Goal: Task Accomplishment & Management: Complete application form

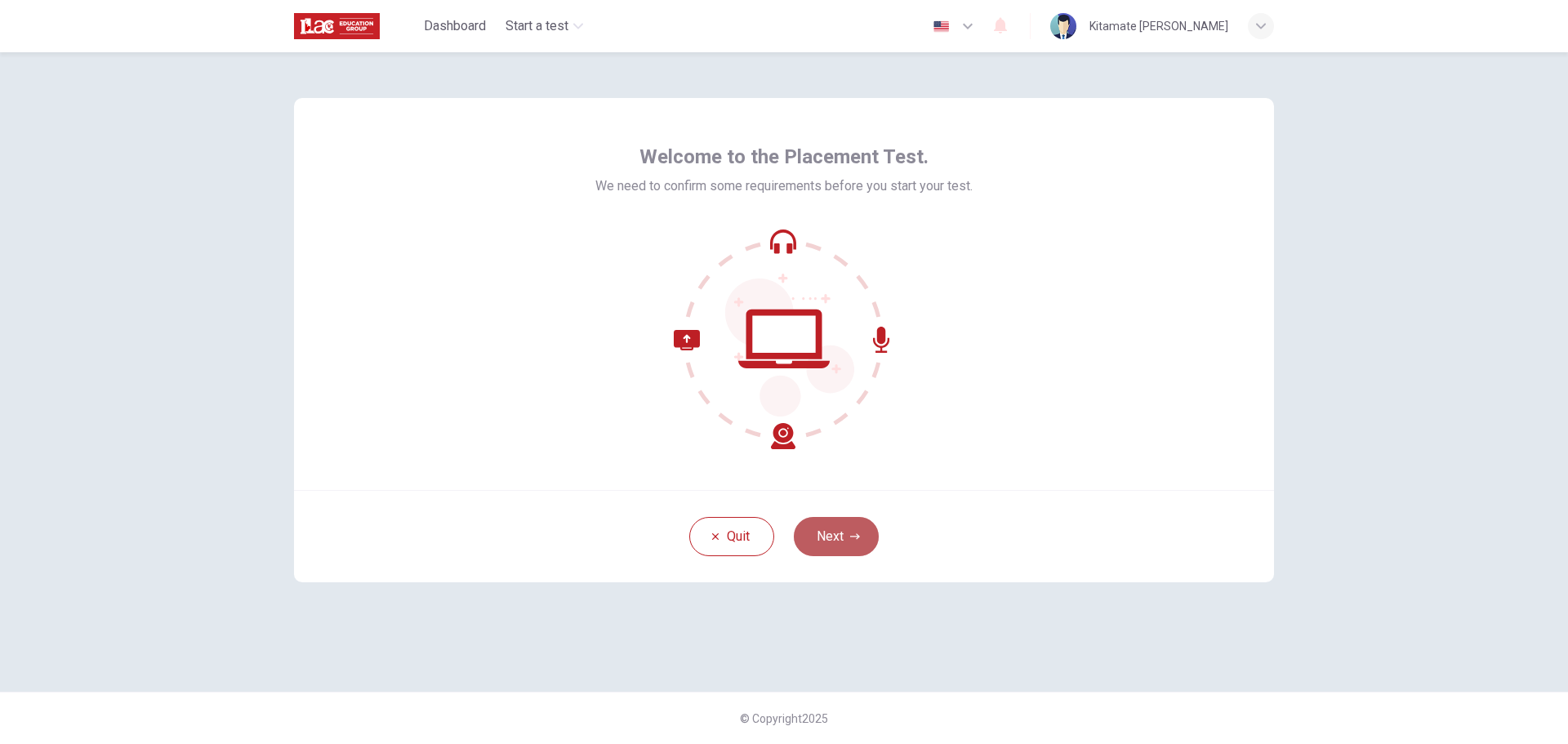
click at [854, 537] on icon "button" at bounding box center [856, 536] width 10 height 6
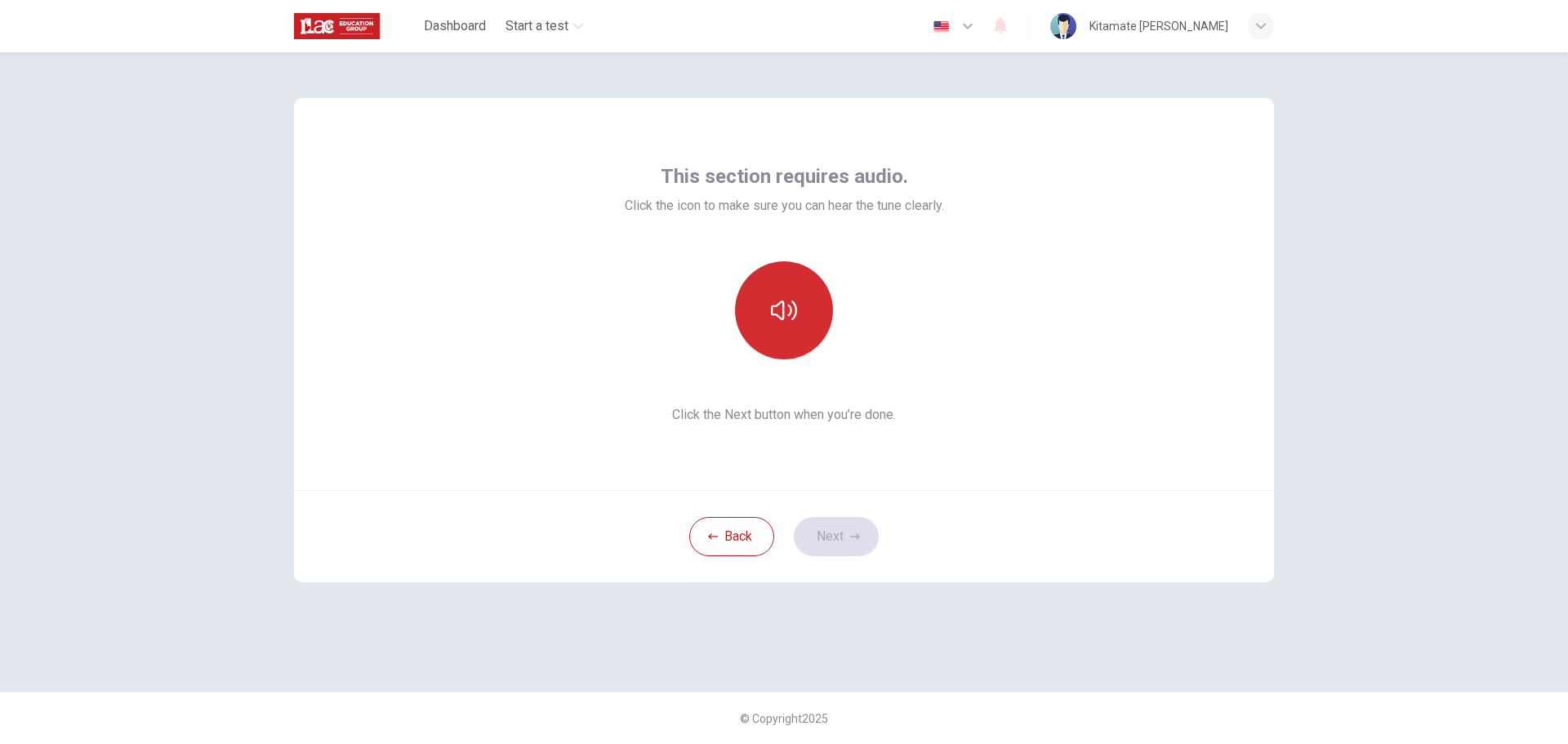
click at [796, 312] on icon "button" at bounding box center [784, 310] width 26 height 20
click at [851, 536] on icon "button" at bounding box center [856, 537] width 10 height 10
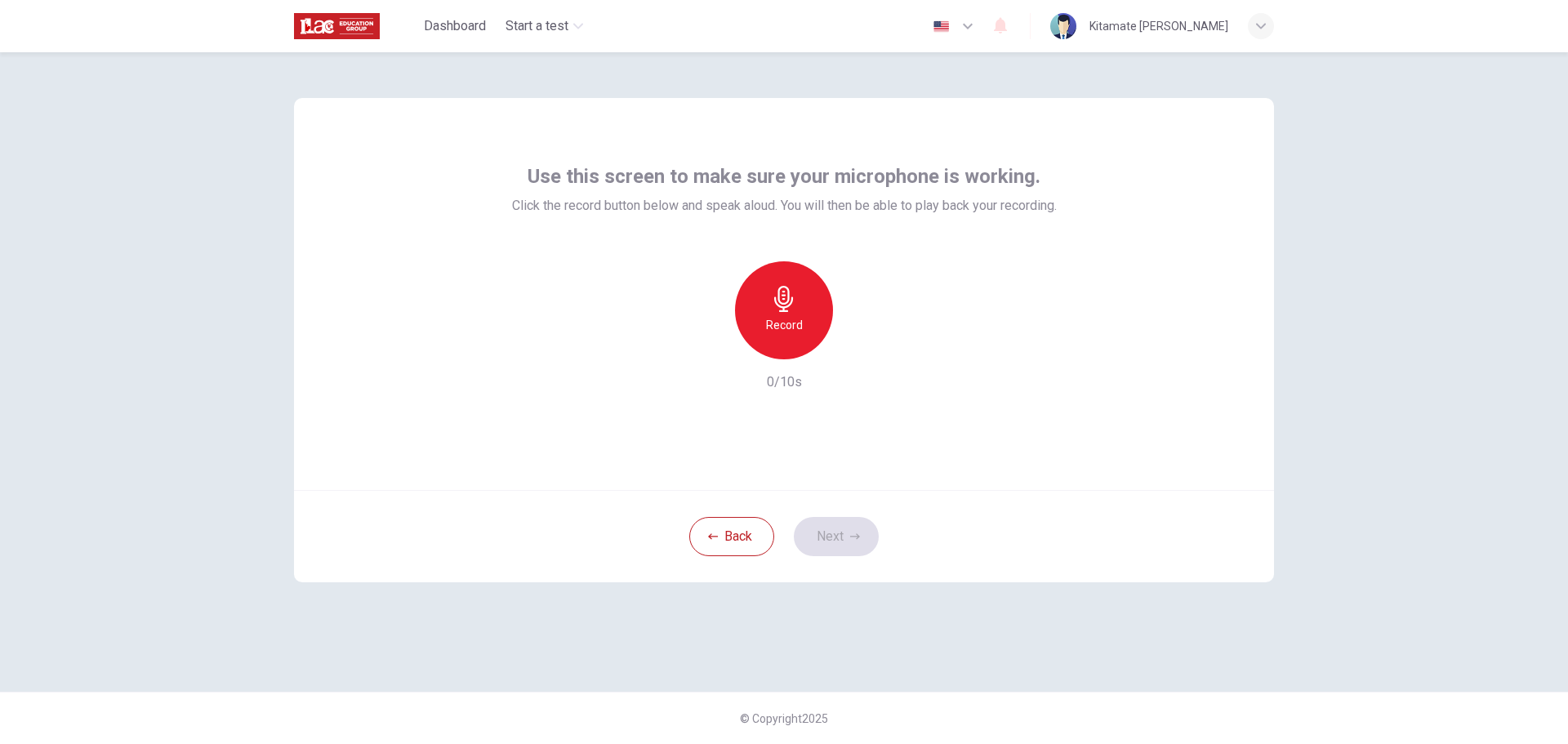
click at [788, 321] on h6 "Record" at bounding box center [784, 325] width 37 height 20
click at [844, 527] on button "Next" at bounding box center [836, 537] width 85 height 40
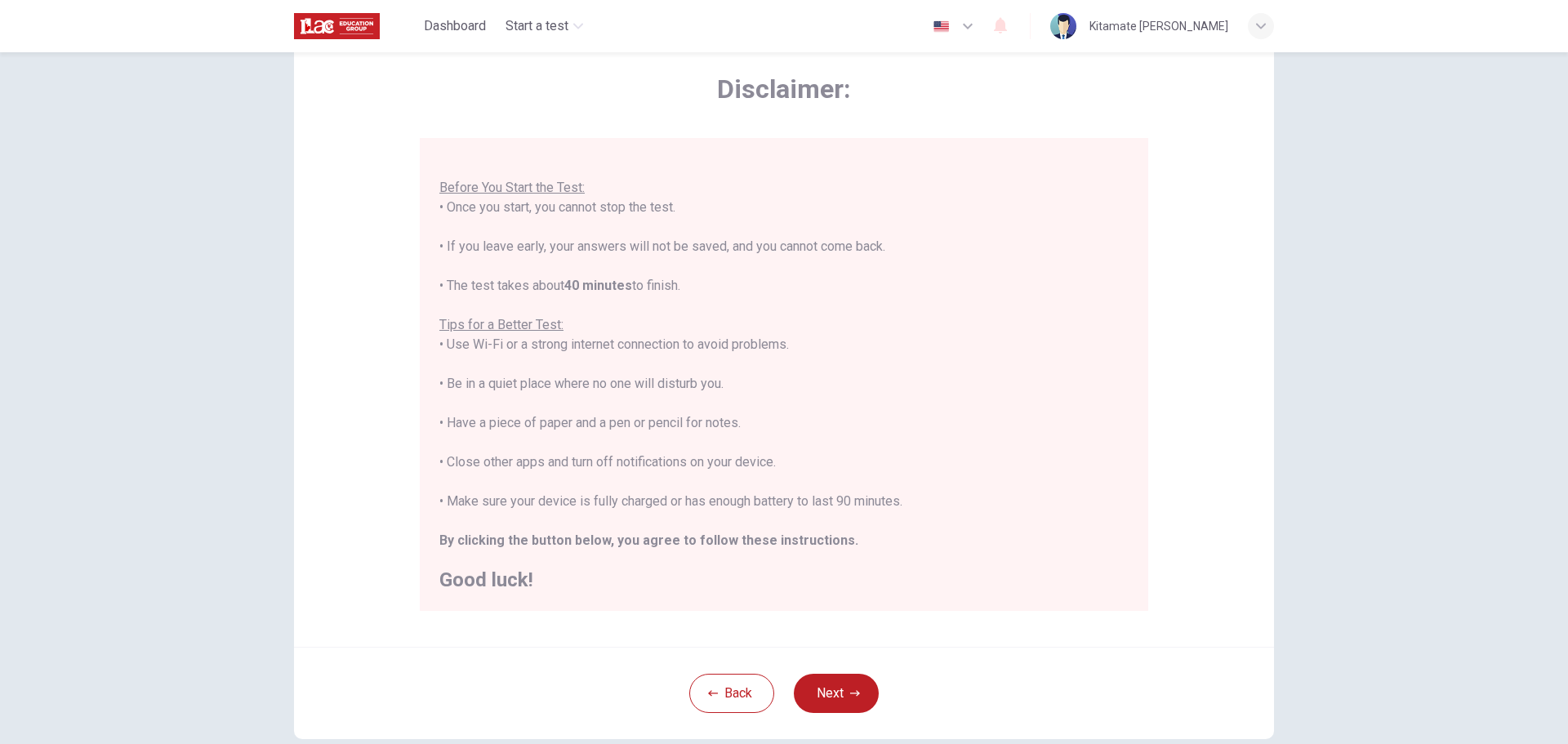
scroll to position [81, 0]
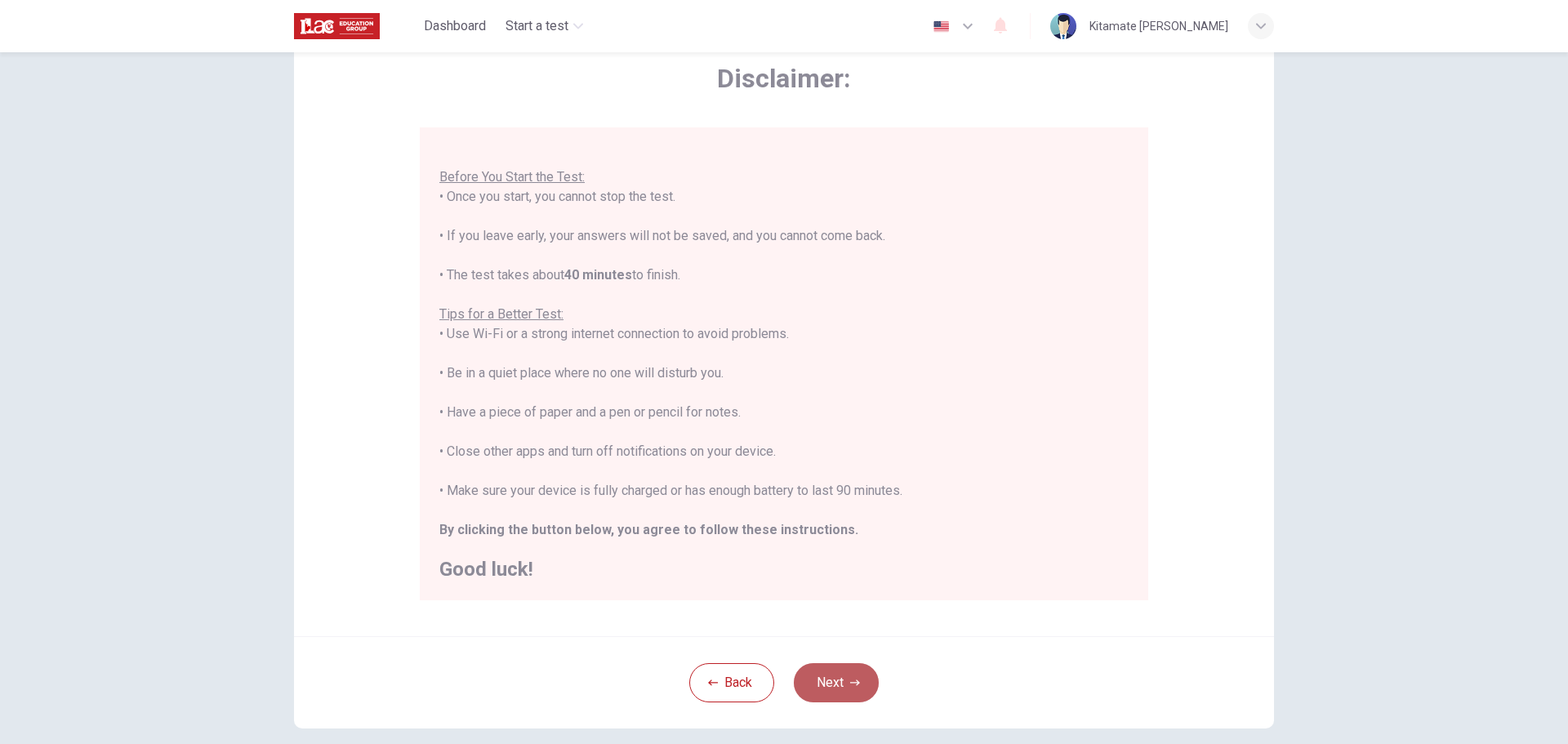
click at [839, 689] on button "Next" at bounding box center [836, 683] width 85 height 40
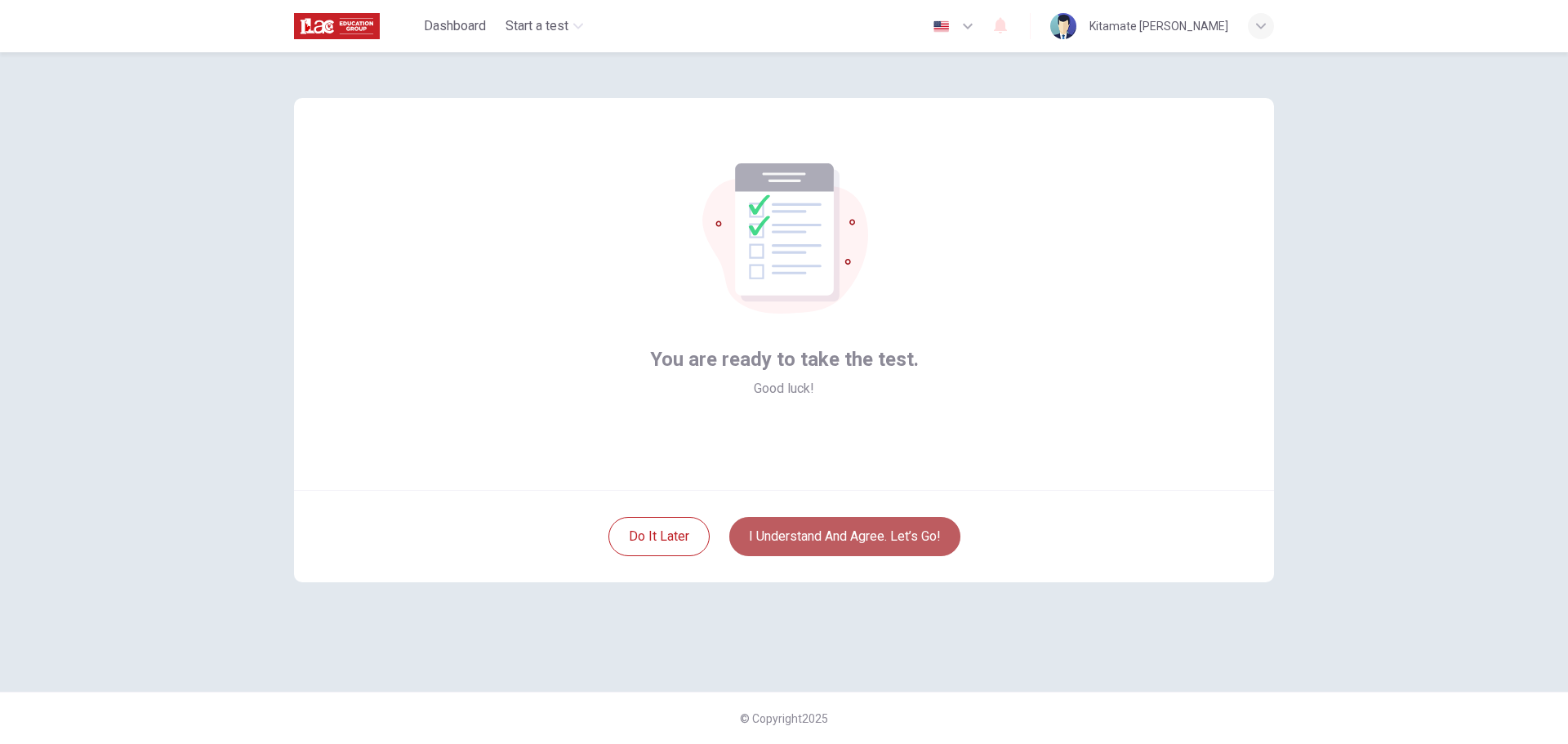
click at [842, 539] on button "I understand and agree. Let’s go!" at bounding box center [845, 537] width 231 height 40
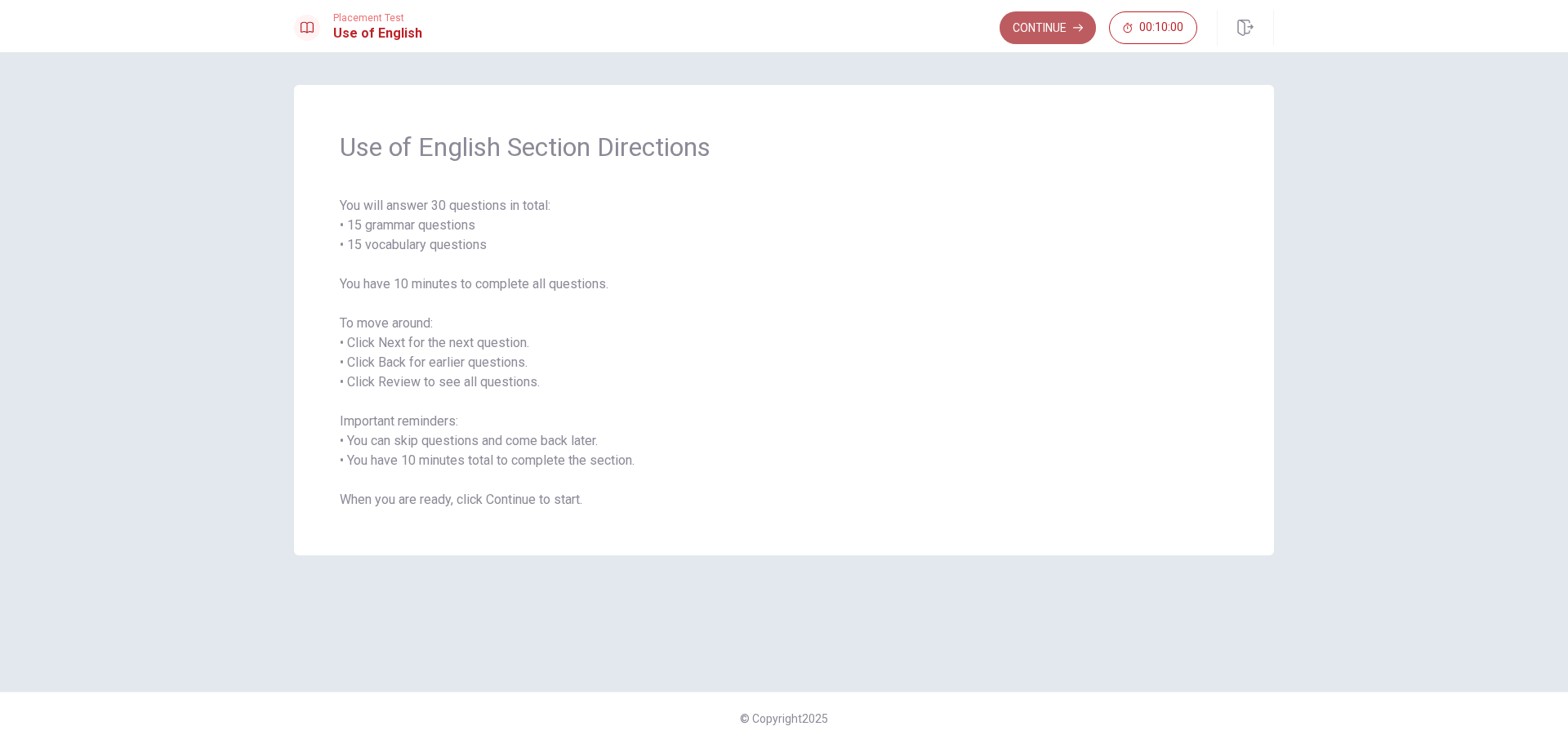
click at [1049, 26] on button "Continue" at bounding box center [1047, 28] width 96 height 33
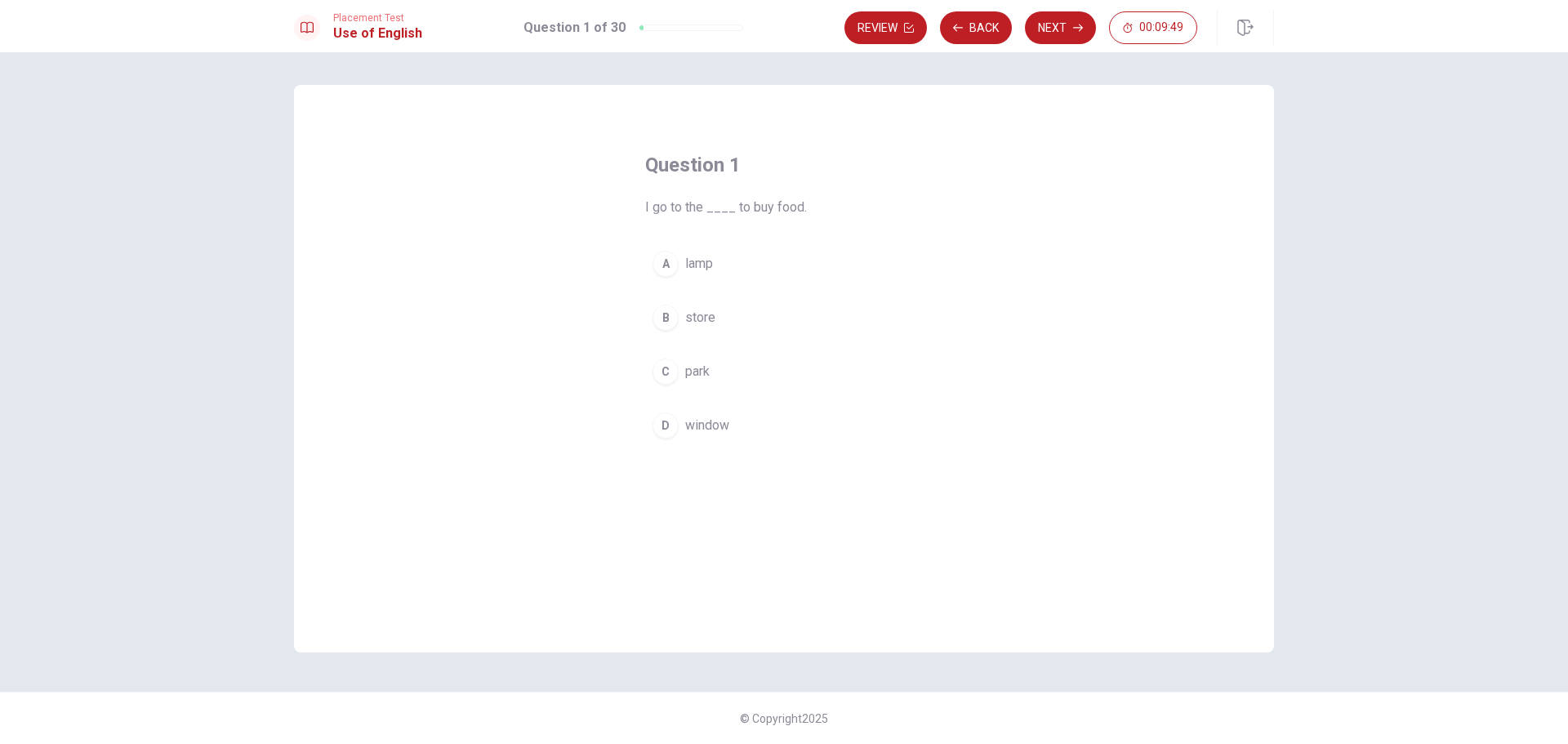
click at [668, 320] on div "B" at bounding box center [666, 318] width 26 height 26
click at [750, 316] on button "B store" at bounding box center [784, 318] width 278 height 41
click at [1060, 28] on button "Next" at bounding box center [1060, 28] width 71 height 33
click at [664, 422] on div "D" at bounding box center [666, 425] width 26 height 26
click at [1066, 33] on button "Next" at bounding box center [1060, 28] width 71 height 33
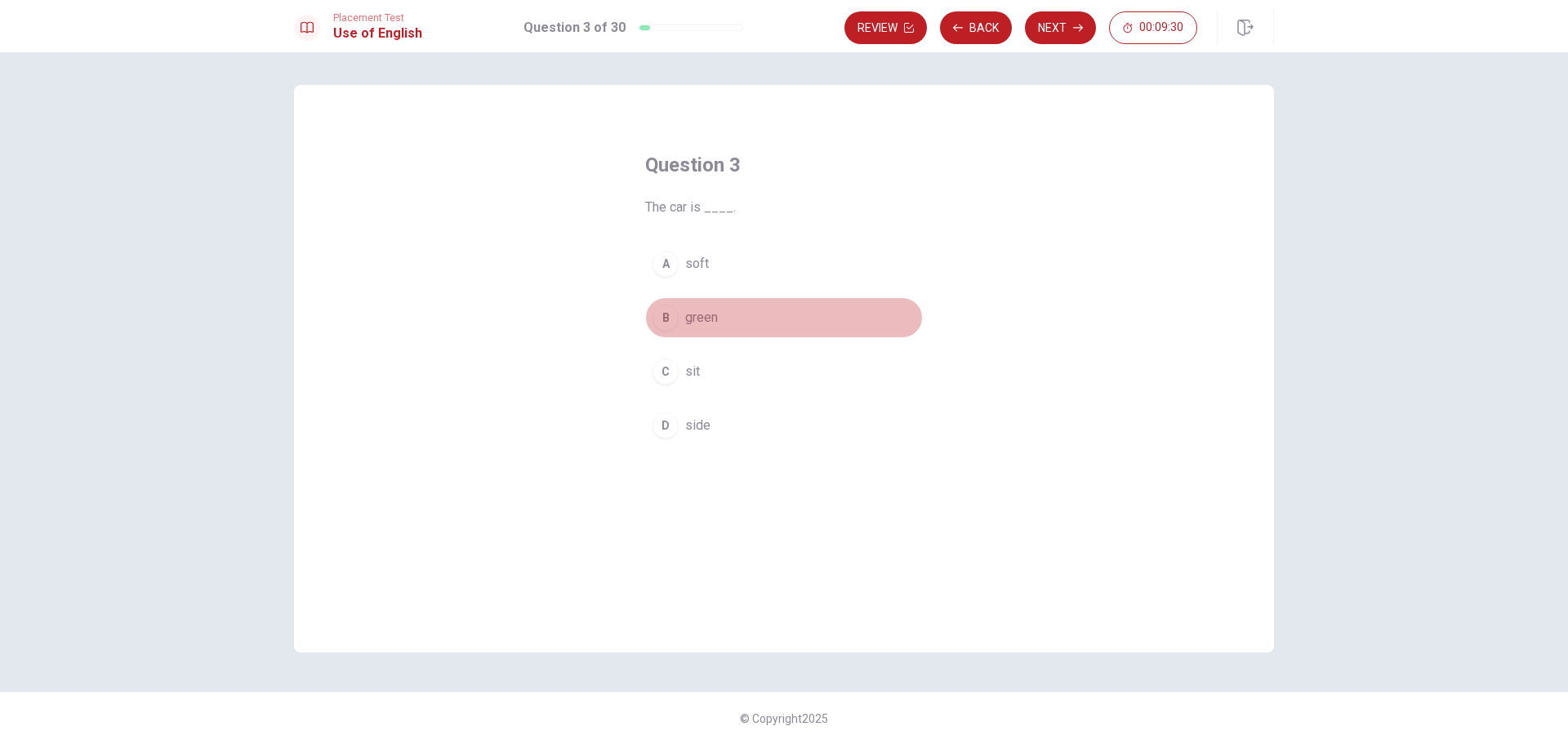
click at [676, 312] on div "B" at bounding box center [666, 318] width 26 height 26
click at [1060, 30] on button "Next" at bounding box center [1060, 28] width 71 height 33
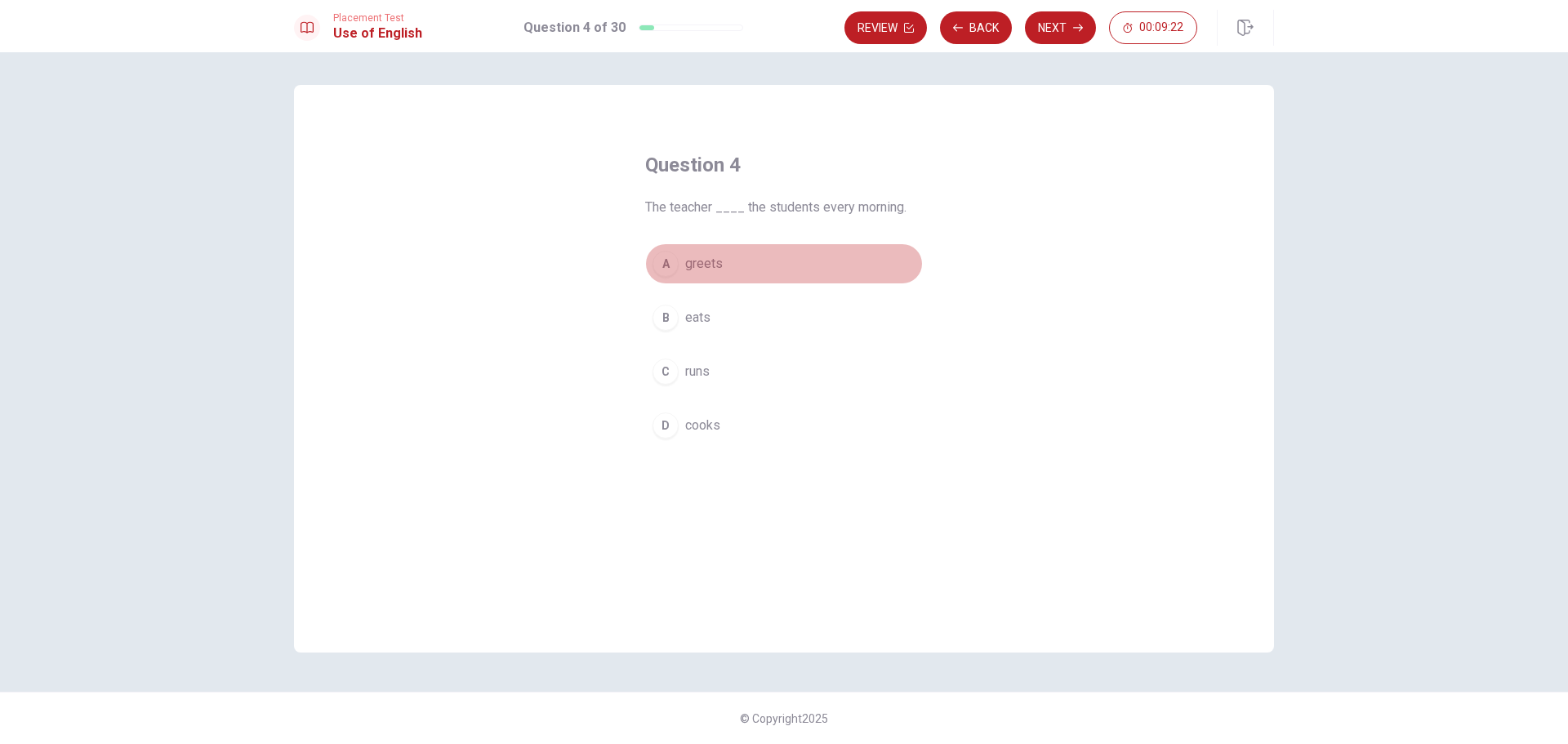
click at [665, 264] on div "A" at bounding box center [666, 264] width 26 height 26
click at [1070, 32] on button "Next" at bounding box center [1060, 28] width 71 height 33
click at [666, 258] on div "A" at bounding box center [666, 264] width 26 height 26
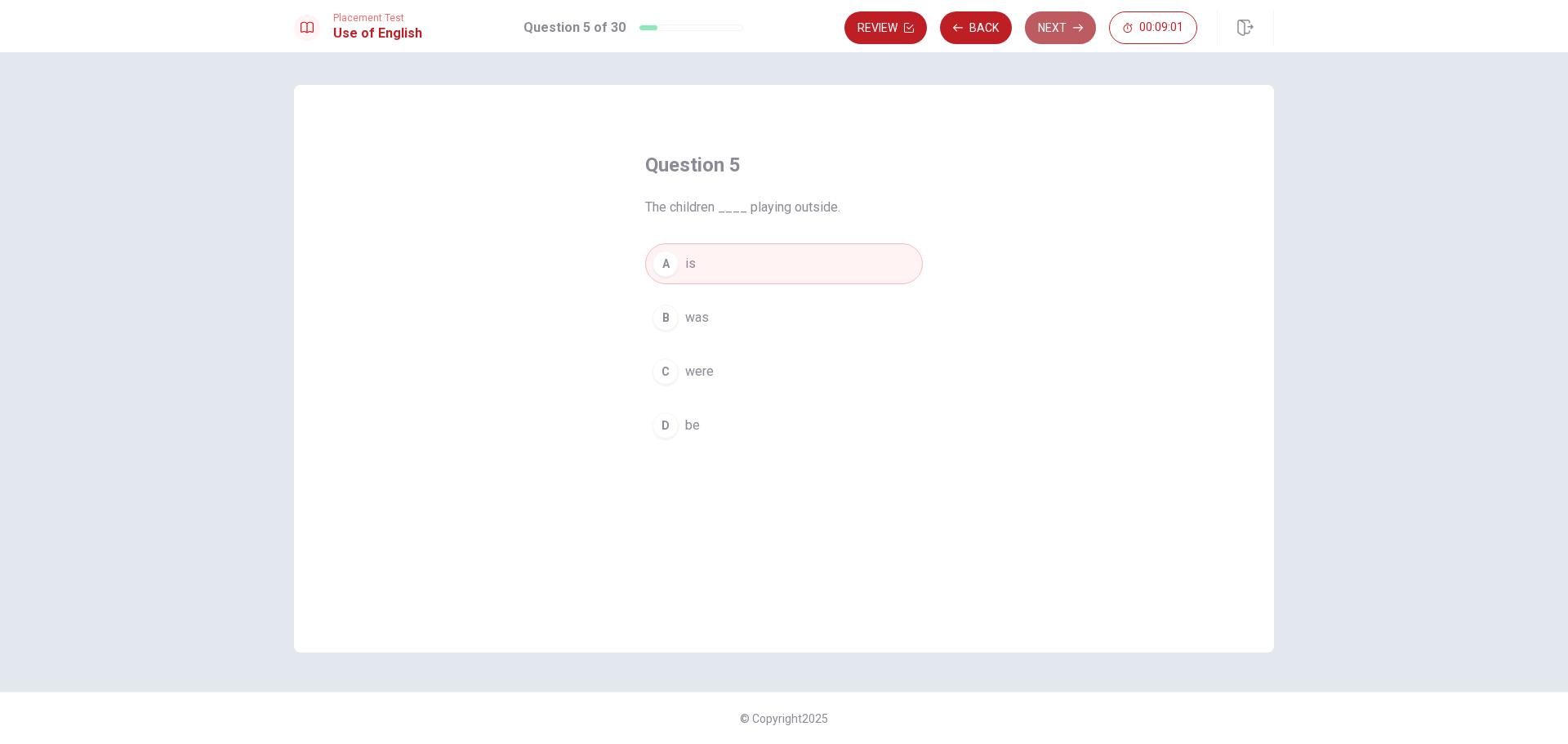
click at [1038, 33] on button "Next" at bounding box center [1060, 28] width 71 height 33
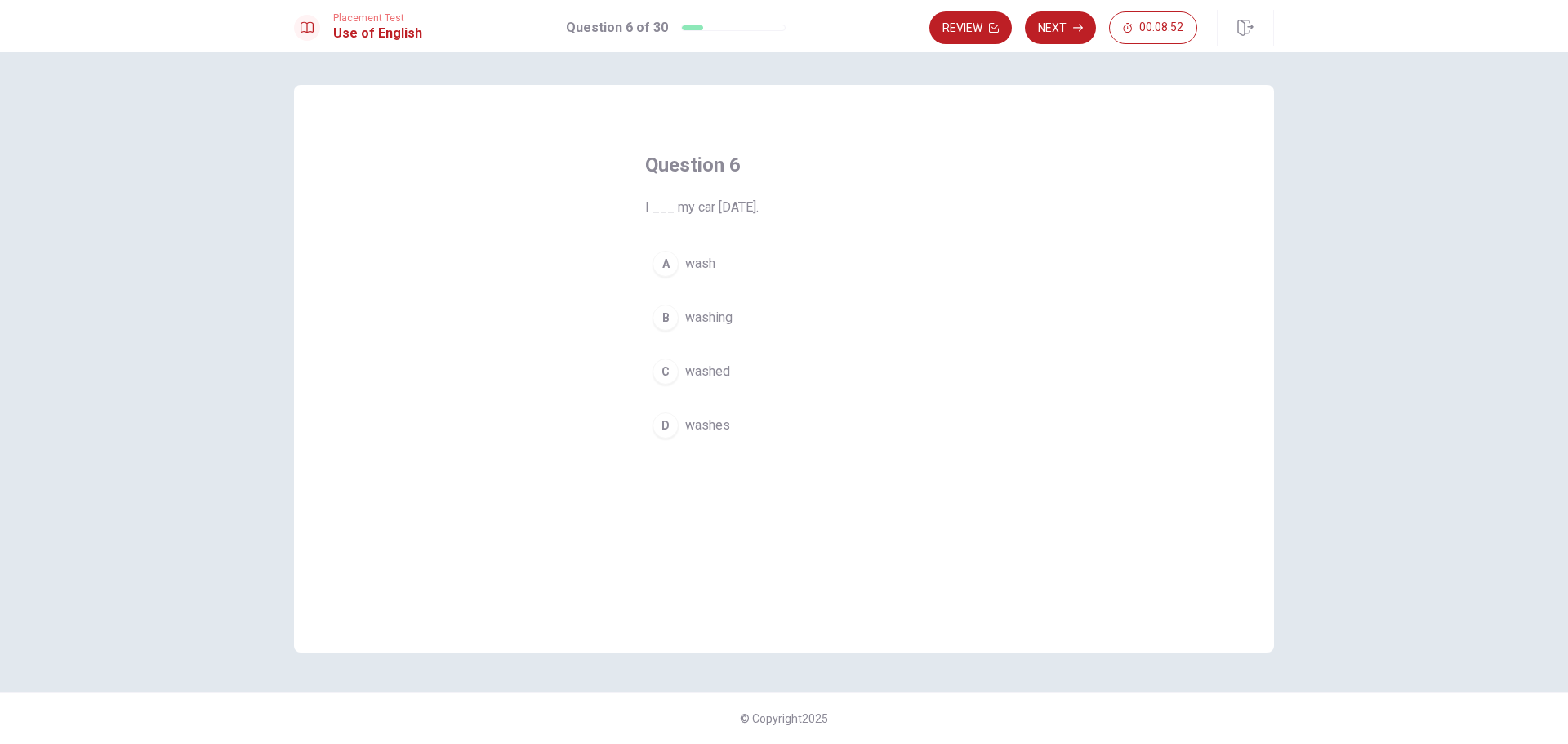
click at [668, 365] on div "C" at bounding box center [666, 372] width 26 height 26
click at [1065, 22] on button "Next" at bounding box center [1060, 28] width 71 height 33
click at [661, 373] on div "C" at bounding box center [666, 372] width 26 height 26
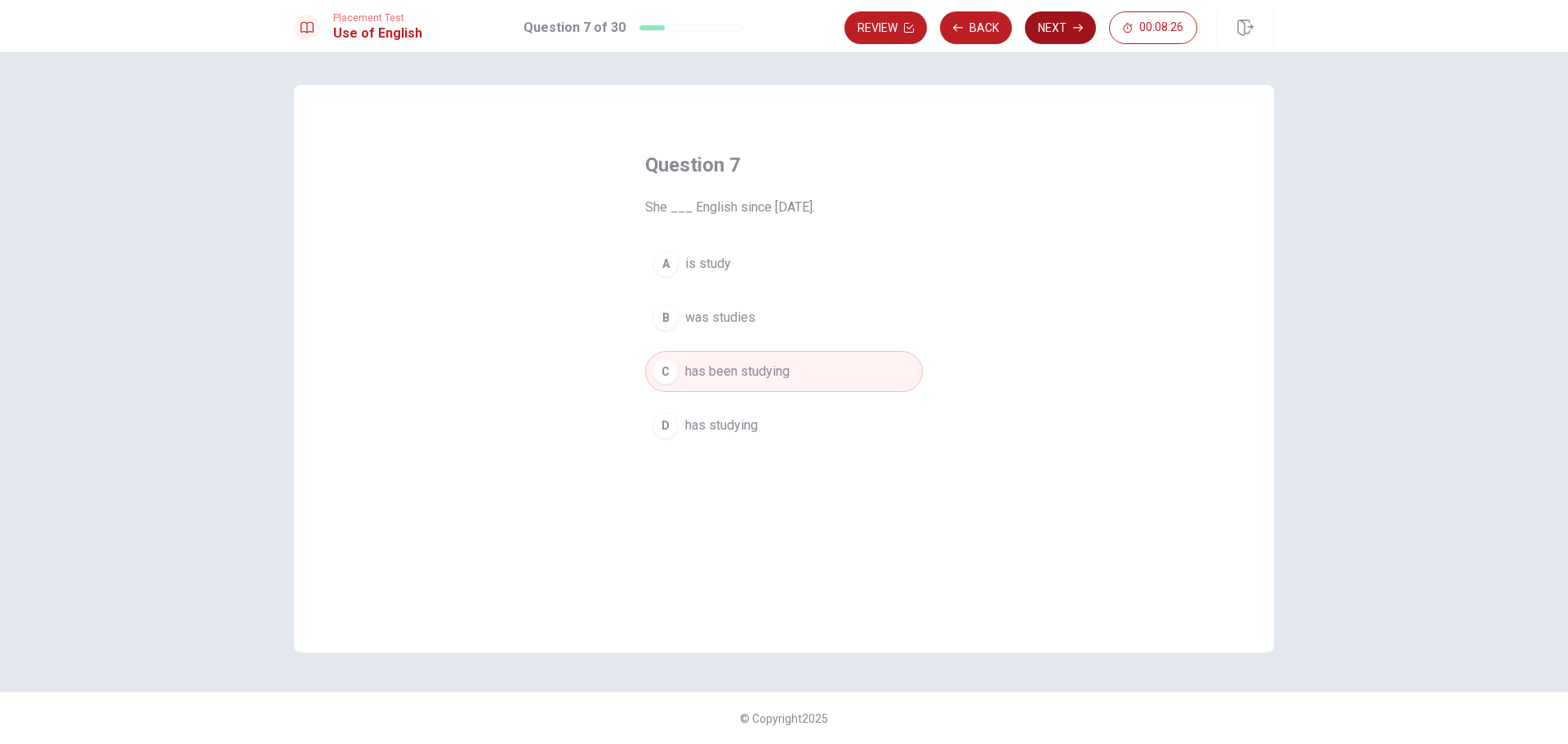
click at [1060, 27] on button "Next" at bounding box center [1060, 28] width 71 height 33
click at [673, 312] on div "B" at bounding box center [666, 318] width 26 height 26
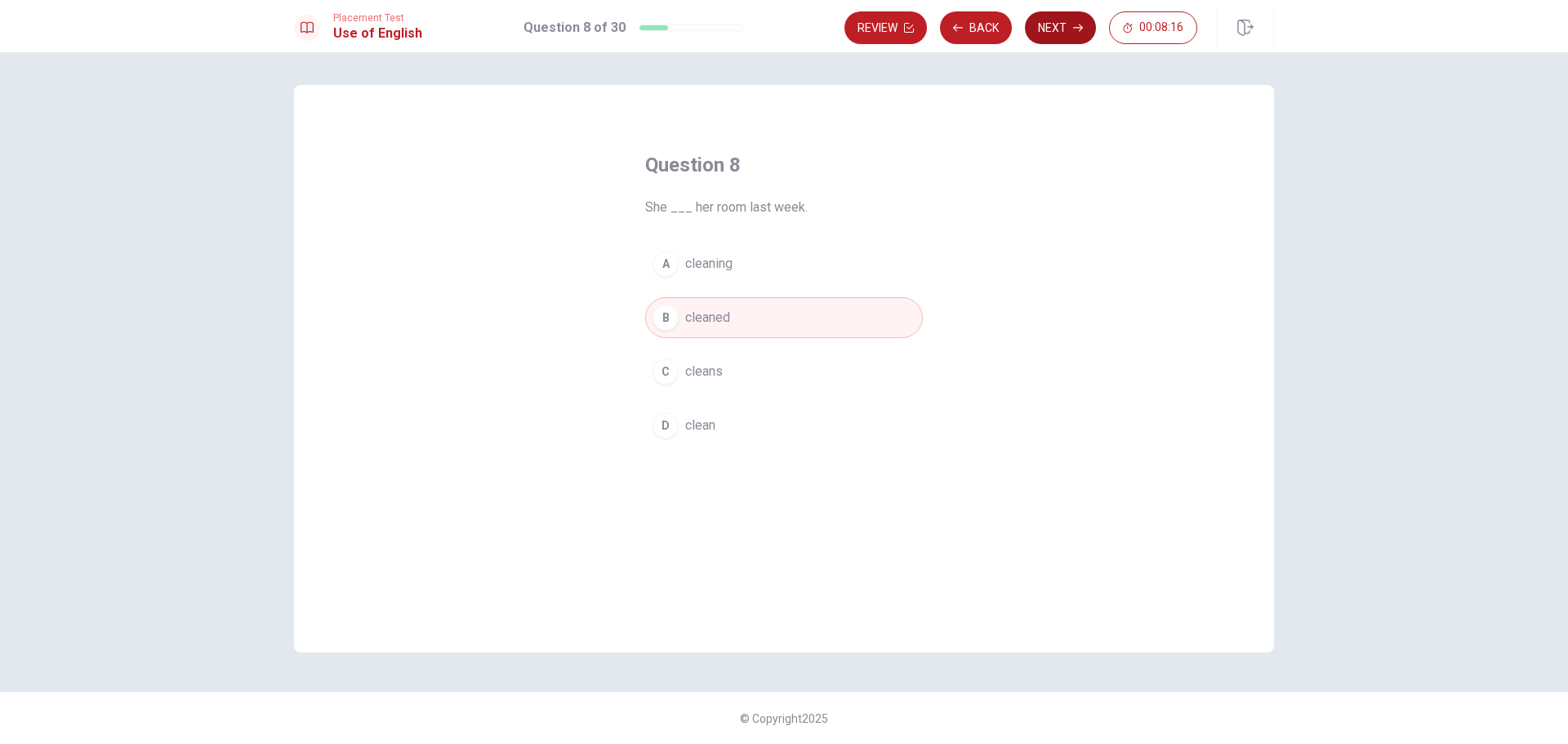
click at [1052, 26] on button "Next" at bounding box center [1060, 28] width 71 height 33
click at [670, 312] on div "B" at bounding box center [666, 318] width 26 height 26
click at [1055, 29] on button "Next" at bounding box center [1060, 28] width 71 height 33
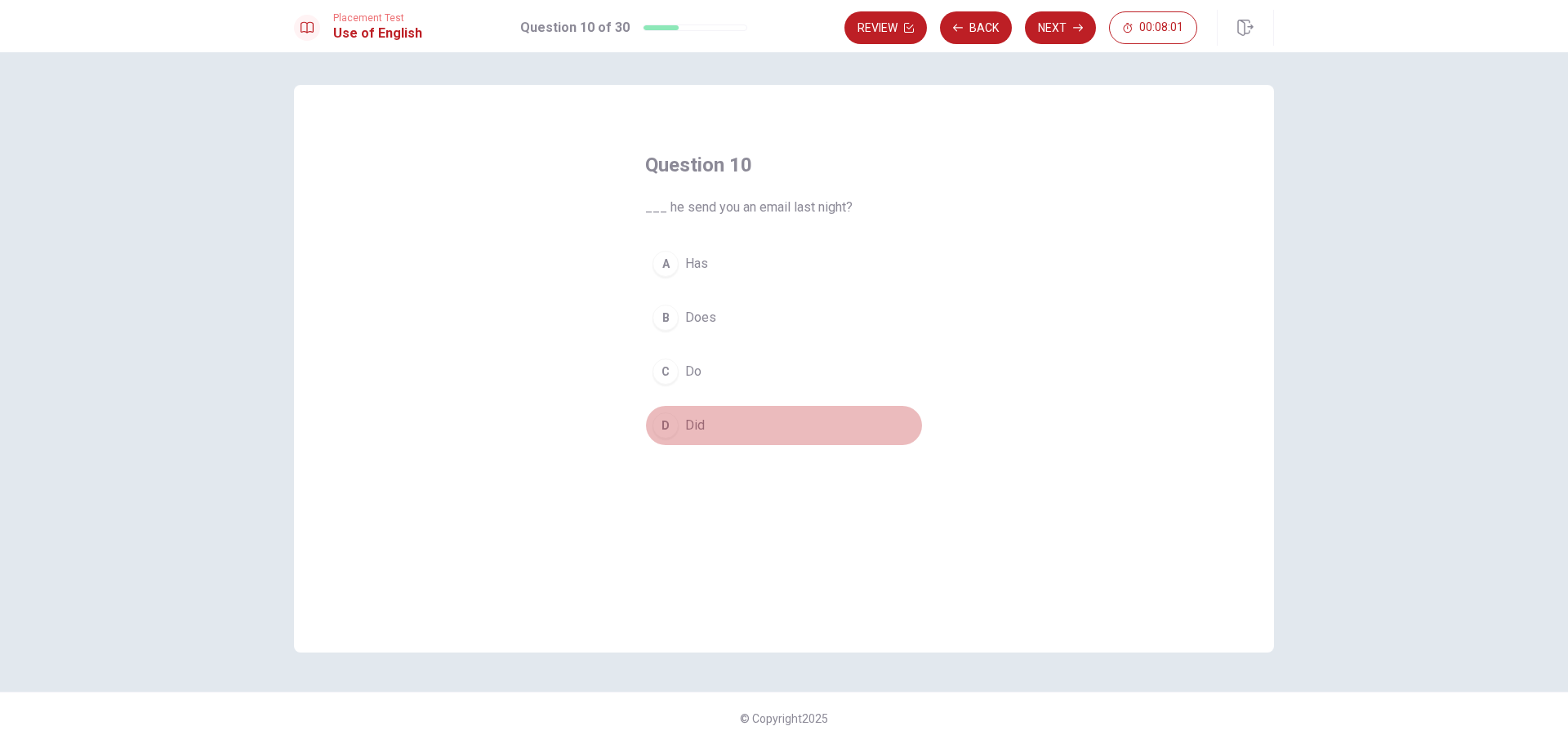
click at [670, 426] on div "D" at bounding box center [666, 425] width 26 height 26
click at [1075, 28] on icon "button" at bounding box center [1079, 28] width 10 height 7
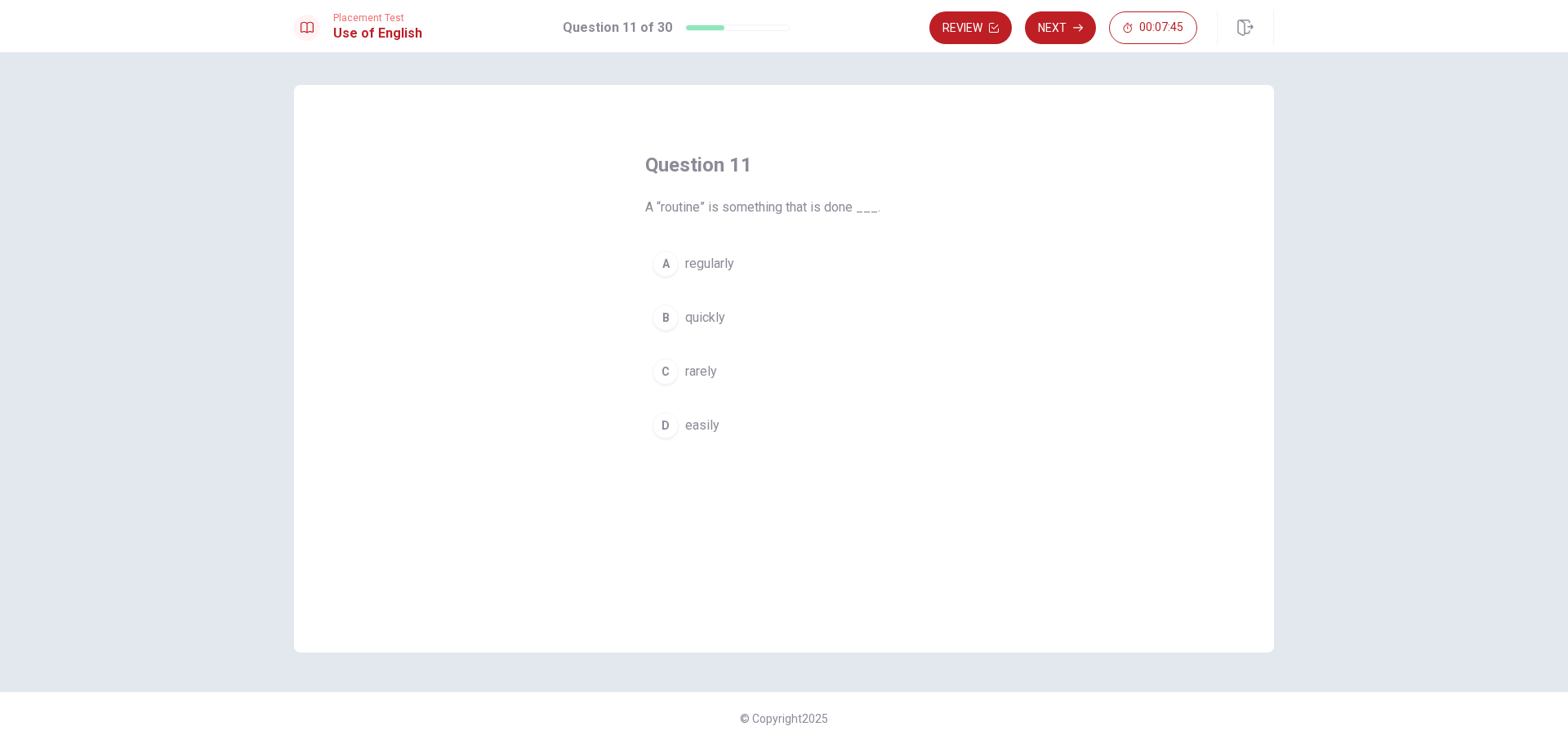
click at [673, 262] on div "A" at bounding box center [666, 264] width 26 height 26
click at [1064, 30] on button "Next" at bounding box center [1060, 28] width 71 height 33
click at [667, 266] on div "A" at bounding box center [666, 264] width 26 height 26
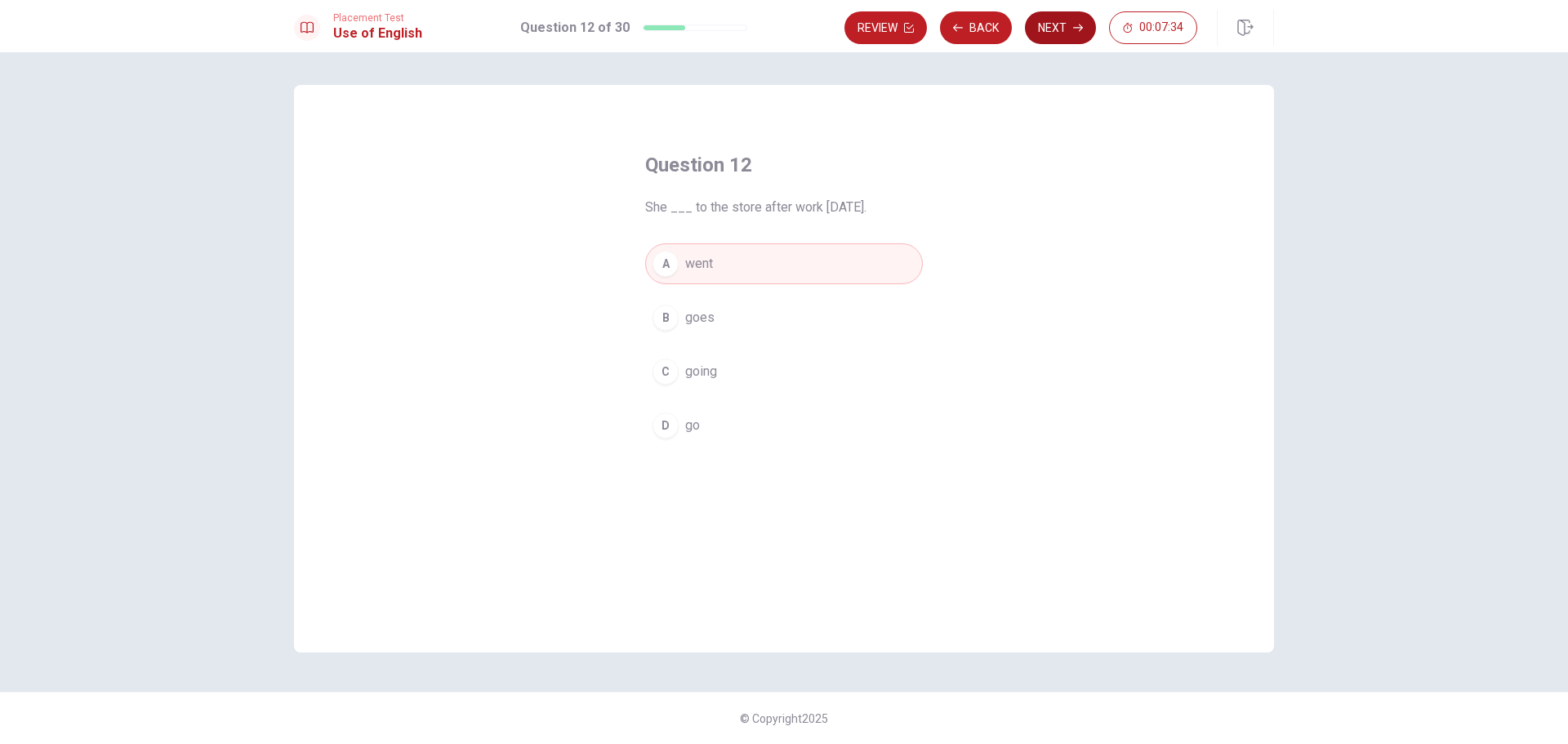
click at [1064, 22] on button "Next" at bounding box center [1060, 28] width 71 height 33
click at [668, 263] on div "A" at bounding box center [666, 264] width 26 height 26
click at [1073, 22] on button "Next" at bounding box center [1060, 28] width 71 height 33
click at [672, 426] on div "D" at bounding box center [666, 425] width 26 height 26
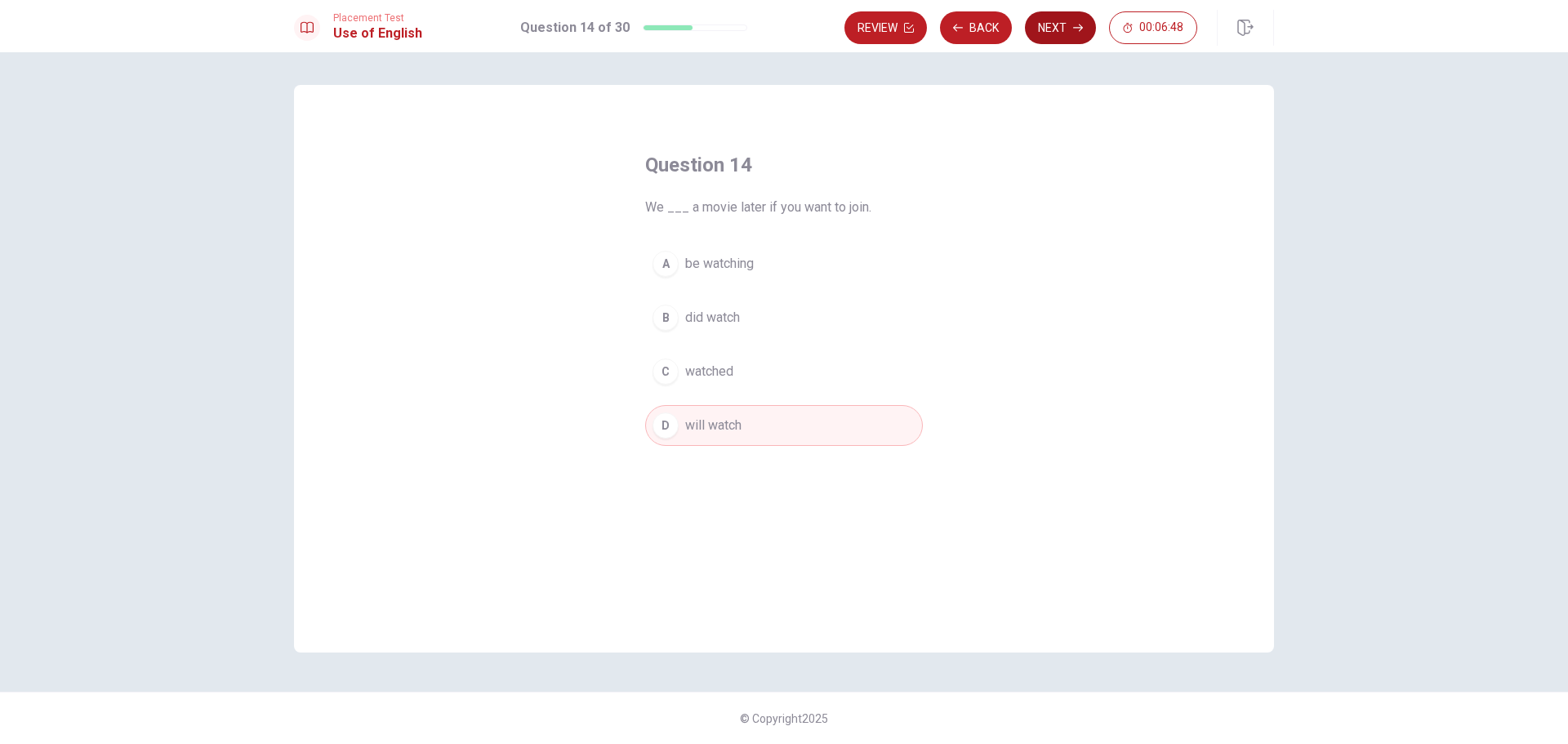
click at [1074, 34] on button "Next" at bounding box center [1060, 28] width 71 height 33
click at [670, 266] on div "A" at bounding box center [666, 264] width 26 height 26
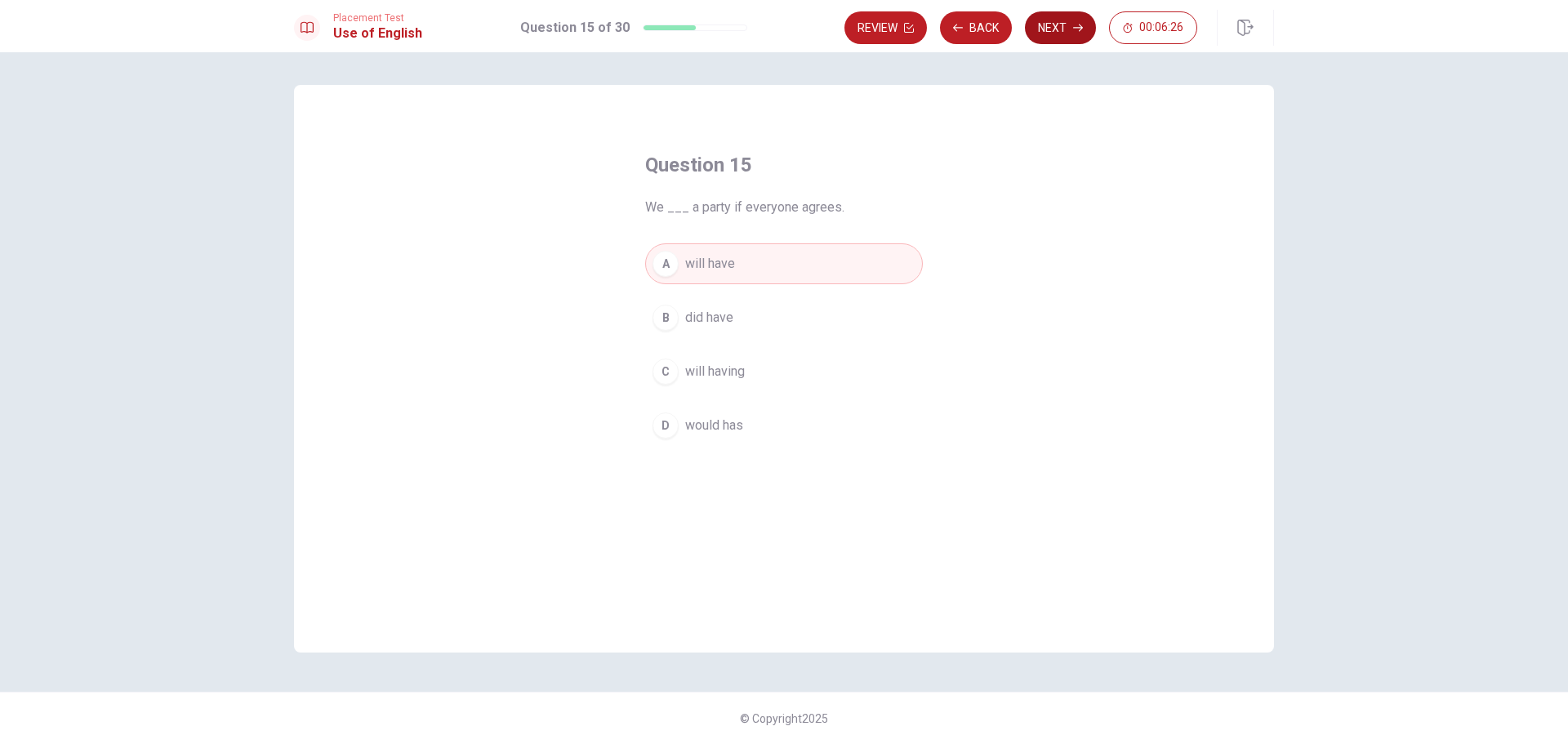
click at [1065, 28] on button "Next" at bounding box center [1060, 28] width 71 height 33
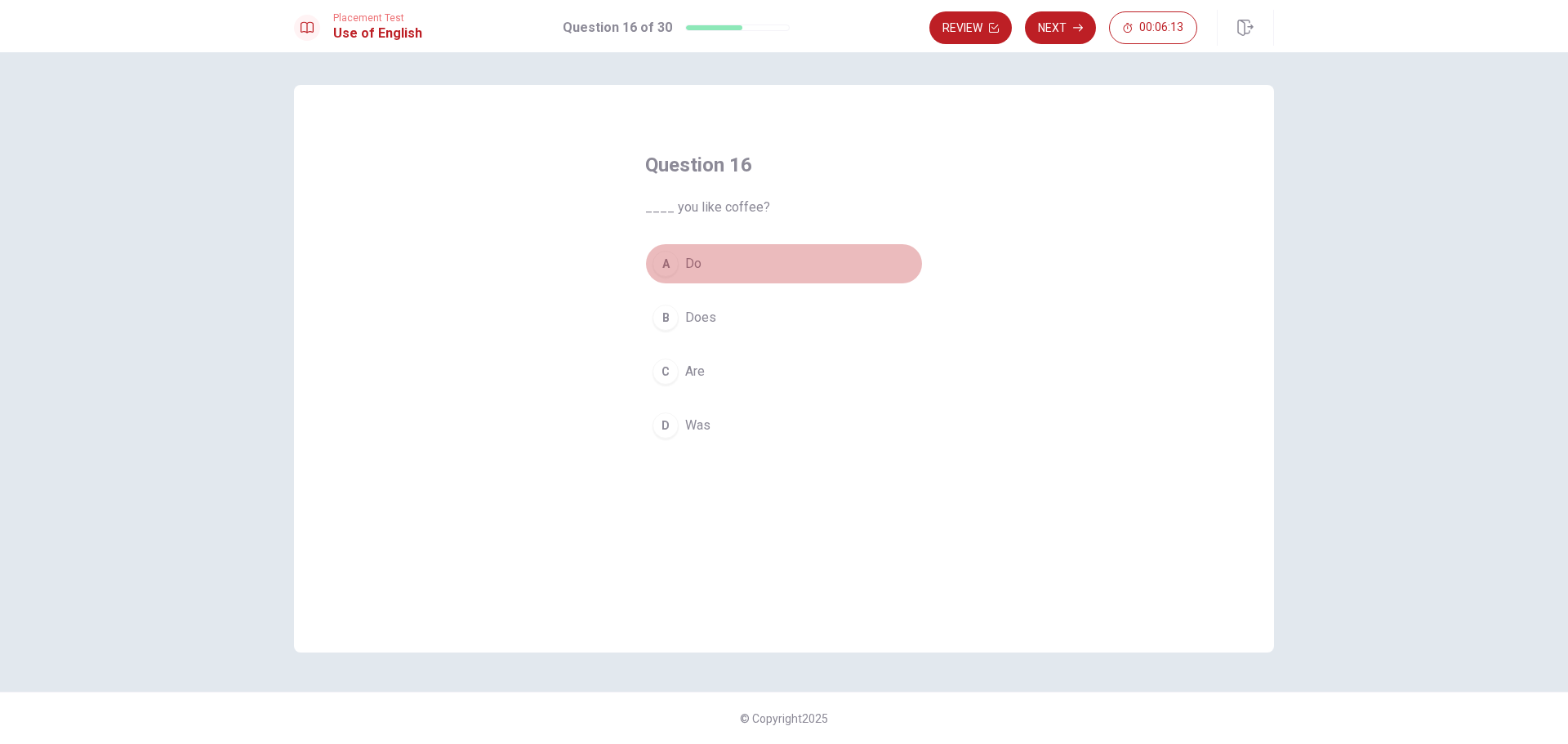
click at [666, 264] on div "A" at bounding box center [666, 264] width 26 height 26
click at [1068, 31] on button "Next" at bounding box center [1060, 28] width 71 height 33
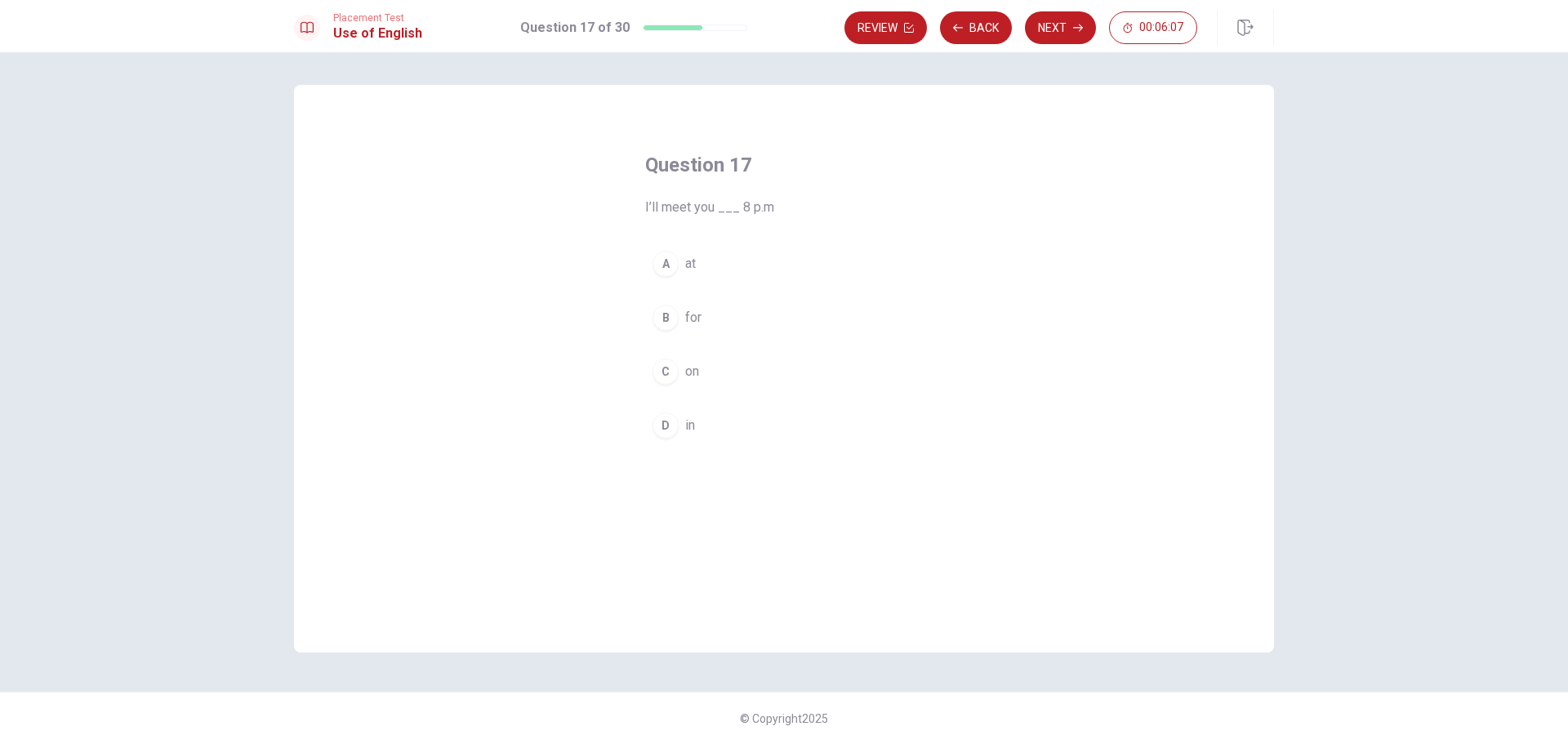
click at [666, 266] on div "A" at bounding box center [666, 264] width 26 height 26
click at [1062, 29] on button "Next" at bounding box center [1060, 28] width 71 height 33
click at [668, 254] on div "A" at bounding box center [666, 264] width 26 height 26
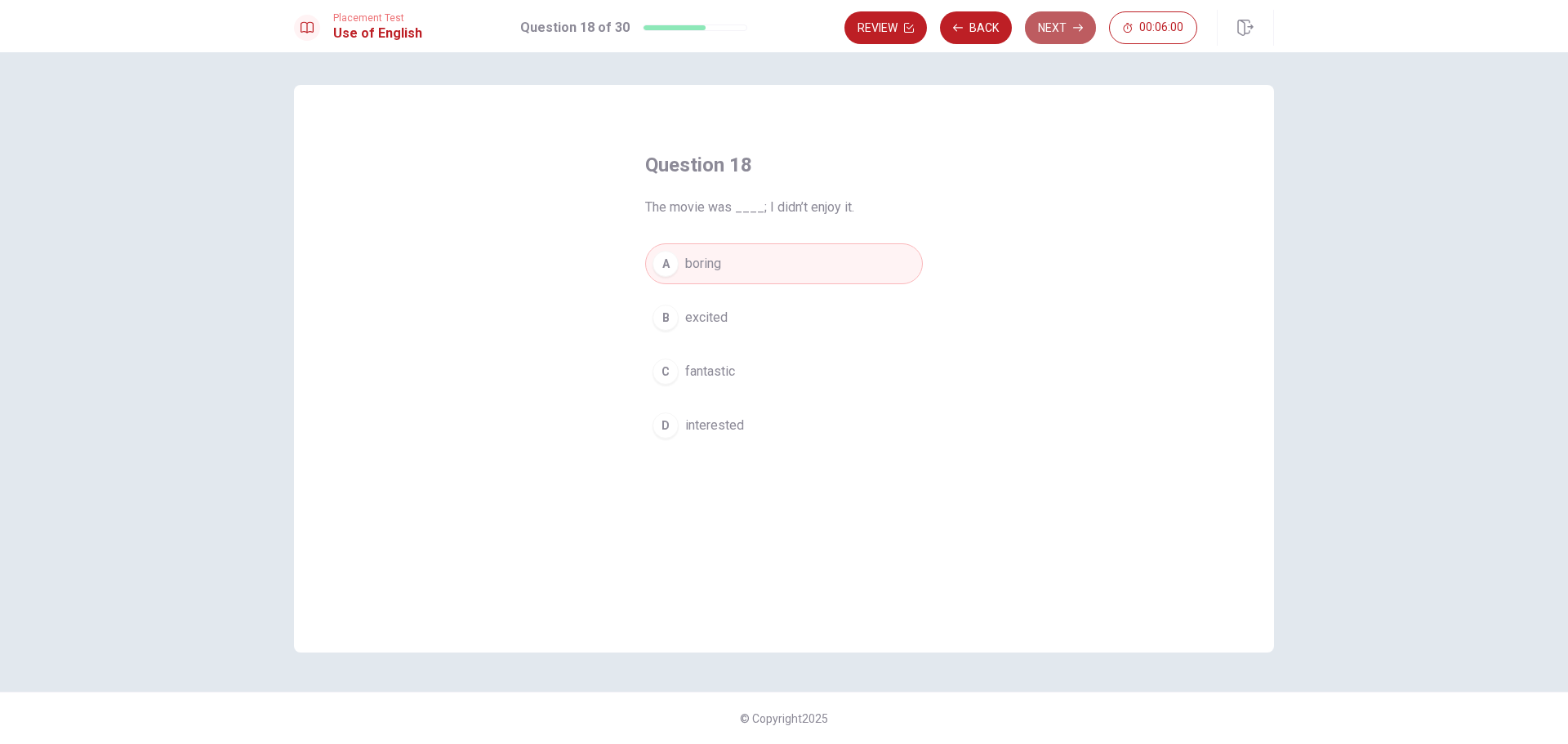
click at [1069, 23] on button "Next" at bounding box center [1060, 28] width 71 height 33
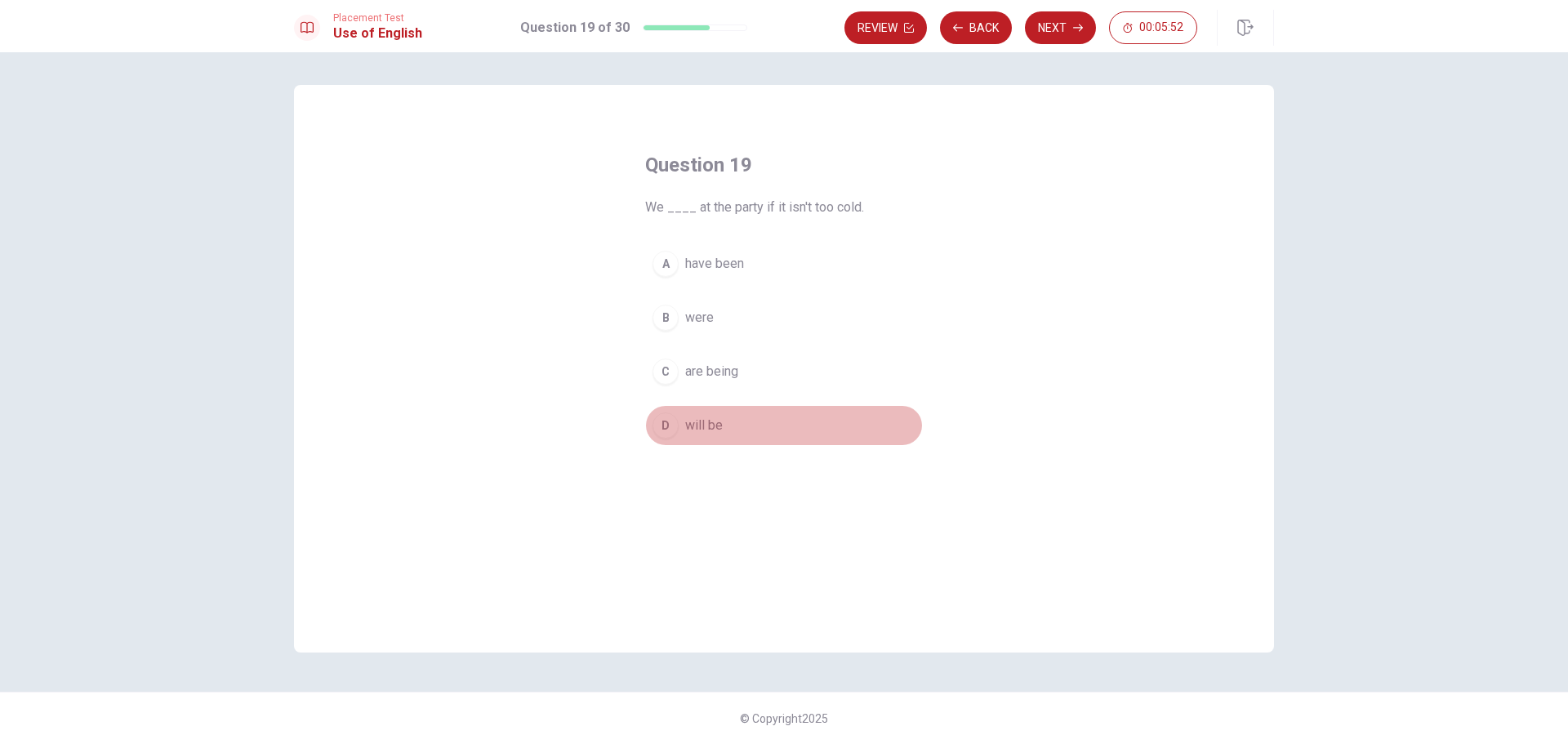
click at [669, 416] on div "D" at bounding box center [666, 425] width 26 height 26
click at [1060, 21] on button "Next" at bounding box center [1060, 28] width 71 height 33
click at [666, 261] on div "A" at bounding box center [666, 264] width 26 height 26
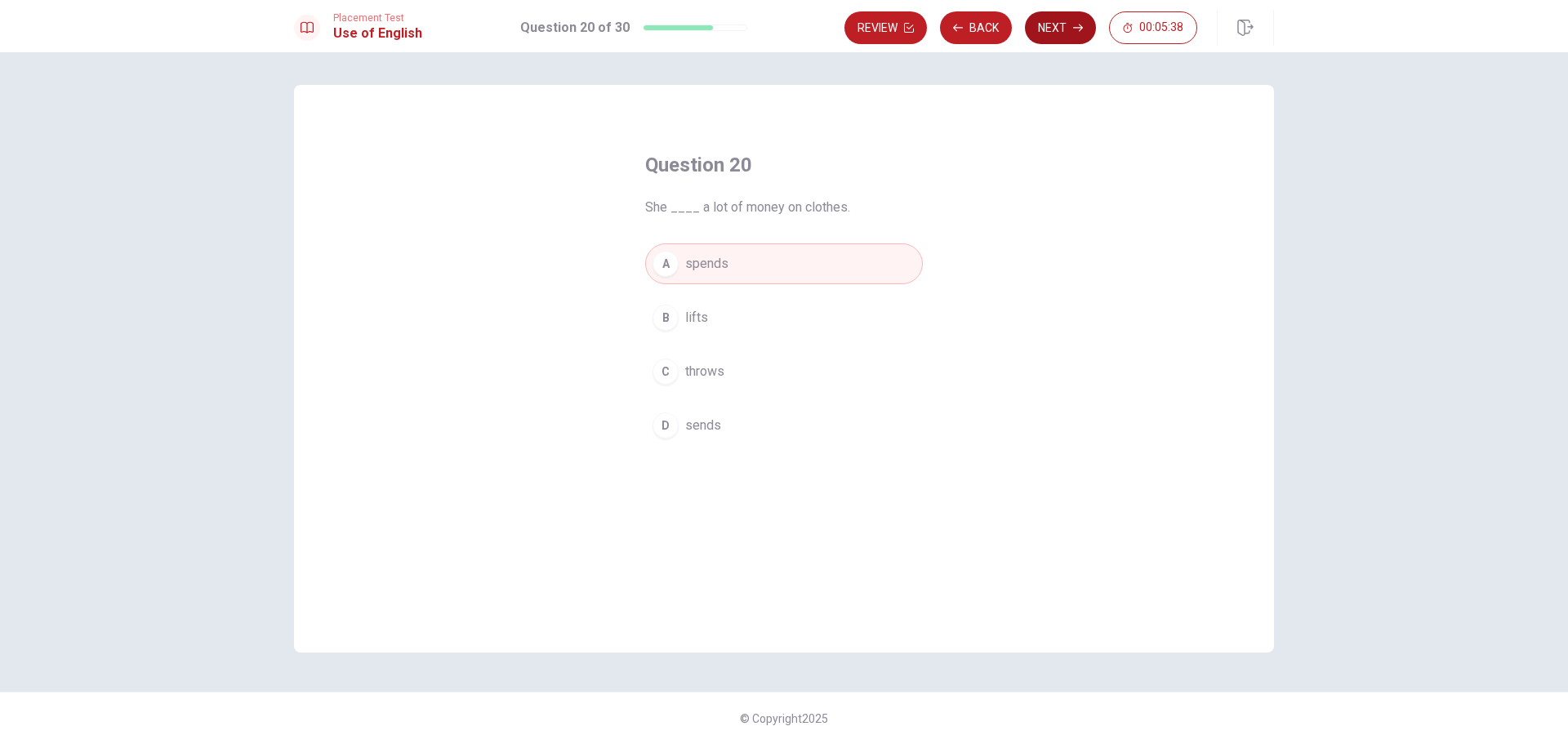
click at [1057, 25] on button "Next" at bounding box center [1060, 28] width 71 height 33
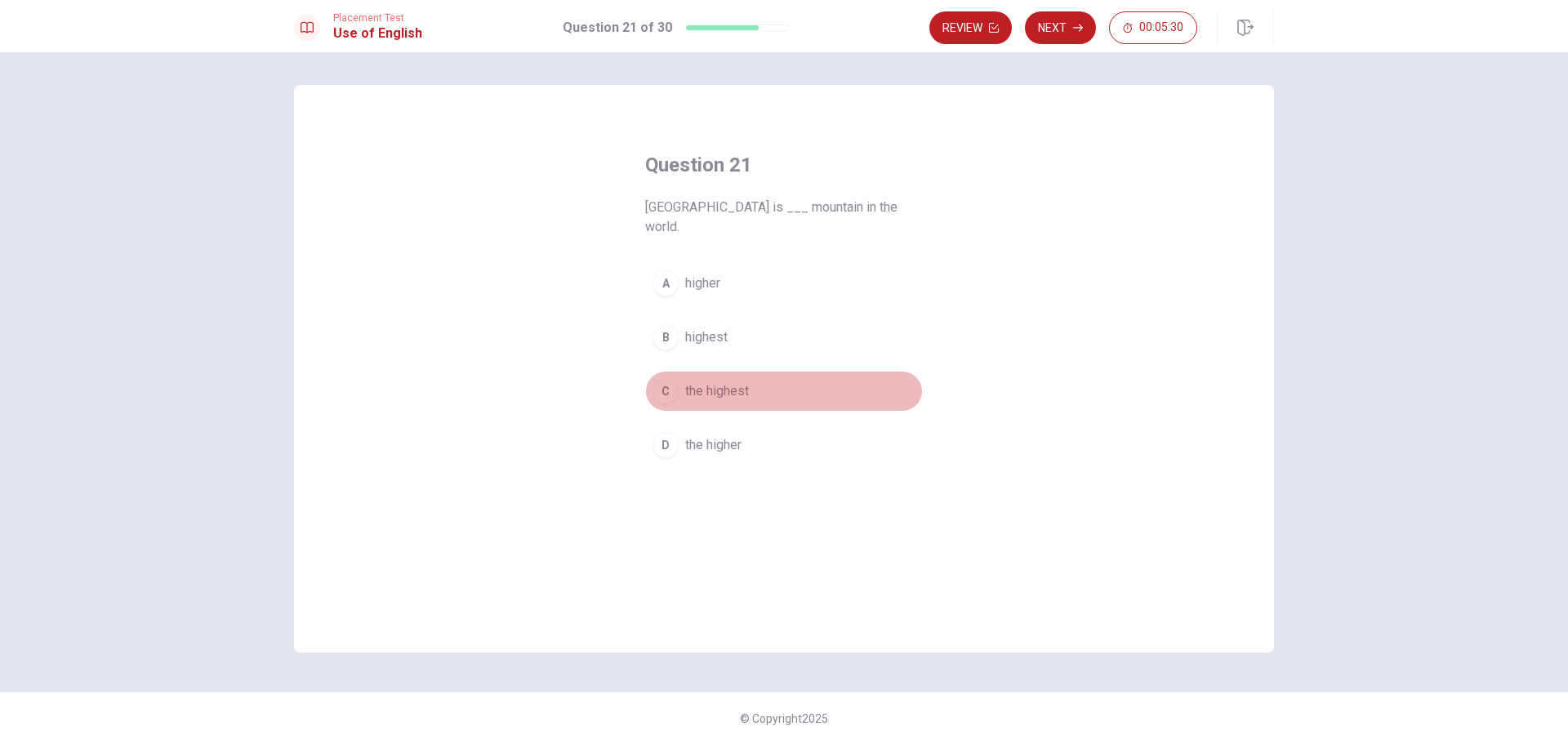
click at [662, 379] on div "C" at bounding box center [666, 392] width 26 height 26
click at [1061, 30] on button "Next" at bounding box center [1060, 28] width 71 height 33
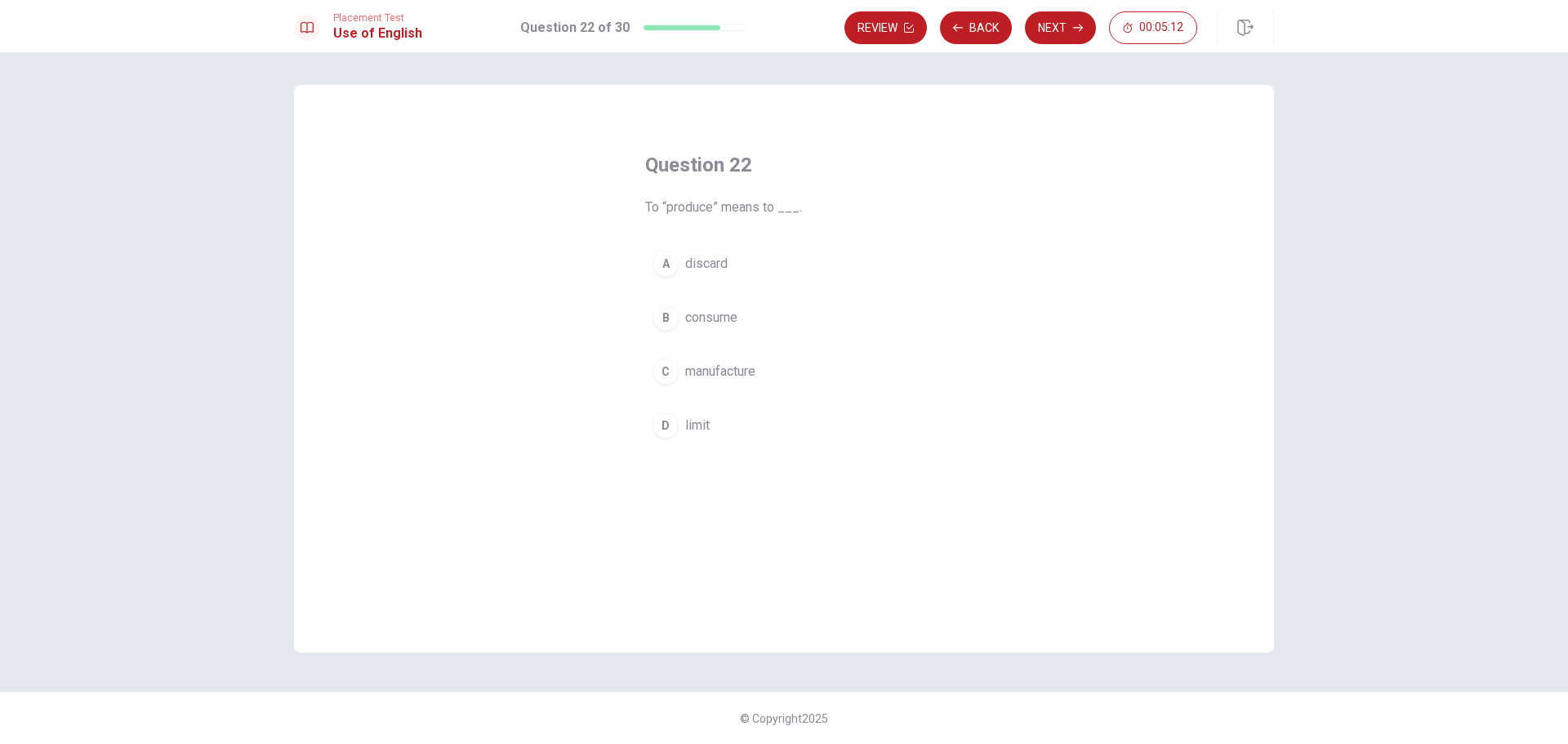
click at [670, 375] on div "C" at bounding box center [666, 372] width 26 height 26
click at [1059, 19] on button "Next" at bounding box center [1060, 28] width 71 height 33
click at [661, 319] on div "B" at bounding box center [666, 318] width 26 height 26
click at [1040, 35] on button "Next" at bounding box center [1060, 28] width 71 height 33
click at [666, 316] on div "B" at bounding box center [666, 318] width 26 height 26
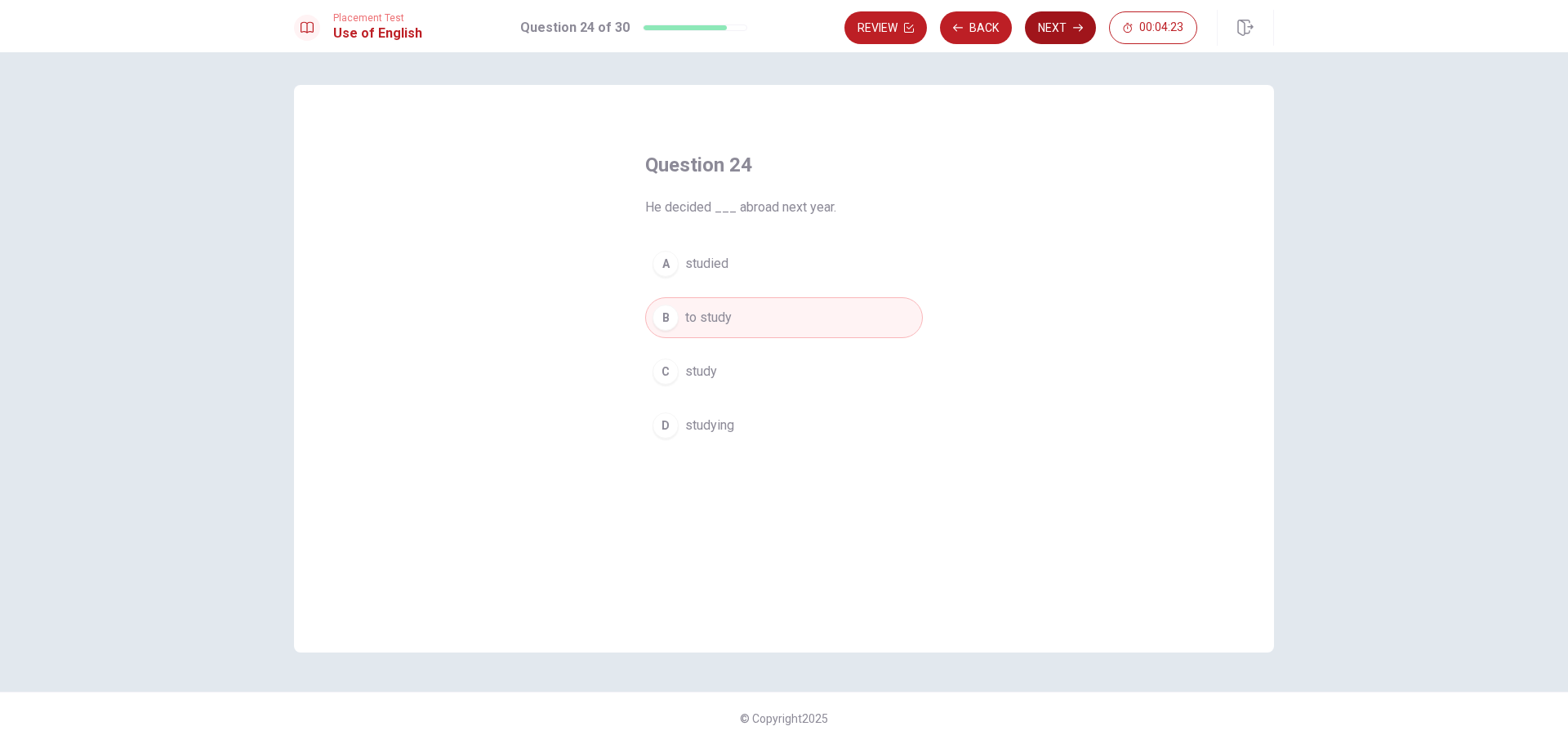
click at [1057, 25] on button "Next" at bounding box center [1060, 28] width 71 height 33
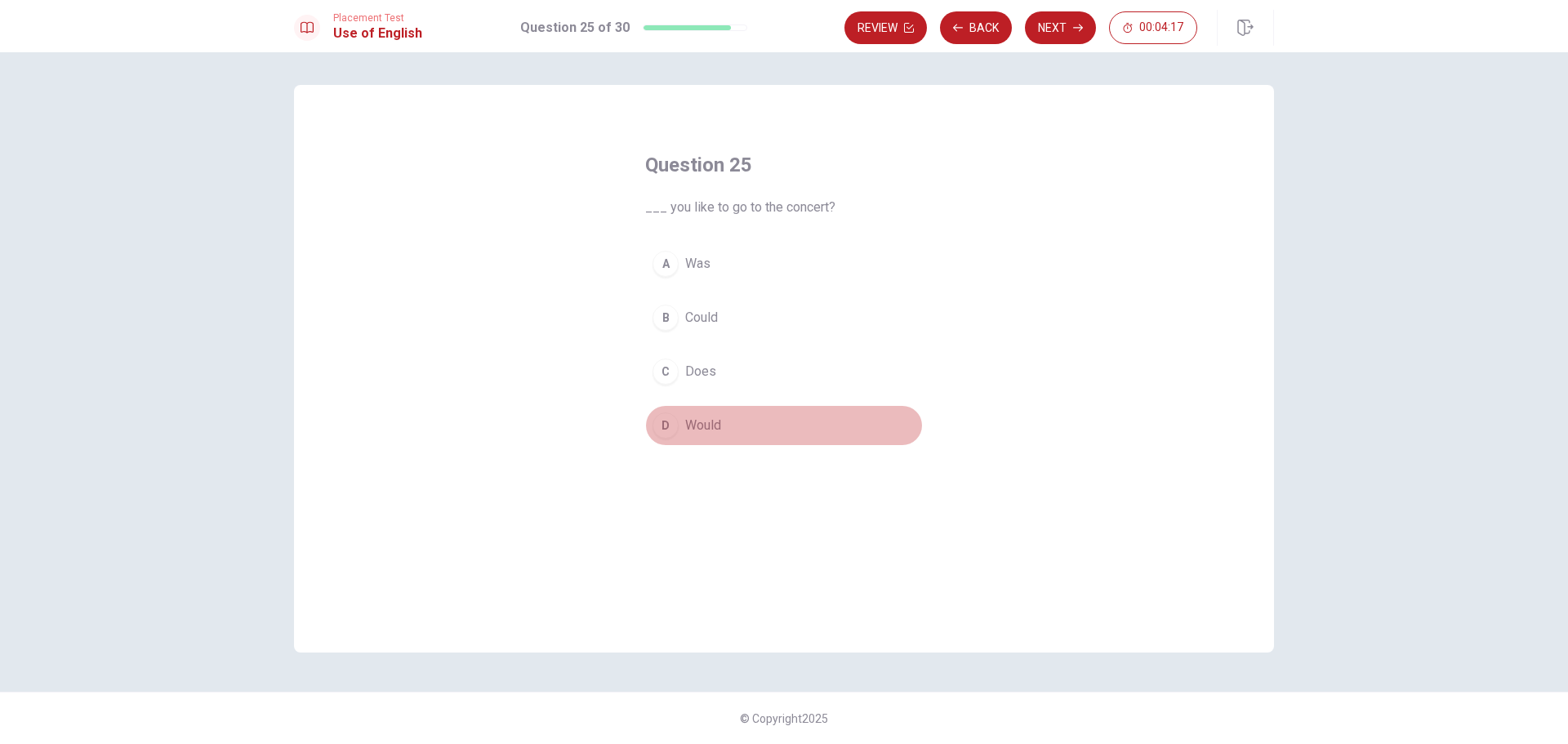
click at [673, 425] on div "D" at bounding box center [666, 425] width 26 height 26
click at [1053, 29] on button "Next" at bounding box center [1060, 28] width 71 height 33
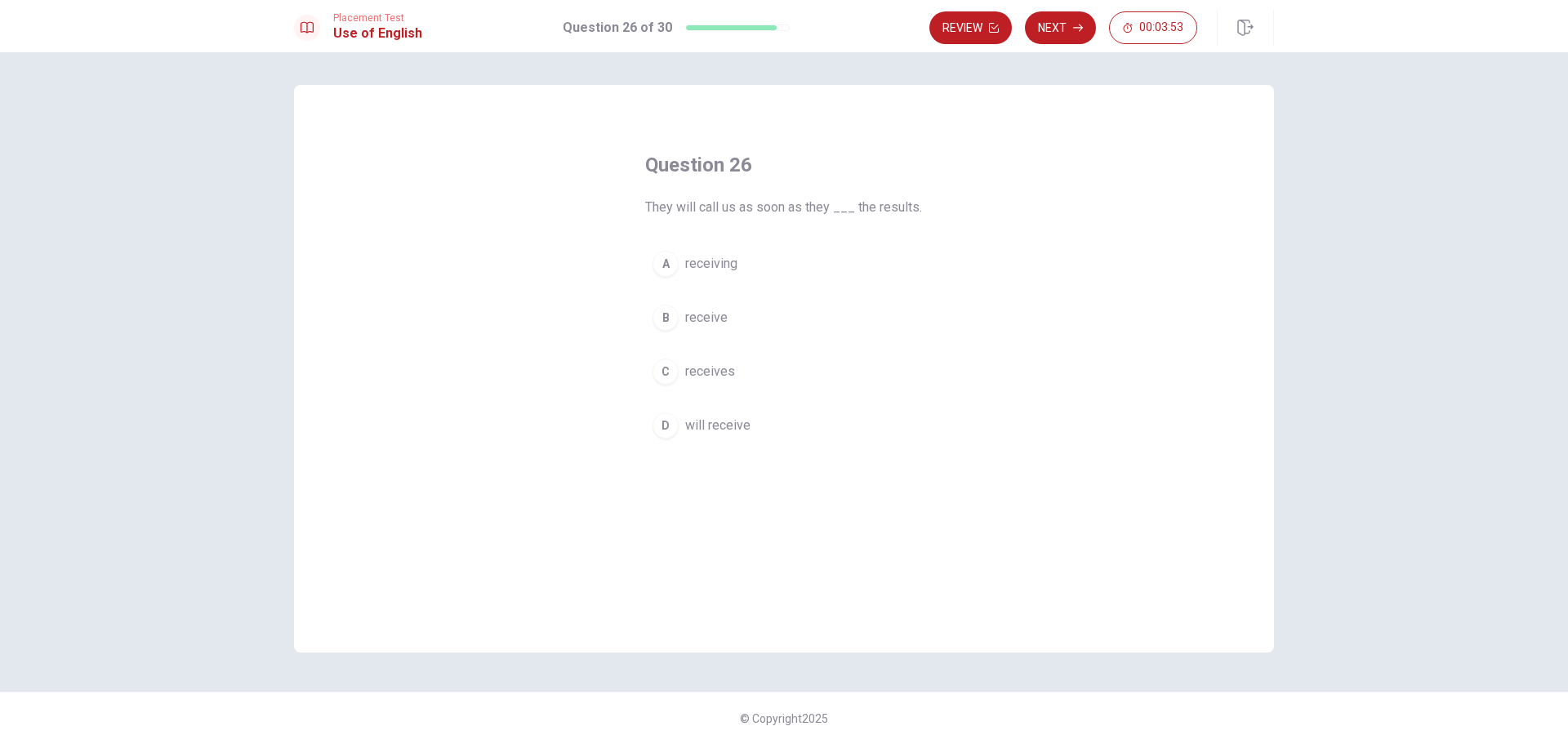
click at [661, 321] on div "B" at bounding box center [666, 318] width 26 height 26
click at [1059, 30] on button "Next" at bounding box center [1060, 28] width 71 height 33
click at [660, 430] on div "D" at bounding box center [666, 425] width 26 height 26
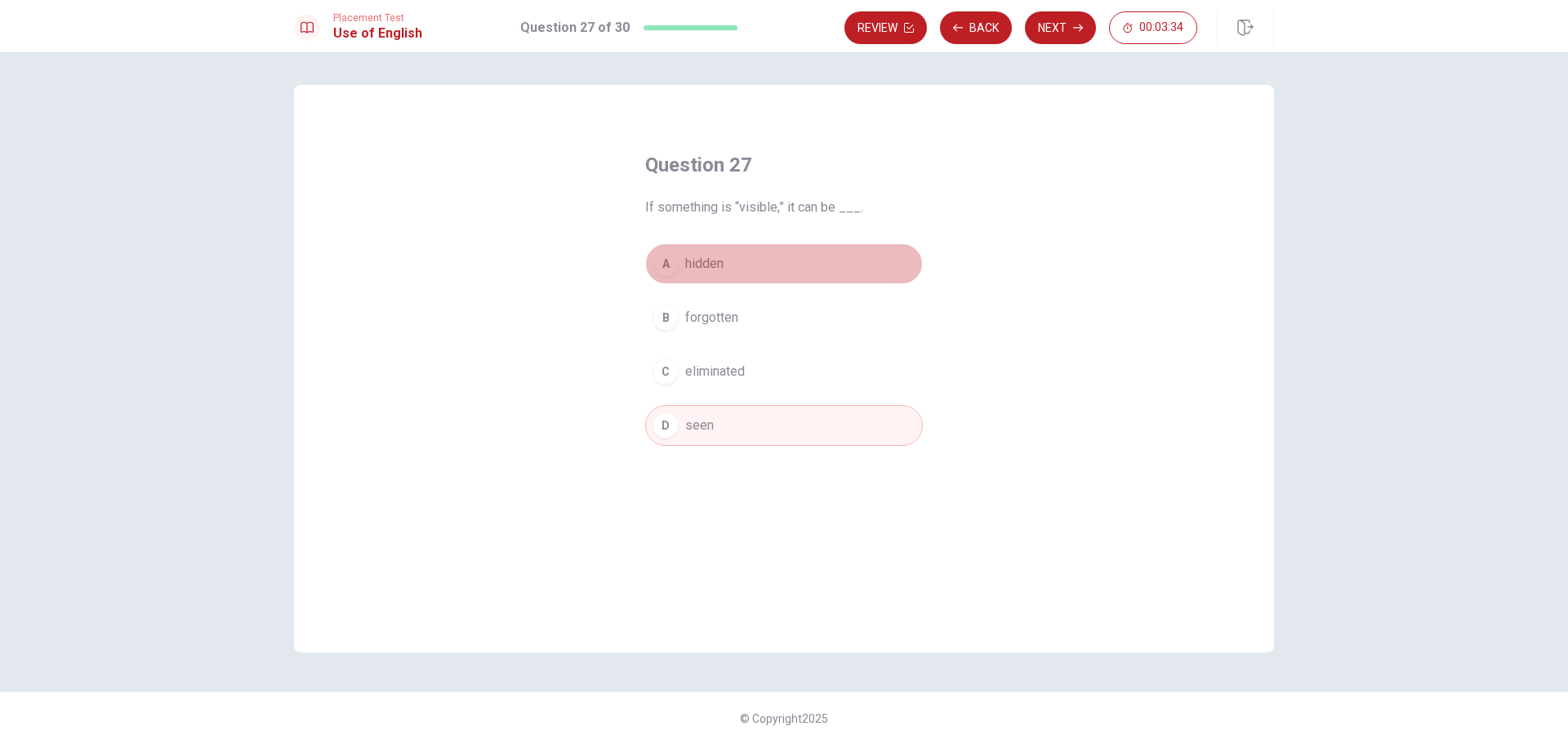
click at [677, 266] on div "A" at bounding box center [666, 264] width 26 height 26
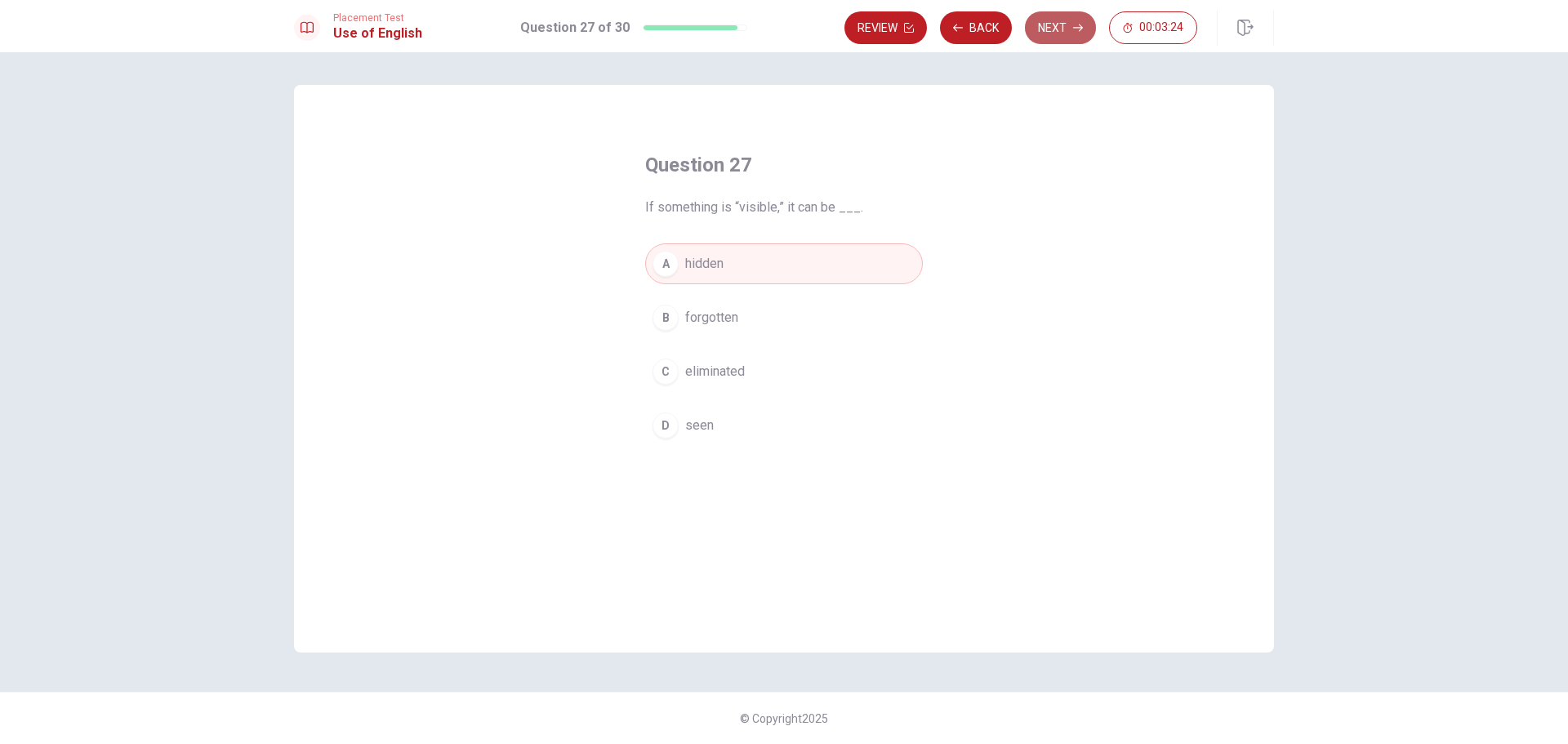
click at [1064, 29] on button "Next" at bounding box center [1060, 28] width 71 height 33
drag, startPoint x: 675, startPoint y: 418, endPoint x: 809, endPoint y: 279, distance: 193.1
click at [674, 418] on div "D" at bounding box center [666, 425] width 26 height 26
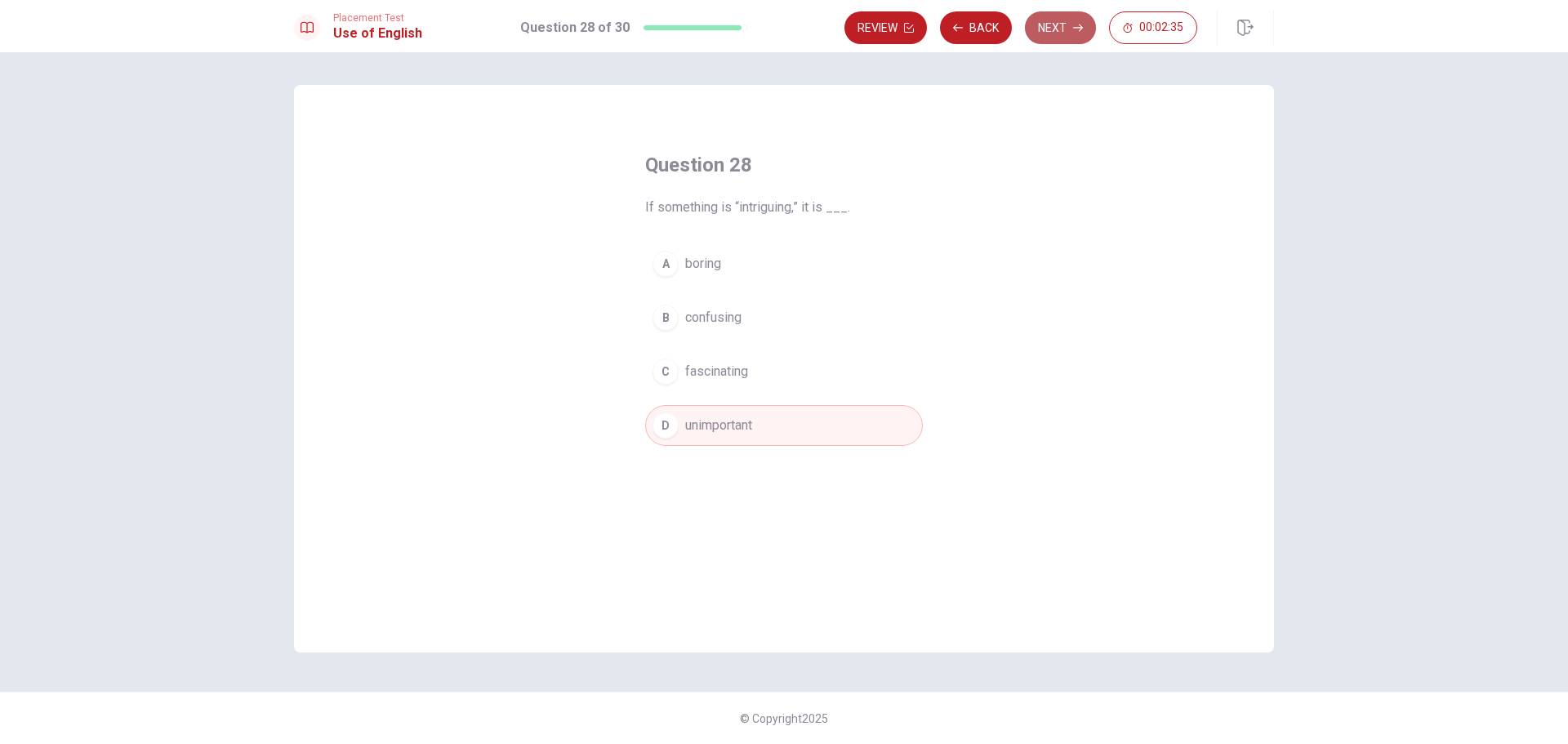
drag, startPoint x: 1066, startPoint y: 36, endPoint x: 1018, endPoint y: 125, distance: 101.1
click at [1065, 35] on button "Next" at bounding box center [1060, 28] width 71 height 33
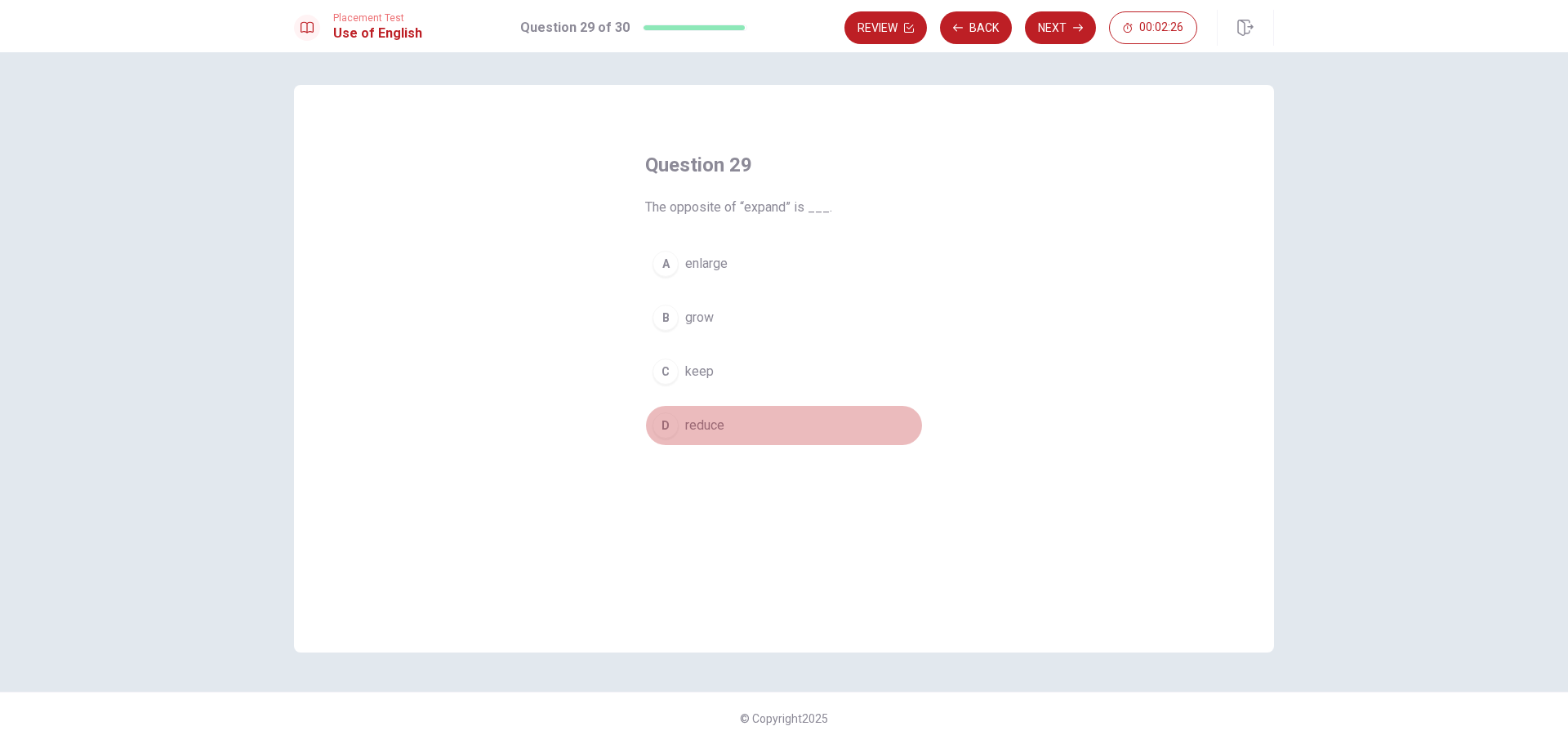
click at [664, 426] on div "D" at bounding box center [666, 425] width 26 height 26
click at [1068, 36] on button "Next" at bounding box center [1060, 28] width 71 height 33
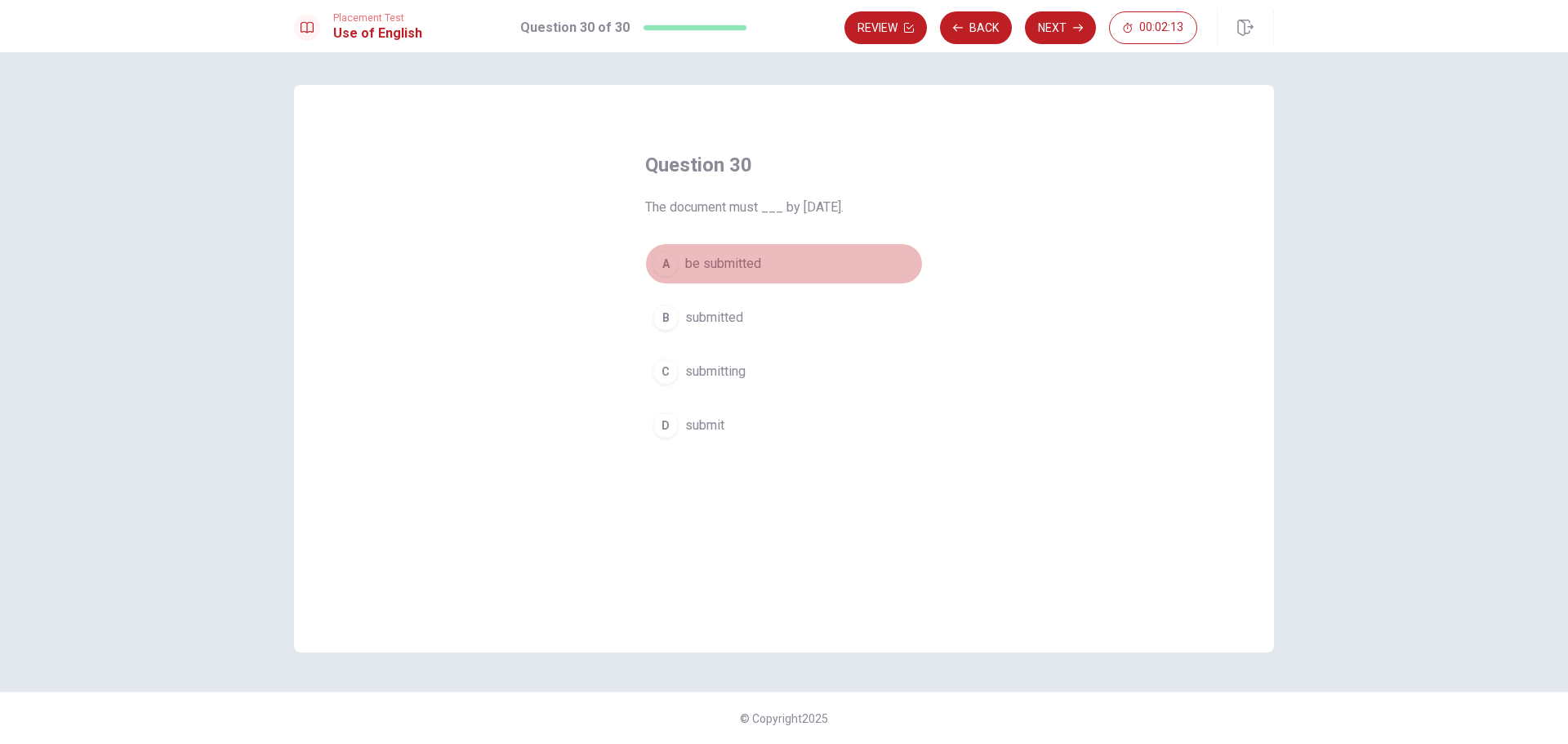
click at [667, 263] on div "A" at bounding box center [666, 264] width 26 height 26
click at [1051, 25] on button "Next" at bounding box center [1060, 28] width 71 height 33
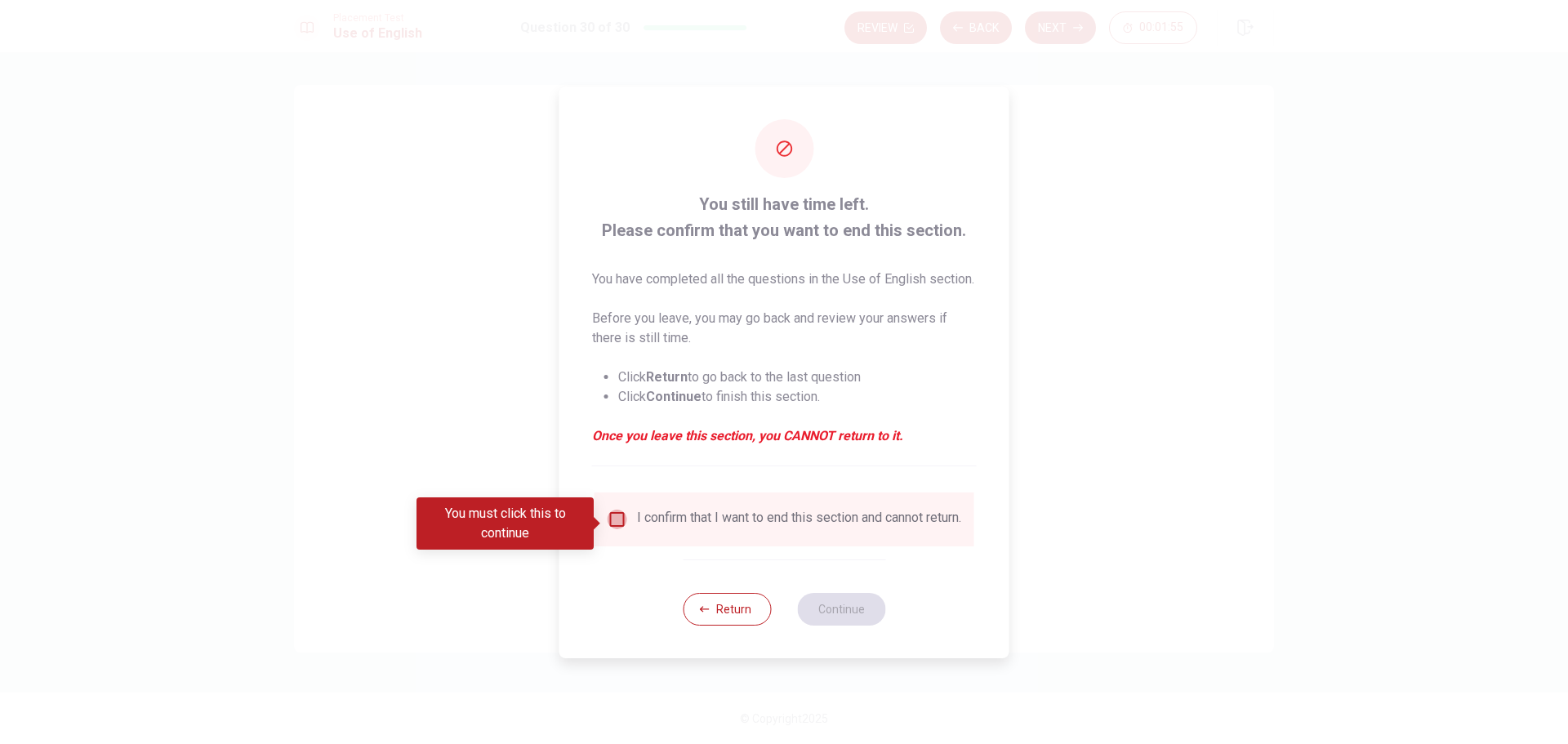
click at [614, 528] on input "You must click this to continue" at bounding box center [618, 520] width 20 height 20
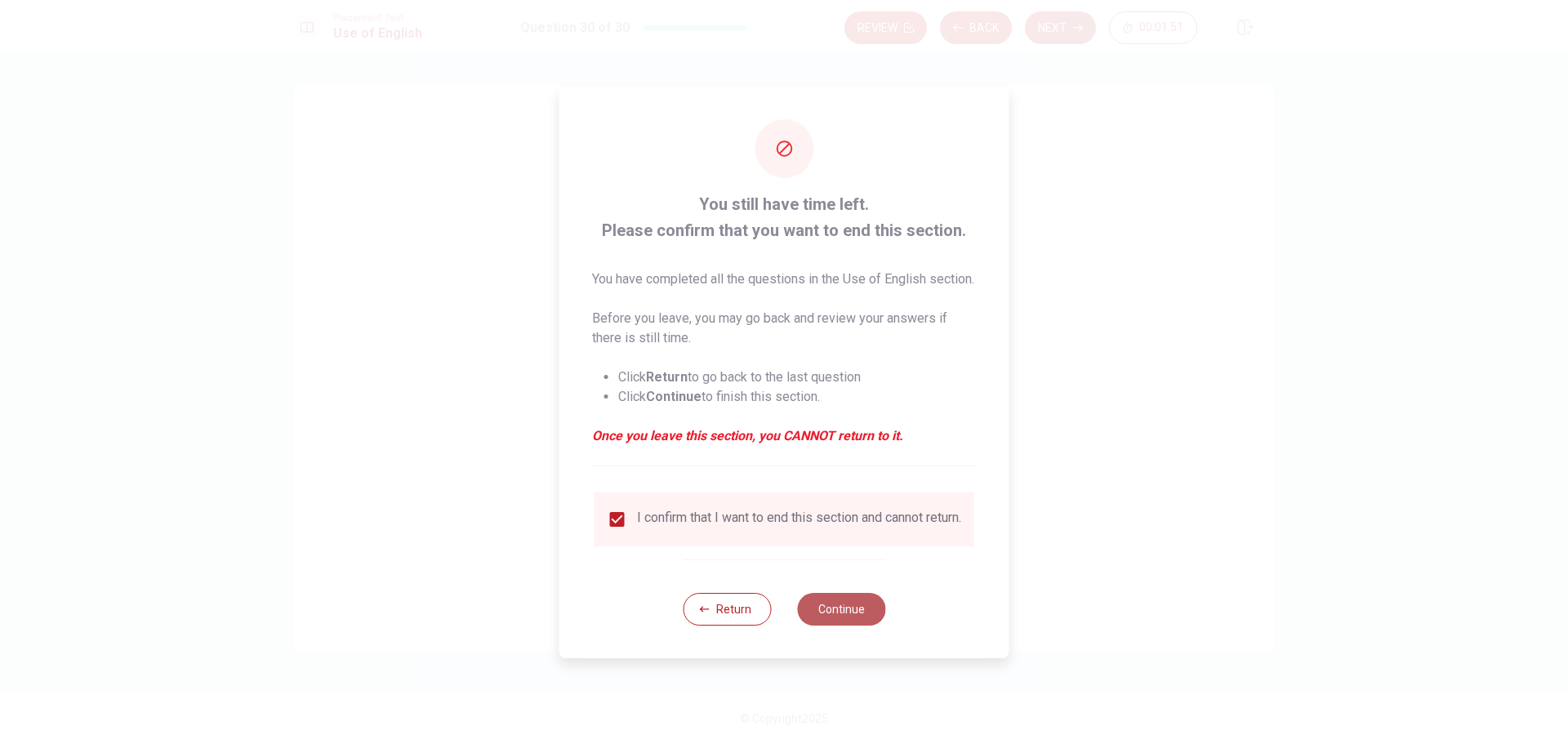
click at [824, 625] on button "Continue" at bounding box center [841, 610] width 88 height 33
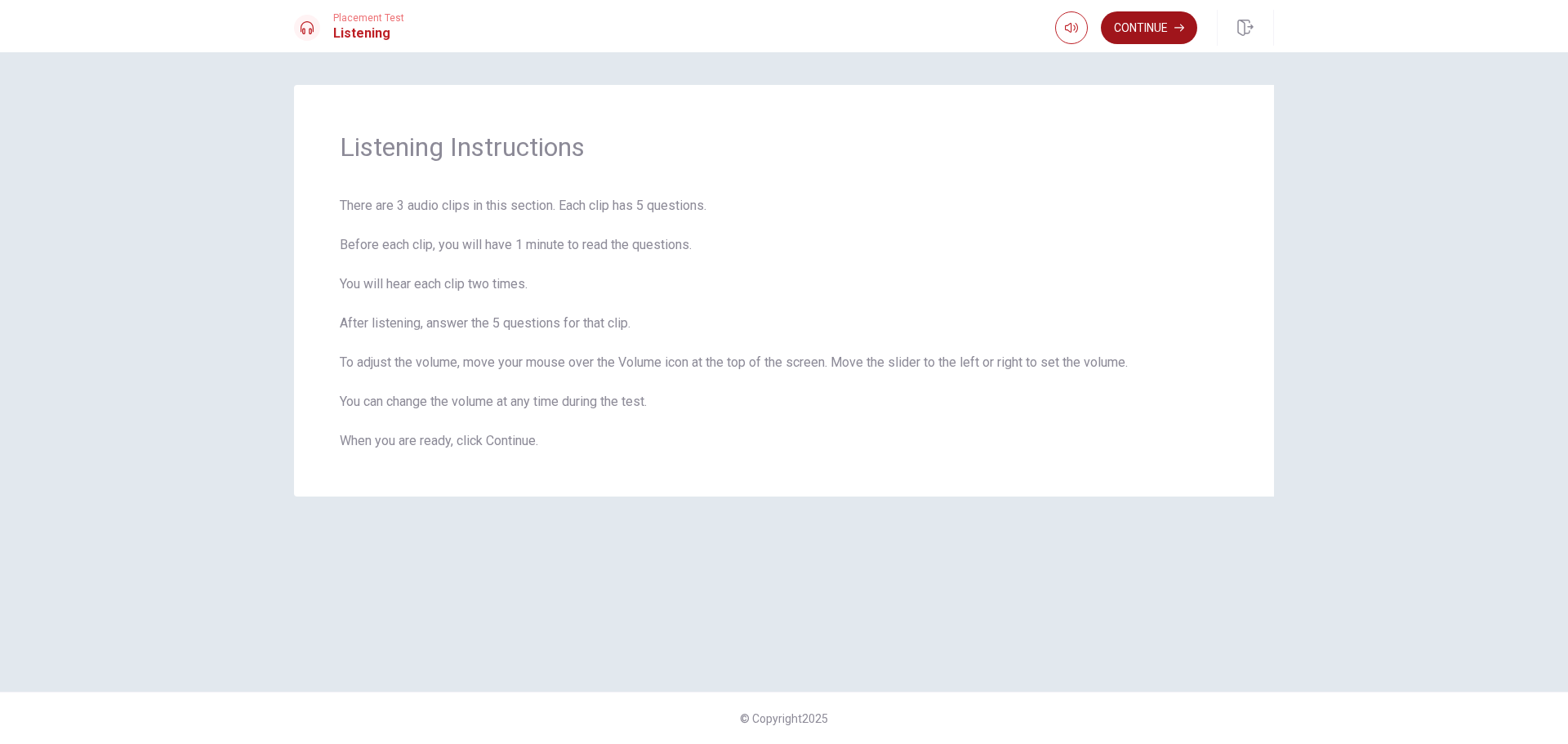
click at [1142, 32] on button "Continue" at bounding box center [1148, 28] width 96 height 33
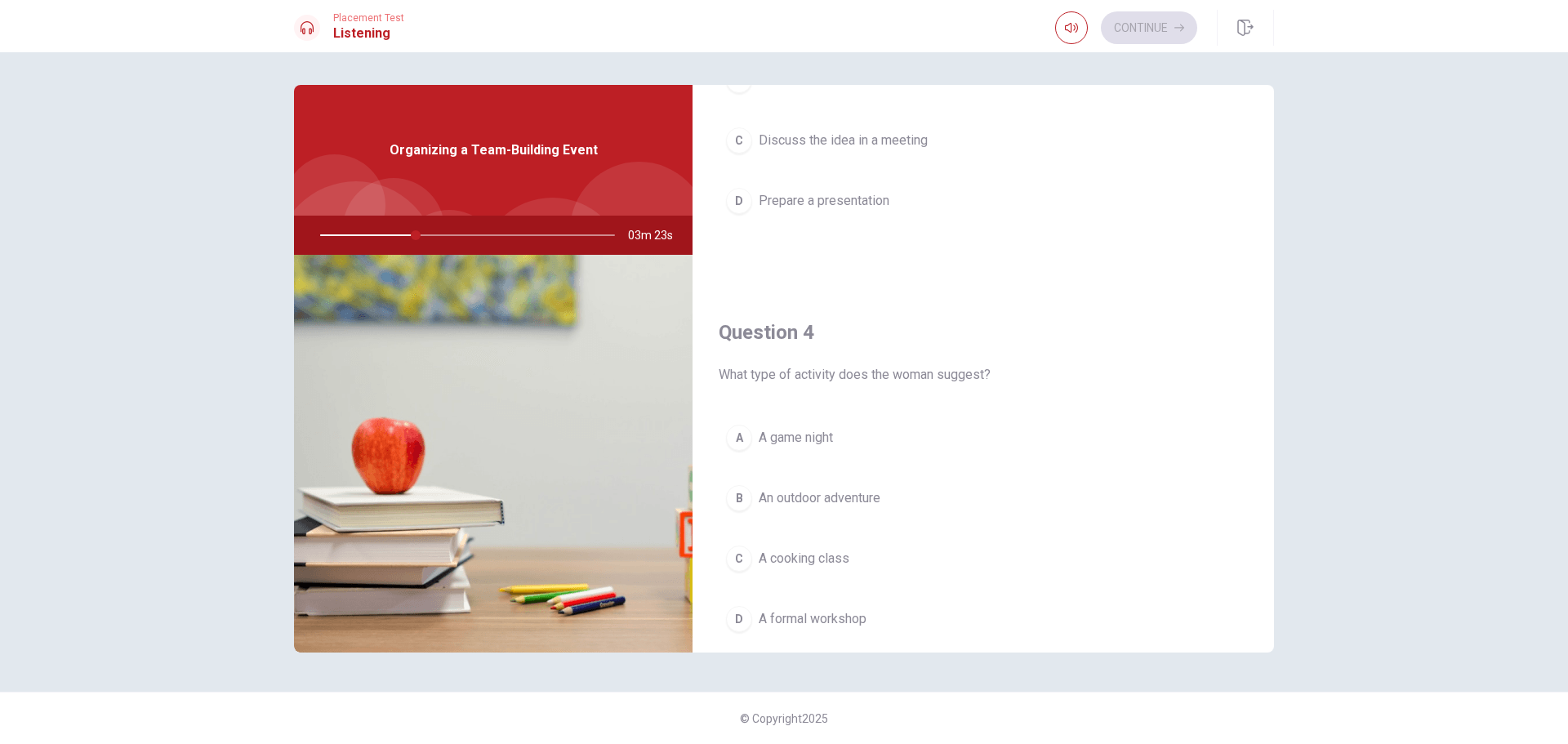
scroll to position [1063, 0]
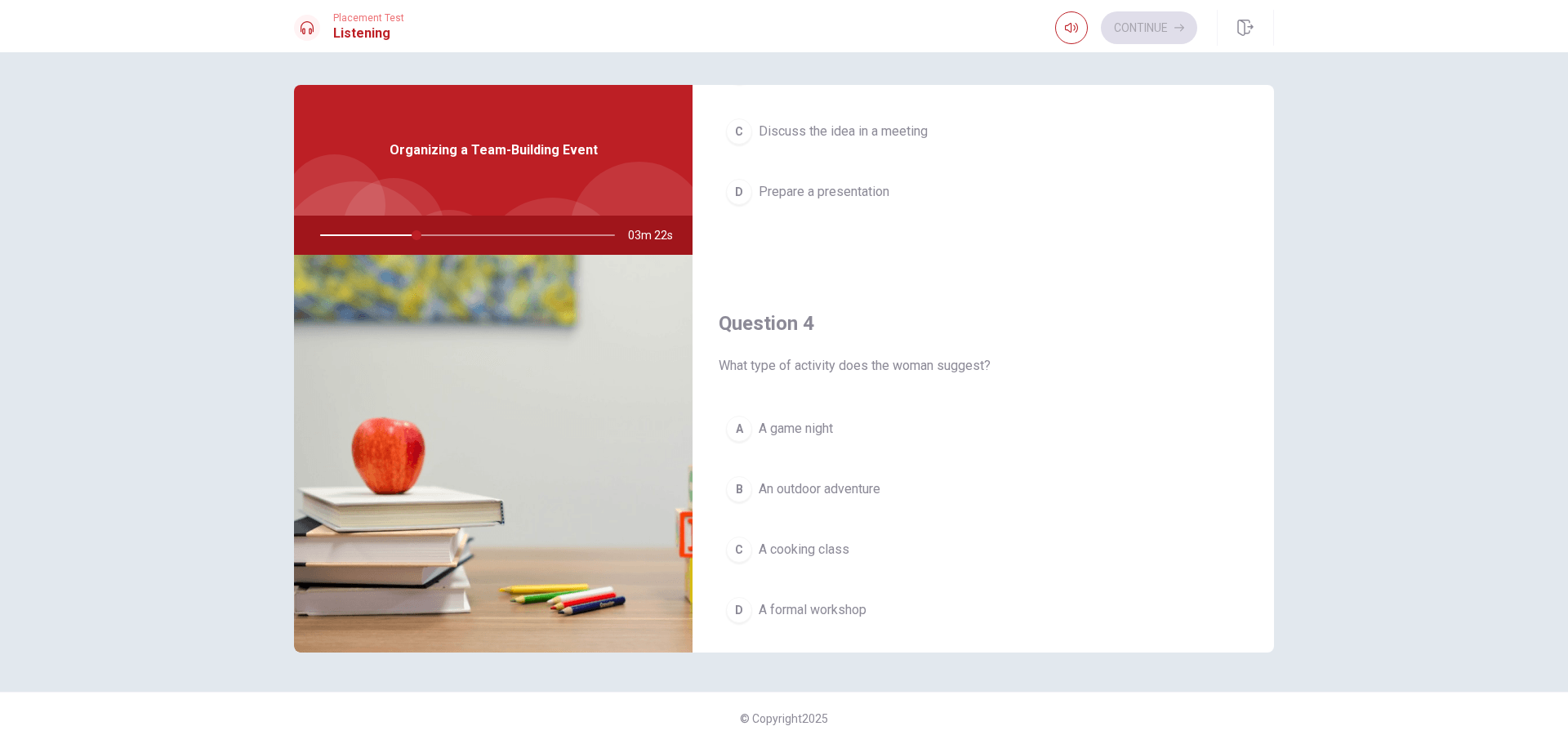
click at [742, 483] on div "B" at bounding box center [740, 490] width 26 height 26
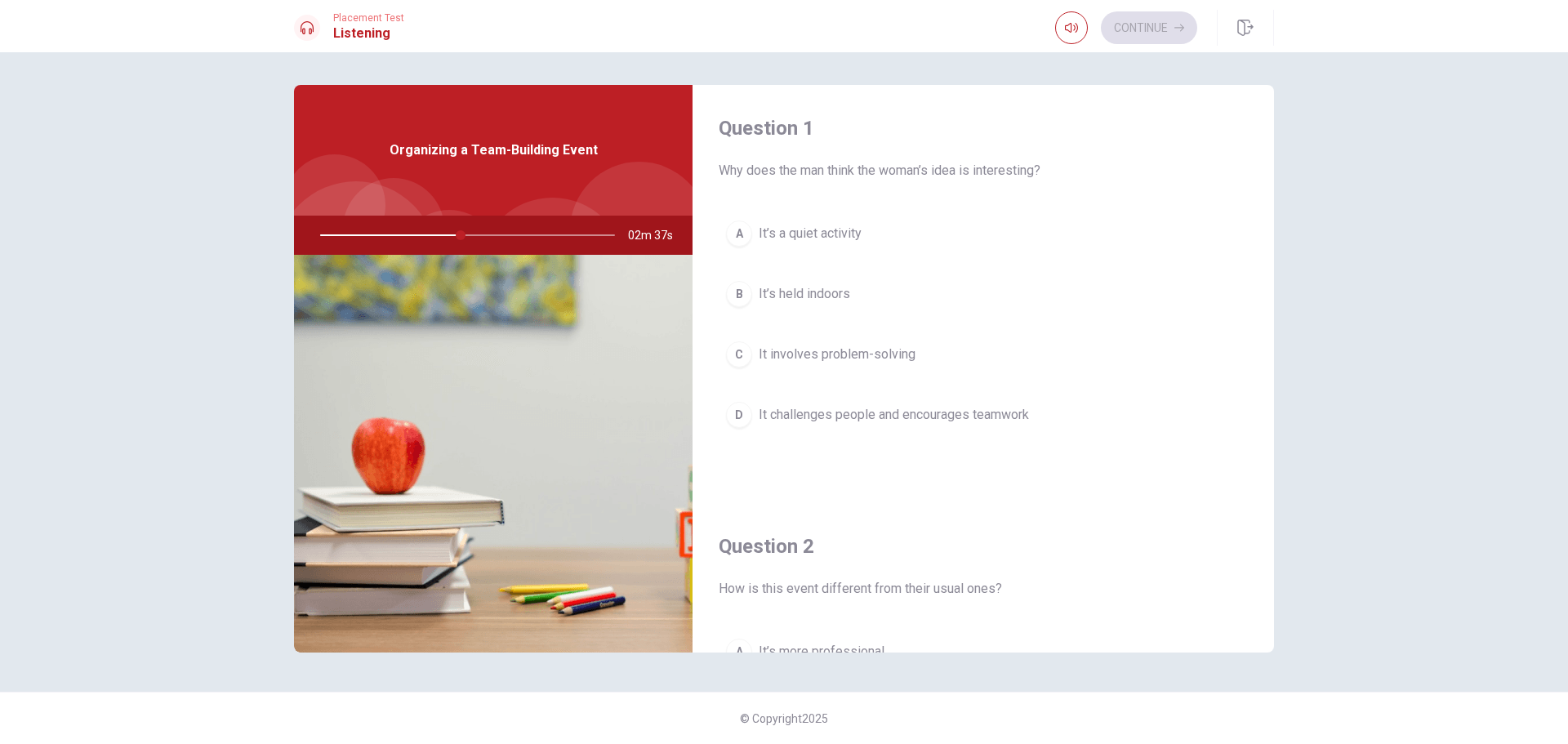
scroll to position [0, 0]
click at [856, 422] on span "It challenges people and encourages teamwork" at bounding box center [893, 417] width 271 height 20
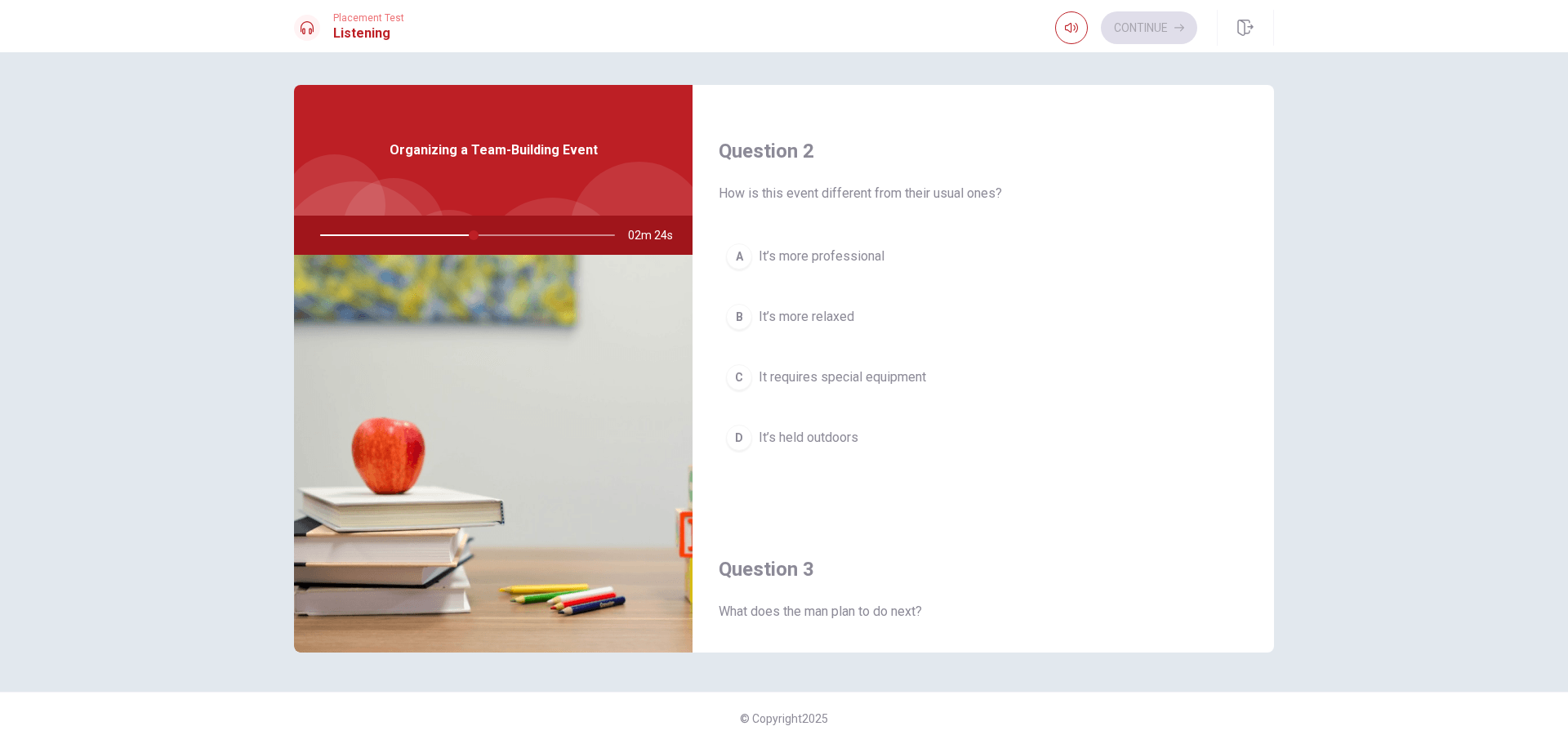
scroll to position [408, 0]
click at [847, 373] on span "It requires special equipment" at bounding box center [842, 367] width 168 height 20
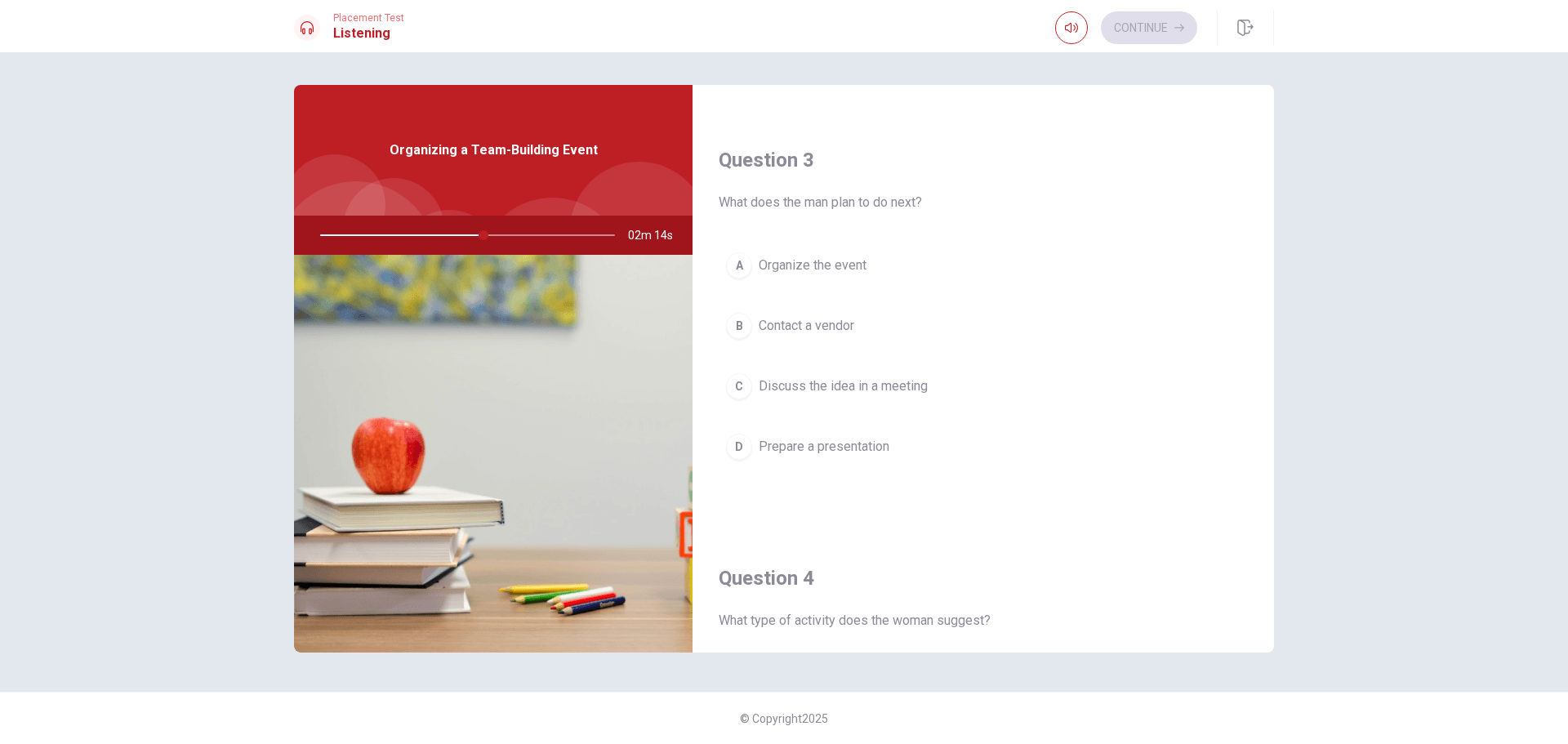
scroll to position [817, 0]
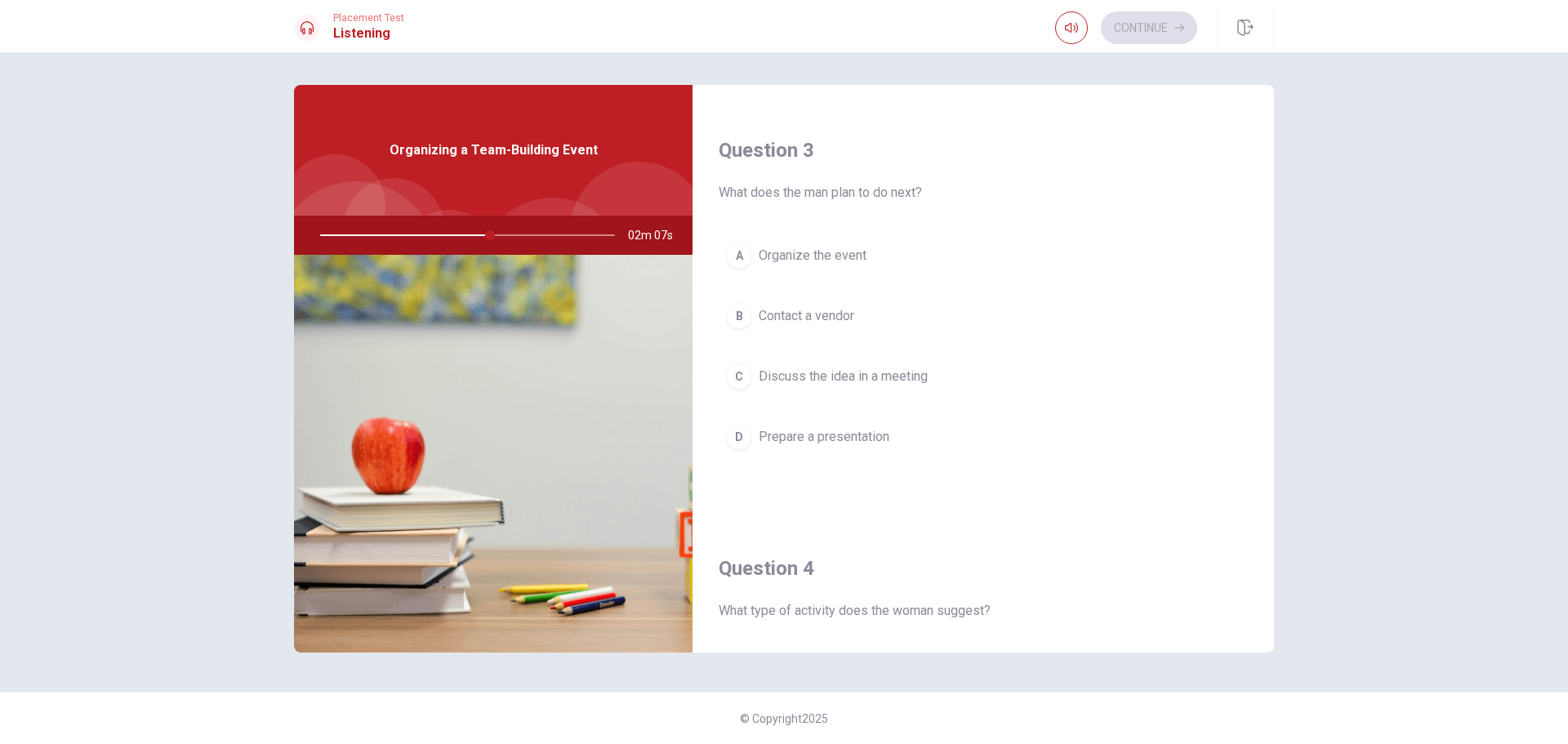
click at [859, 436] on span "Prepare a presentation" at bounding box center [823, 437] width 131 height 20
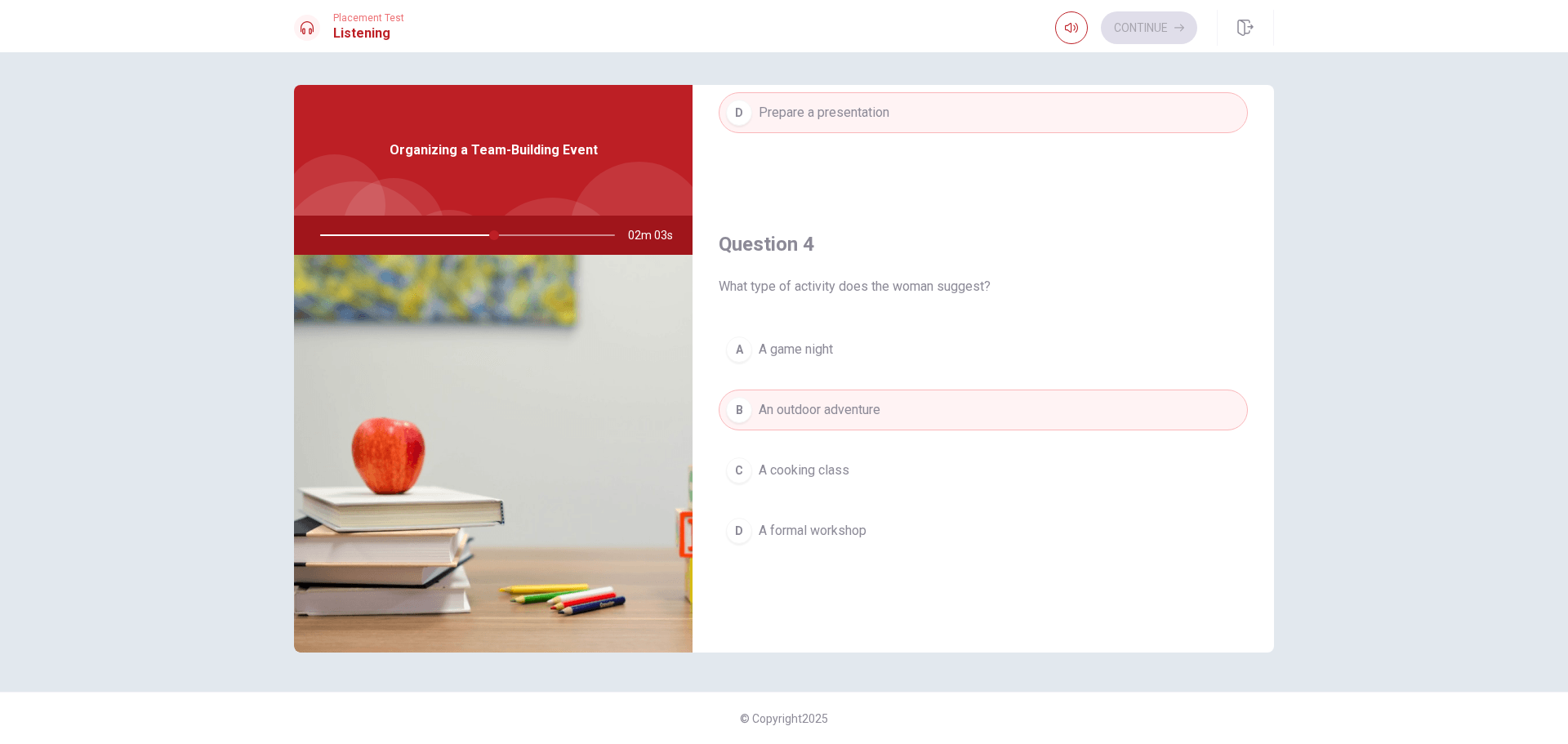
scroll to position [1524, 0]
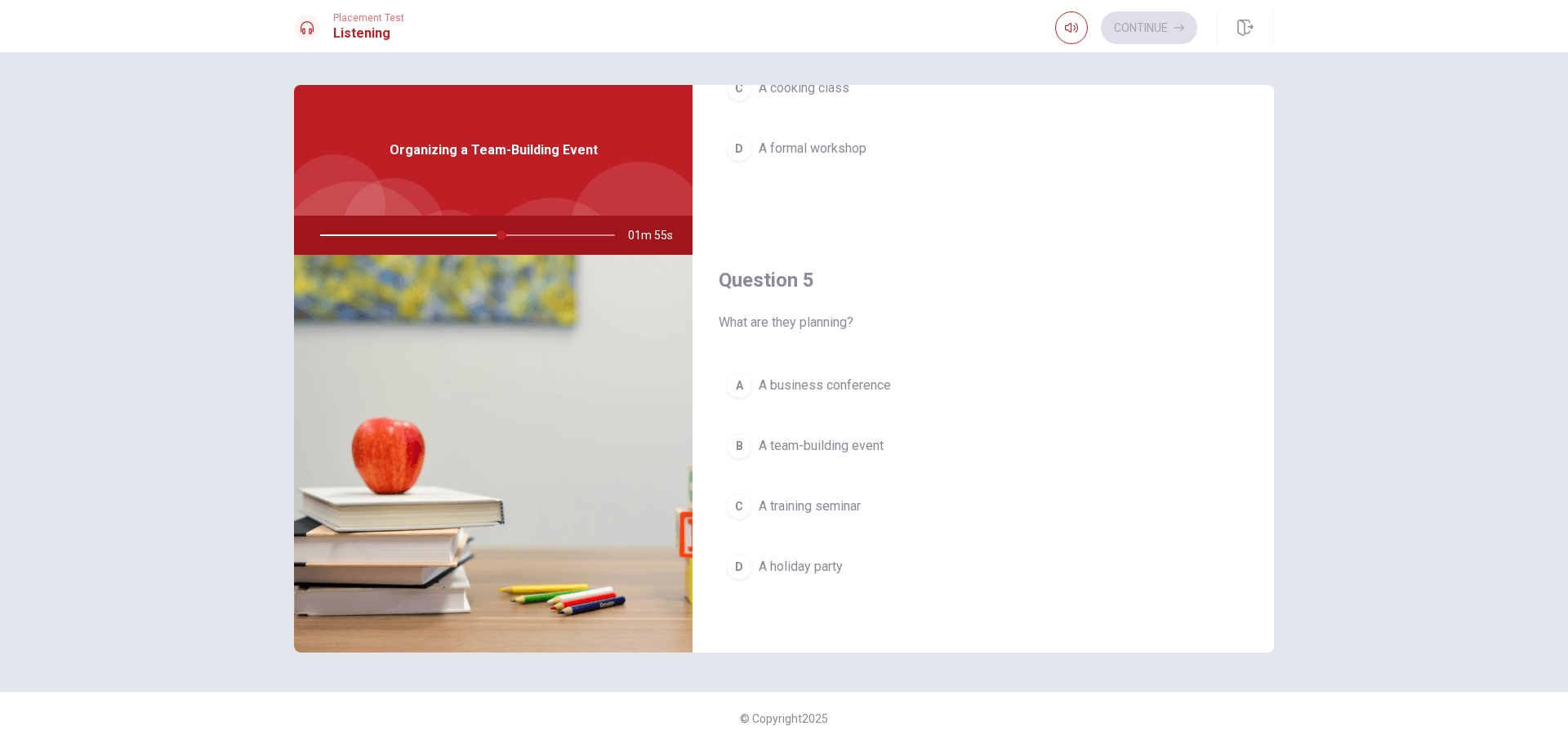
click at [872, 449] on span "A team-building event" at bounding box center [821, 446] width 125 height 20
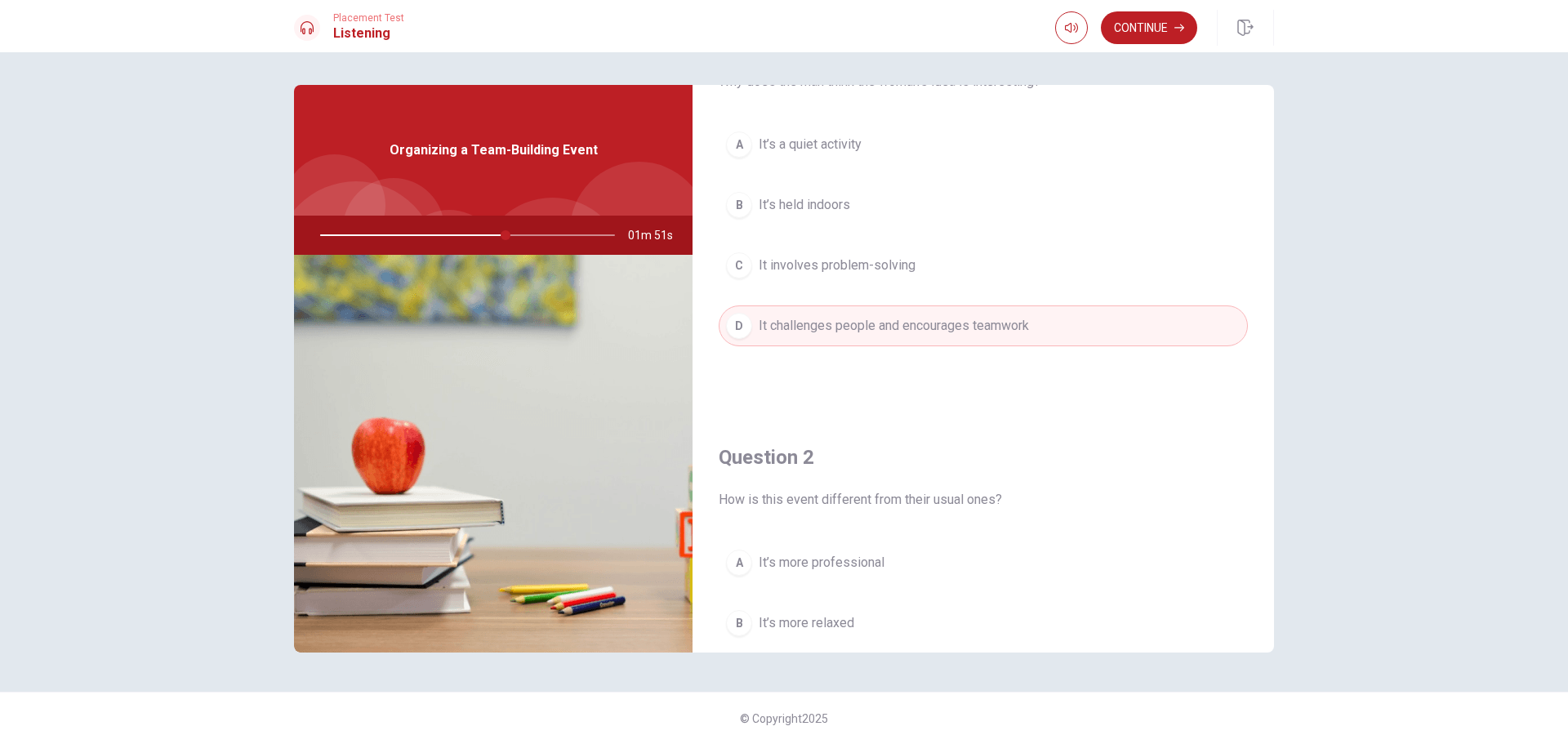
scroll to position [0, 0]
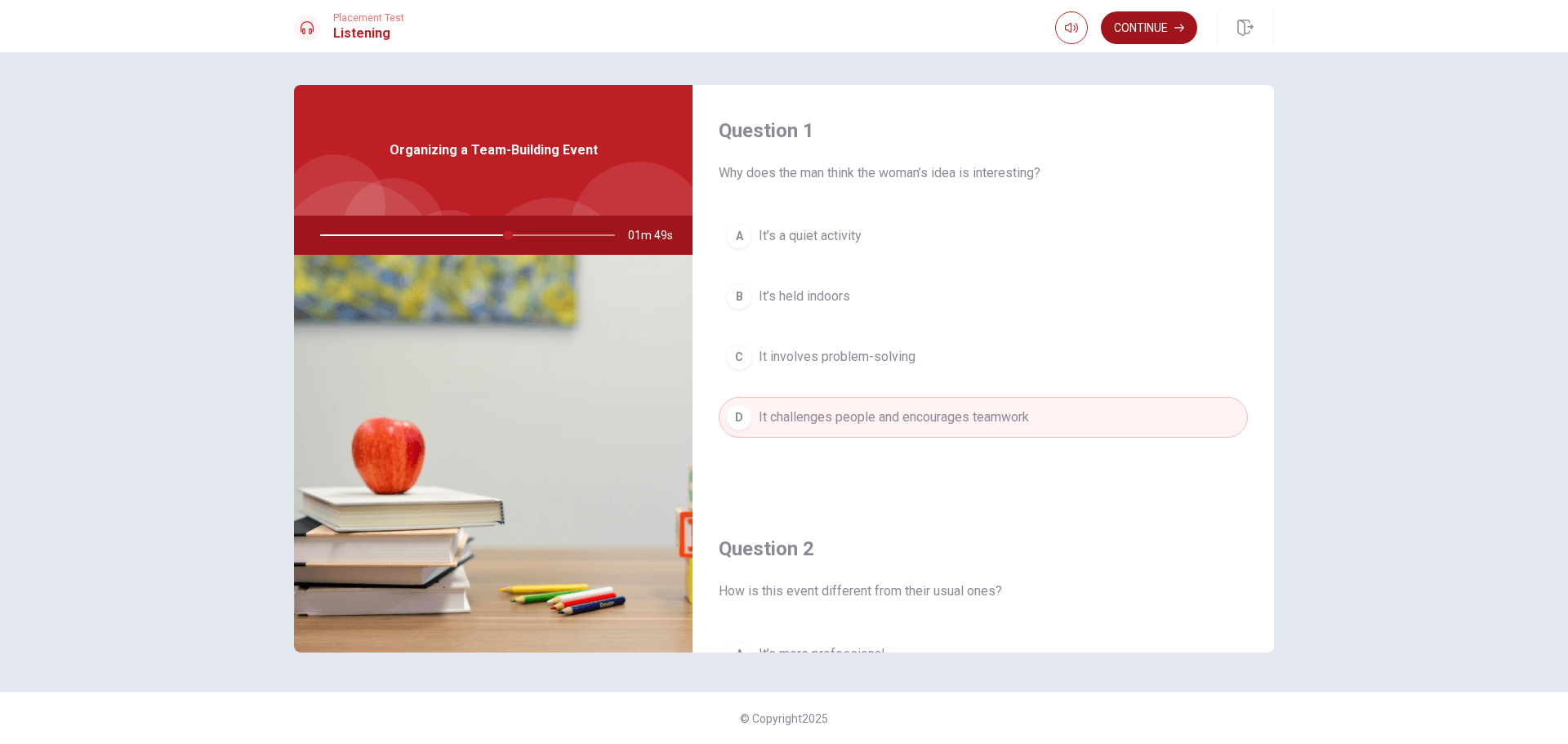
click at [1140, 35] on button "Continue" at bounding box center [1148, 28] width 96 height 33
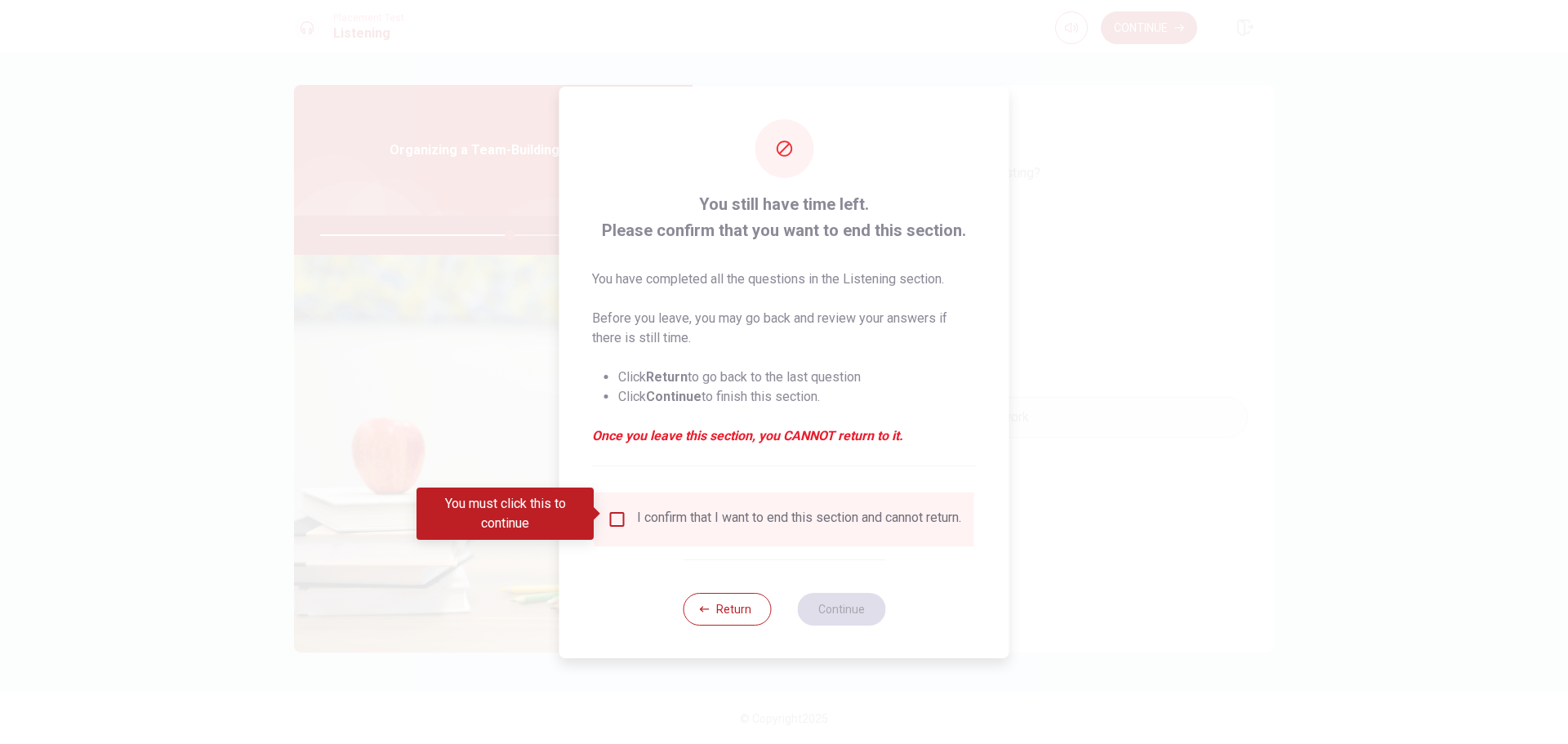
click at [619, 517] on input "You must click this to continue" at bounding box center [618, 520] width 20 height 20
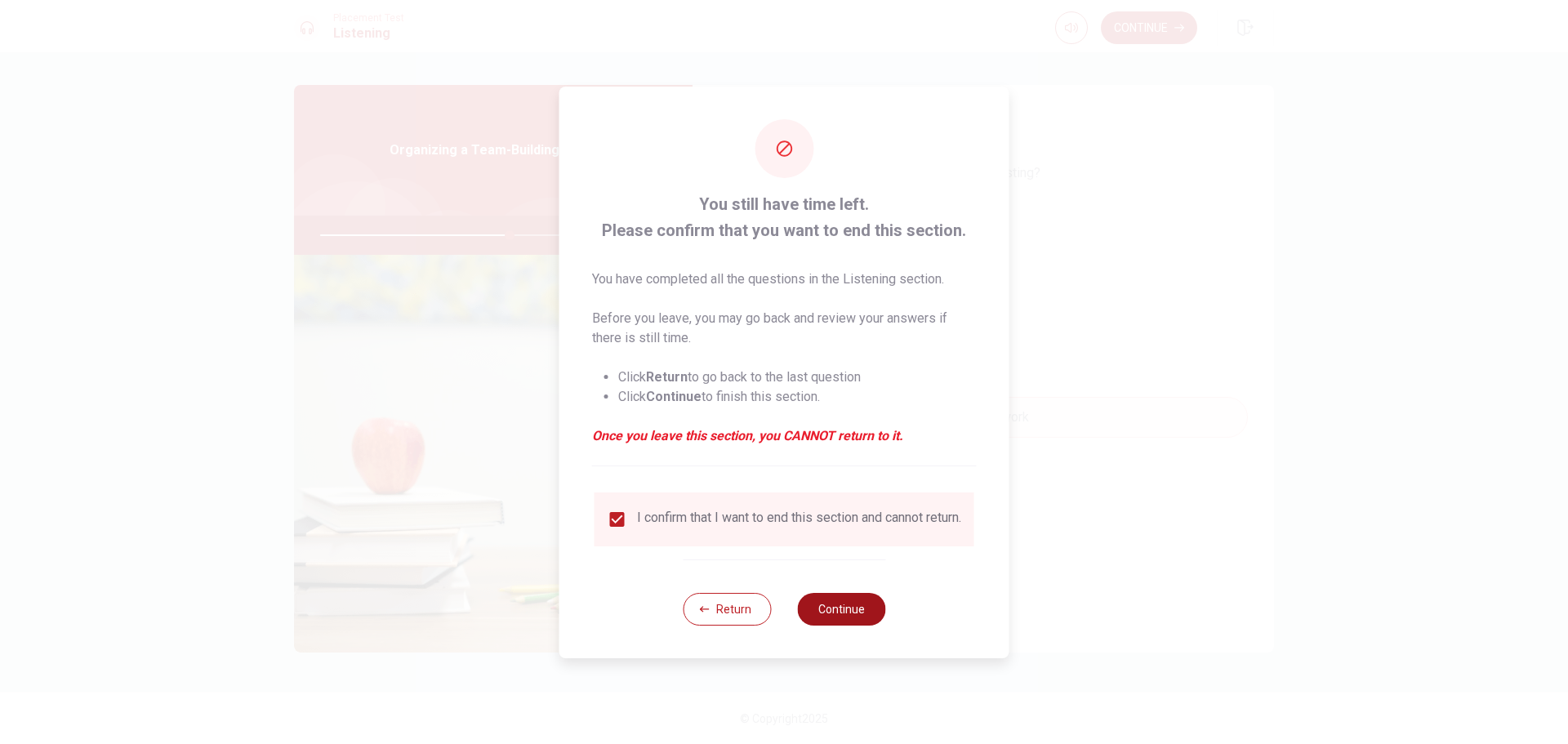
click at [835, 623] on button "Continue" at bounding box center [841, 610] width 88 height 33
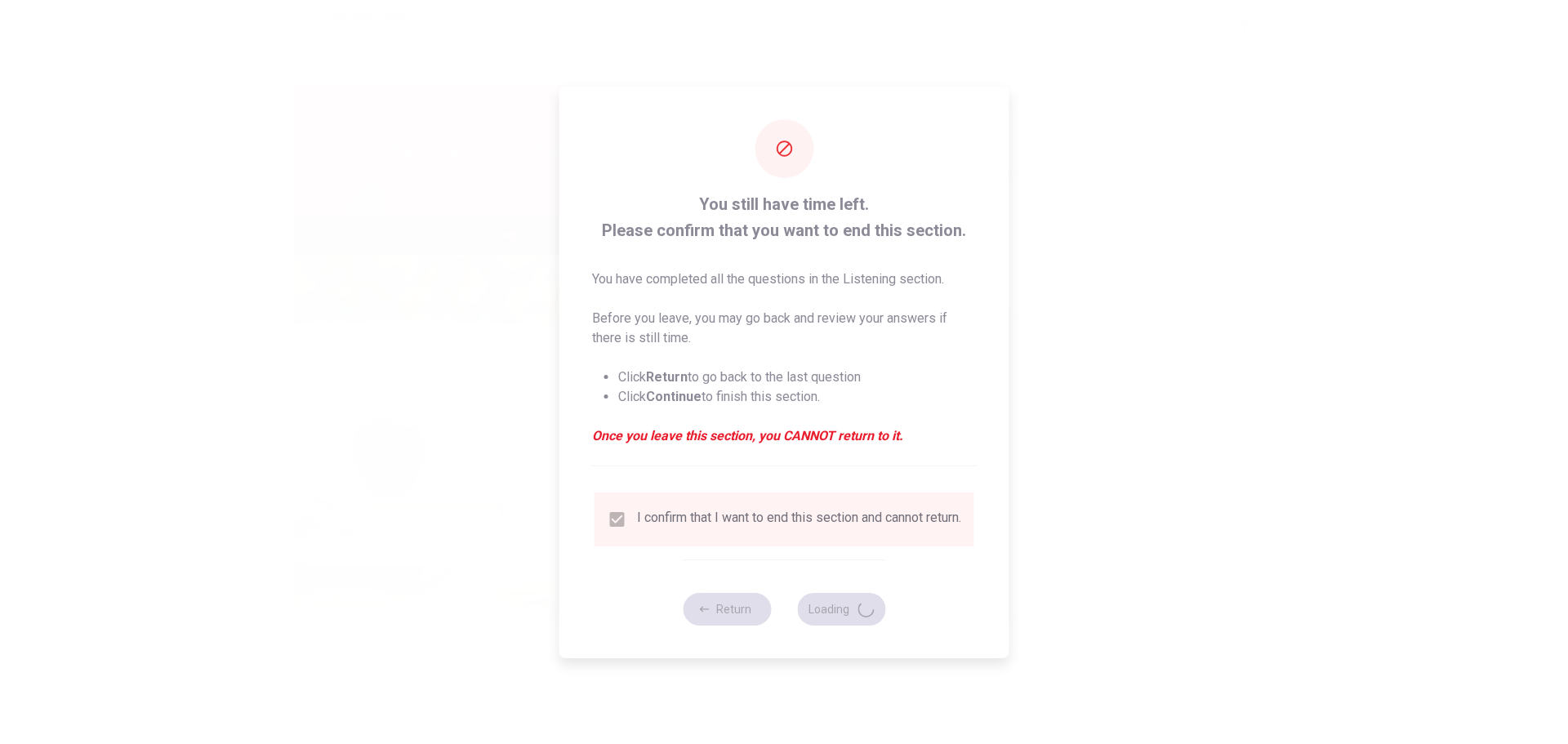
type input "65"
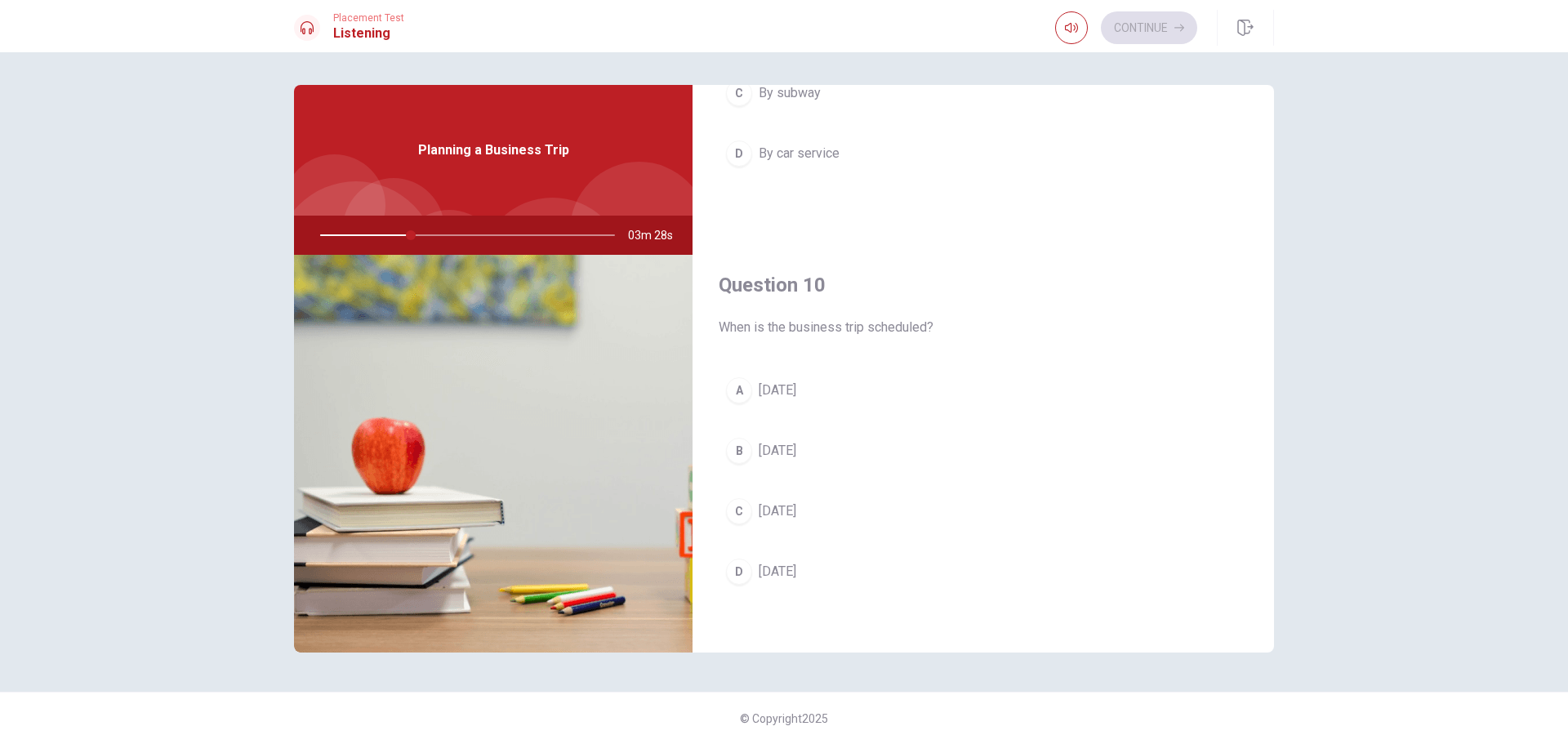
scroll to position [1524, 0]
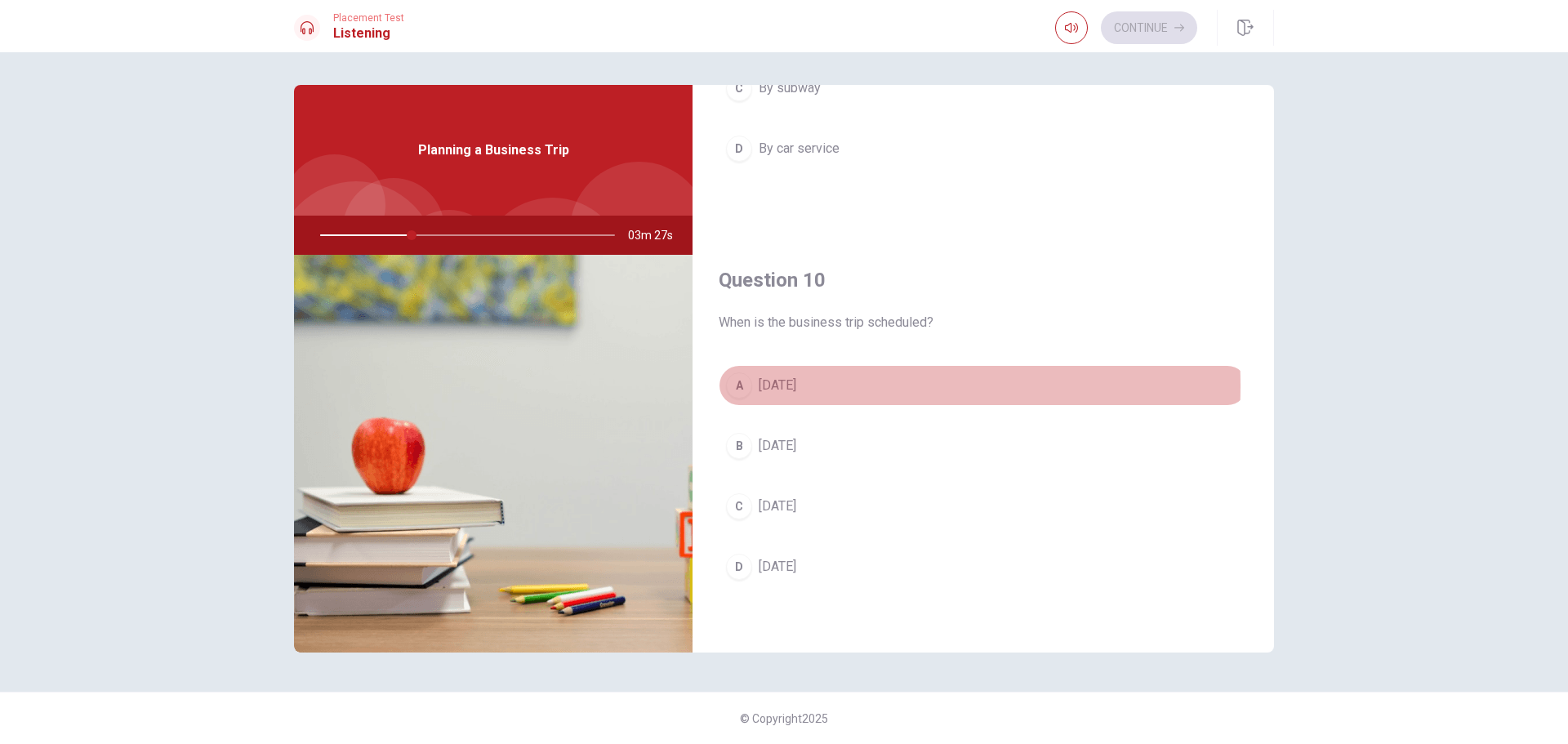
click at [735, 386] on div "A" at bounding box center [740, 386] width 26 height 26
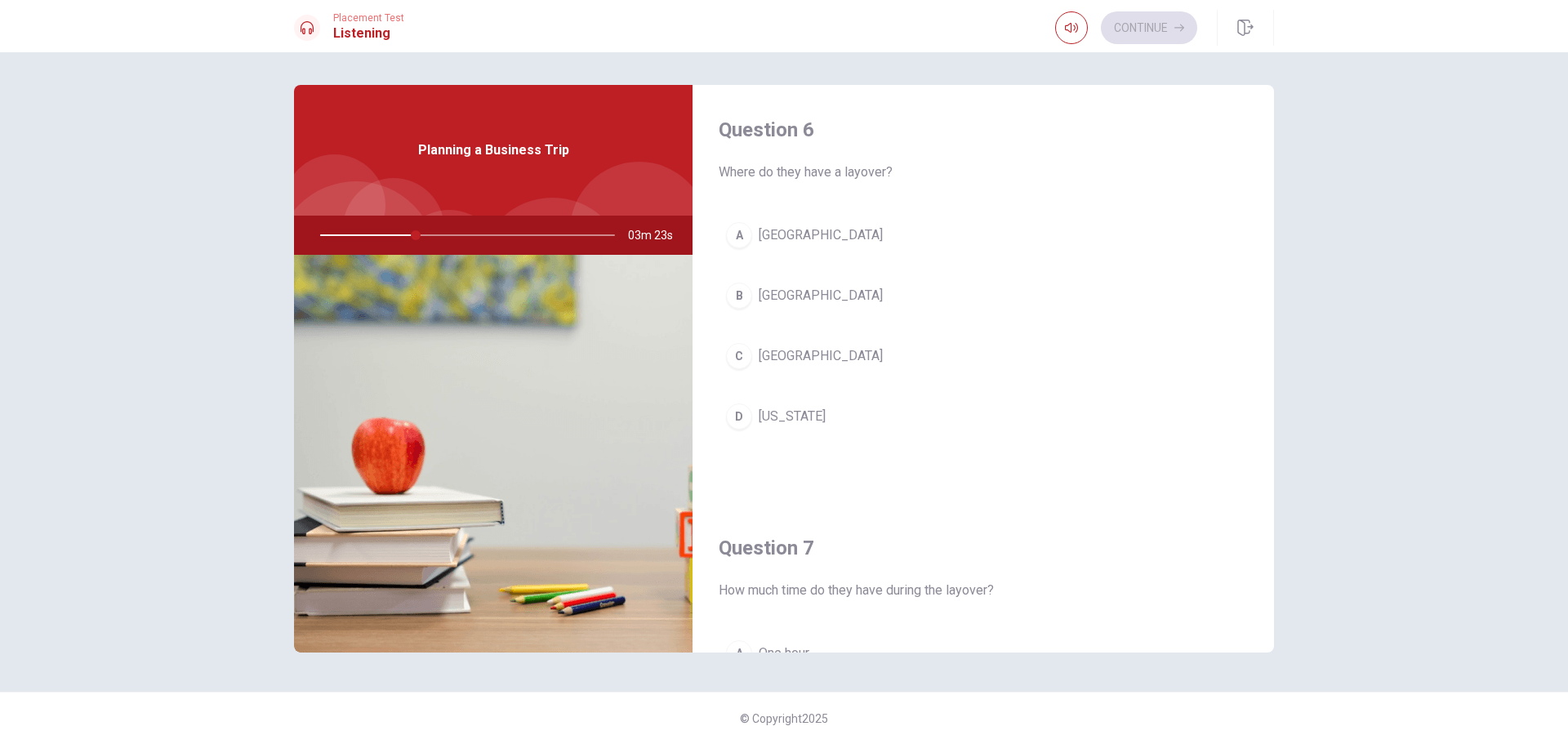
scroll to position [0, 0]
click at [765, 236] on span "[GEOGRAPHIC_DATA]" at bounding box center [820, 236] width 124 height 20
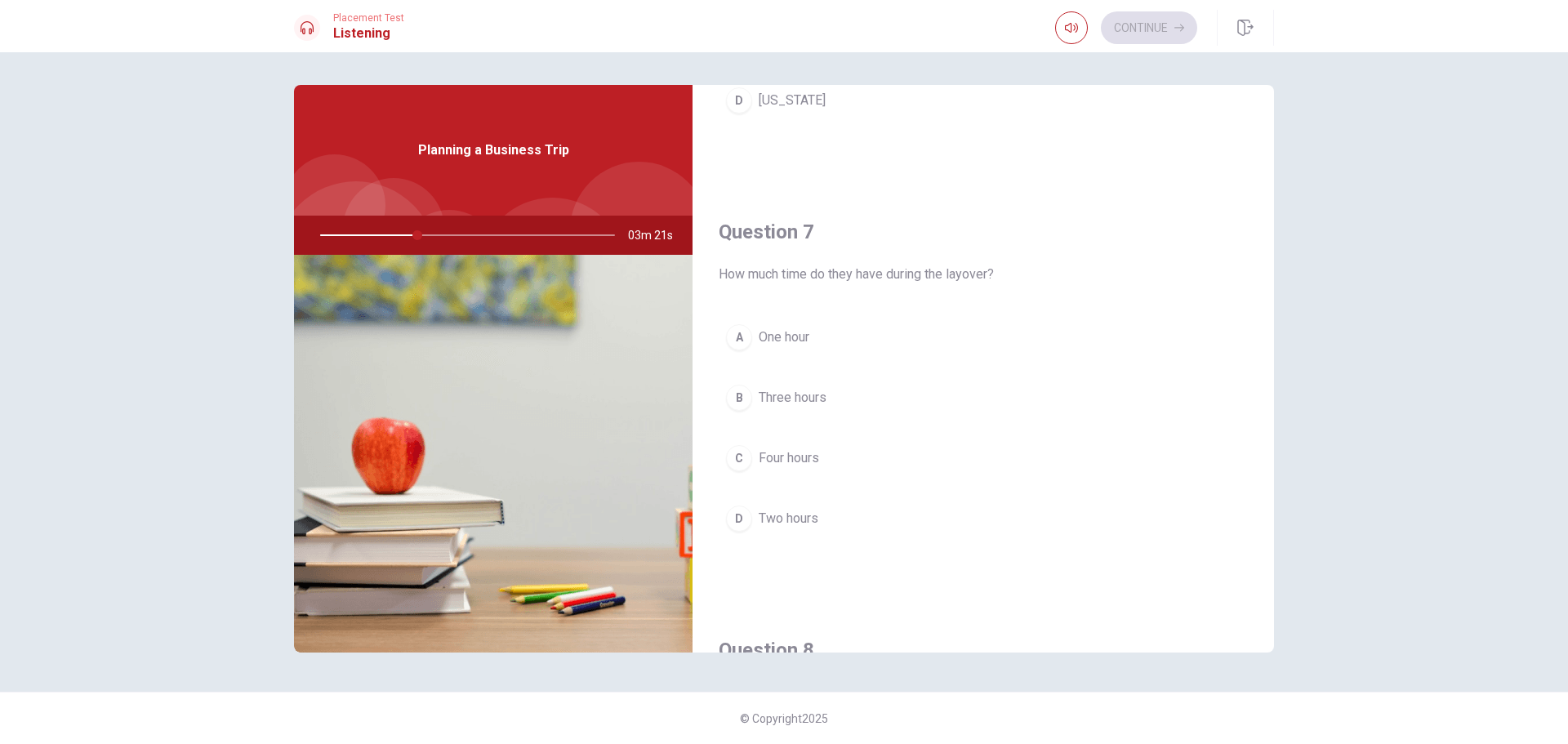
scroll to position [327, 0]
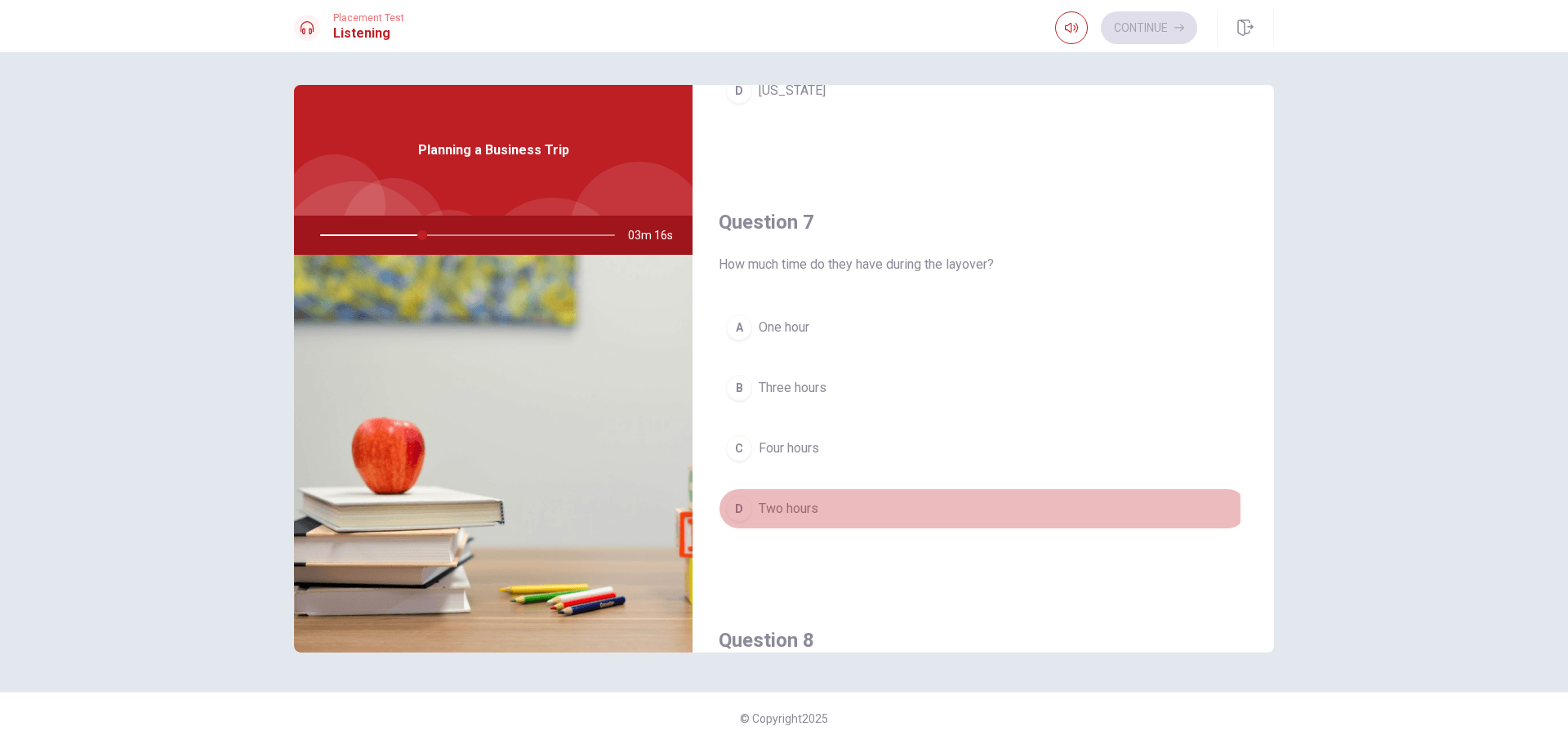
click at [743, 509] on div "D" at bounding box center [740, 509] width 26 height 26
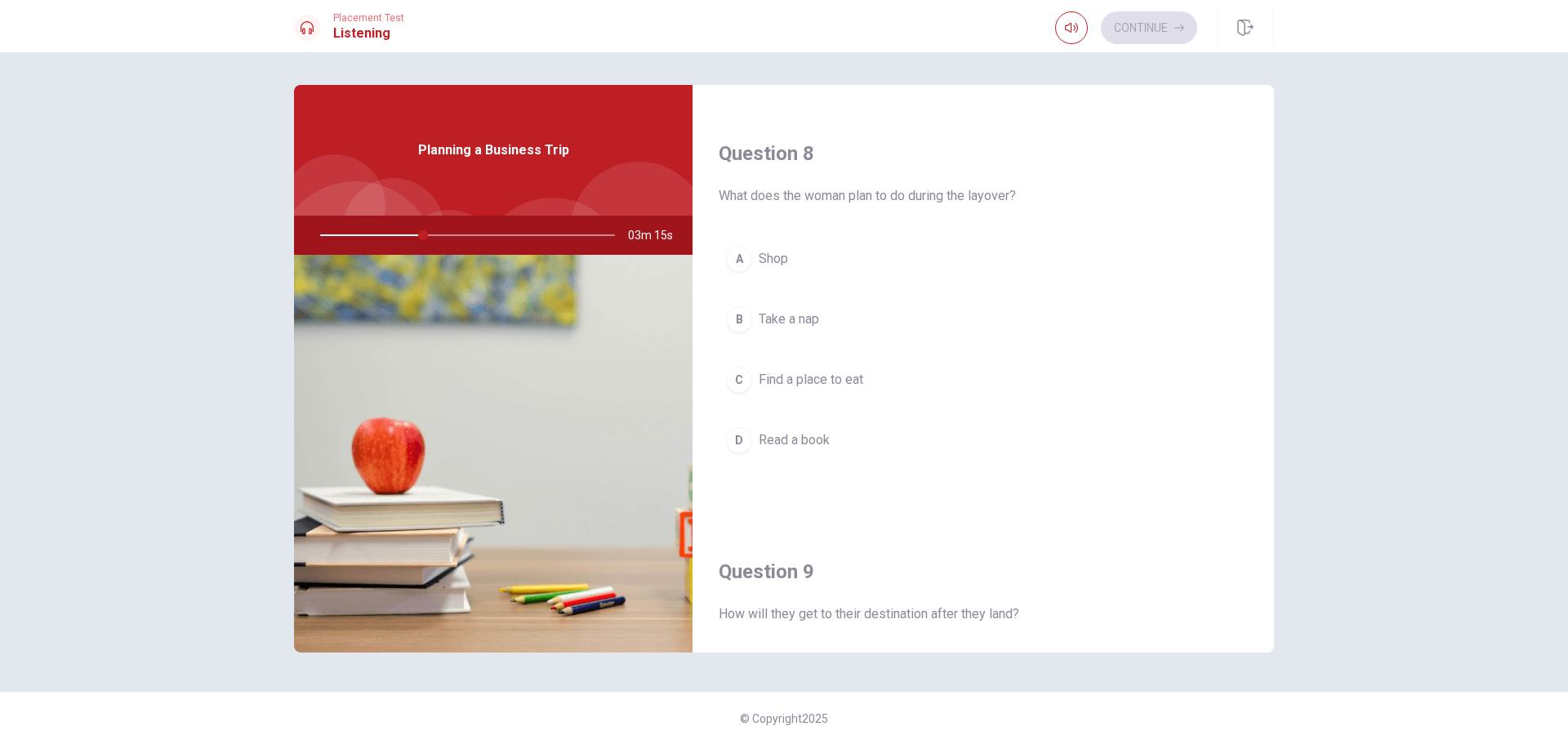
scroll to position [817, 0]
drag, startPoint x: 818, startPoint y: 372, endPoint x: 839, endPoint y: 381, distance: 22.8
click at [818, 373] on span "Find a place to eat" at bounding box center [810, 377] width 104 height 20
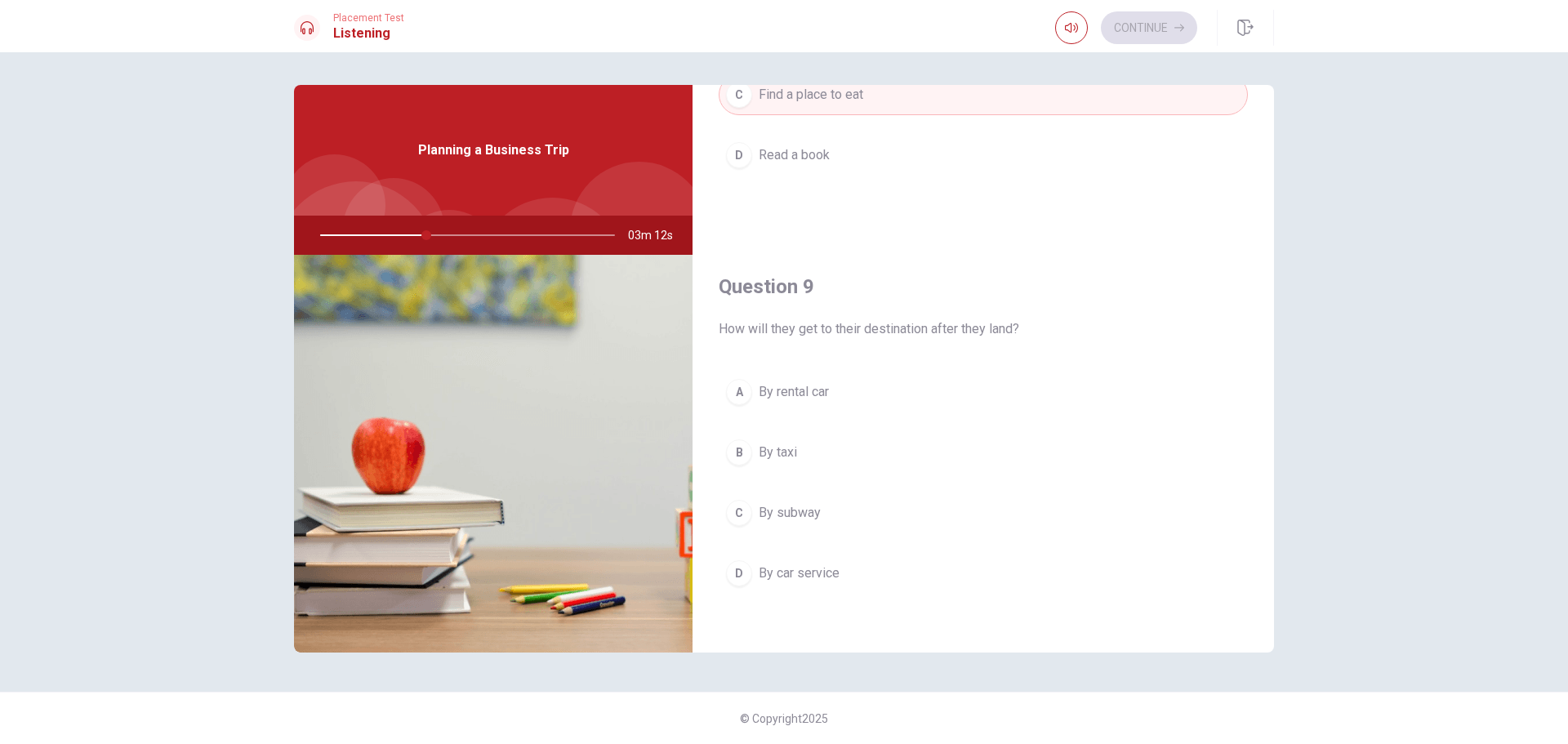
scroll to position [1144, 0]
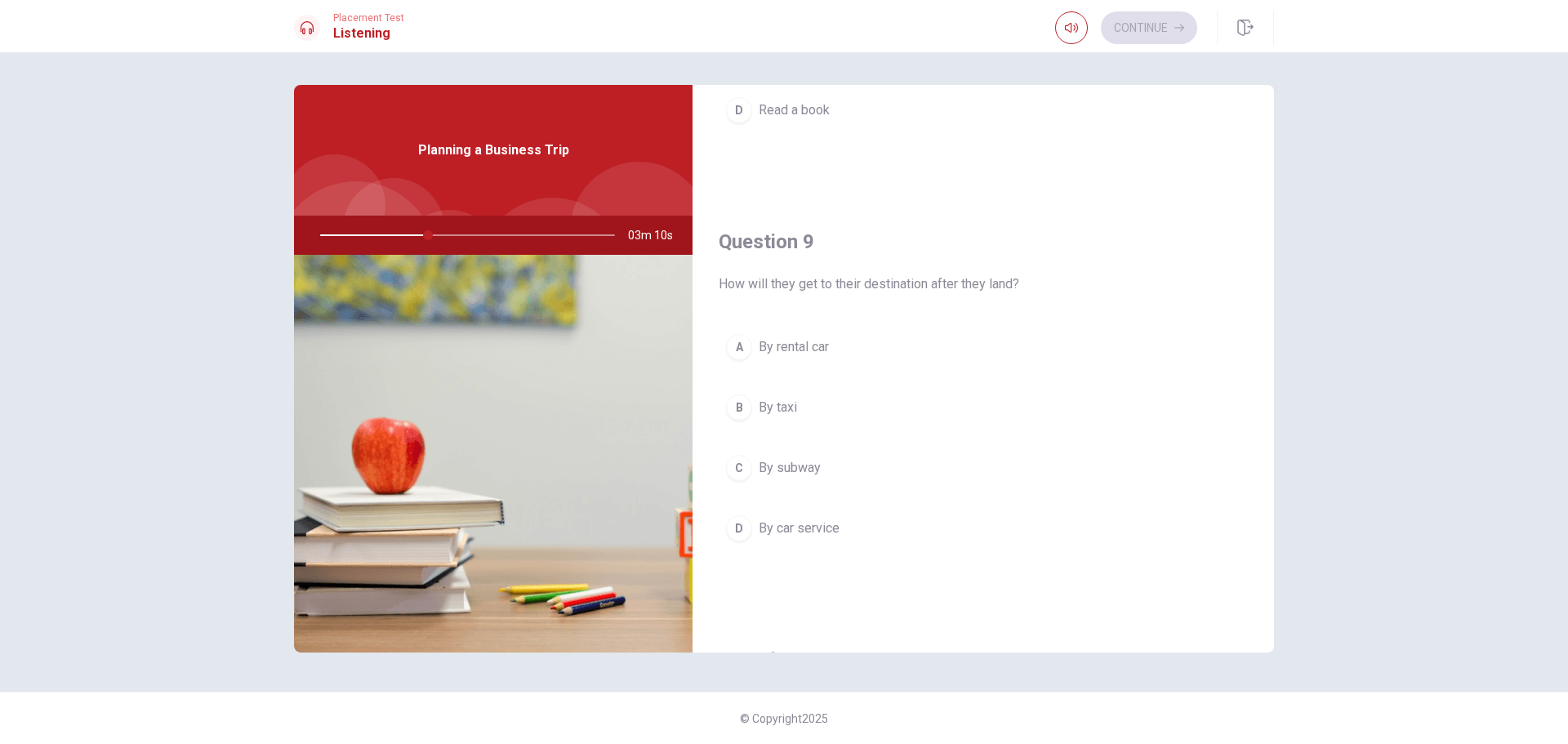
drag, startPoint x: 828, startPoint y: 347, endPoint x: 847, endPoint y: 419, distance: 74.5
click at [828, 347] on span "By rental car" at bounding box center [793, 347] width 70 height 20
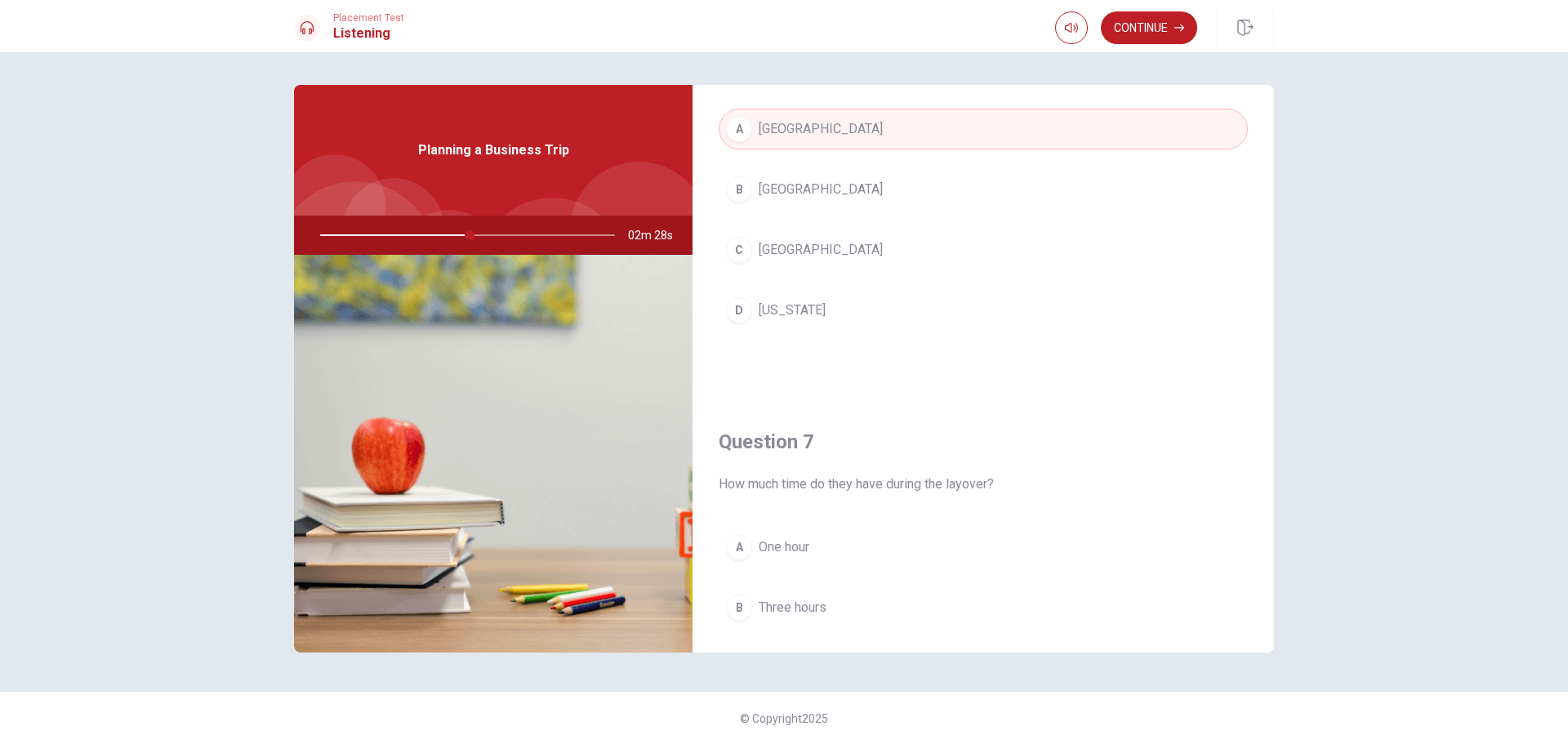
scroll to position [164, 0]
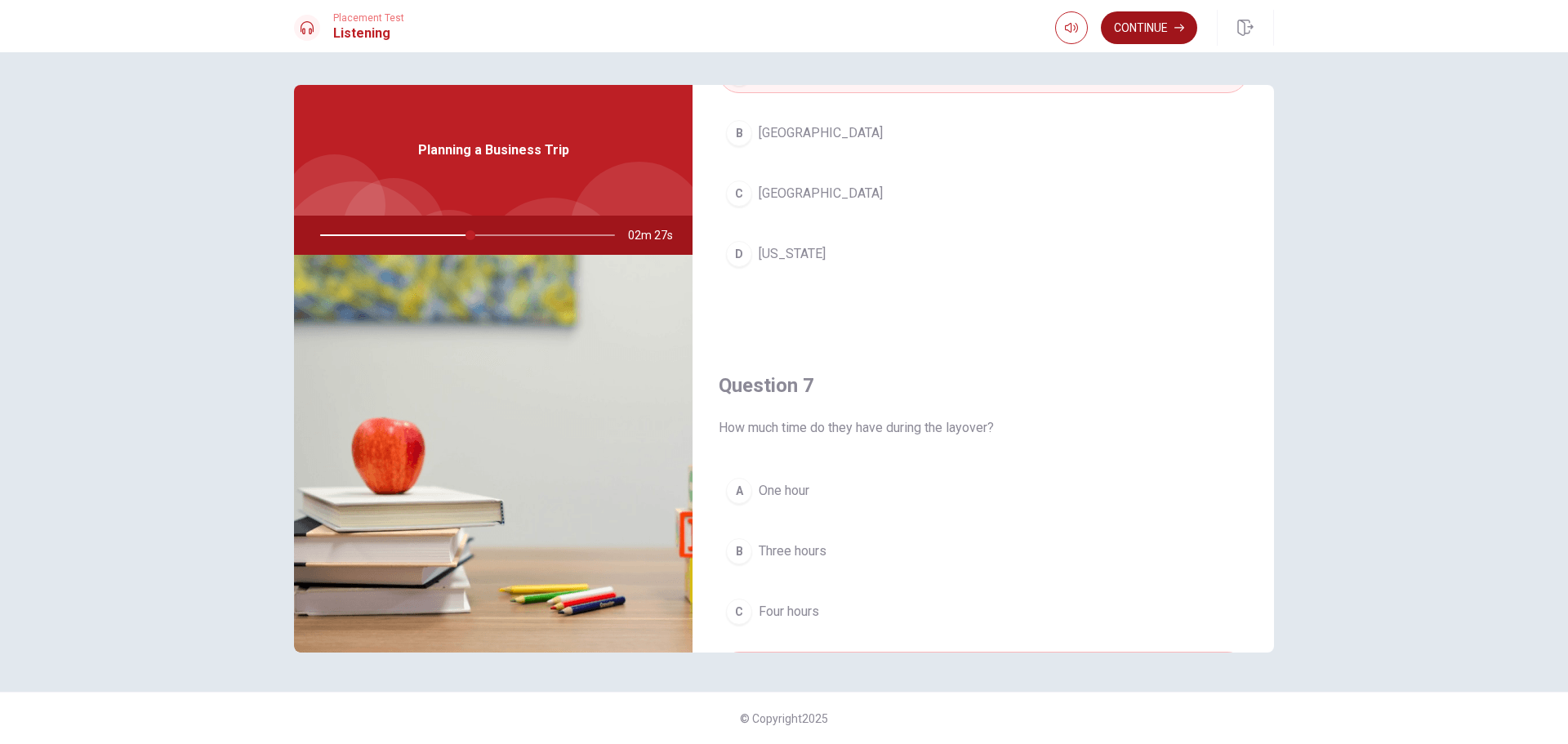
click at [1156, 28] on button "Continue" at bounding box center [1148, 28] width 96 height 33
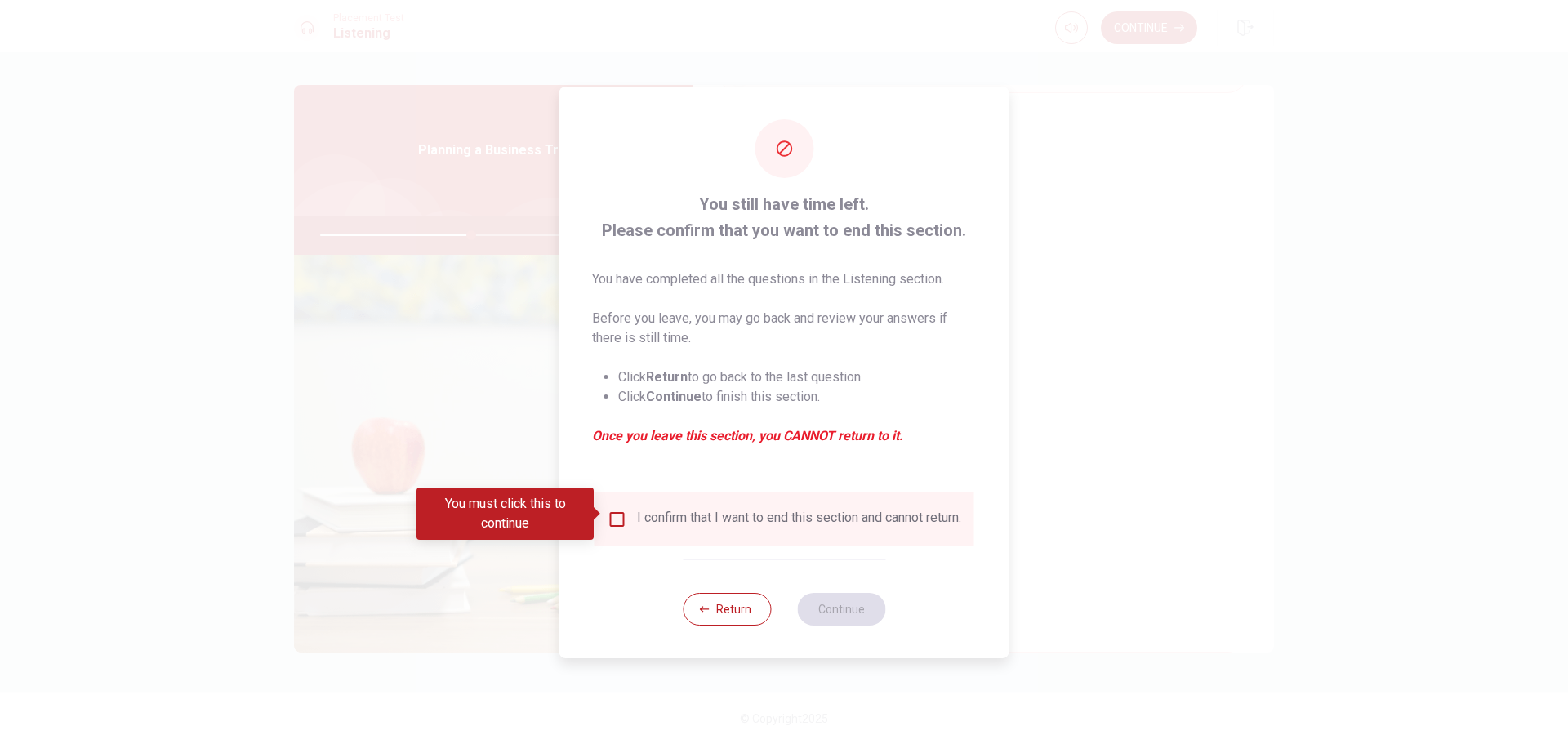
click at [624, 514] on input "You must click this to continue" at bounding box center [618, 520] width 20 height 20
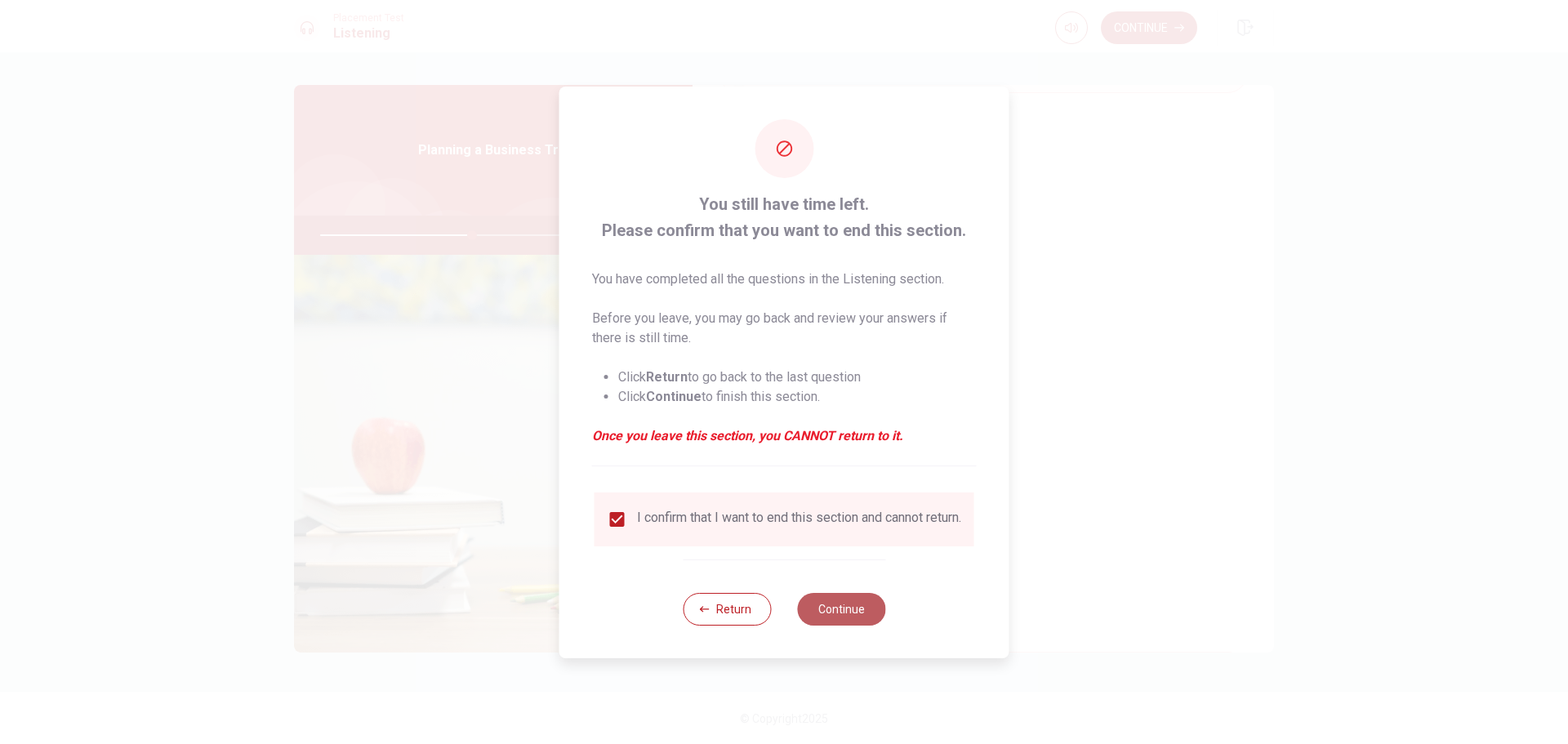
click at [847, 621] on button "Continue" at bounding box center [841, 610] width 88 height 33
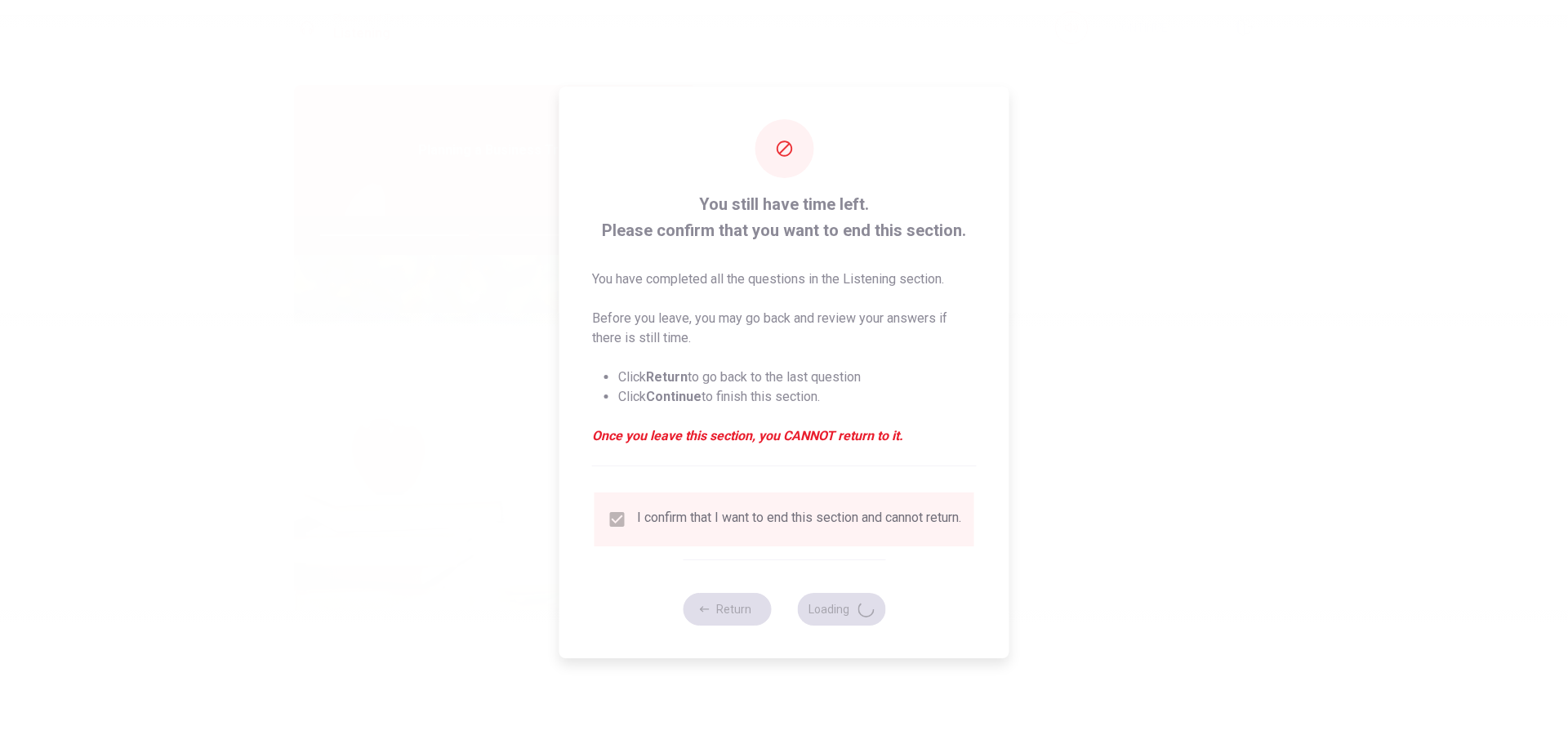
type input "52"
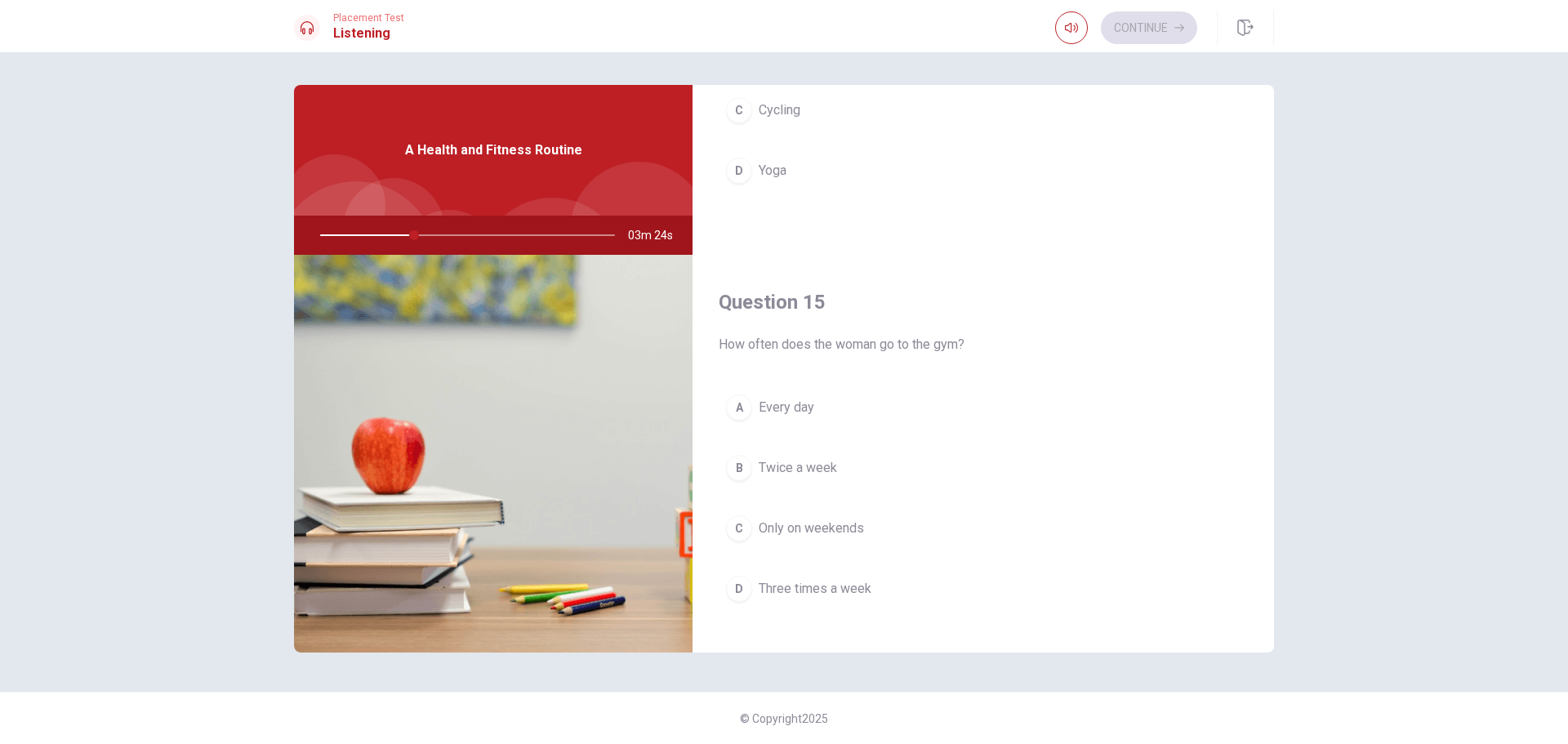
scroll to position [1524, 0]
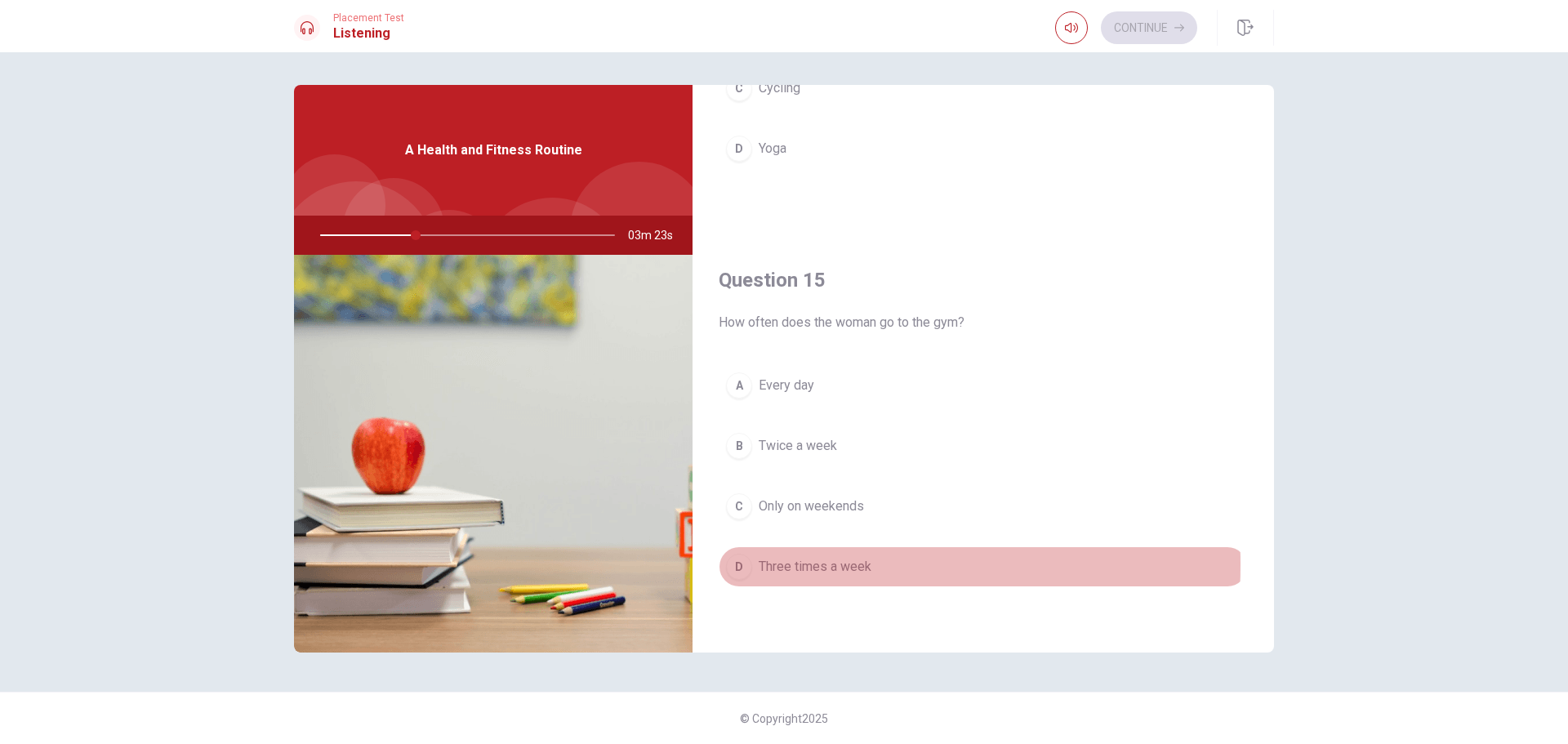
click at [741, 565] on div "D" at bounding box center [740, 567] width 26 height 26
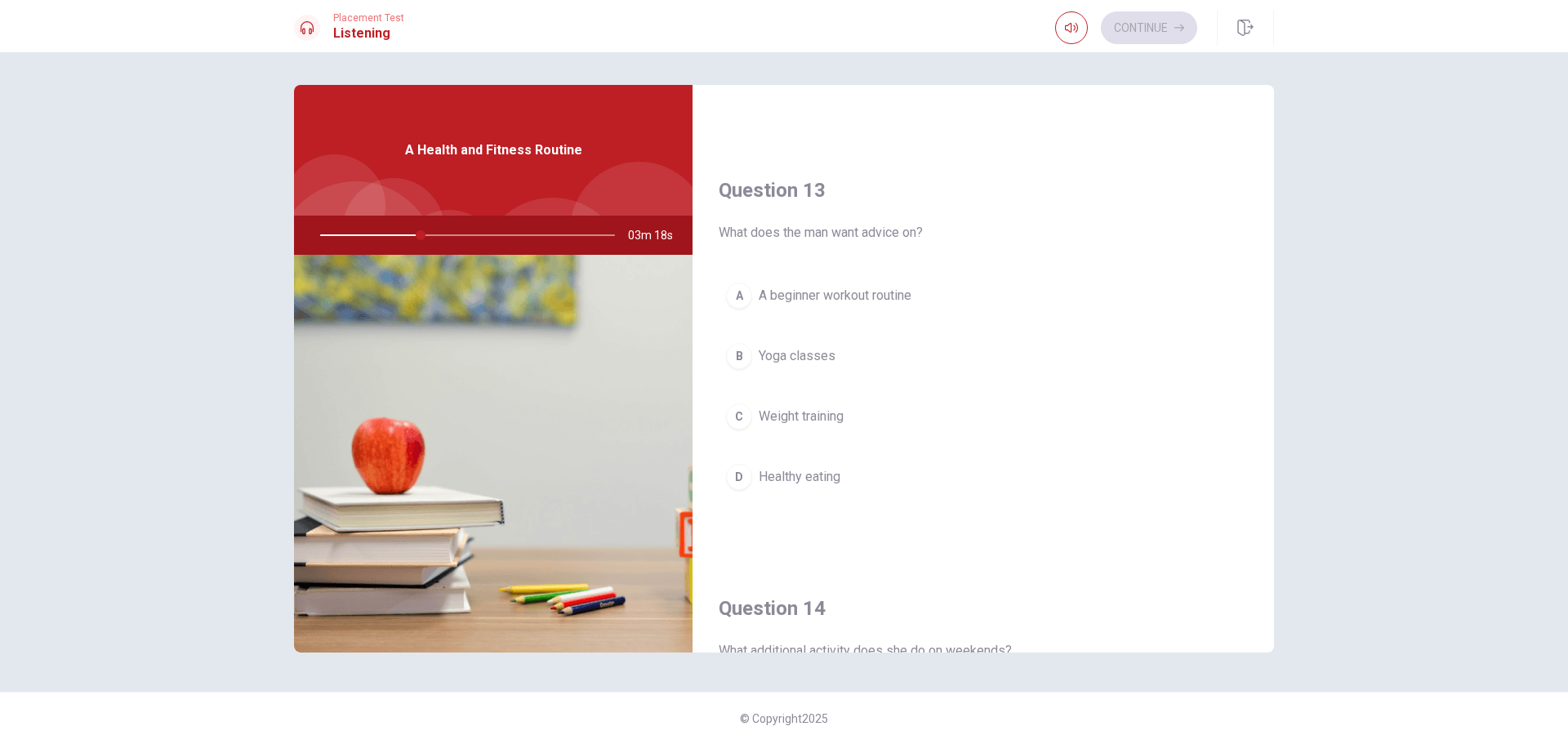
scroll to position [817, 0]
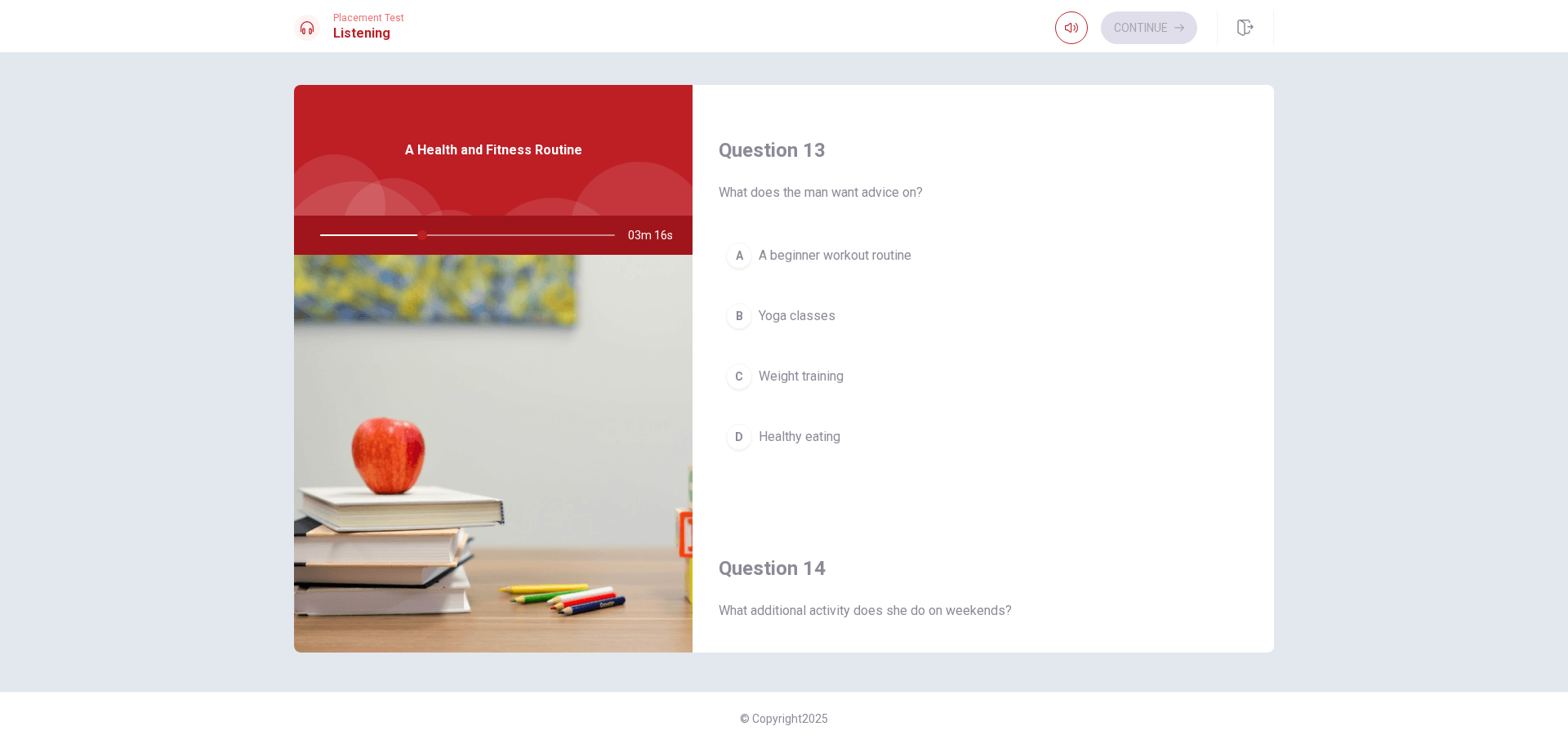
click at [743, 317] on div "B" at bounding box center [740, 316] width 26 height 26
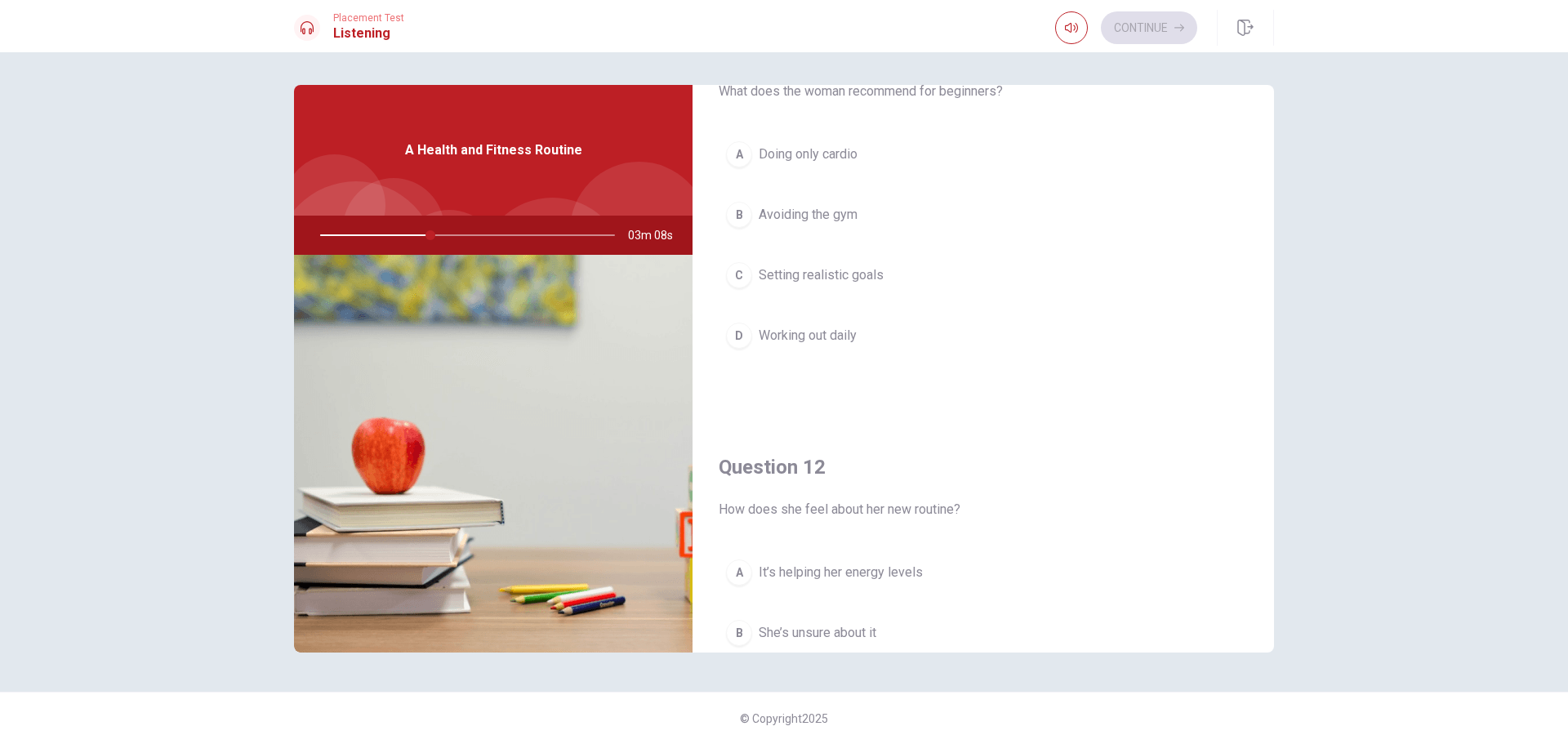
scroll to position [0, 0]
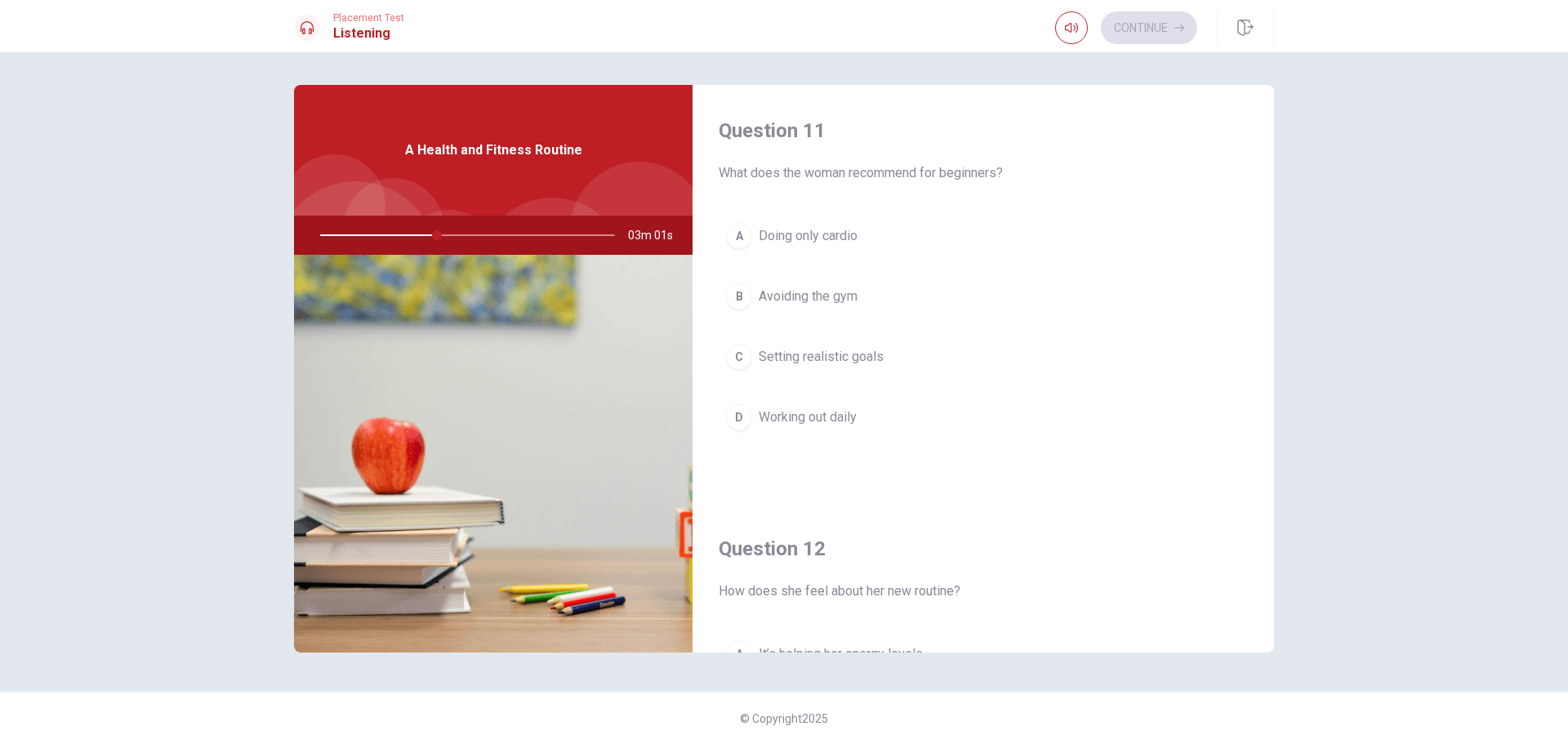
click at [747, 352] on div "C" at bounding box center [740, 357] width 26 height 26
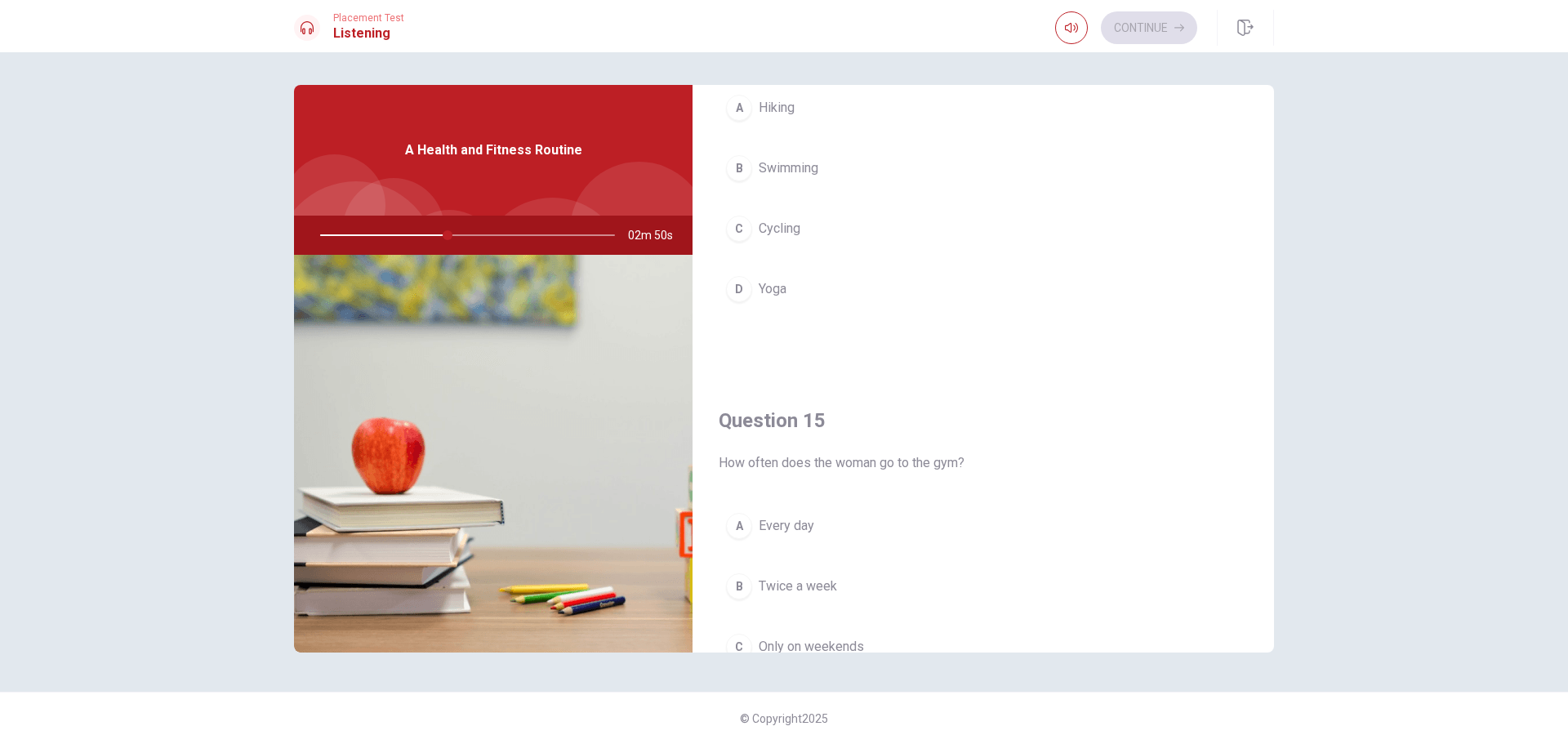
scroll to position [1389, 0]
click at [754, 286] on button "D Yoga" at bounding box center [983, 284] width 529 height 41
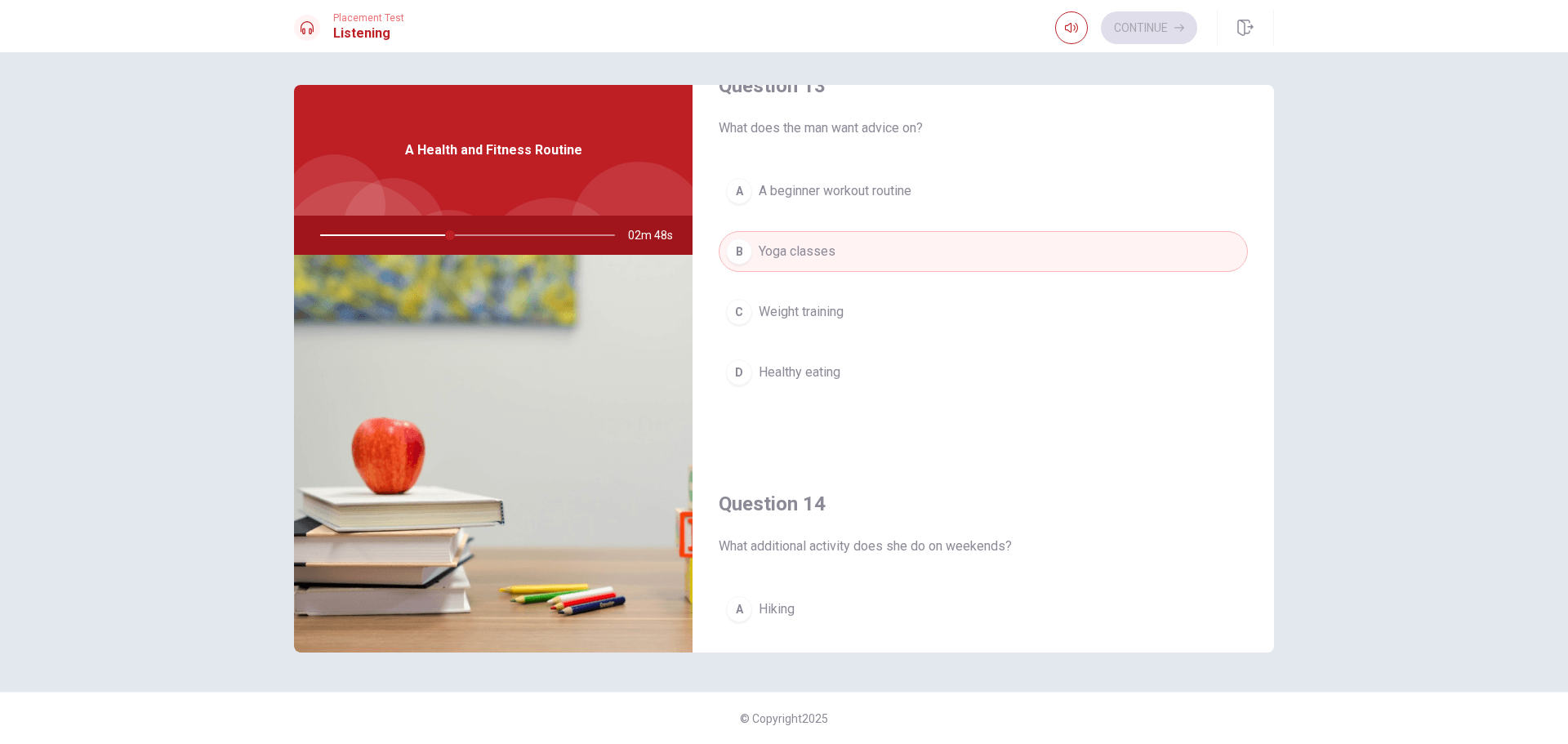
scroll to position [870, 0]
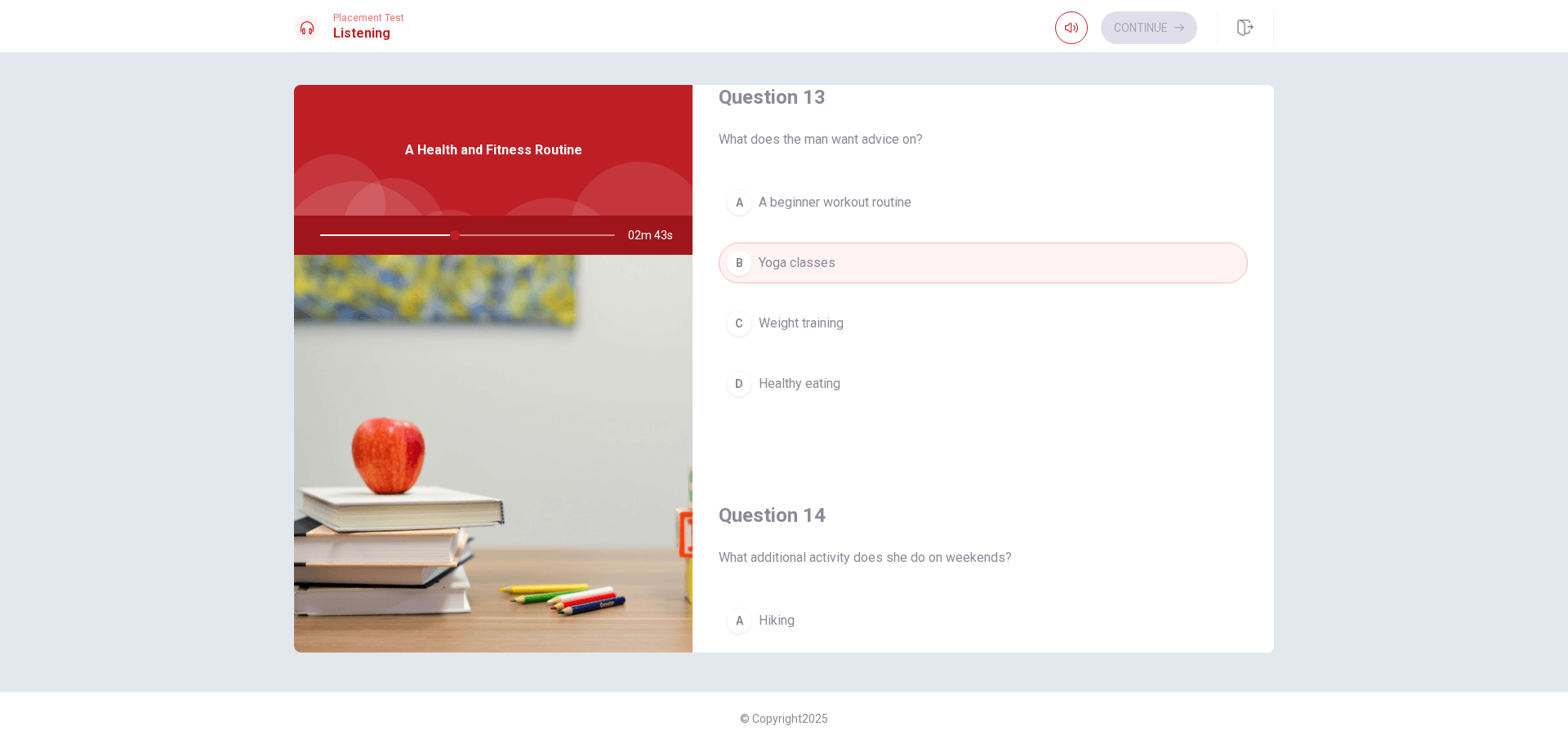
click at [858, 197] on span "A beginner workout routine" at bounding box center [835, 202] width 153 height 20
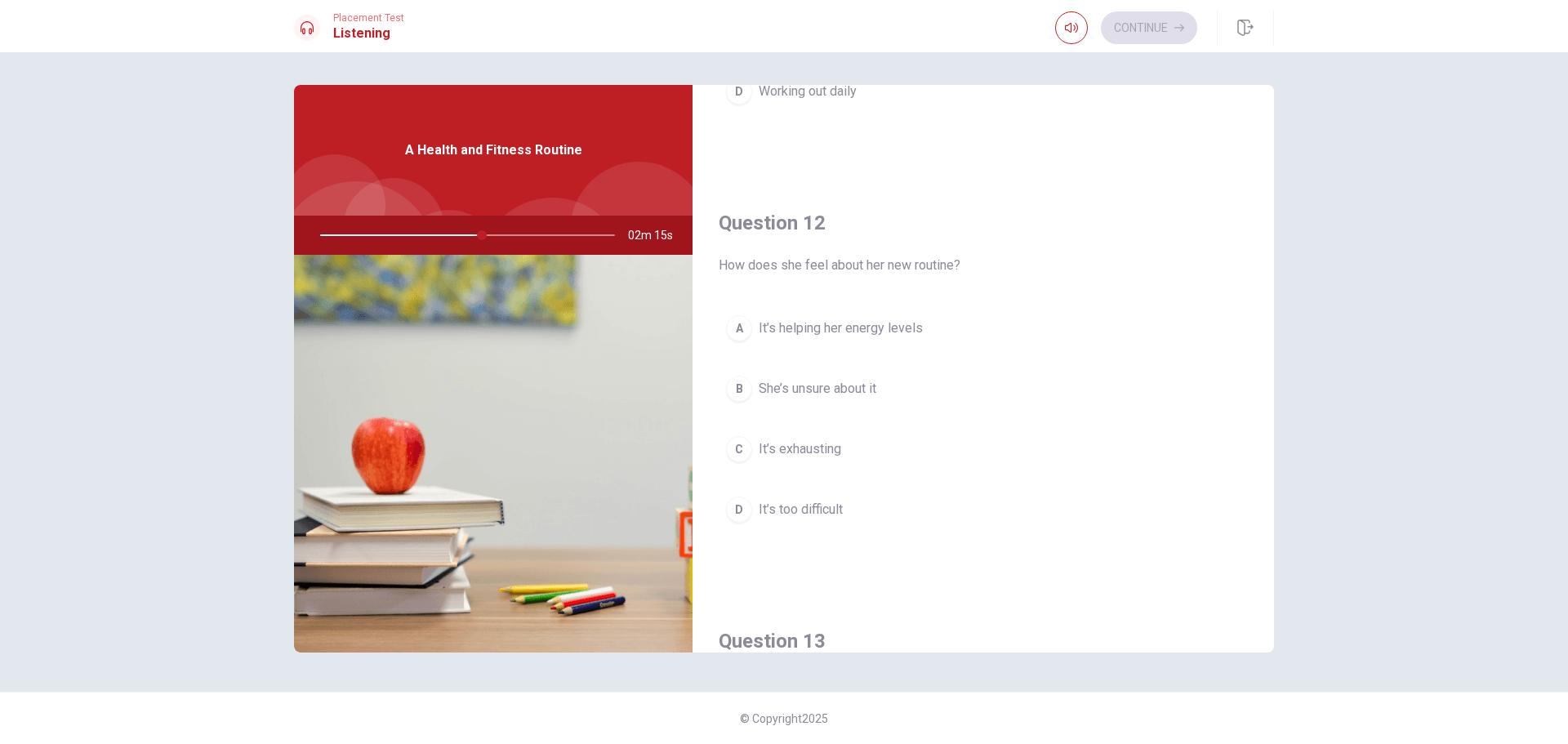
scroll to position [327, 0]
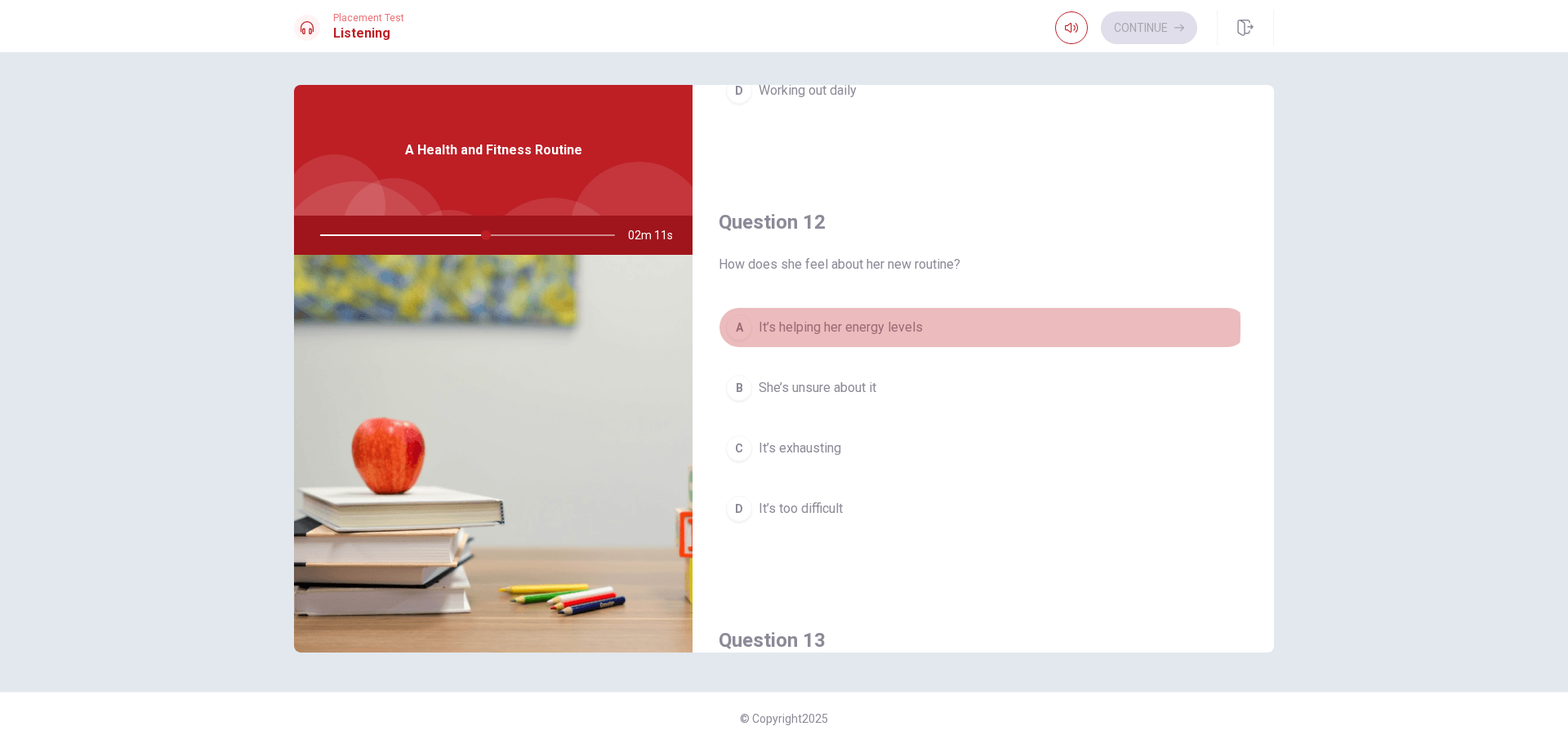
click at [879, 326] on span "It’s helping her energy levels" at bounding box center [841, 328] width 165 height 20
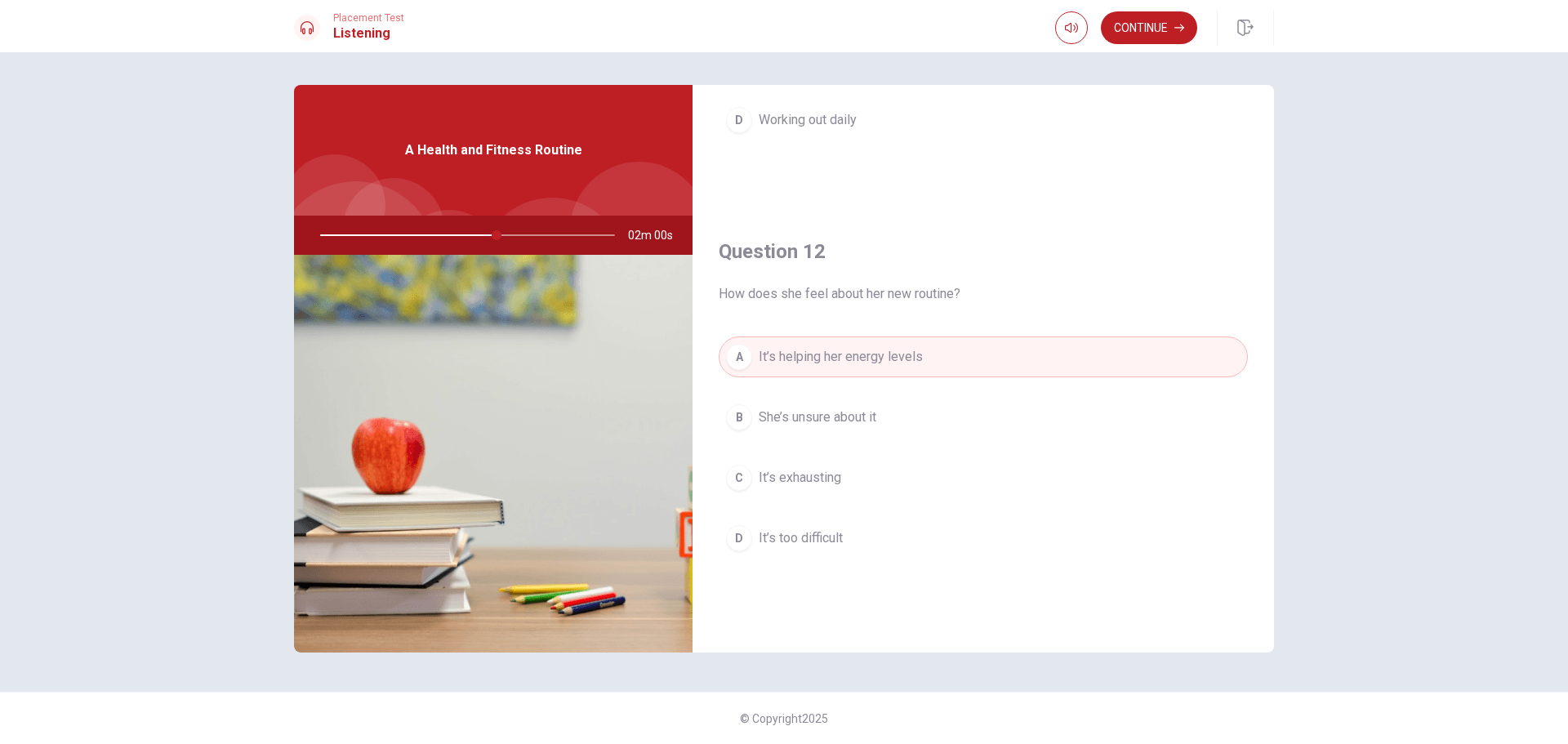
scroll to position [298, 0]
click at [1117, 24] on button "Continue" at bounding box center [1148, 28] width 96 height 33
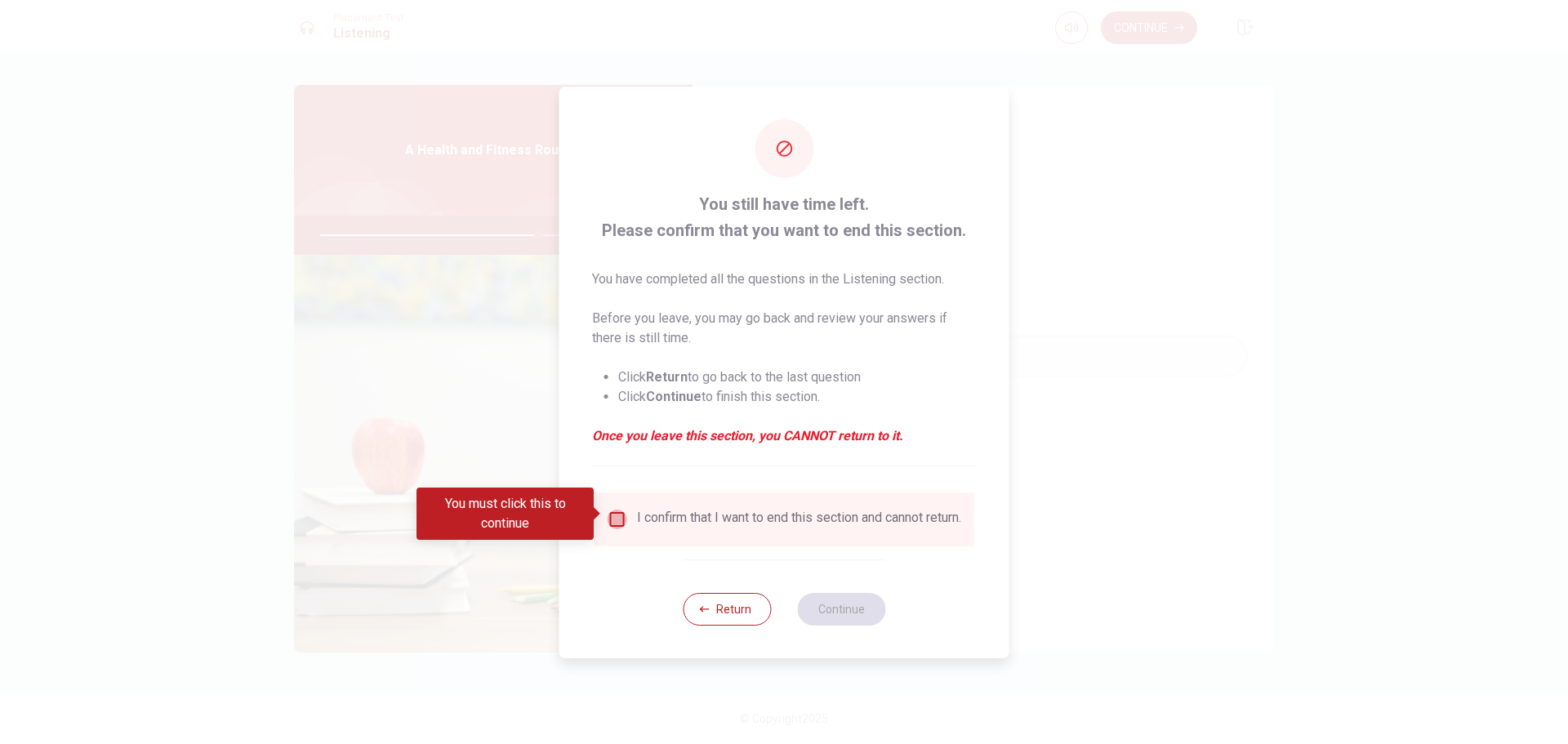
click at [619, 514] on input "You must click this to continue" at bounding box center [618, 520] width 20 height 20
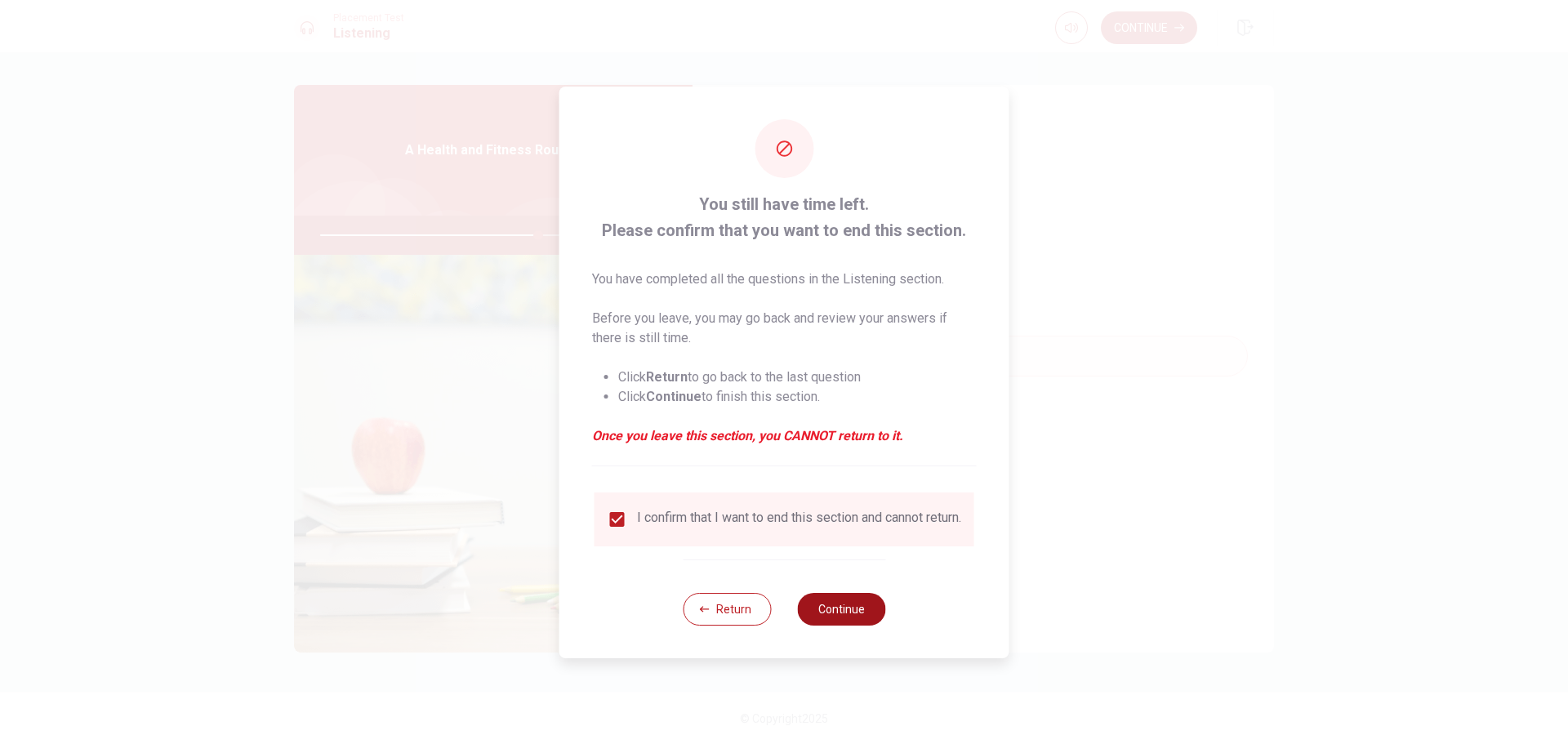
click at [841, 611] on button "Continue" at bounding box center [841, 610] width 88 height 33
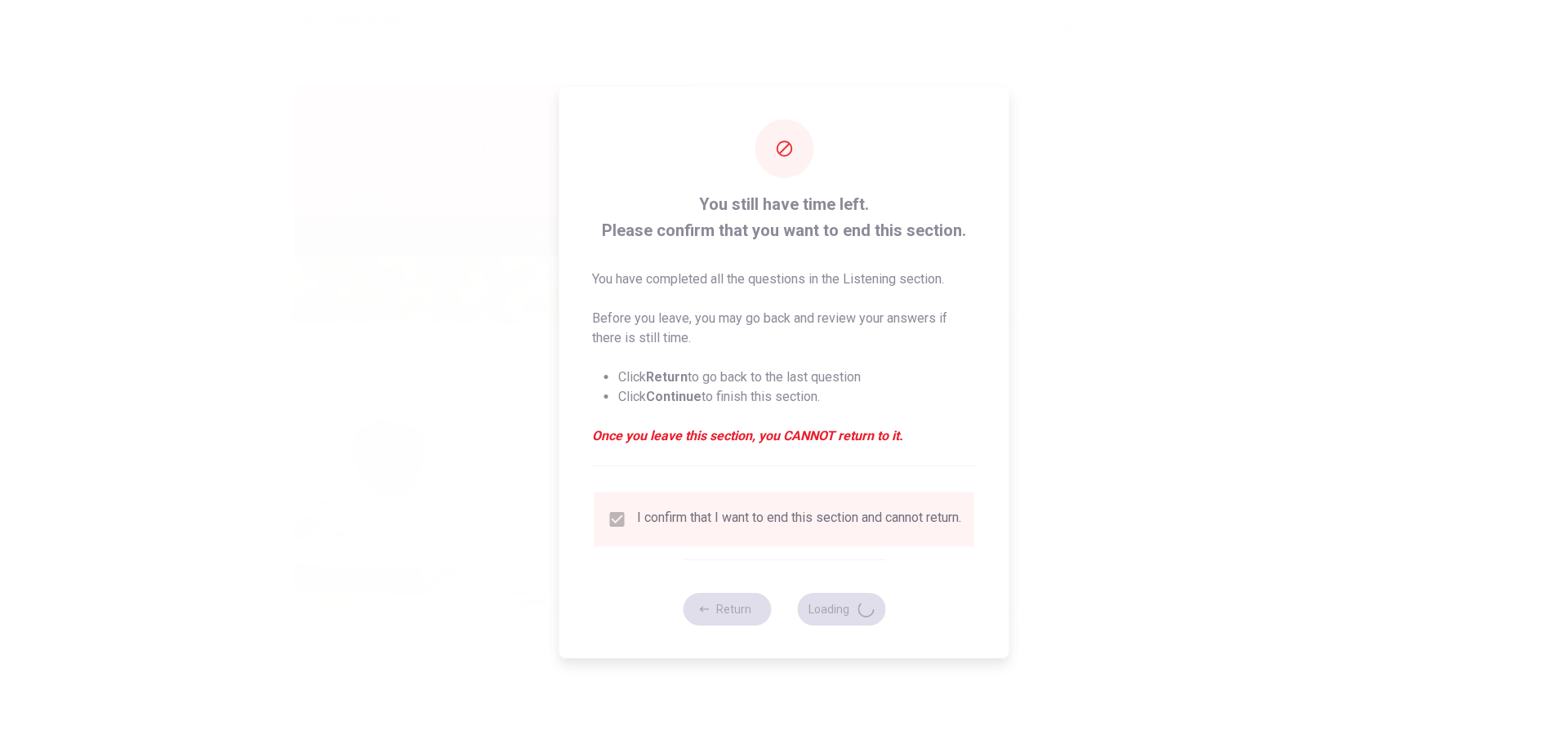
type input "75"
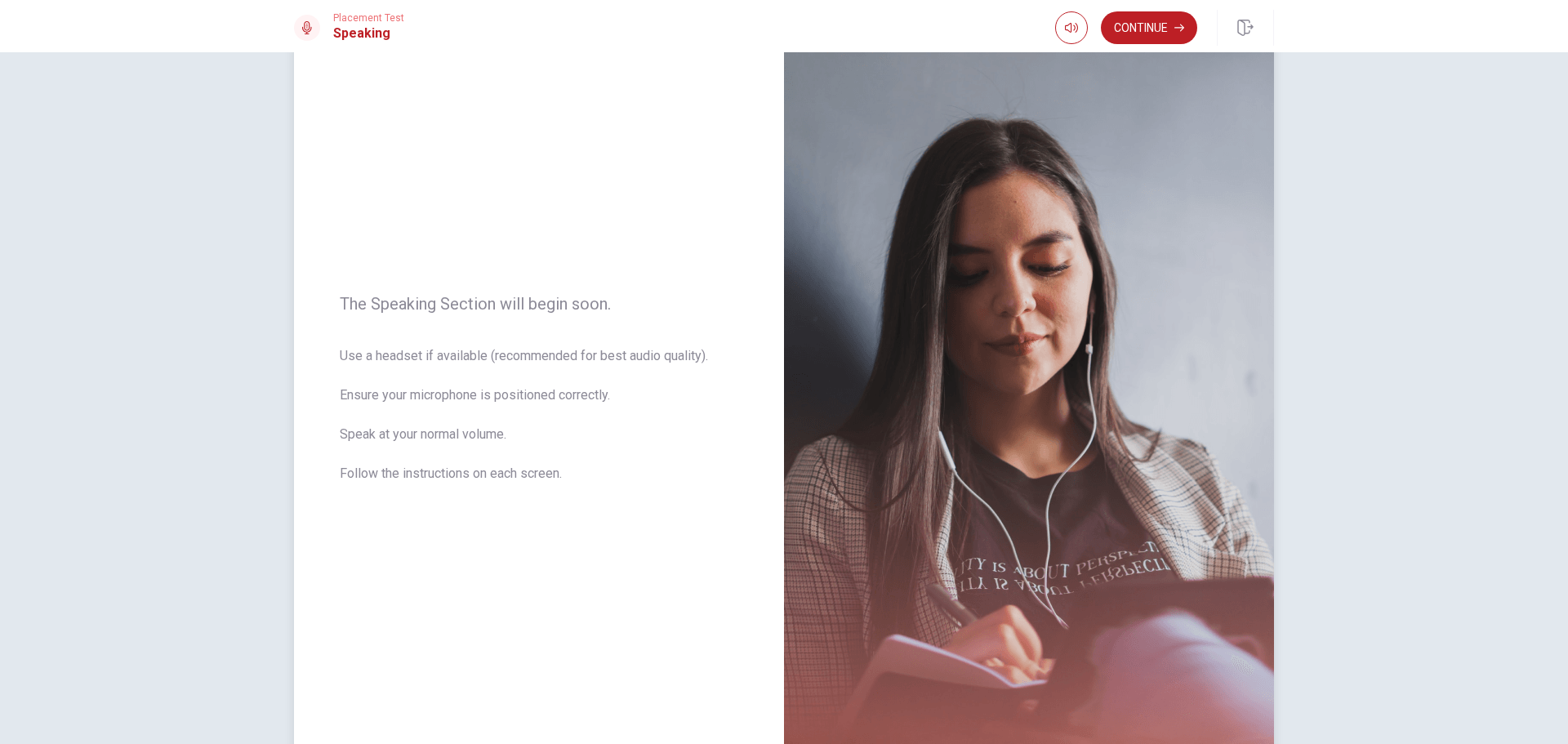
scroll to position [0, 0]
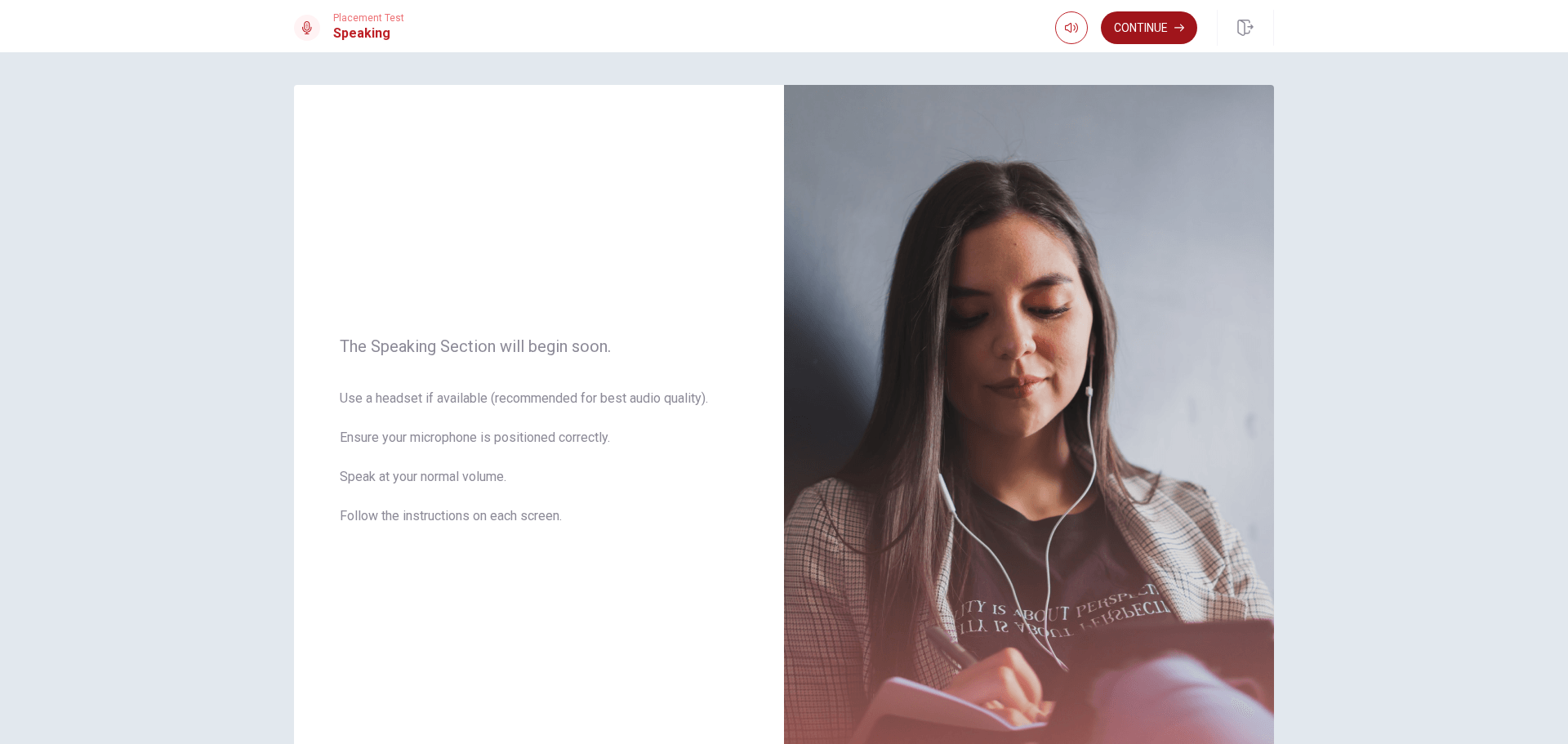
click at [1148, 21] on button "Continue" at bounding box center [1148, 28] width 96 height 33
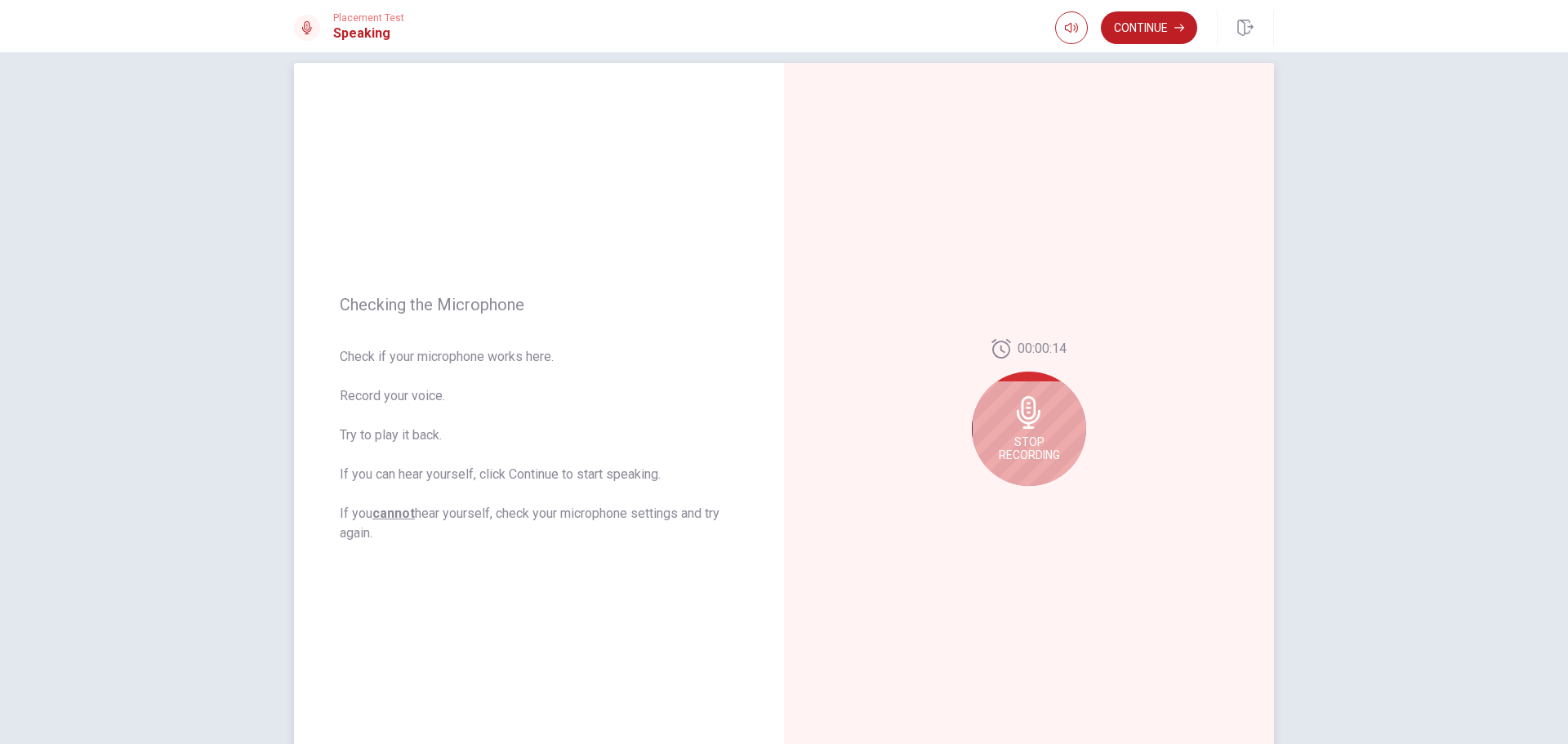
scroll to position [81, 0]
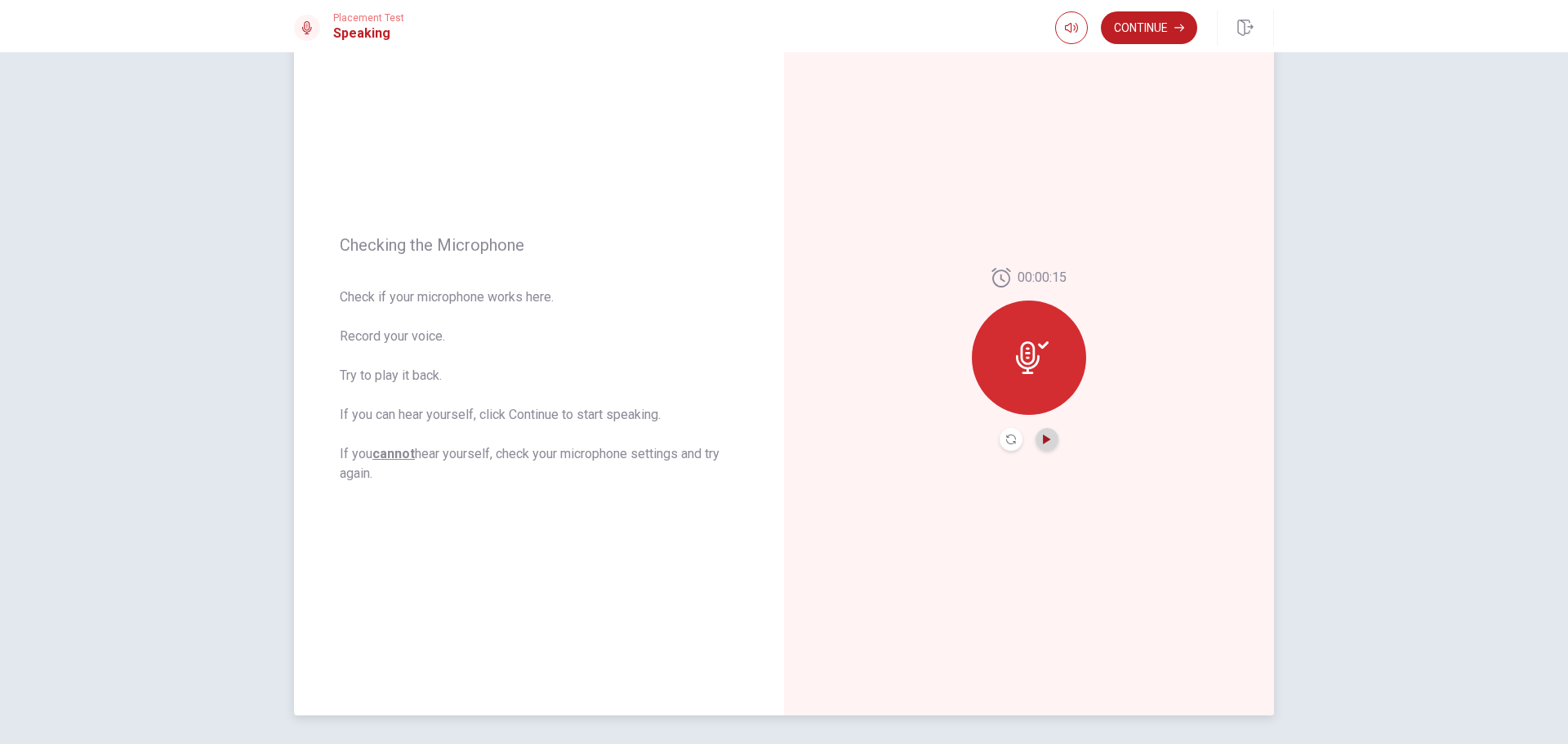
click at [1043, 439] on icon "Play Audio" at bounding box center [1046, 439] width 7 height 10
click at [1044, 440] on icon "Pause Audio" at bounding box center [1047, 439] width 10 height 10
click at [1044, 437] on icon "Play Audio" at bounding box center [1047, 439] width 10 height 10
click at [1028, 368] on icon at bounding box center [1028, 358] width 24 height 33
click at [1144, 32] on button "Continue" at bounding box center [1148, 28] width 96 height 33
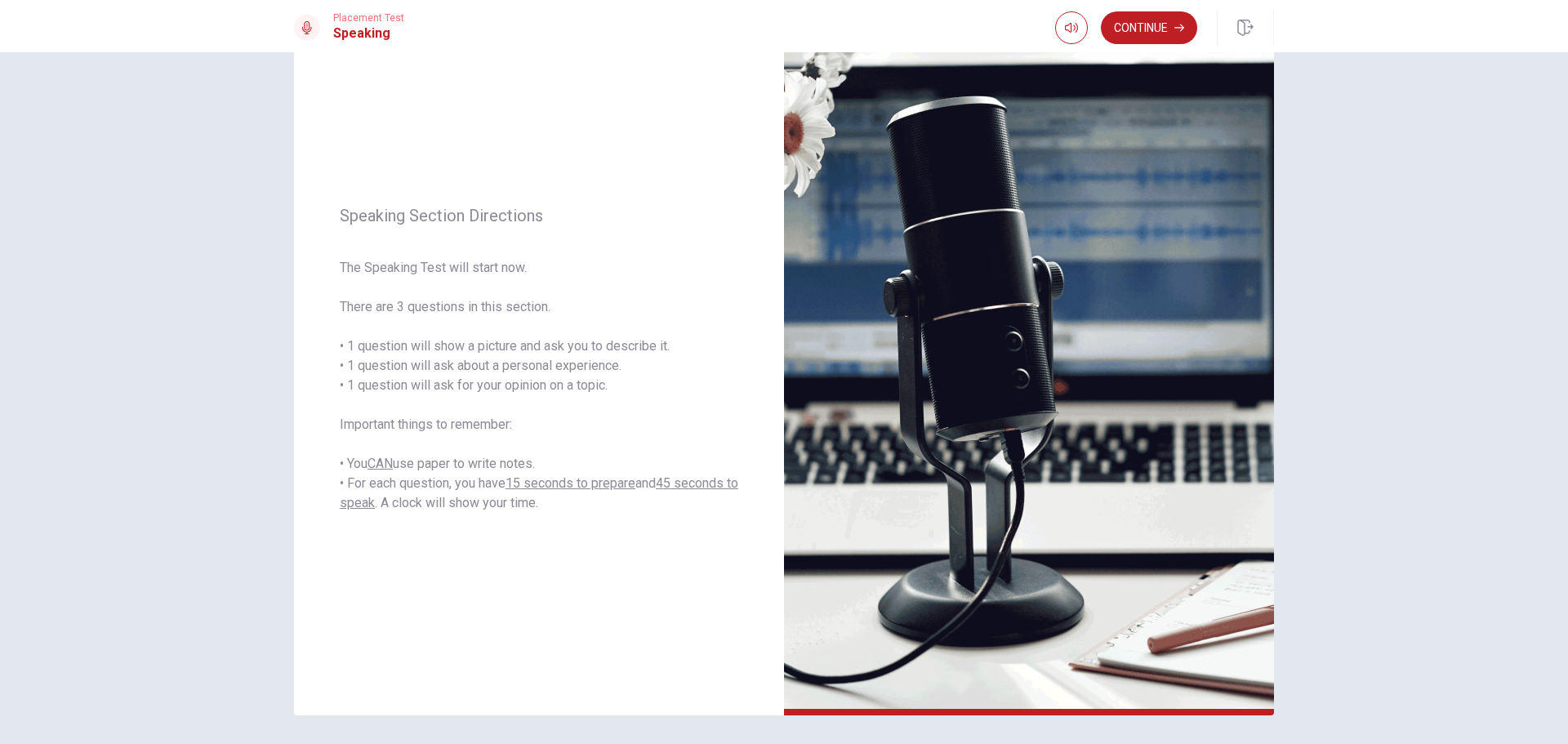
click at [1132, 25] on button "Continue" at bounding box center [1148, 28] width 96 height 33
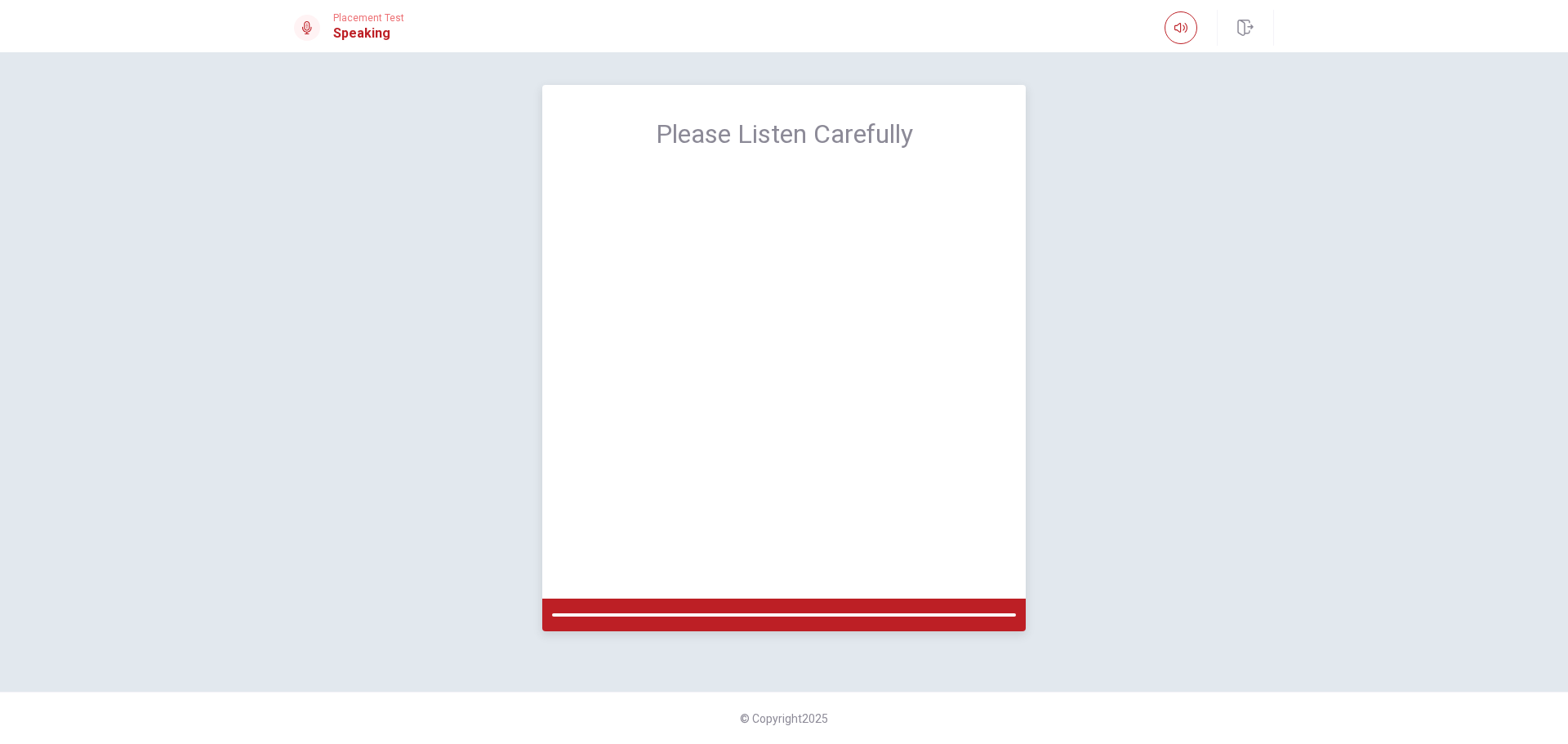
scroll to position [0, 0]
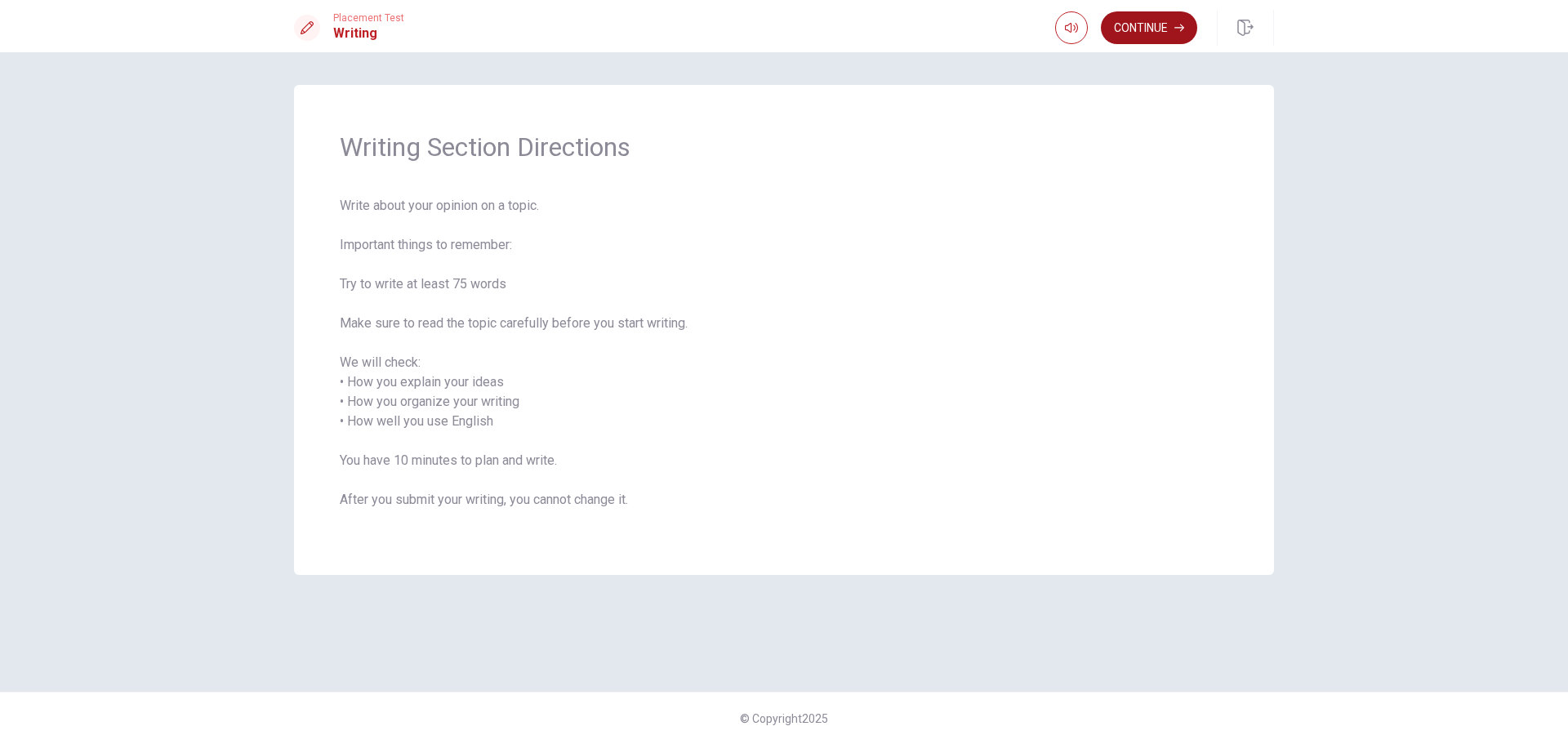
click at [1144, 29] on button "Continue" at bounding box center [1148, 28] width 96 height 33
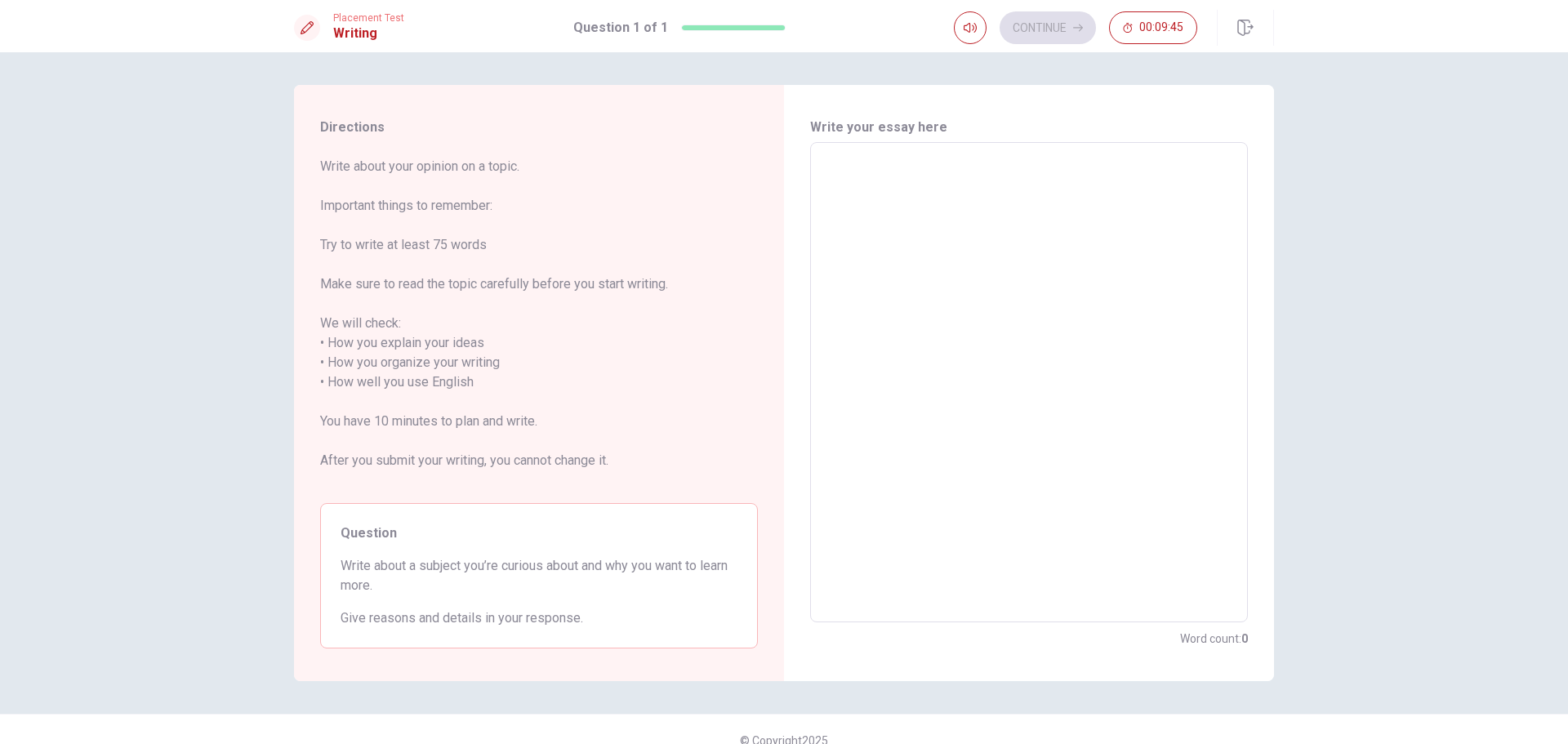
click at [921, 188] on textarea at bounding box center [1029, 383] width 415 height 453
type textarea "I"
type textarea "x"
type textarea "I"
type textarea "x"
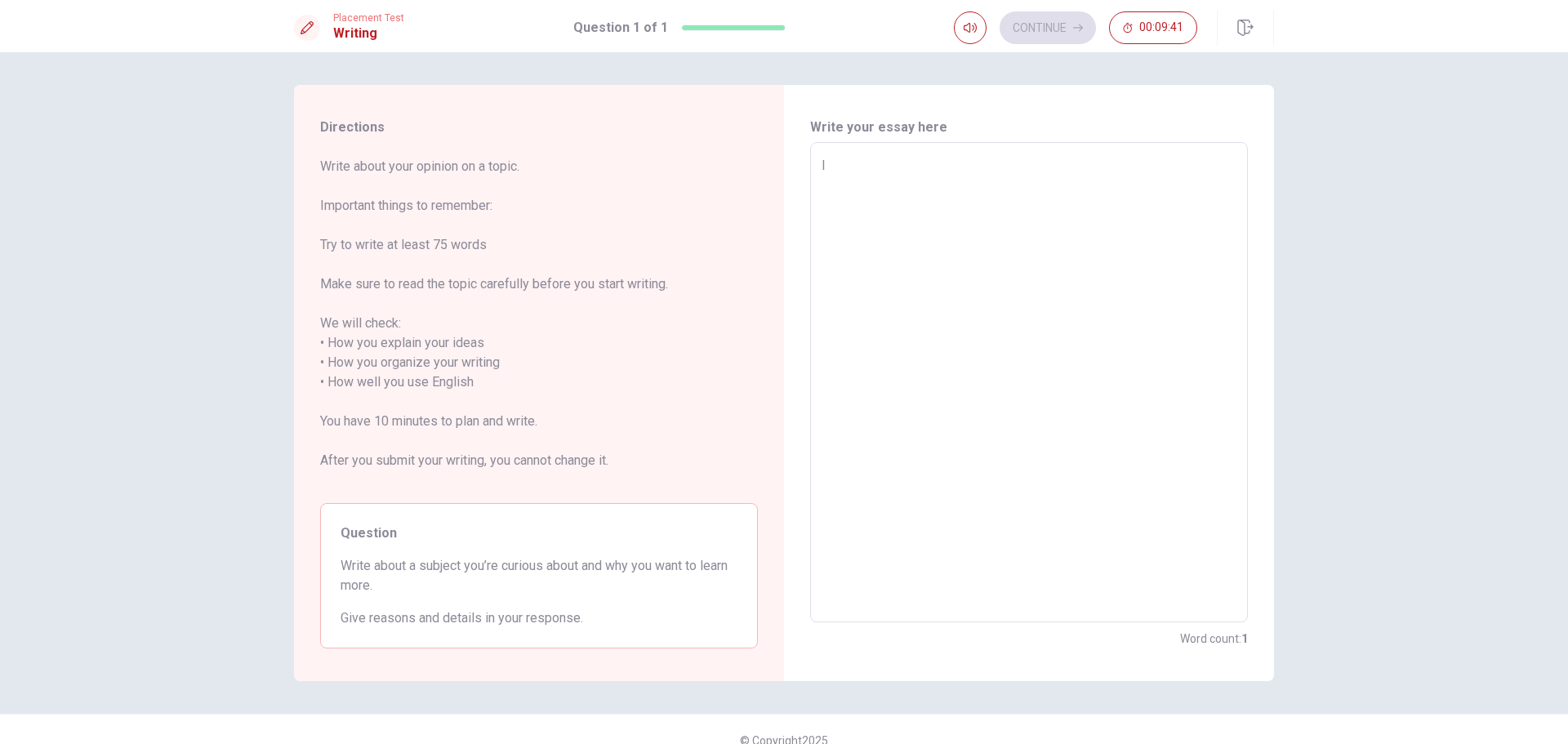
type textarea "I h"
type textarea "x"
type textarea "I ha"
type textarea "x"
type textarea "I hav"
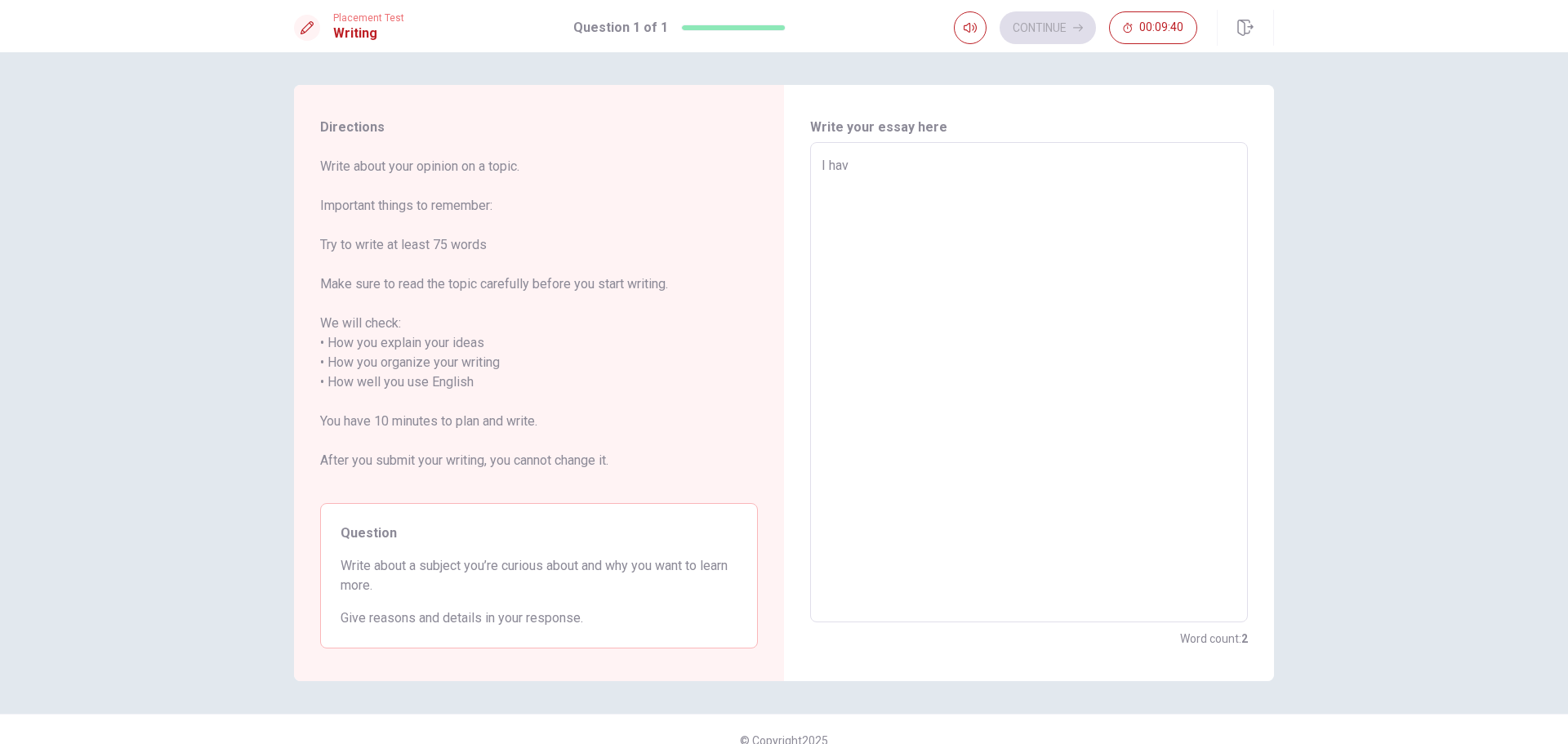
type textarea "x"
type textarea "I have"
type textarea "x"
type textarea "I have"
type textarea "x"
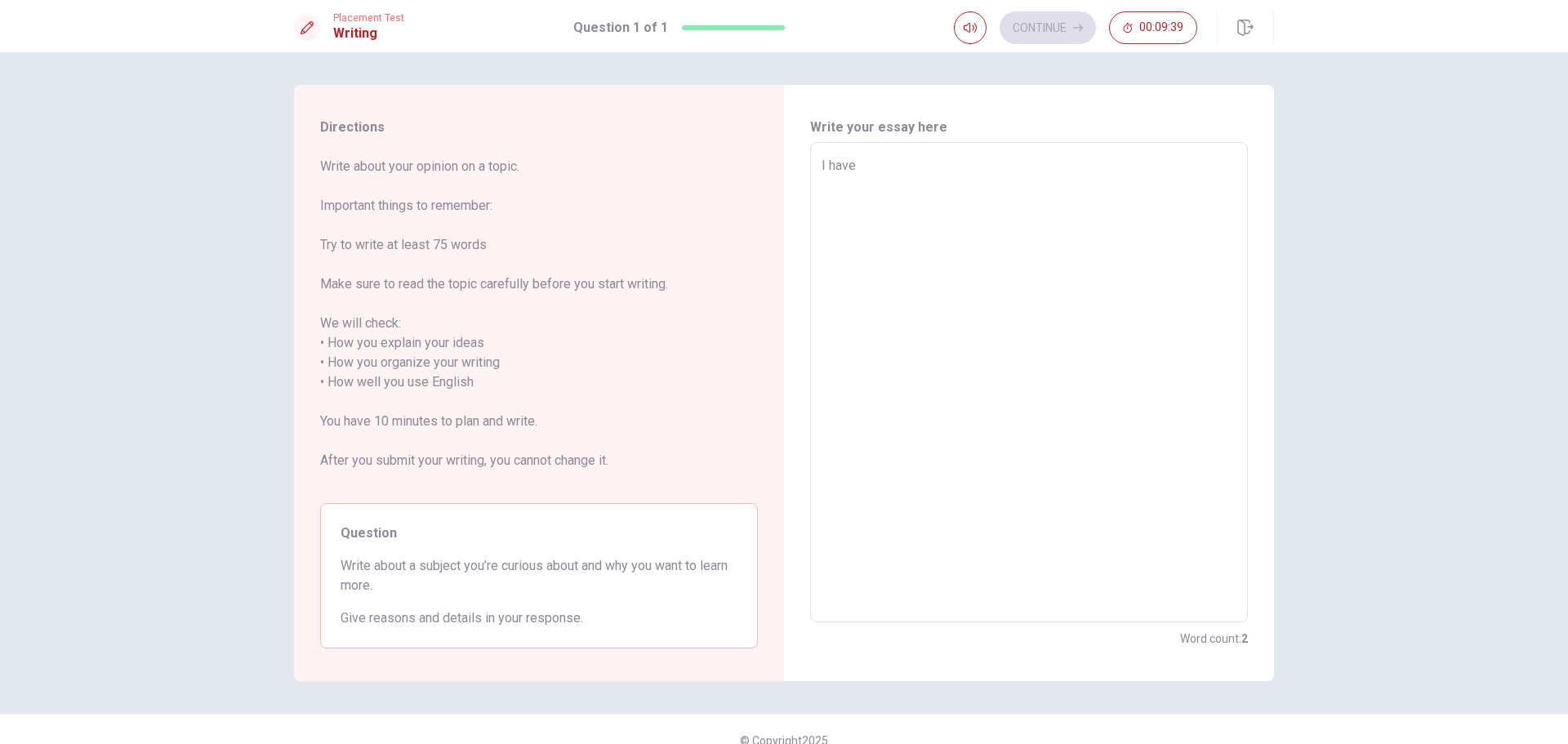
type textarea "I have v"
type textarea "x"
type textarea "I have ve"
type textarea "x"
type textarea "I have ver"
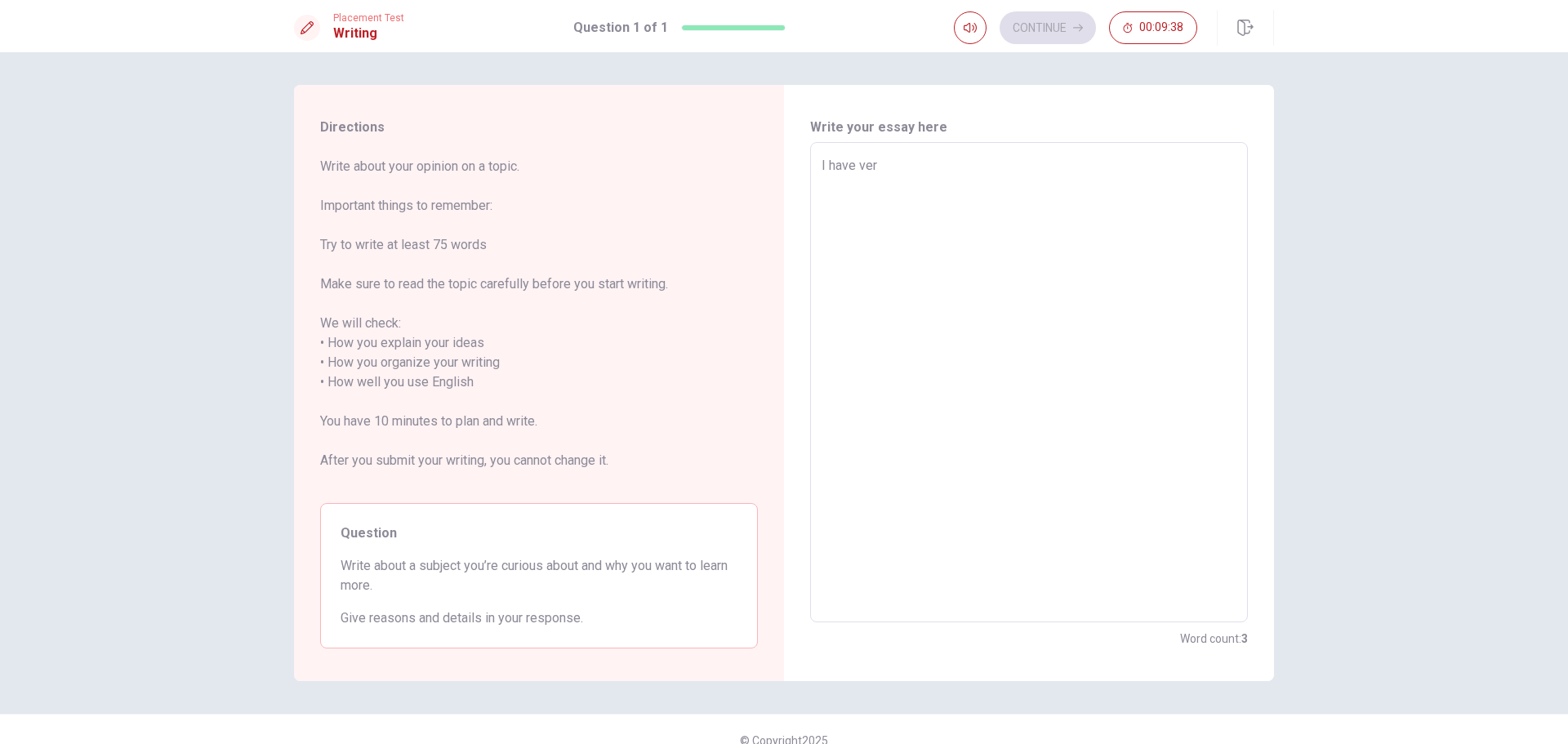
type textarea "x"
type textarea "I have very"
type textarea "x"
type textarea "I have very"
type textarea "x"
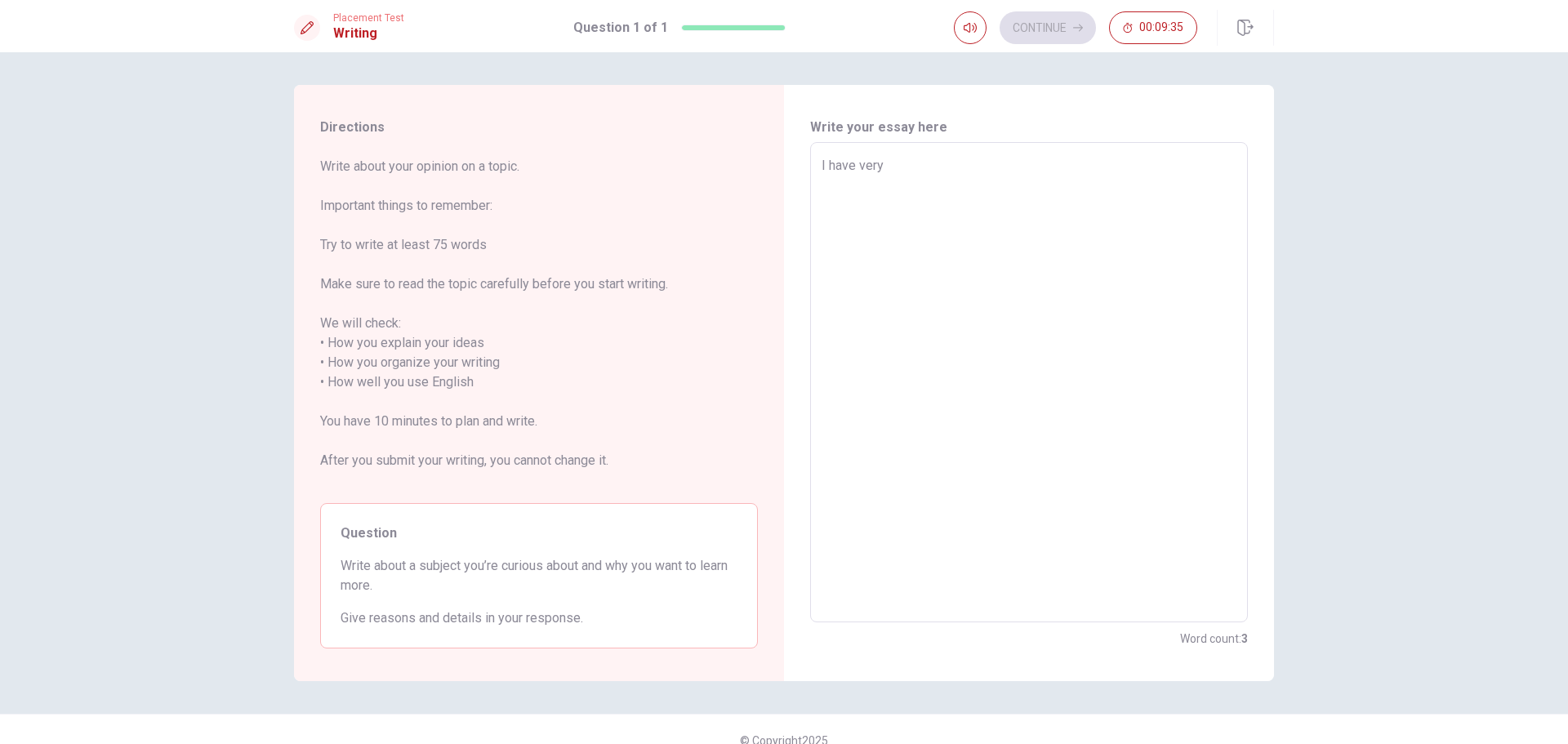
type textarea "I have very e"
type textarea "x"
type textarea "I have very ex"
type textarea "x"
type textarea "I have very exi"
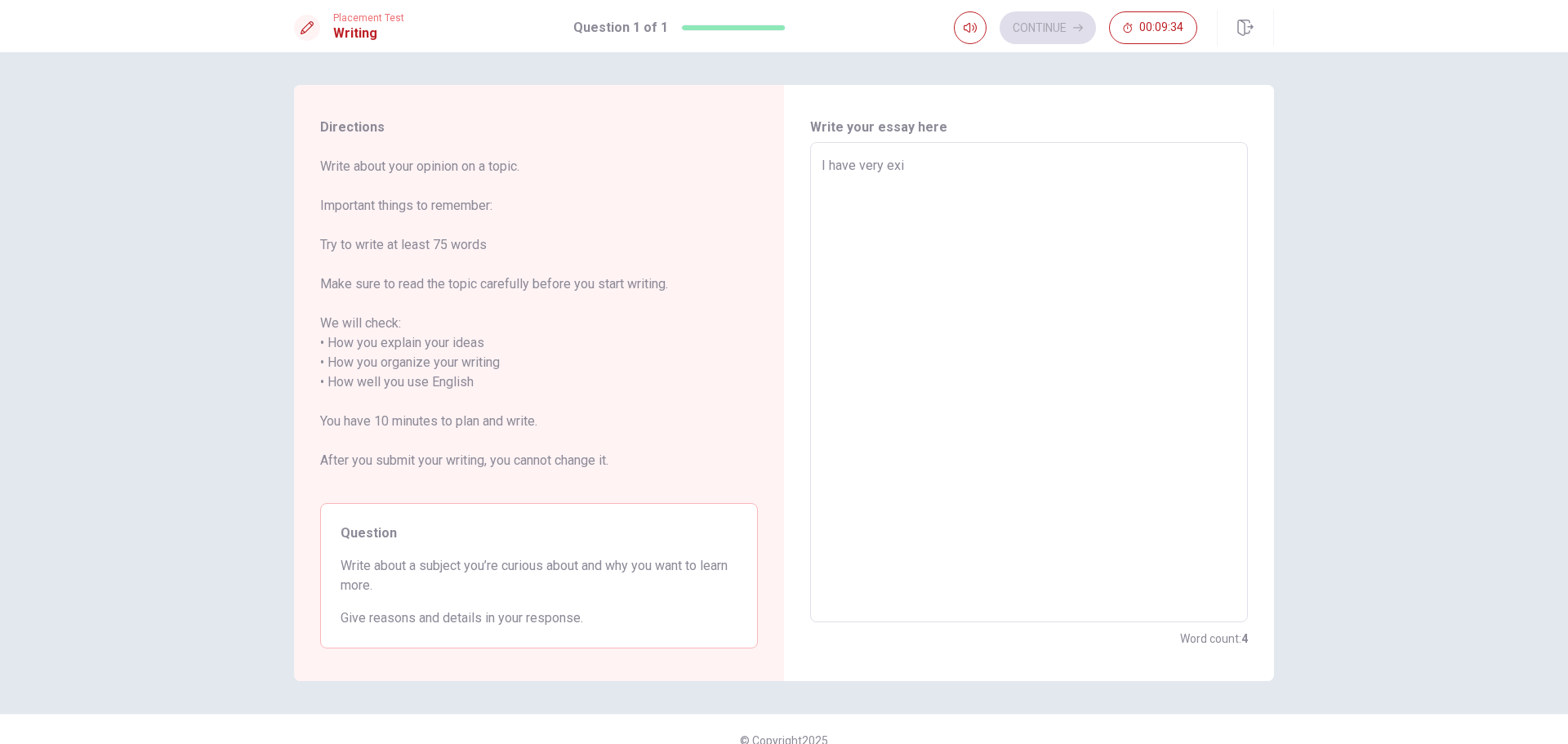
type textarea "x"
type textarea "I have very exit"
type textarea "x"
type textarea "I have very exite"
type textarea "x"
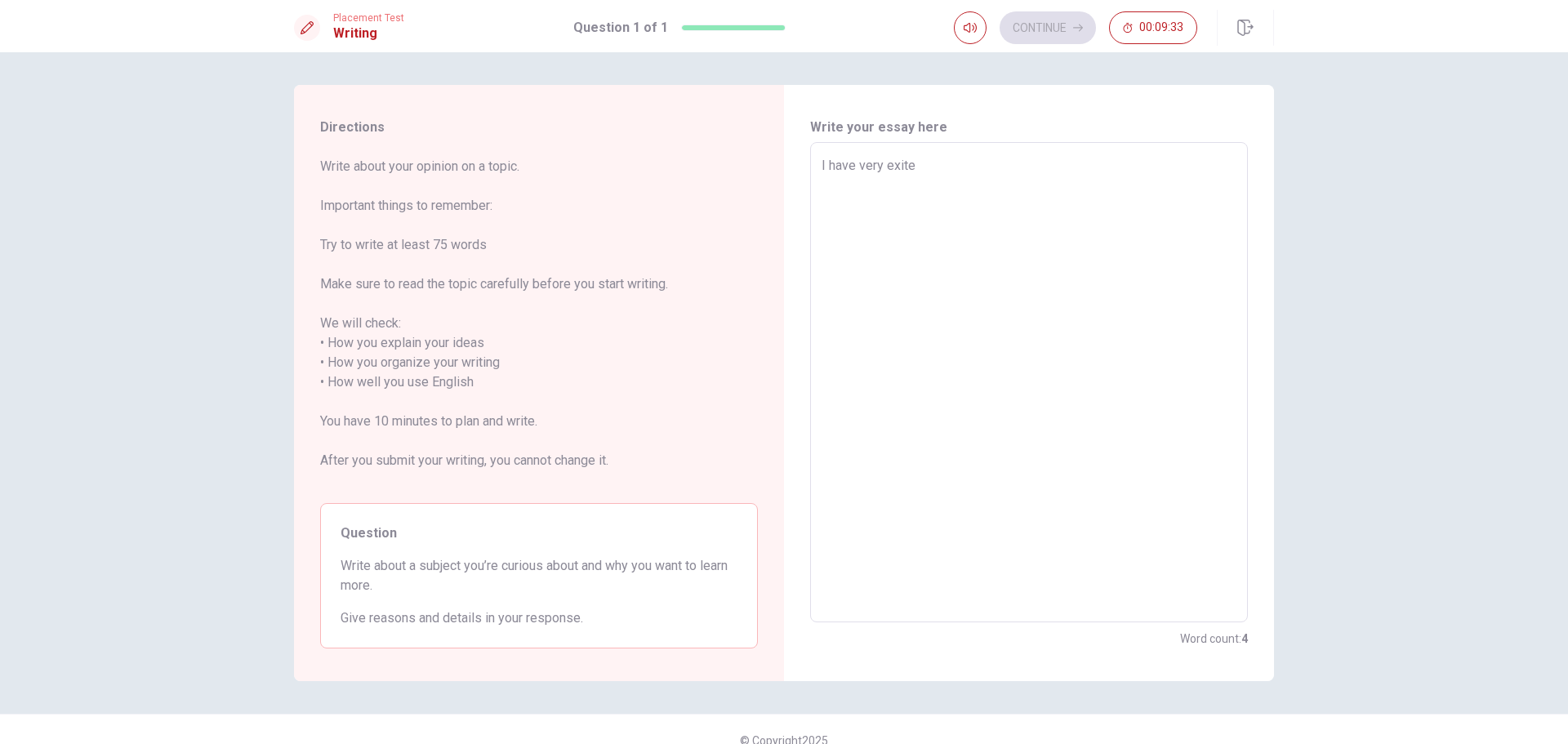
type textarea "I have very exited"
type textarea "x"
type textarea "I have very exited"
type textarea "x"
type textarea "I have very exited t"
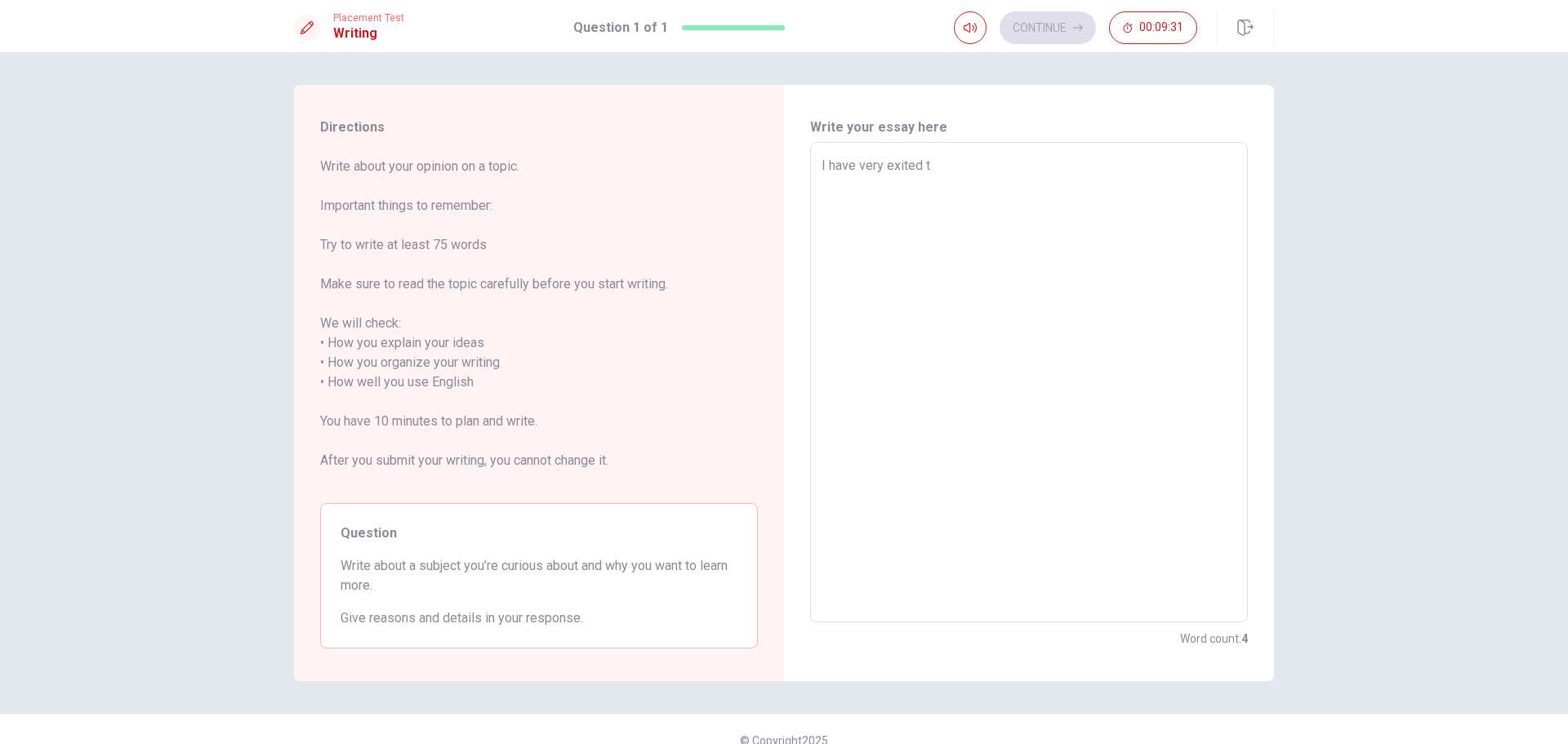
type textarea "x"
type textarea "I have very exited to"
type textarea "x"
type textarea "I have very exited to"
type textarea "x"
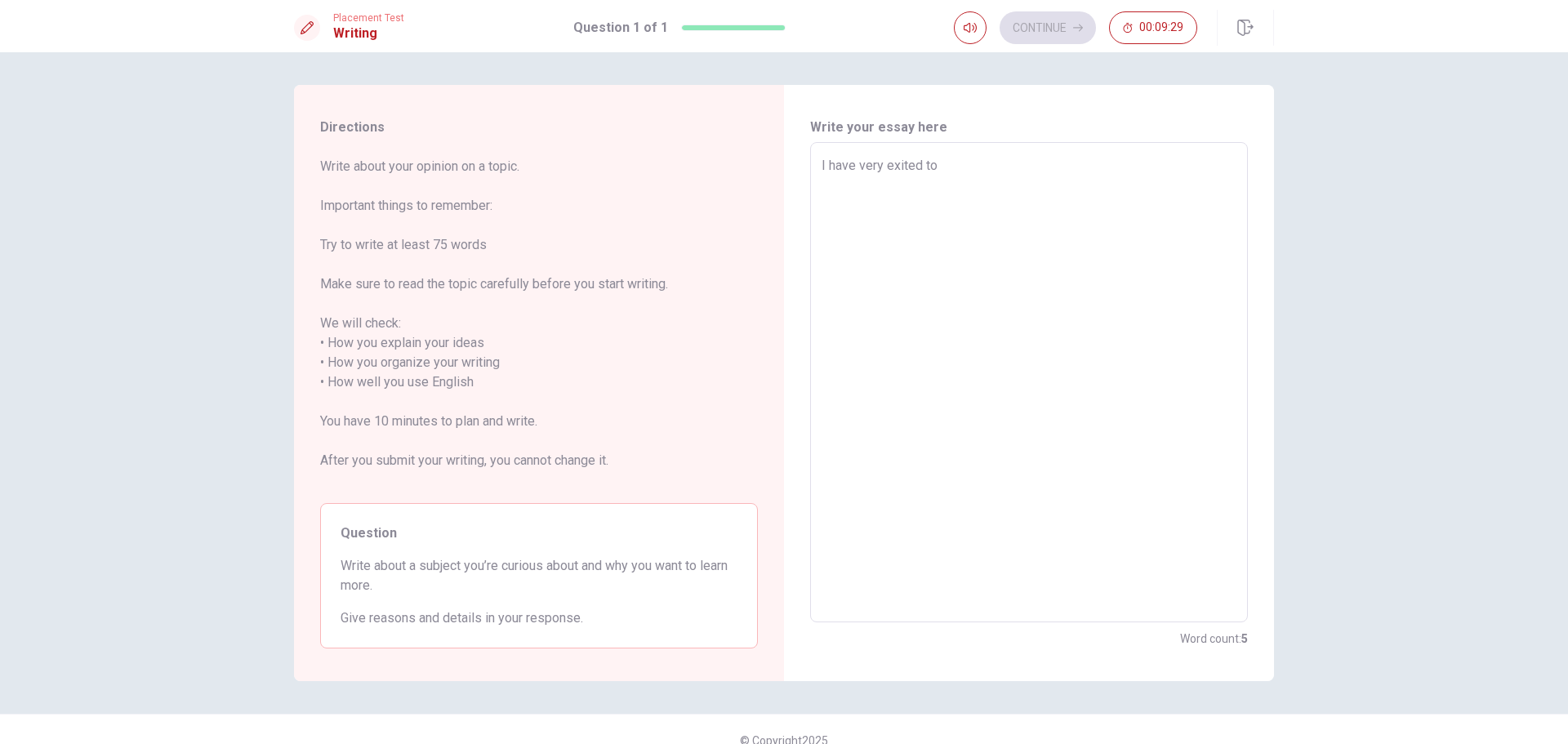
type textarea "I have very exited to s"
type textarea "x"
type textarea "I have very exited to st"
type textarea "x"
type textarea "I have very exited to stu"
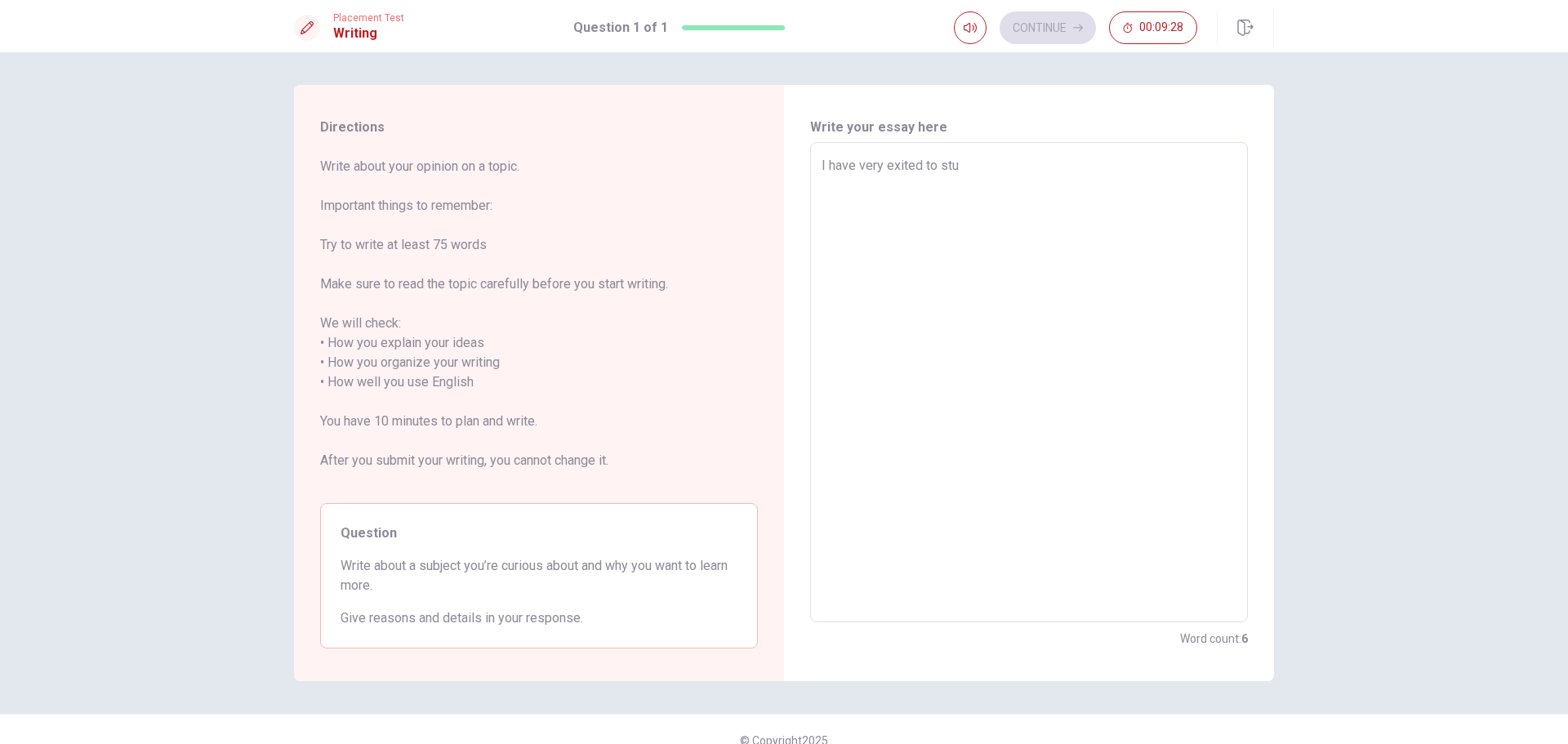
type textarea "x"
type textarea "I have very exited to stud"
type textarea "x"
type textarea "I have very exited to study"
type textarea "x"
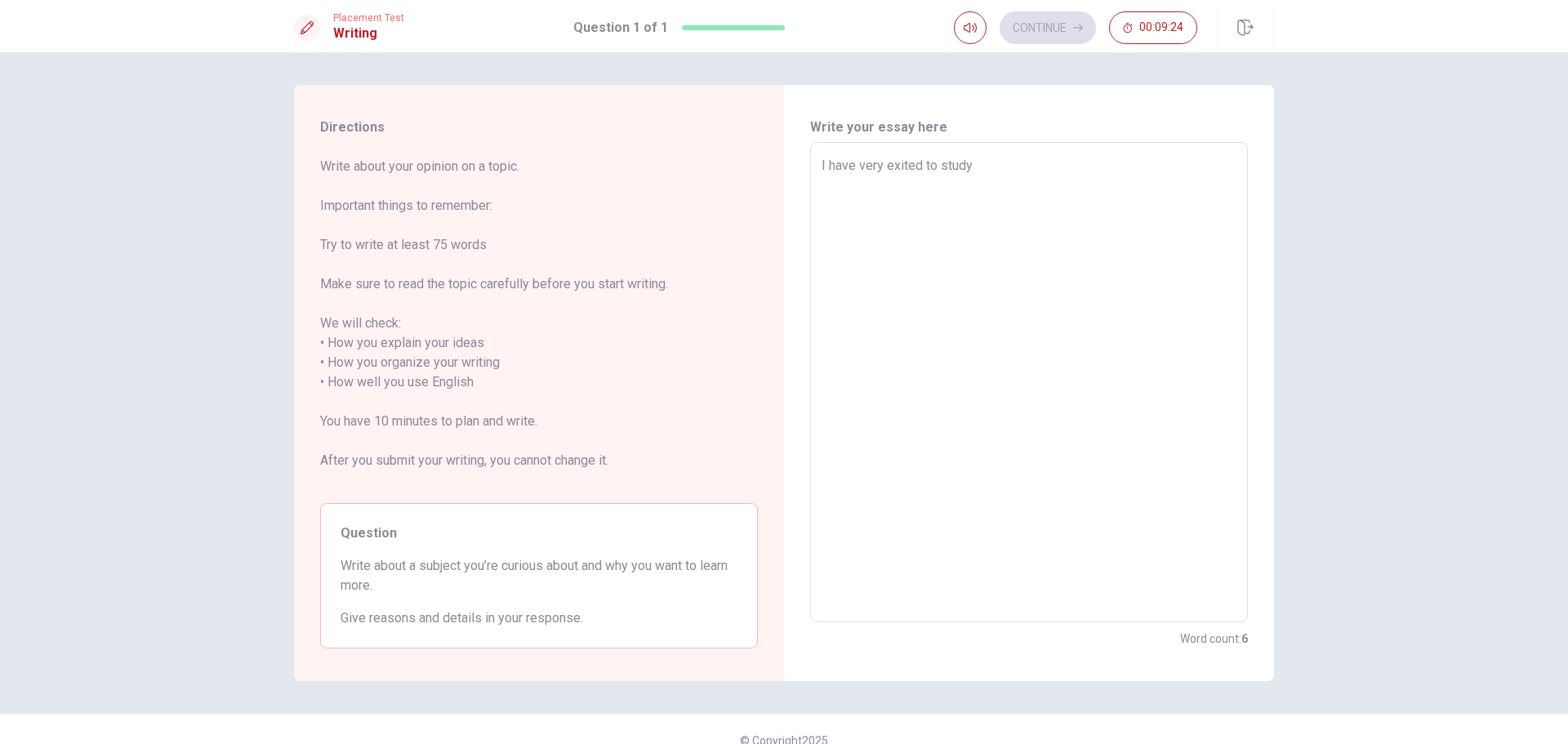
type textarea "I have very exited to study"
type textarea "x"
type textarea "I have very exited to study R"
type textarea "x"
type textarea "I have very exited to study"
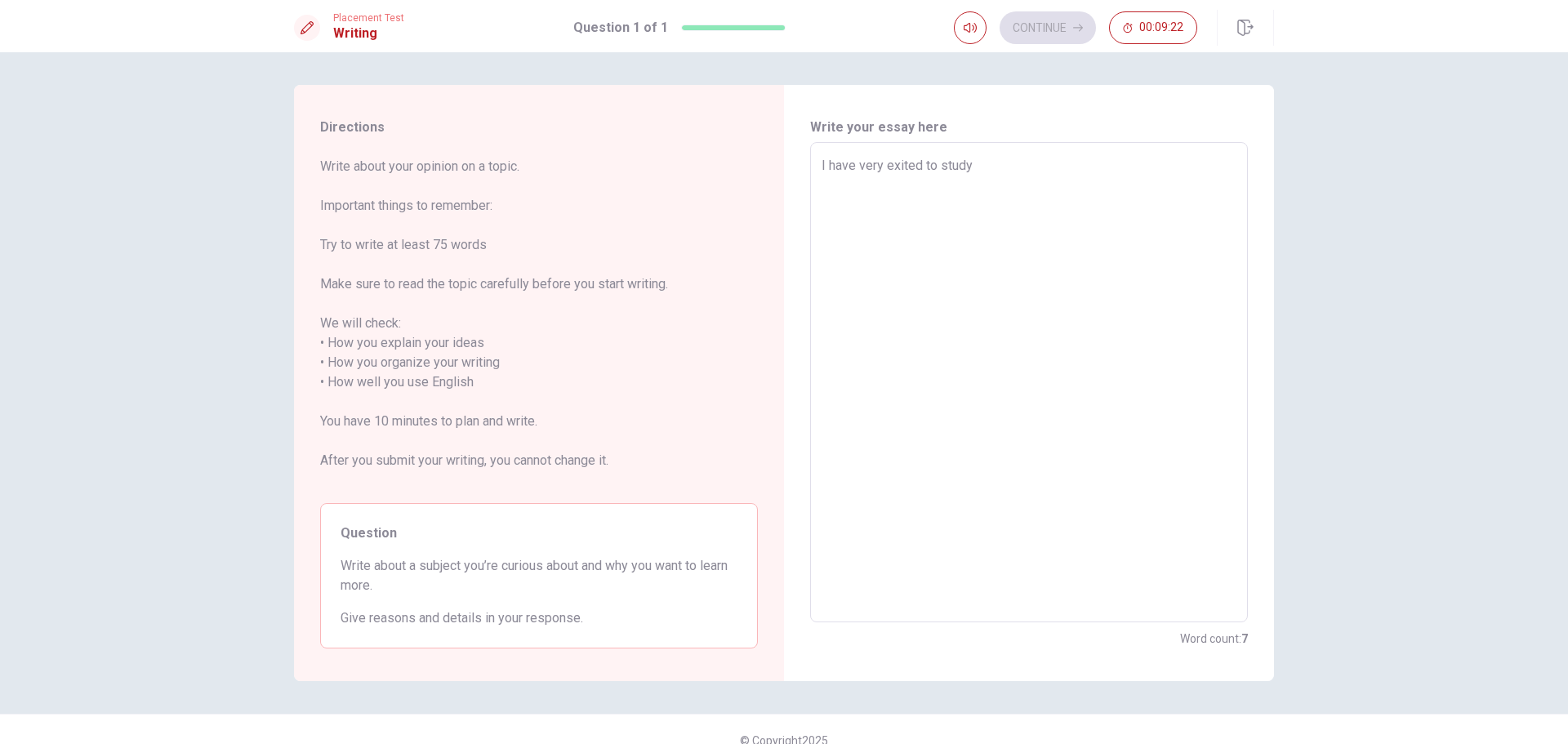
type textarea "x"
type textarea "I have very exited to study E"
type textarea "x"
type textarea "I have very exited to study En"
type textarea "x"
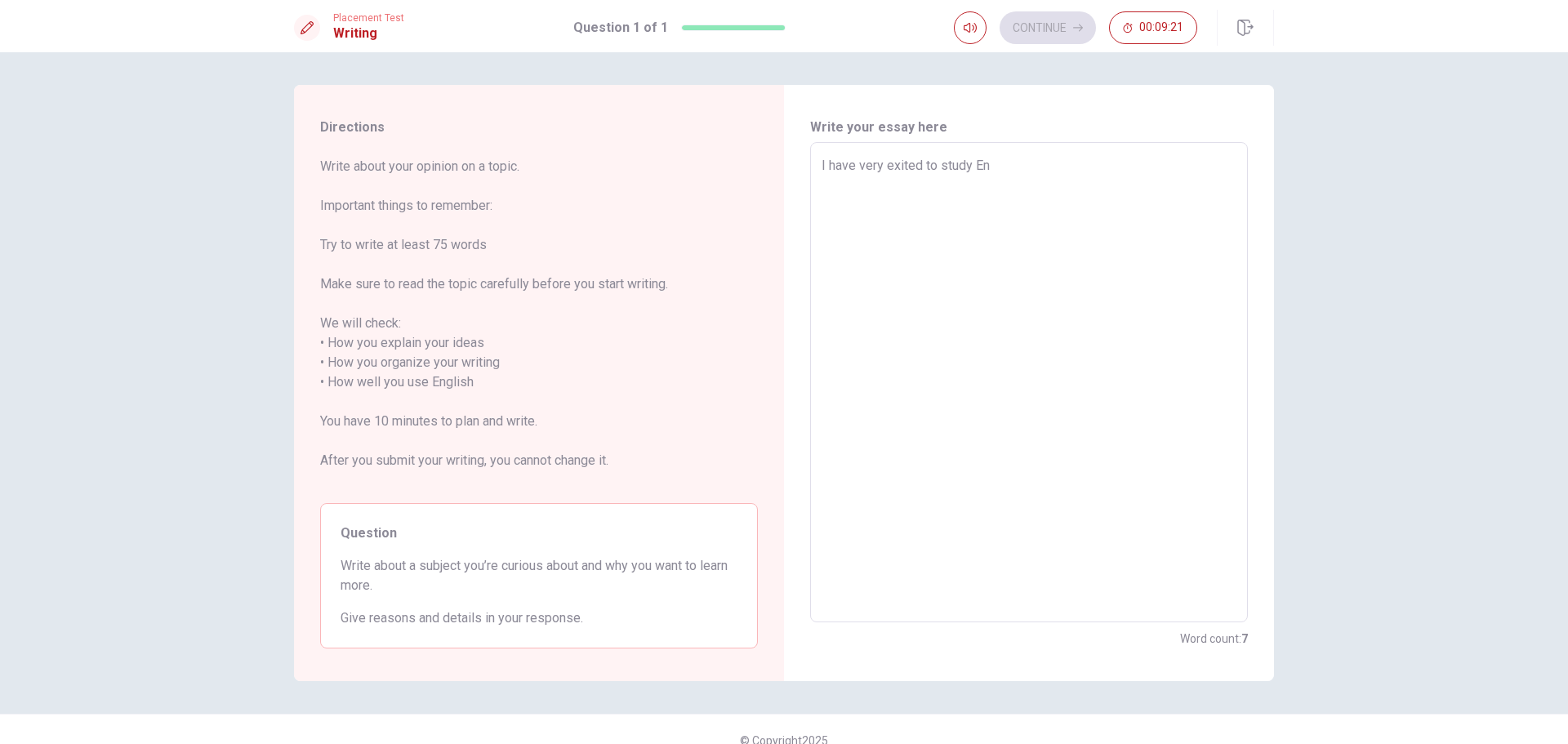
type textarea "I have very exited to study Eng"
type textarea "x"
type textarea "I have very exited to study Engl"
type textarea "x"
type textarea "I have very exited to study [PERSON_NAME]"
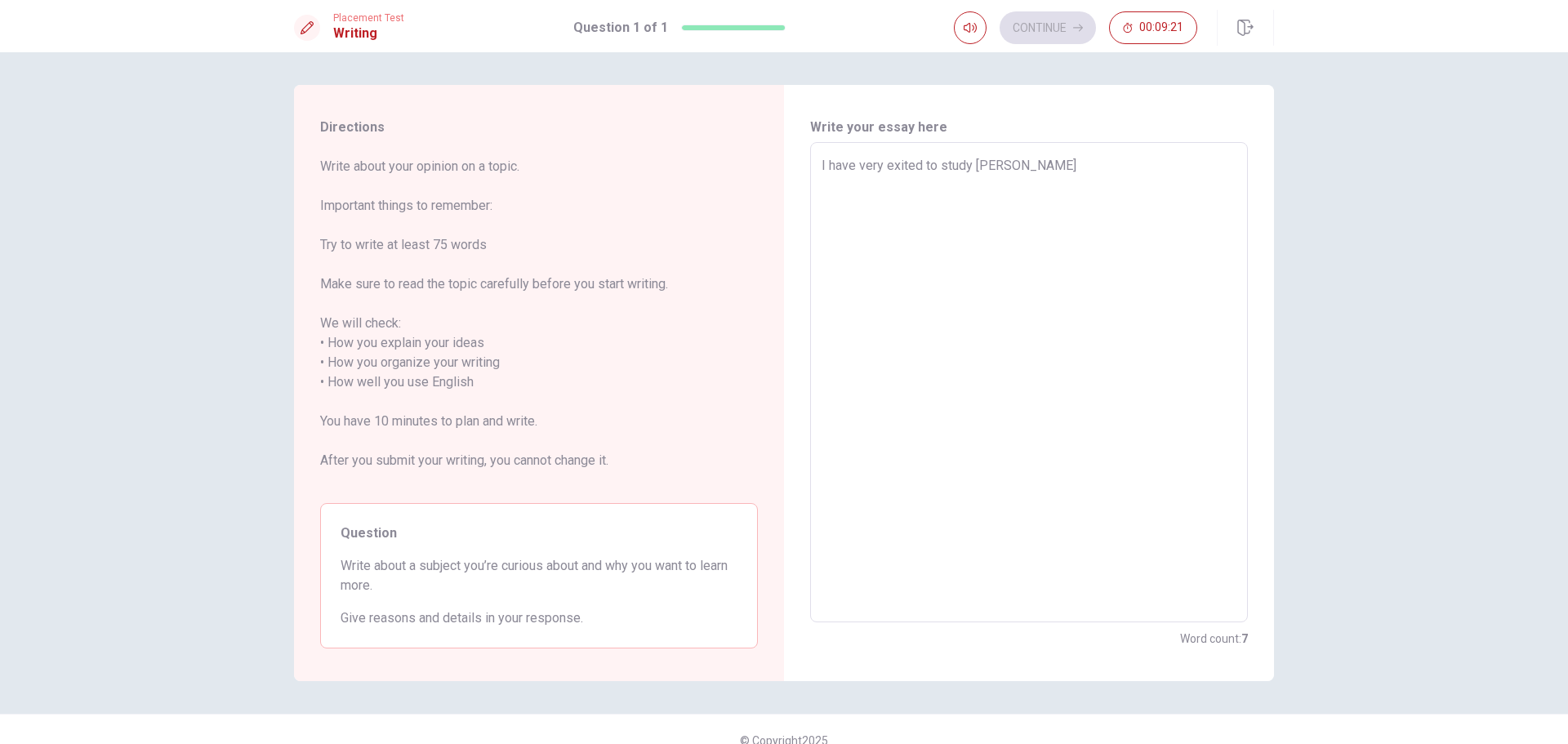
type textarea "x"
type textarea "I have very exited to study [PERSON_NAME]"
type textarea "x"
type textarea "I have very exited to study English"
type textarea "x"
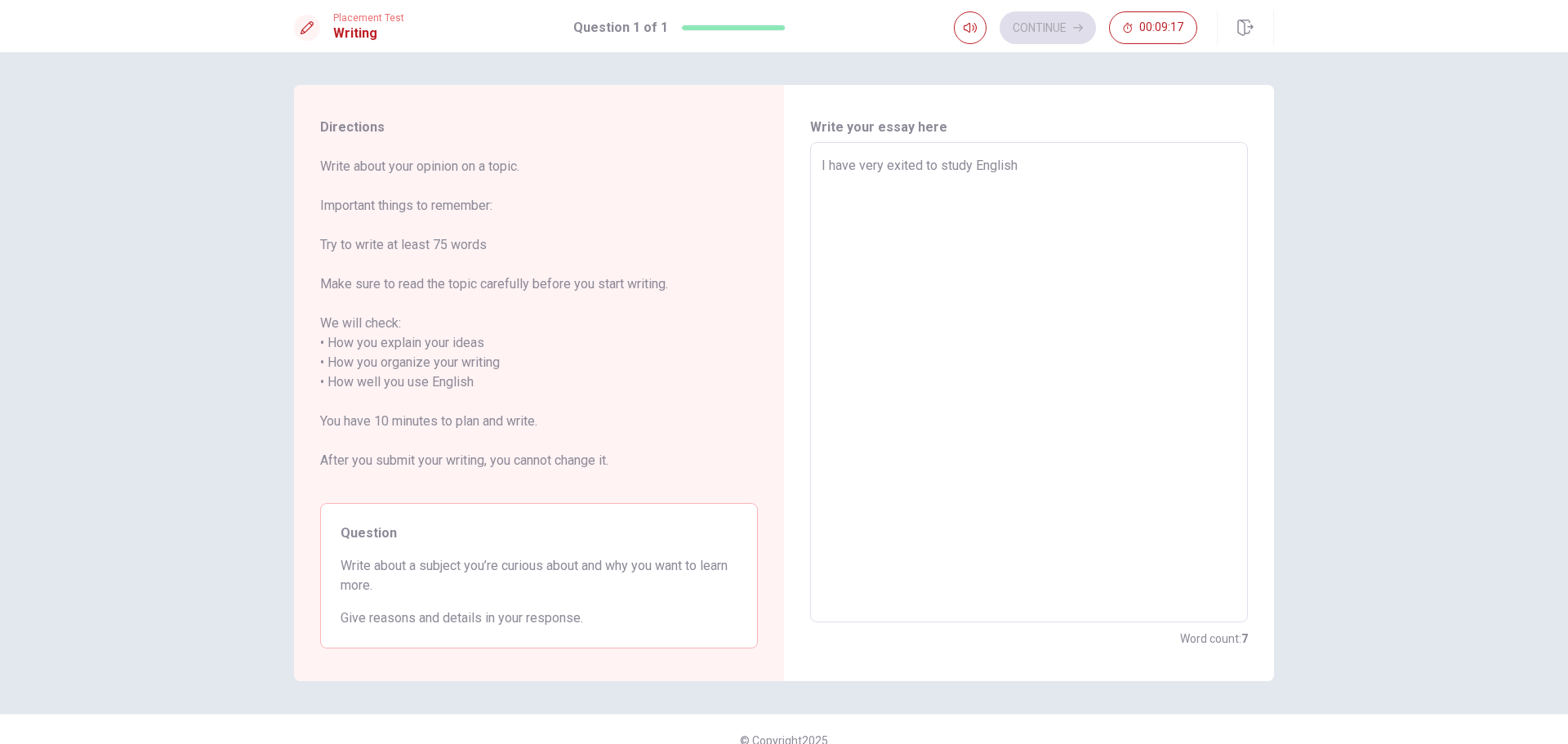
type textarea "I have very exited to study English,"
type textarea "x"
type textarea "I have very exited to study English,"
type textarea "x"
type textarea "I have very exited to study English, b"
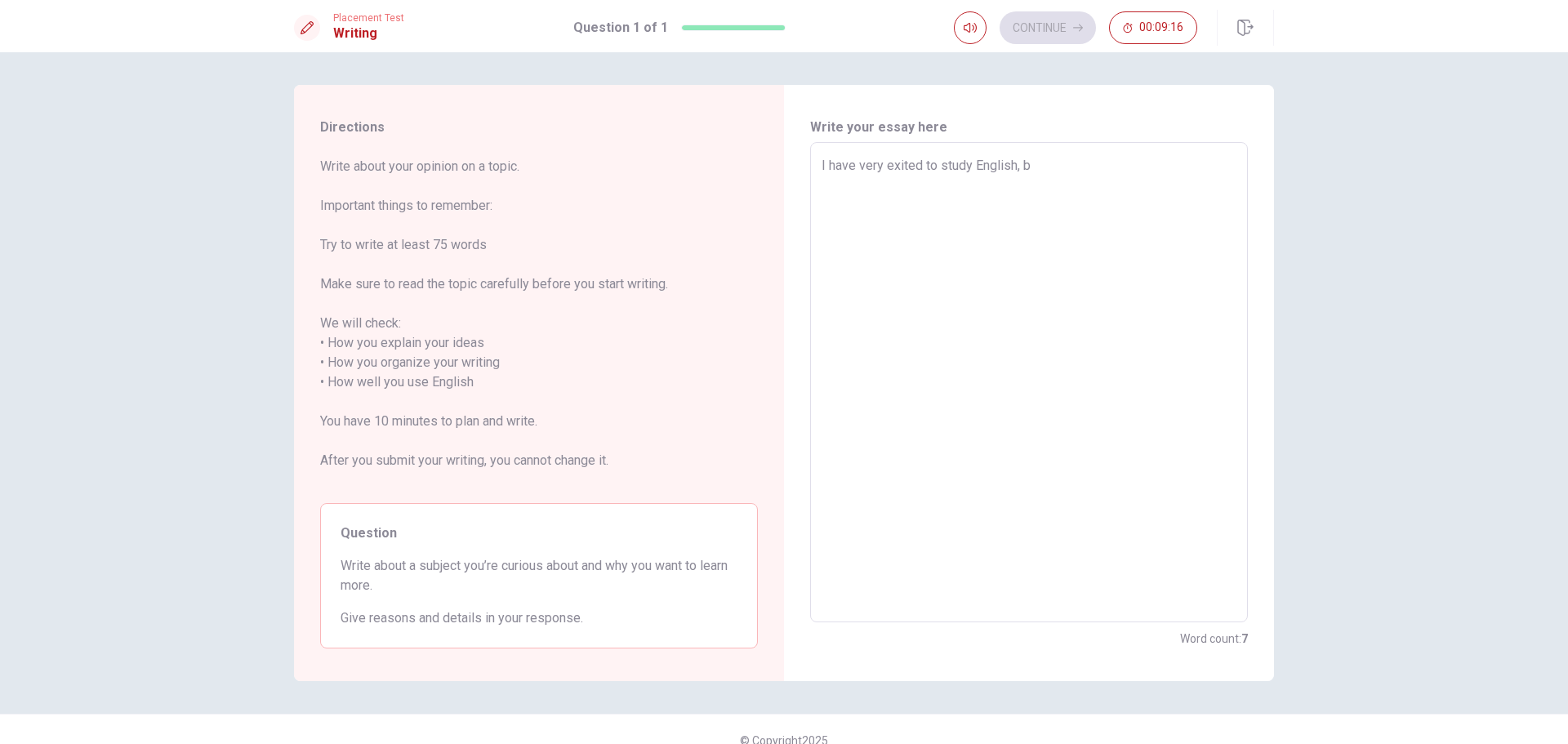
type textarea "x"
type textarea "I have very exited to study English, be"
type textarea "x"
type textarea "I have very exited to study English, bec"
type textarea "x"
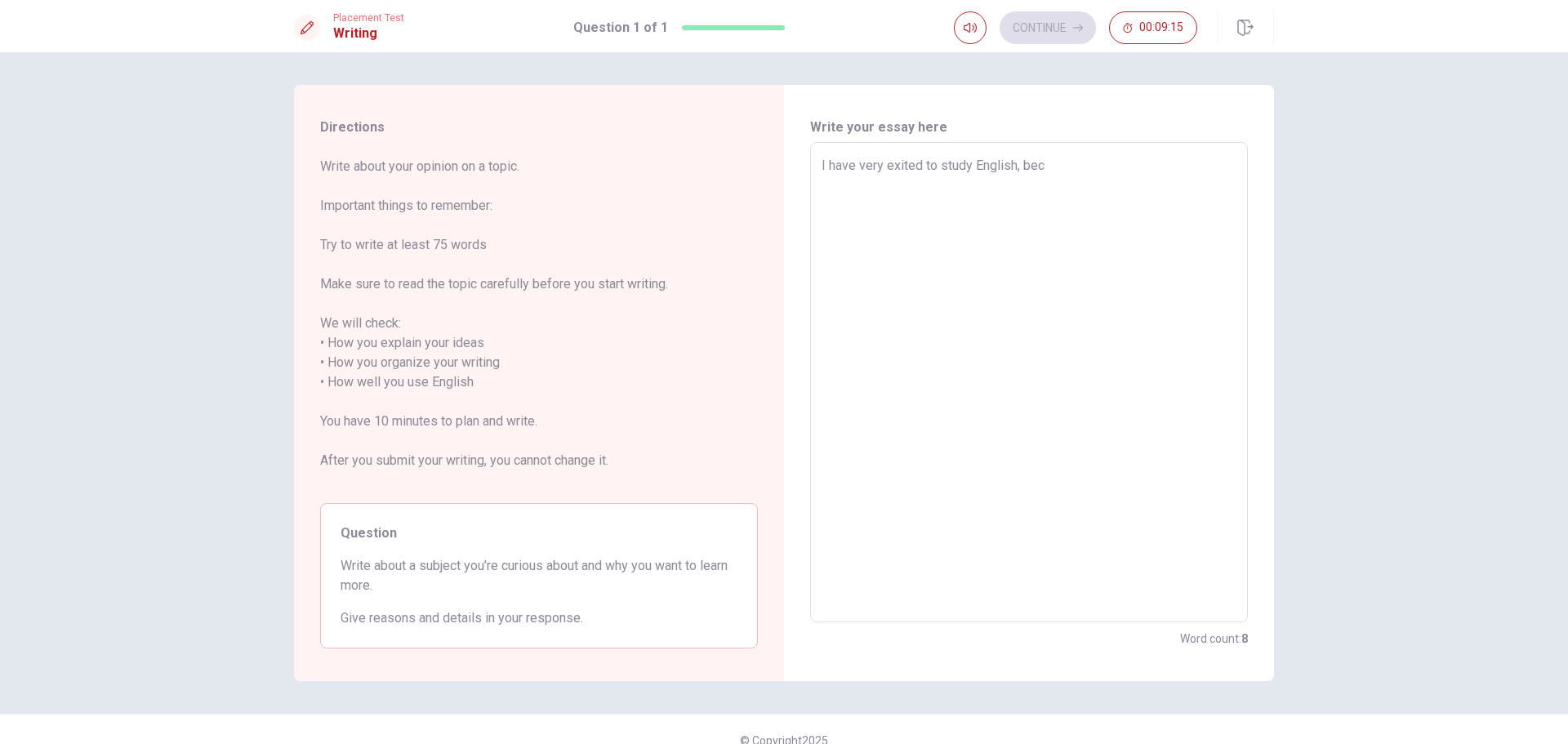
type textarea "I have very exited to study English, beca"
type textarea "x"
type textarea "I have very exited to study English, becau"
type textarea "x"
type textarea "I have very exited to study English, becaus"
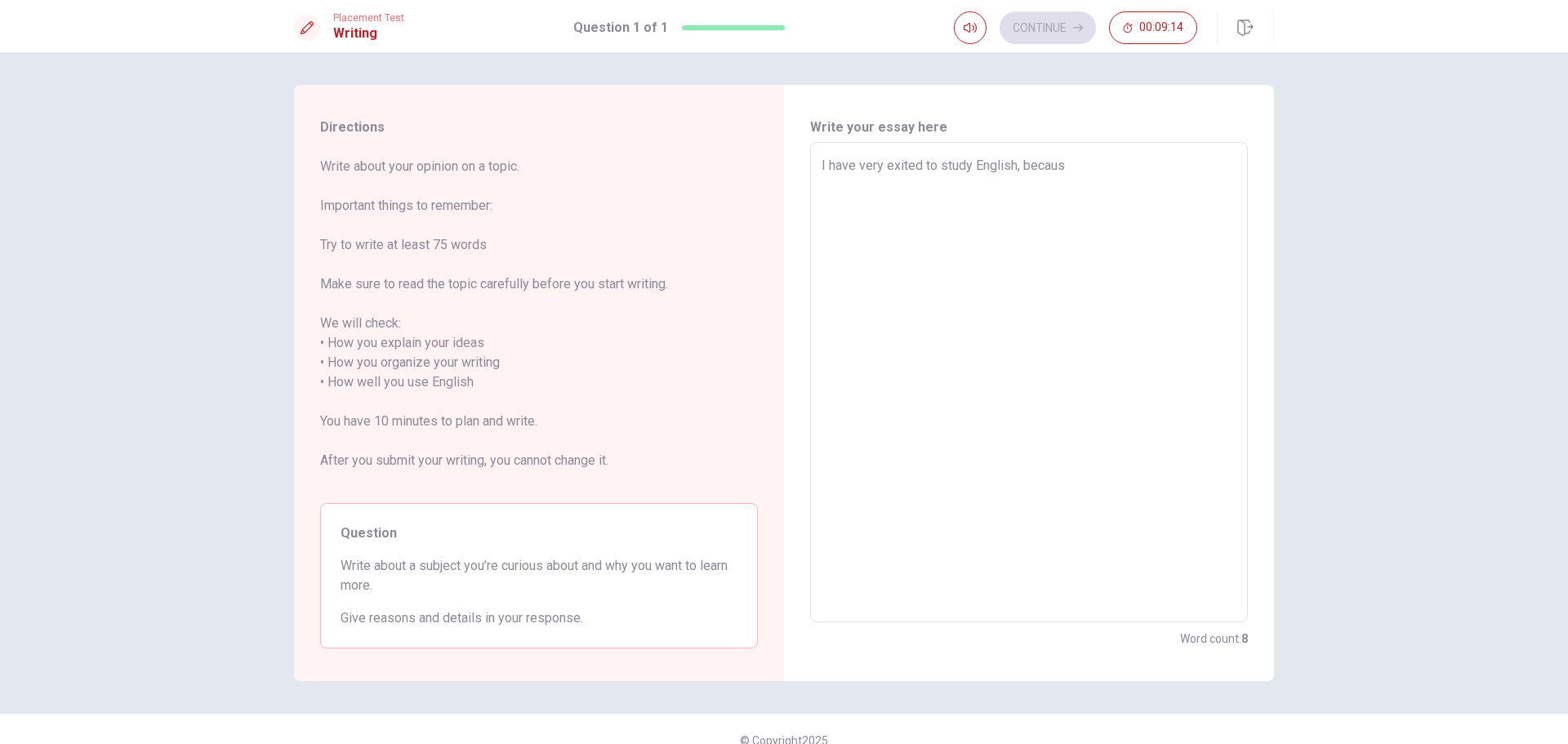
type textarea "x"
type textarea "I have very exited to study English, because"
type textarea "x"
type textarea "I have very exited to study English, because"
type textarea "x"
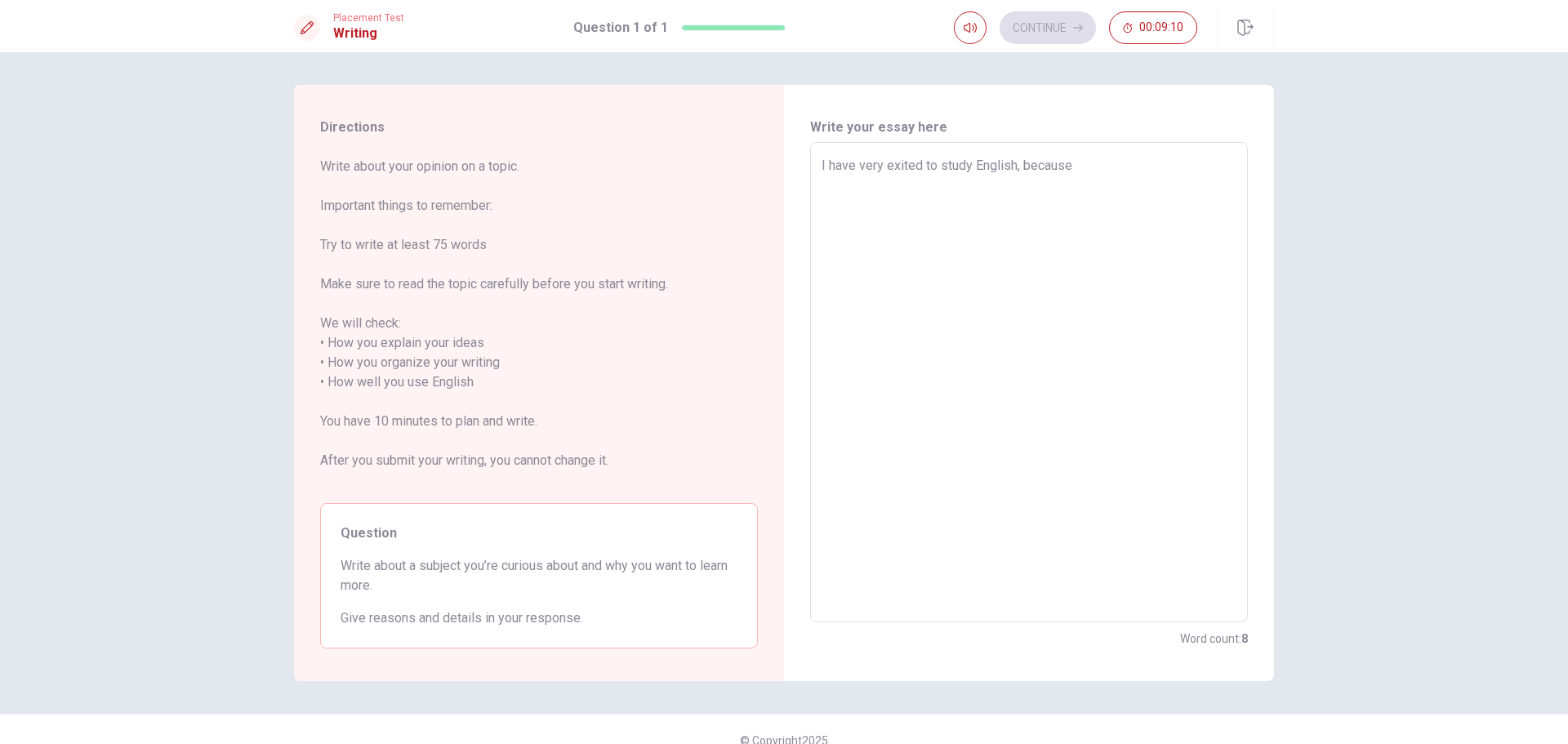
type textarea "I have very exited to study English, because e"
type textarea "x"
type textarea "I have very exited to study English, because en"
type textarea "x"
type textarea "I have very exited to study English, because eng"
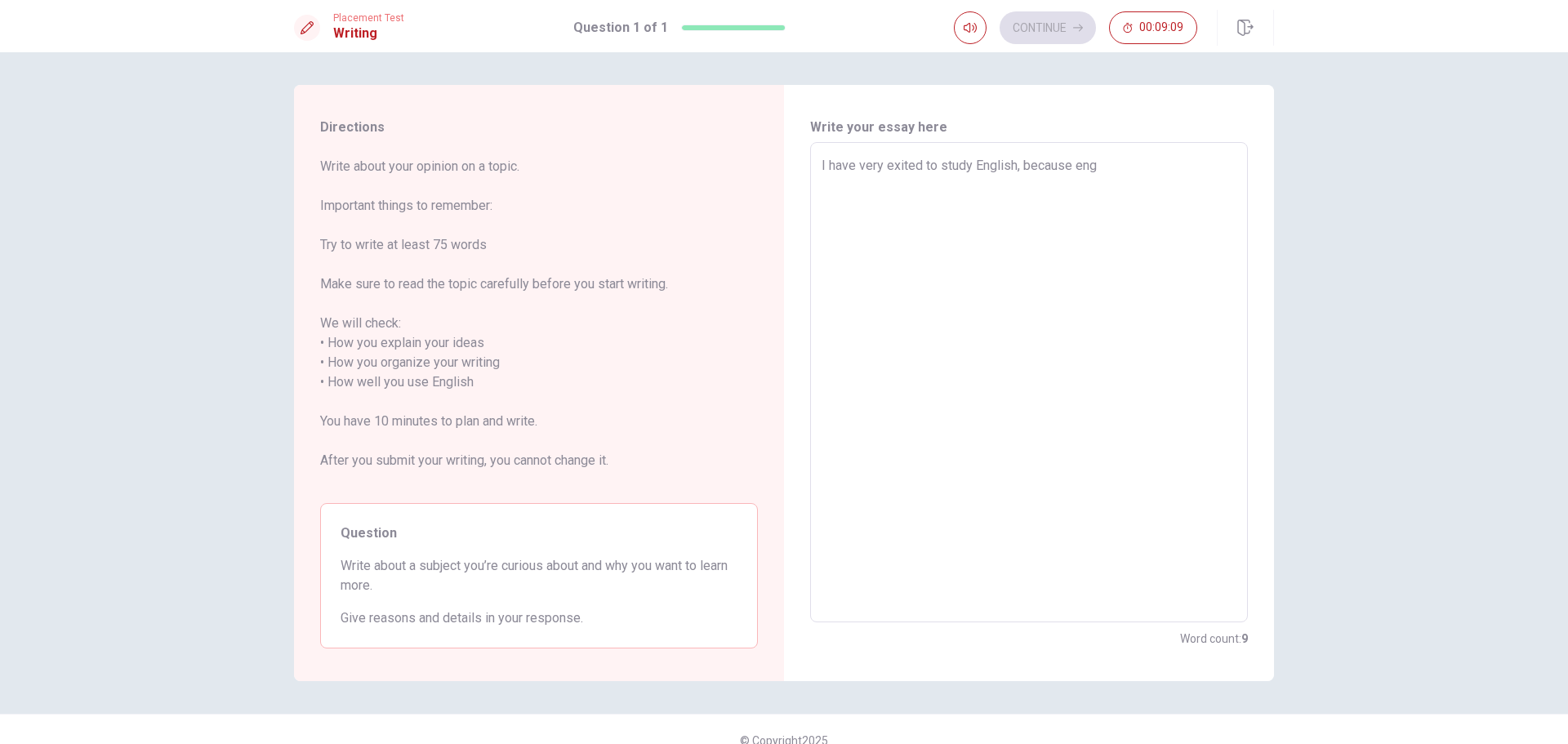
type textarea "x"
type textarea "I have very exited to study English, because engl"
type textarea "x"
type textarea "I have very exited to study English, because engli"
type textarea "x"
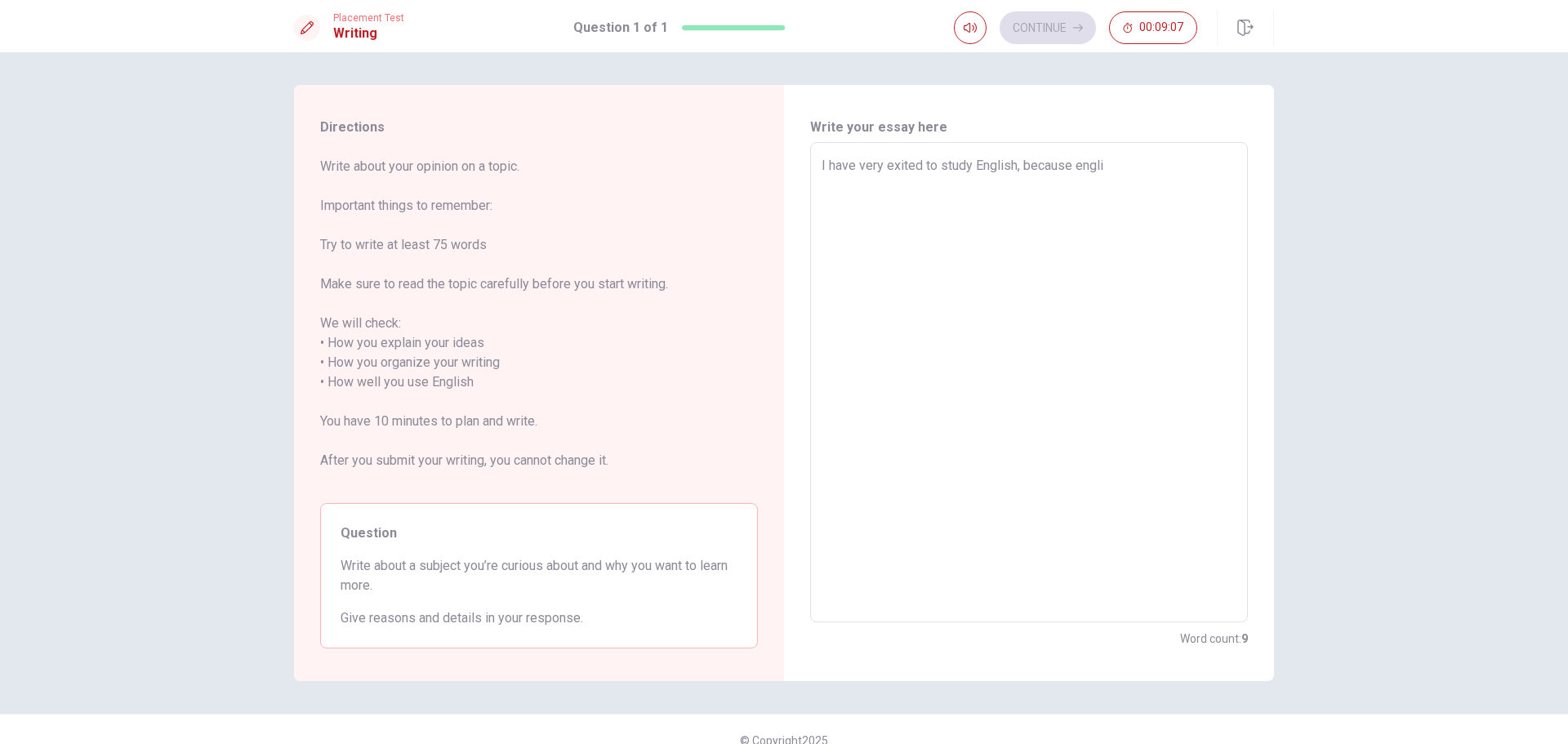
type textarea "I have very exited to study English, because englis"
type textarea "x"
type textarea "I have very exited to study English, because english"
type textarea "x"
type textarea "I have very exited to study English, because english"
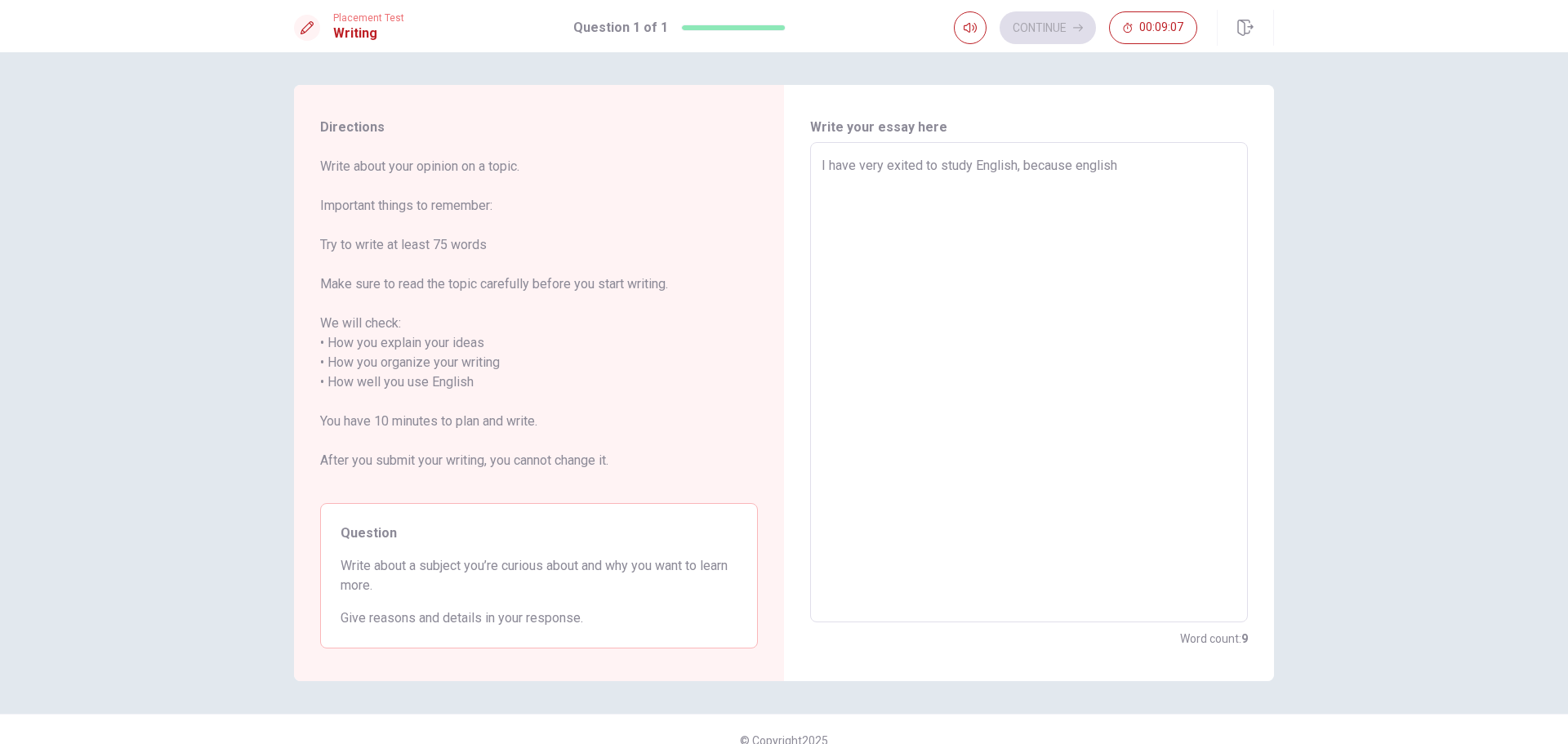
type textarea "x"
type textarea "I have very exited to study English, because english i"
type textarea "x"
type textarea "I have very exited to study English, because english is"
type textarea "x"
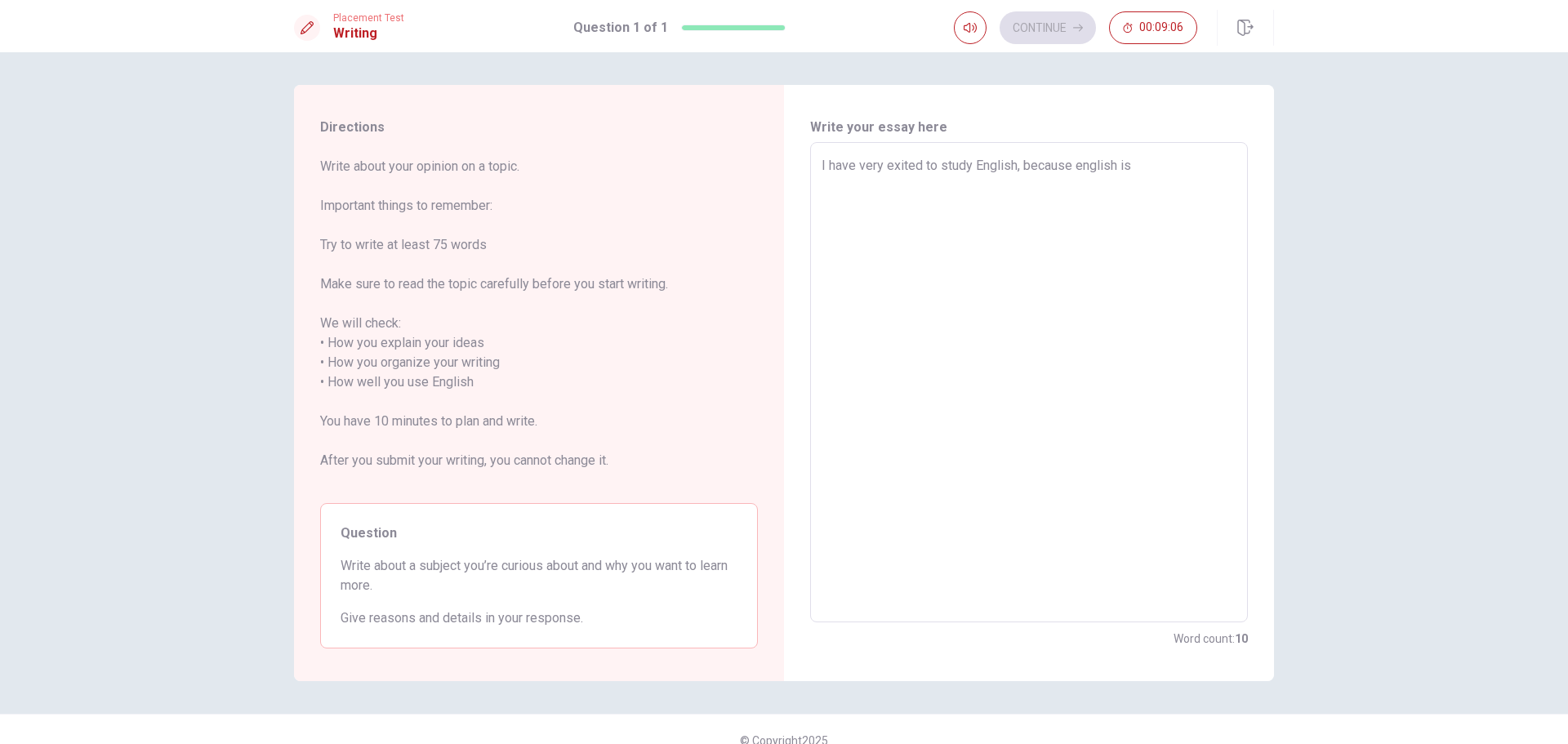
type textarea "I have very exited to study English, because english is"
type textarea "x"
type textarea "I have very exited to study English, because english is n"
type textarea "x"
type textarea "I have very exited to study English, because english is no"
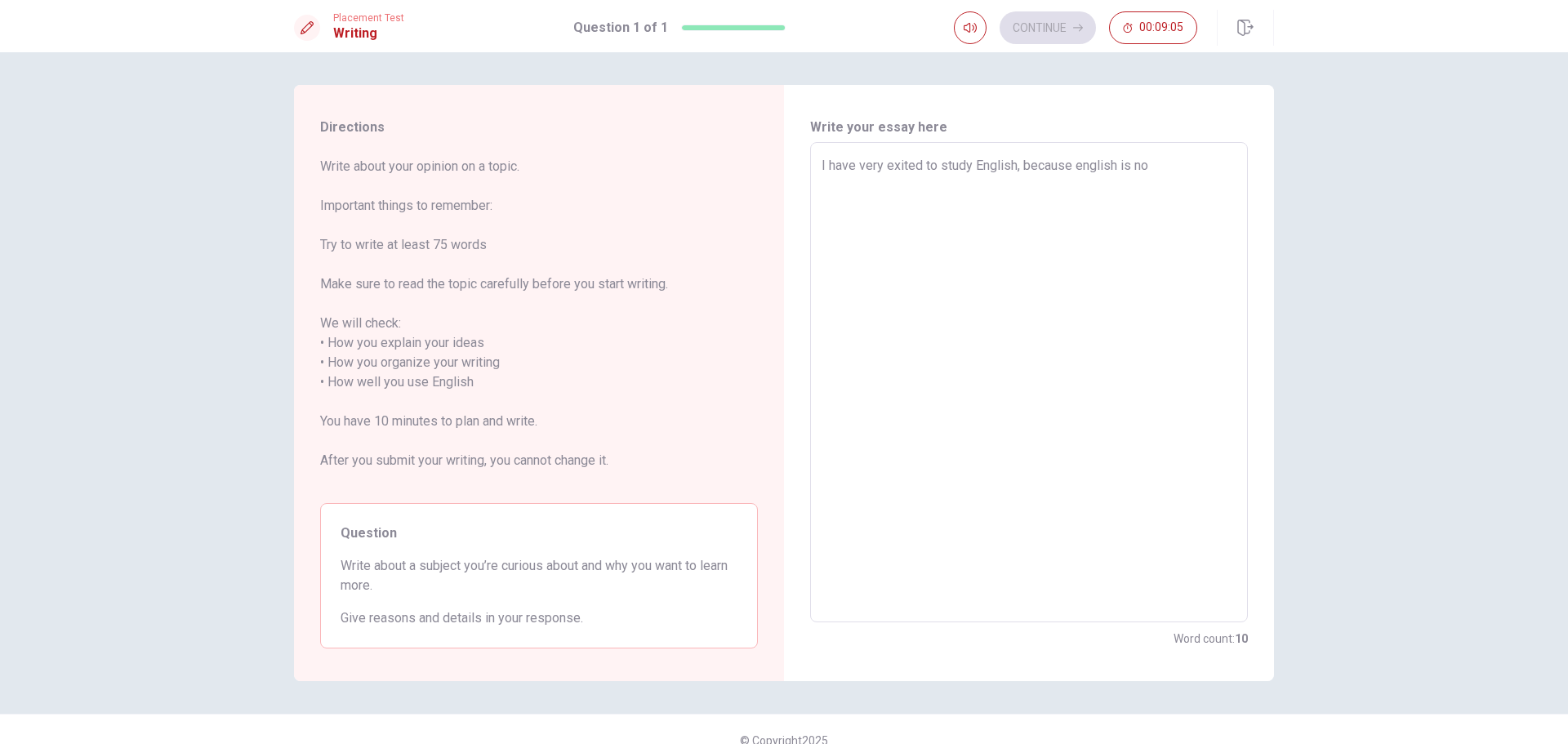
type textarea "x"
type textarea "I have very exited to study English, because english is not"
type textarea "x"
type textarea "I have very exited to study English, because english is not"
type textarea "x"
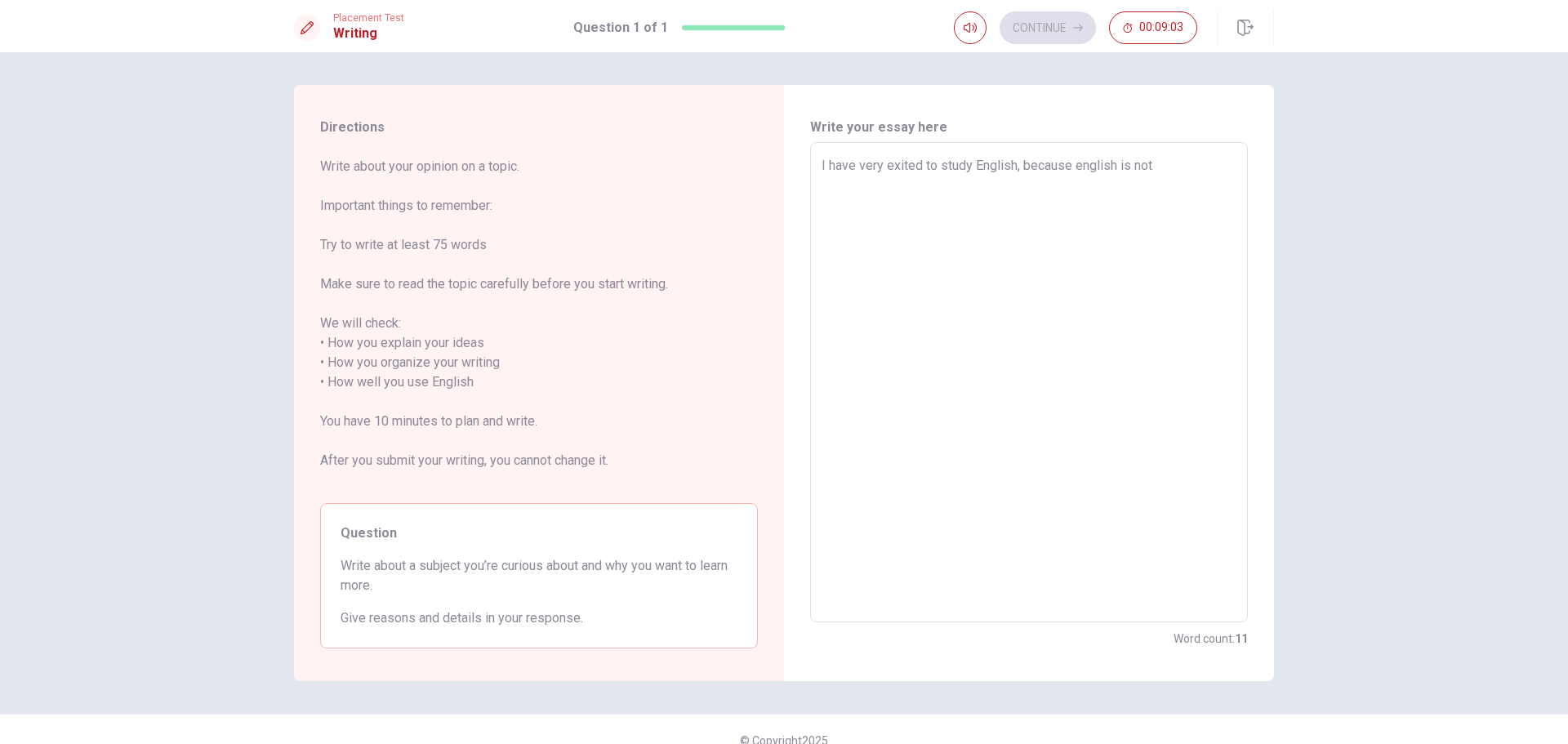
type textarea "I have very exited to study English, because english is not m"
type textarea "x"
type textarea "I have very exited to study English, because english is not my"
type textarea "x"
type textarea "I have very exited to study English, because english is not myt"
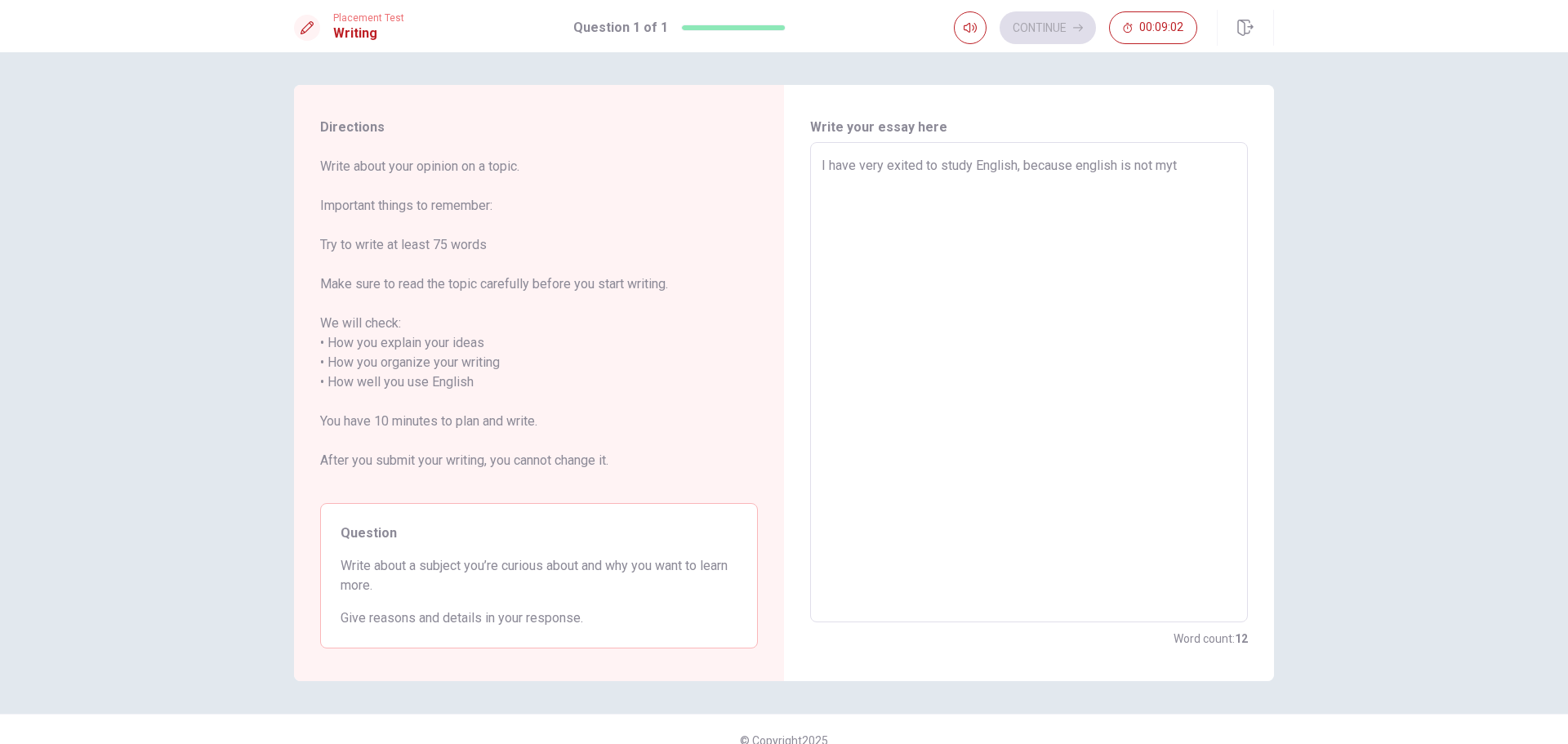
type textarea "x"
type textarea "I have very exited to study English, because english is not my"
type textarea "x"
type textarea "I have very exited to study English, because english is not my"
type textarea "x"
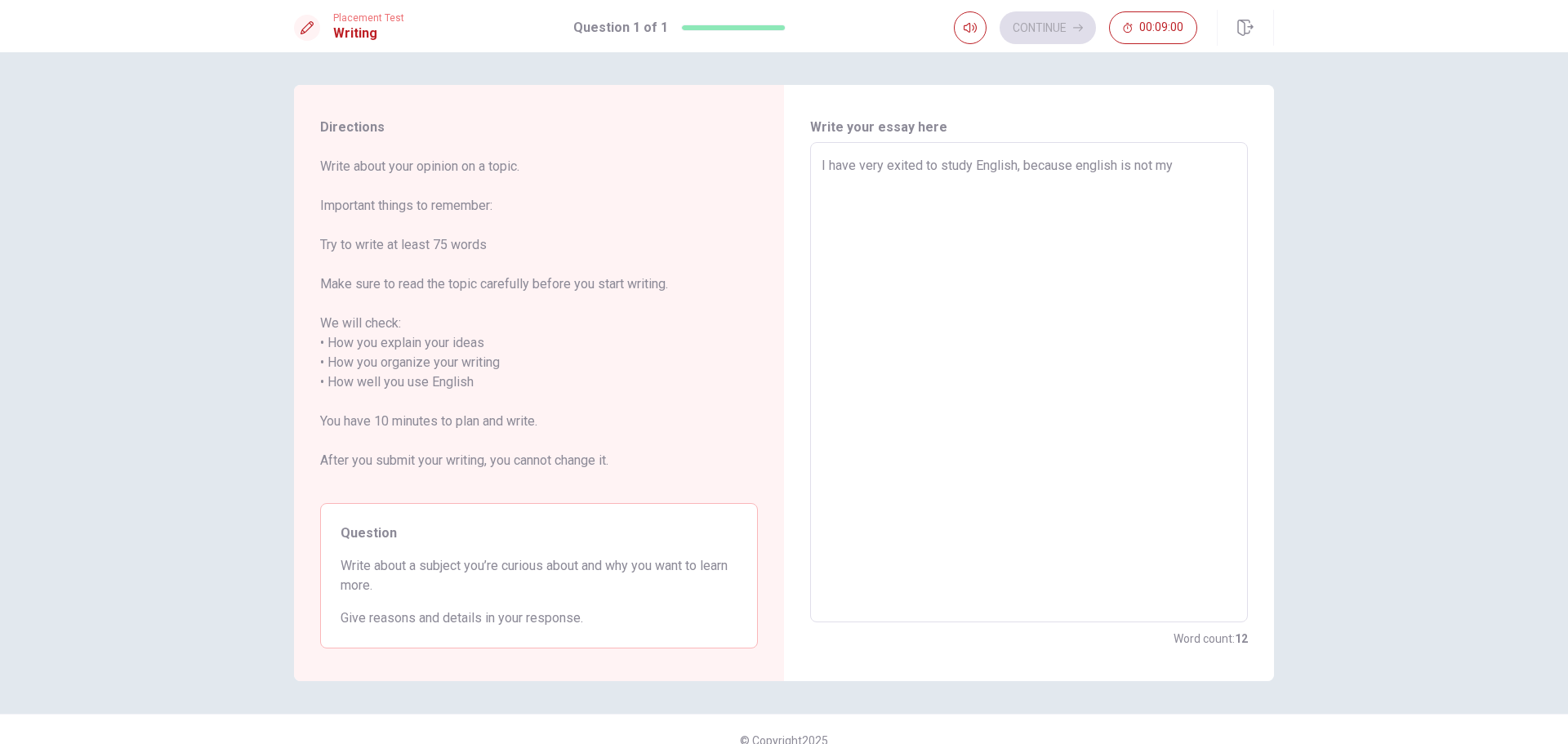
type textarea "I have very exited to study English, because english is not my f"
type textarea "x"
type textarea "I have very exited to study English, because english is not my fi"
type textarea "x"
type textarea "I have very exited to study English, because english is not my fir"
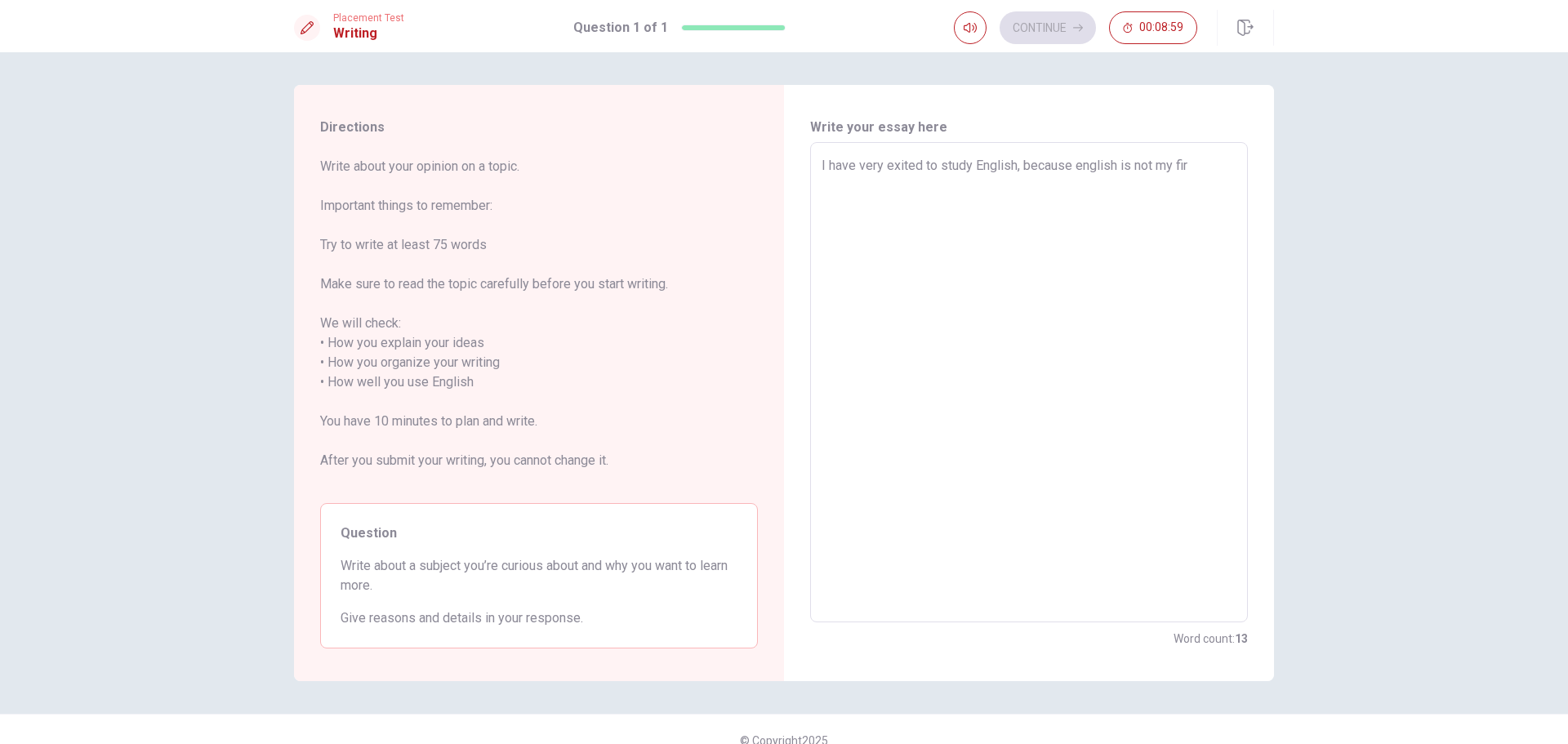
type textarea "x"
type textarea "I have very exited to study English, because english is not my firs"
type textarea "x"
type textarea "I have very exited to study English, because english is not my first"
type textarea "x"
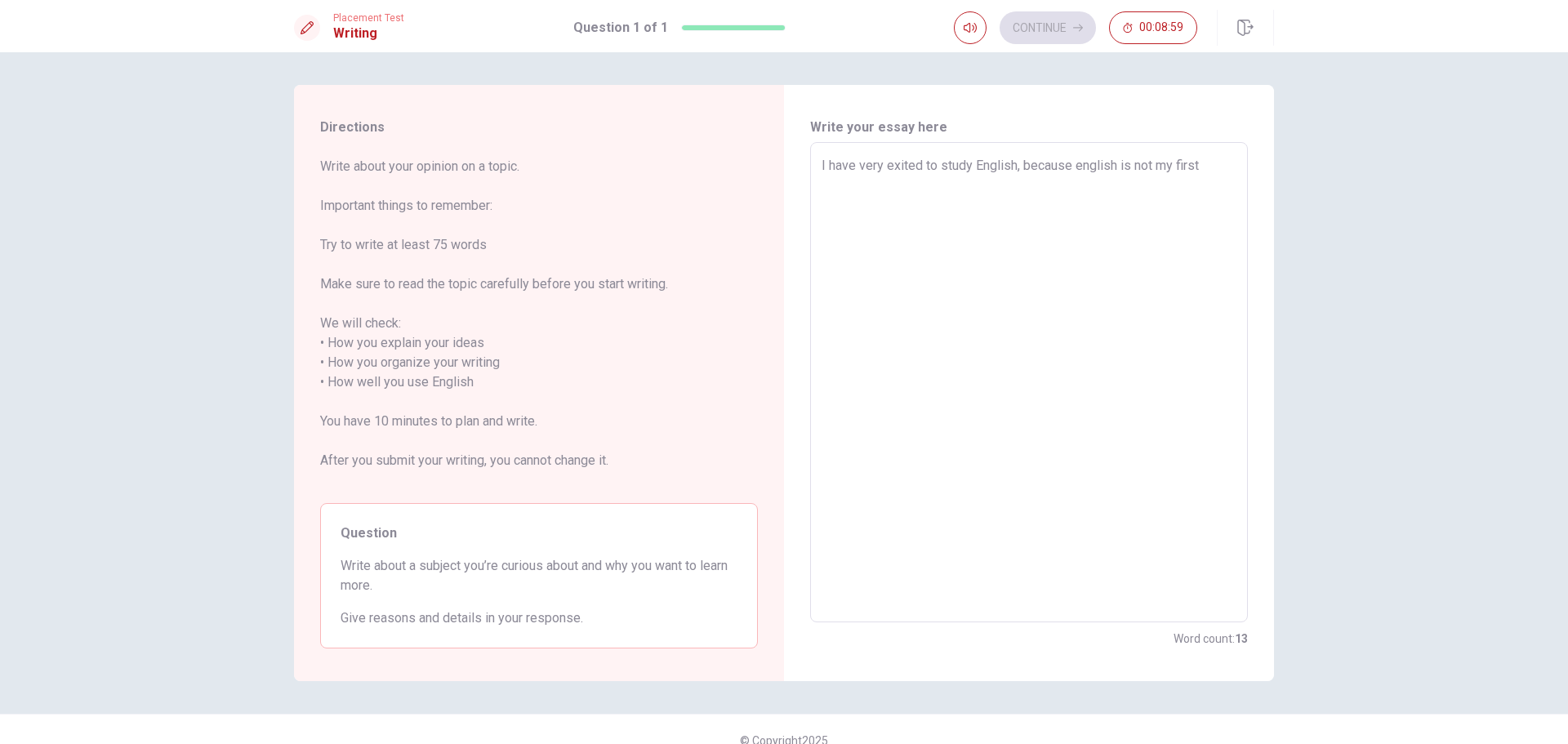
type textarea "I have very exited to study English, because english is not my first"
type textarea "x"
type textarea "I have very exited to study English, because english is not my first l"
type textarea "x"
type textarea "I have very exited to study English, because english is not my first la"
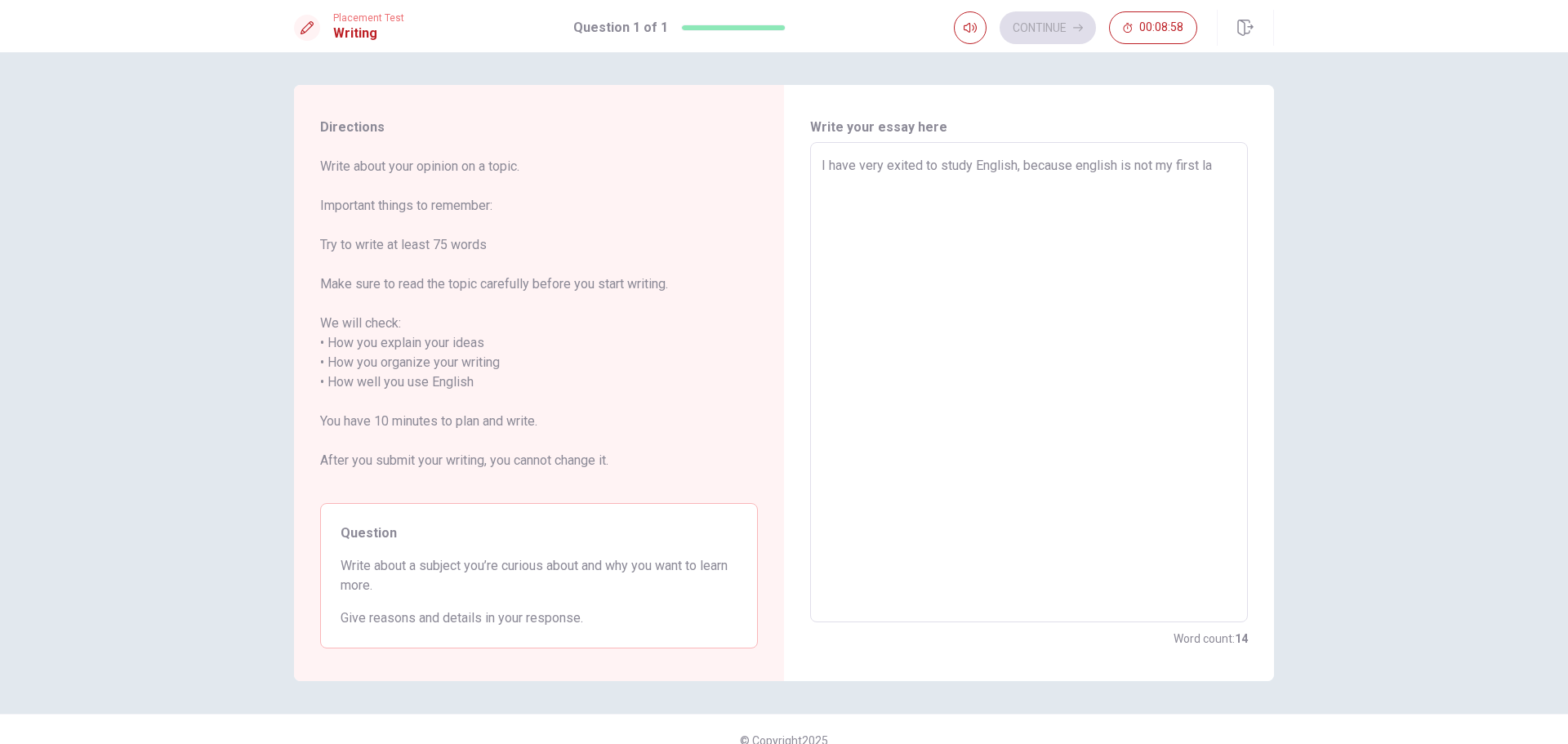
type textarea "x"
type textarea "I have very exited to study English, because english is not my first lan"
type textarea "x"
type textarea "I have very exited to study English, because english is not my first lang"
type textarea "x"
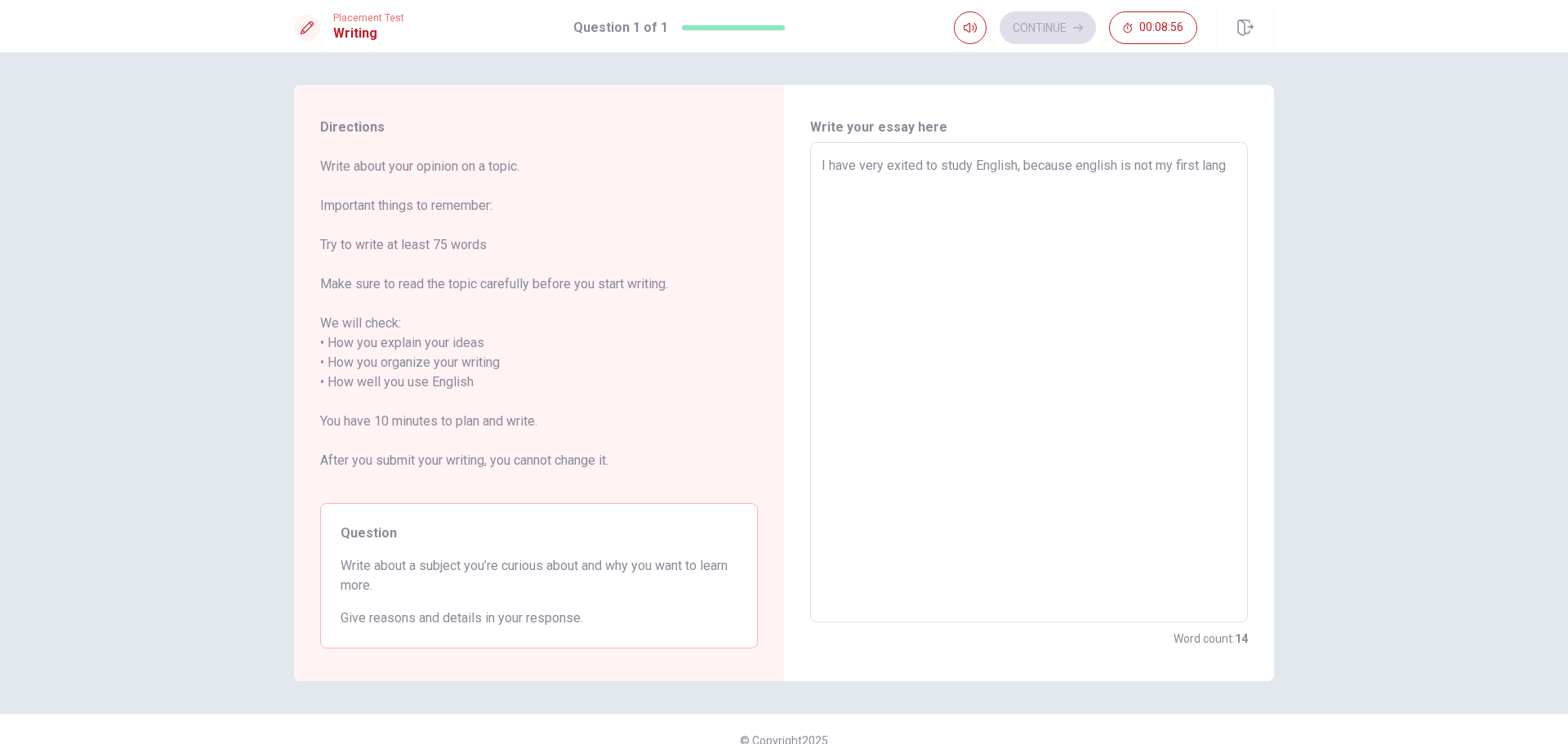
type textarea "I have very exited to study English, because english is not my first langa"
type textarea "x"
type textarea "I have very exited to study English, because english is not my first langau"
type textarea "x"
type textarea "I have very exited to study English, because english is not my first langaug"
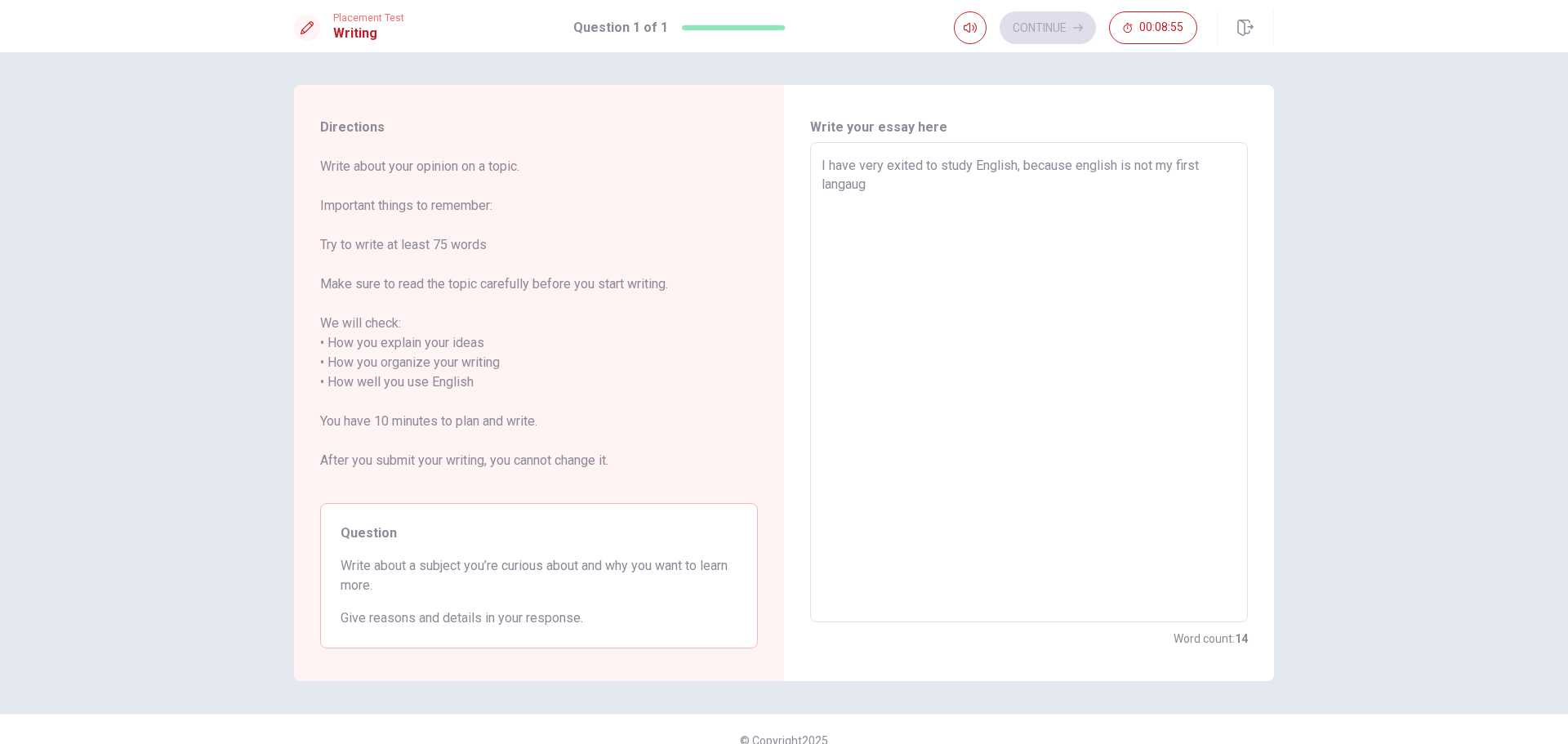
type textarea "x"
type textarea "I have very exited to study English, because english is not my first langauge"
type textarea "x"
type textarea "I have very exited to study English, because english is not my first langage"
type textarea "x"
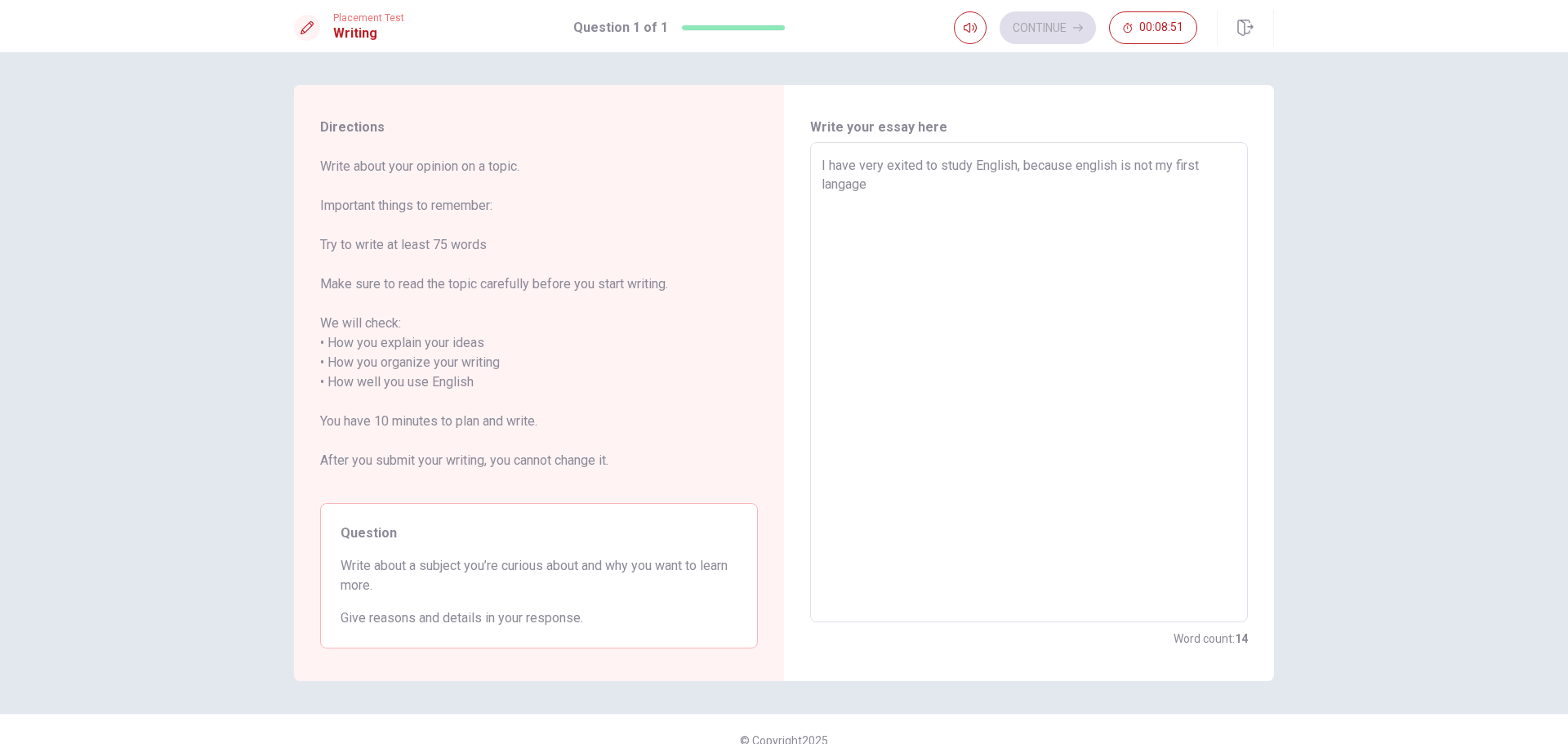
type textarea "I have very exited to study English, because english is not my first langge"
type textarea "x"
type textarea "I have very exited to study English, because english is not my first languge"
type textarea "x"
type textarea "I have very exited to study English, because english is not my first language"
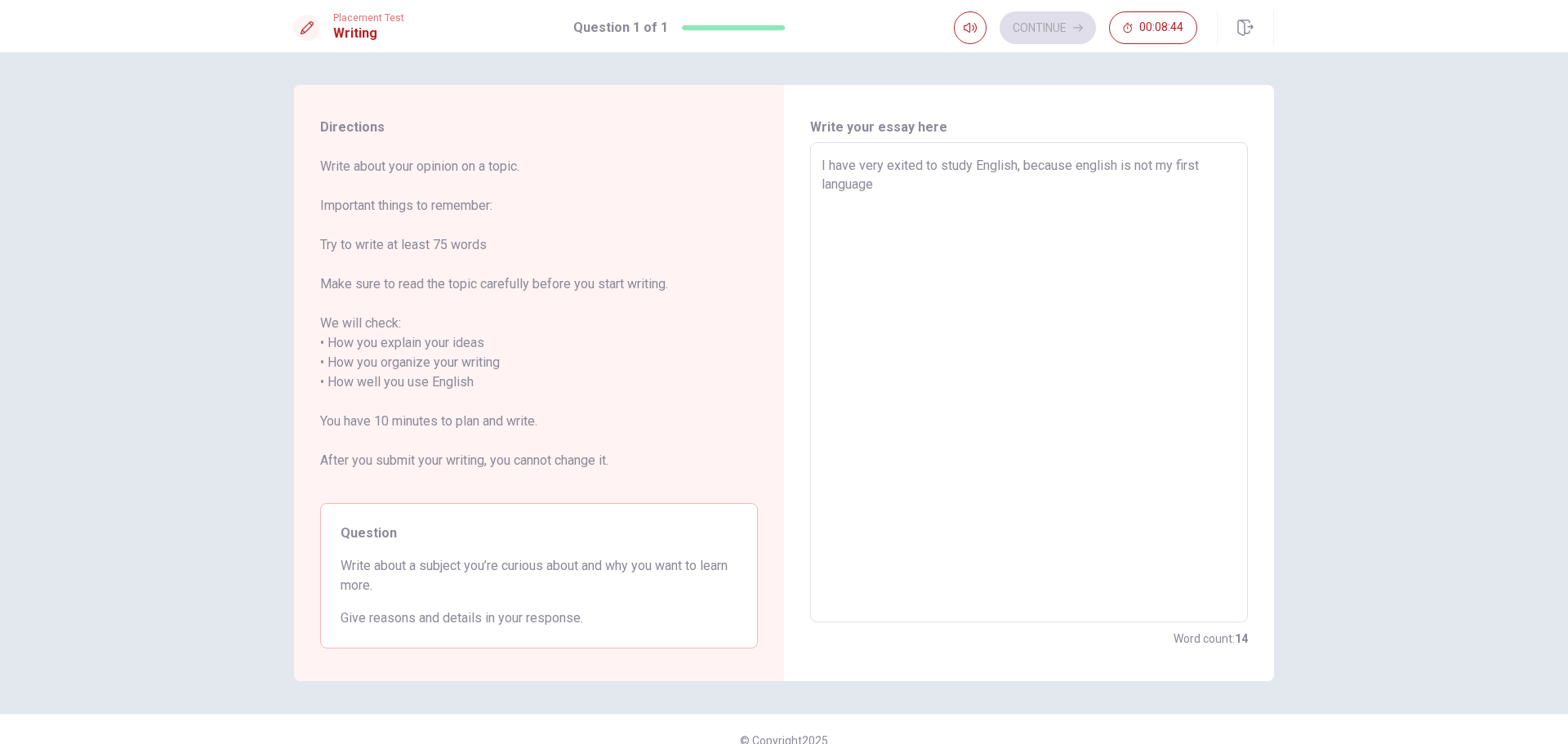
type textarea "x"
type textarea "I have very exited to study English, because english is not my first language."
type textarea "x"
type textarea "I have very exited to study English, because english is not my first language."
type textarea "x"
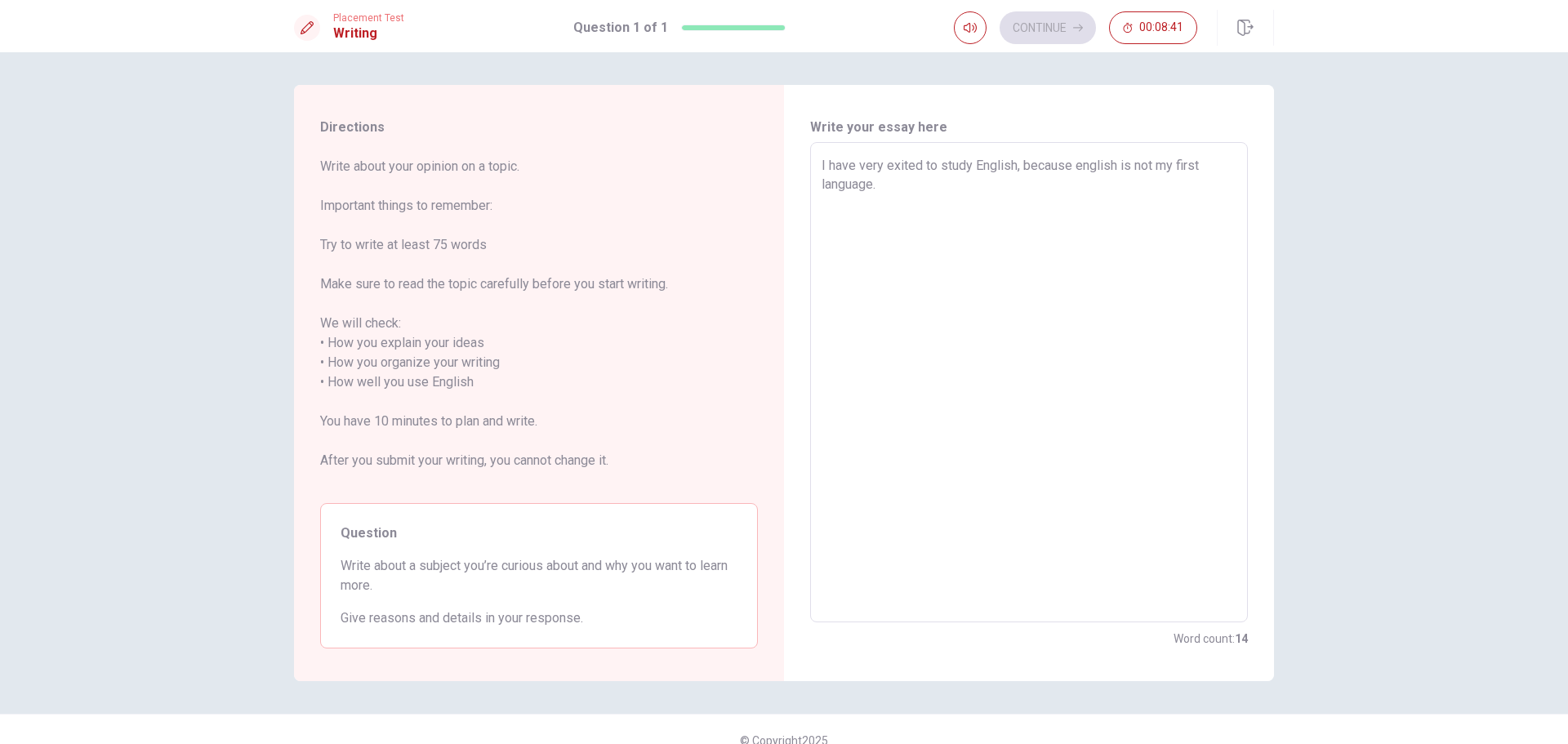
type textarea "I have very exited to study English, because english is not my first language. D"
type textarea "x"
type textarea "I have very exited to study English, because english is not my first language."
type textarea "x"
type textarea "I have very exited to study English, because english is not my first language. S"
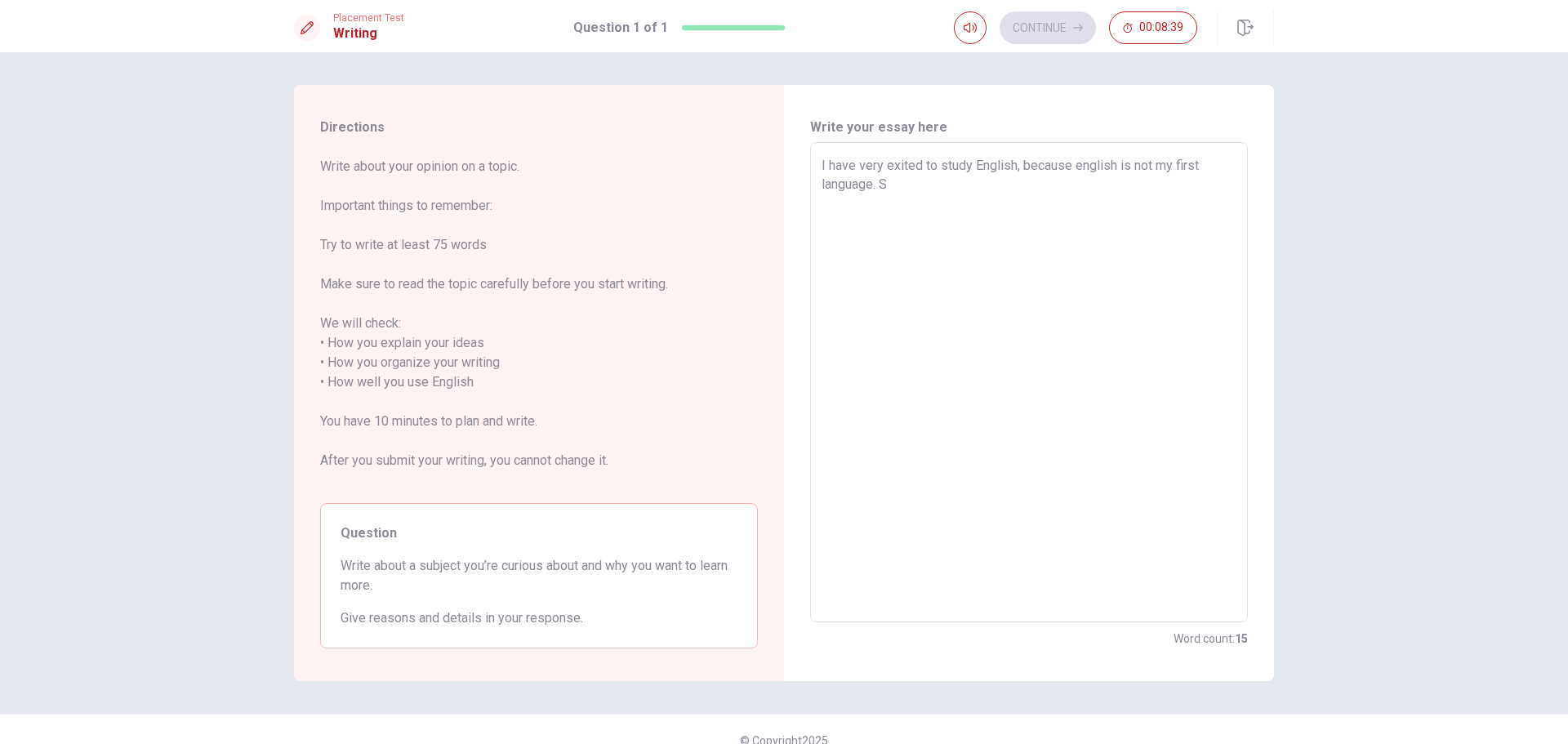
type textarea "x"
type textarea "I have very exited to study English, because english is not my first language. …"
type textarea "x"
type textarea "I have very exited to study English, because english is not my first language. S"
type textarea "x"
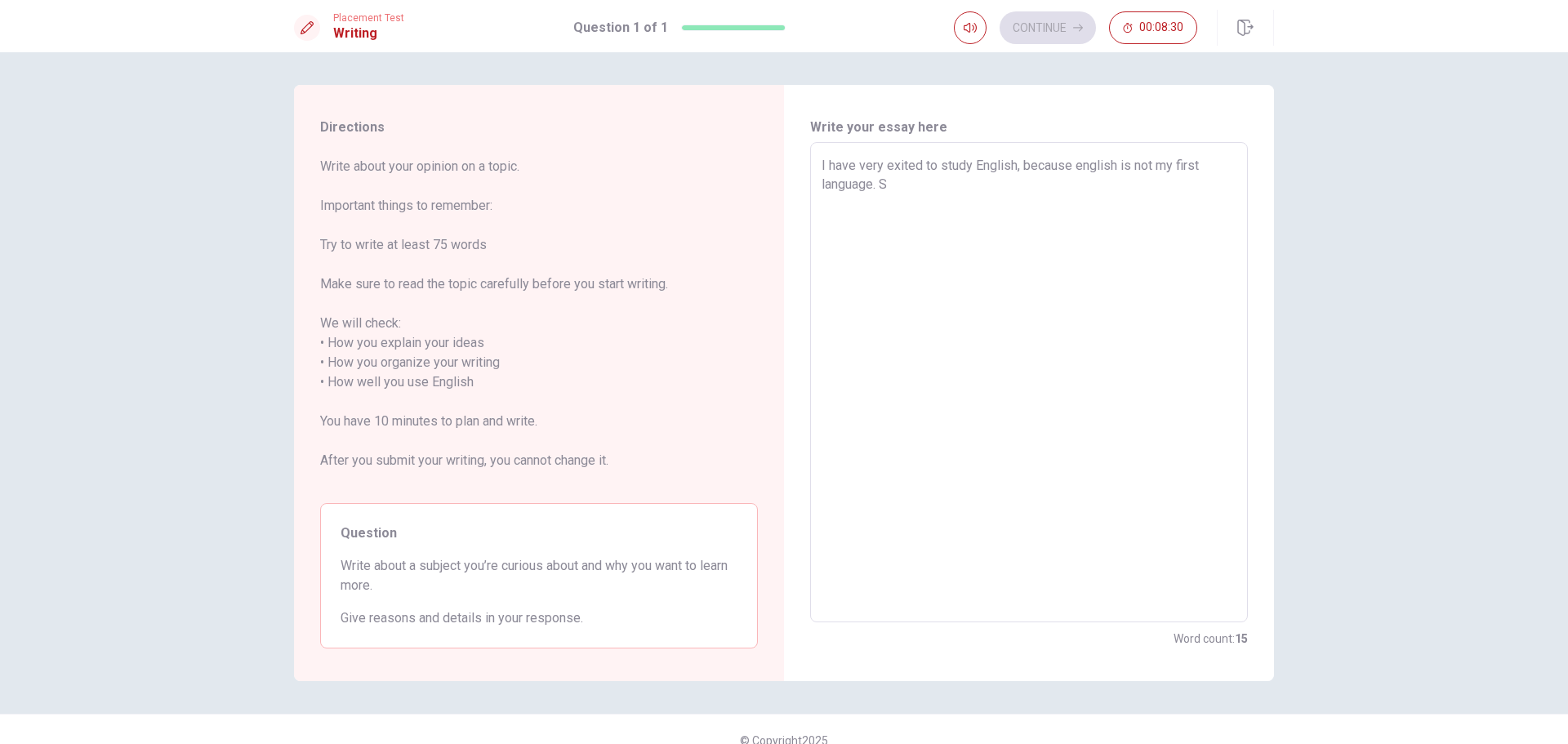
type textarea "I have very exited to study English, because english is not my first language. …"
type textarea "x"
type textarea "I have very exited to study English, because english is not my first language. S"
type textarea "x"
type textarea "I have very exited to study English, because english is not my first language."
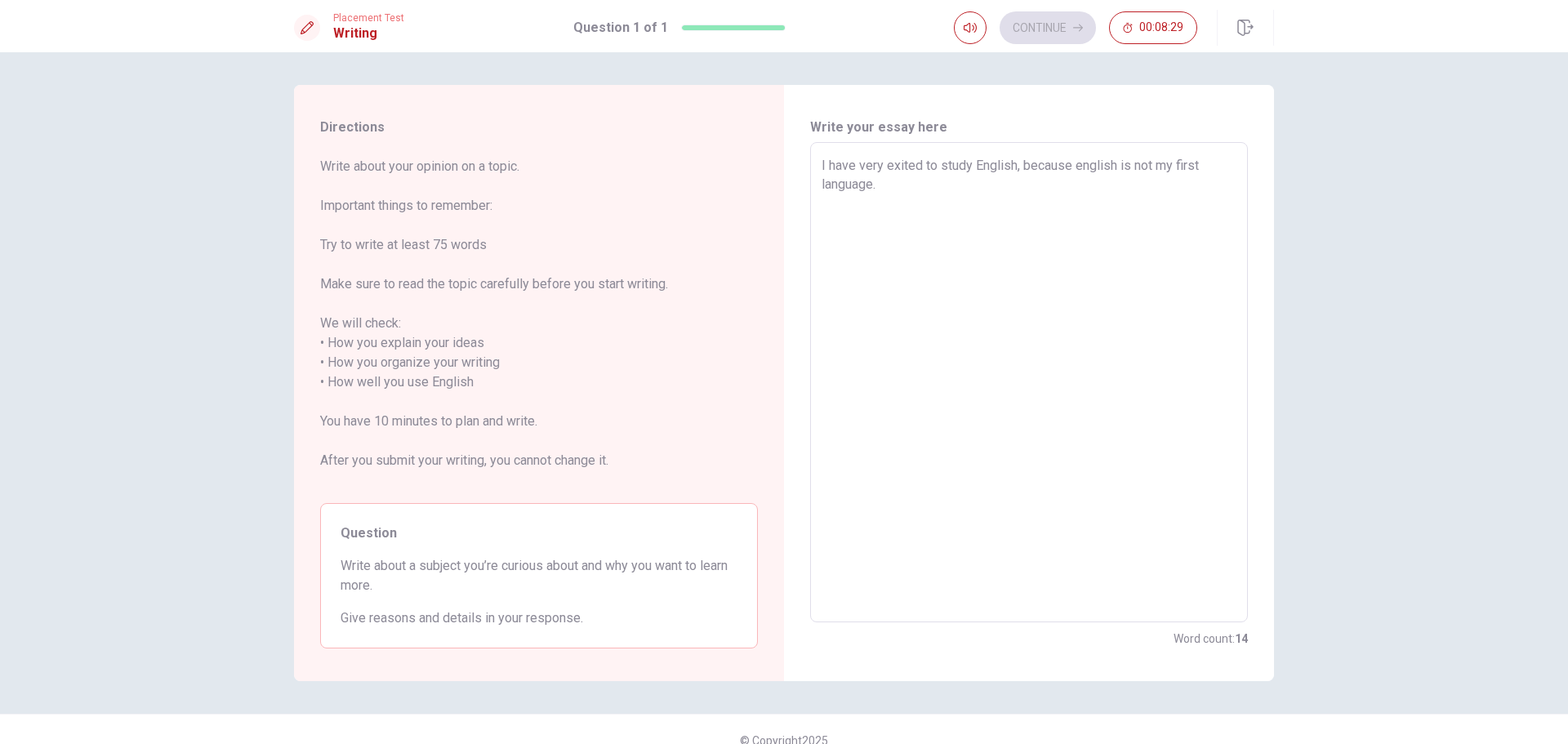
type textarea "x"
type textarea "I have very exited to study English, because english is not my first language. T"
type textarea "x"
type textarea "I have very exited to study English, because english is not my first language. …"
type textarea "x"
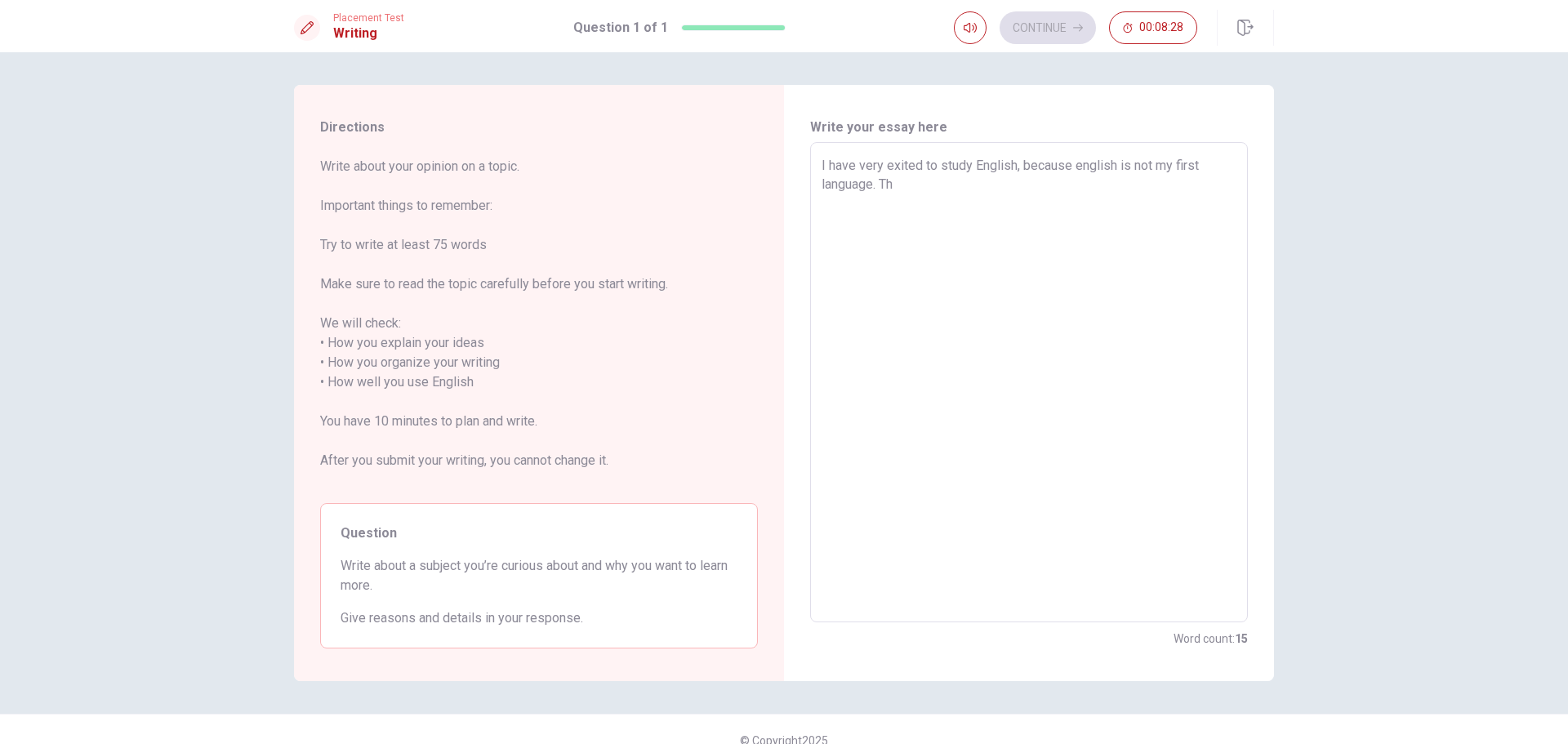
type textarea "I have very exited to study English, because english is not my first language. …"
type textarea "x"
type textarea "I have very exited to study English, because english is not my first language. …"
click at [895, 167] on textarea "I have very exited to study English, because english is not my first language. …" at bounding box center [1029, 383] width 415 height 453
click at [1212, 178] on textarea "I have very excited to study English, because english is not my first language.…" at bounding box center [1029, 383] width 415 height 453
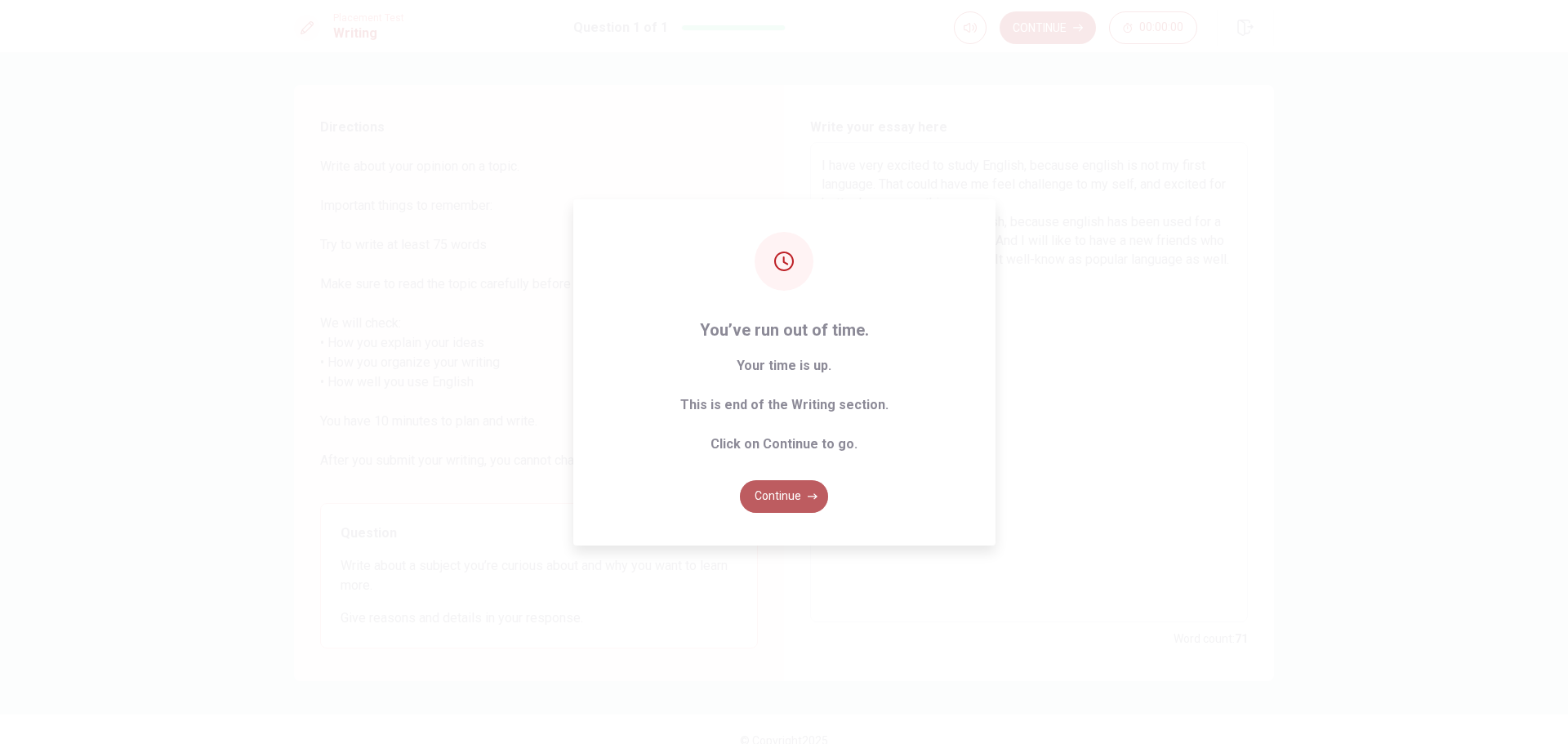
click at [797, 497] on button "Continue" at bounding box center [783, 497] width 88 height 33
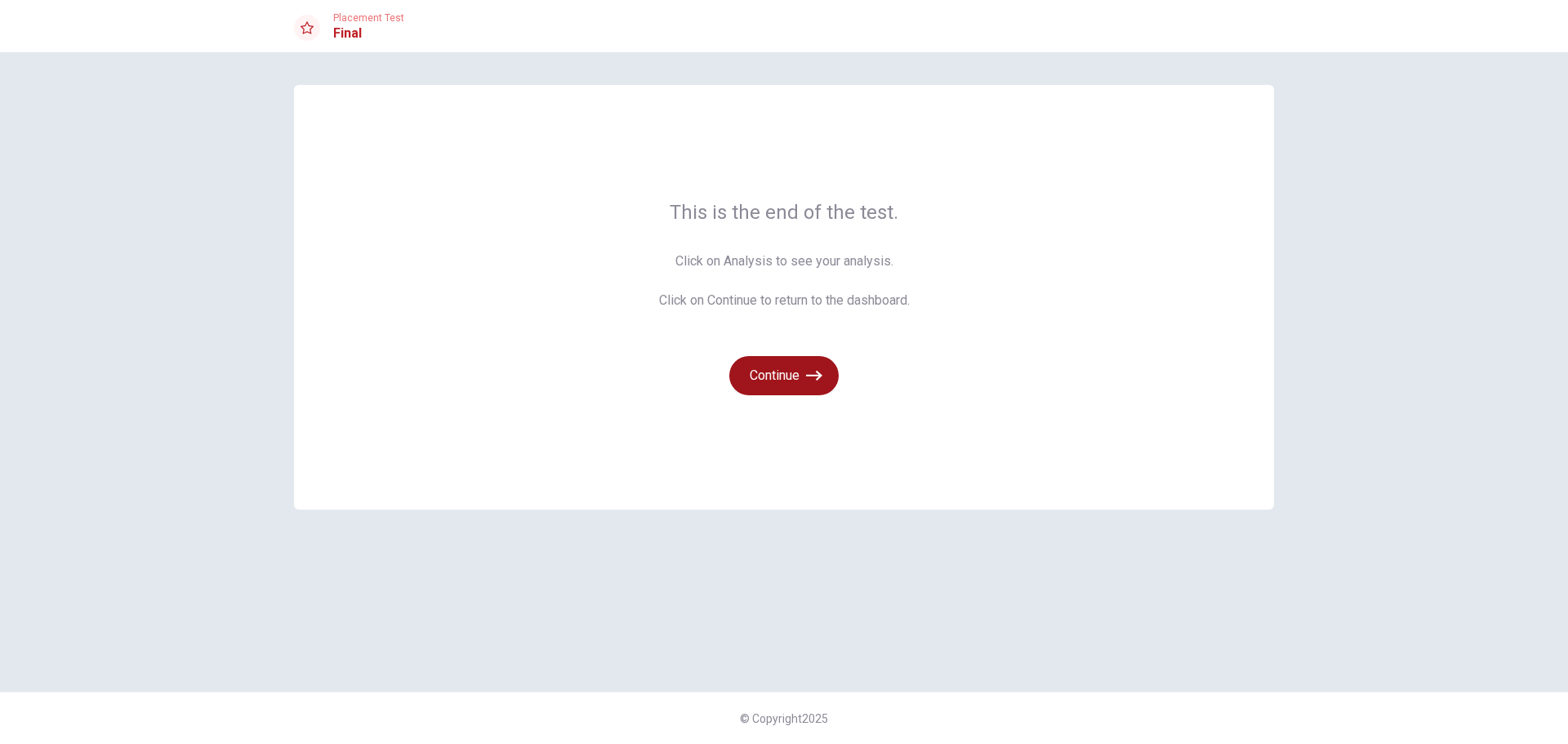
click at [817, 376] on icon "button" at bounding box center [814, 376] width 16 height 10
